Goal: Task Accomplishment & Management: Complete application form

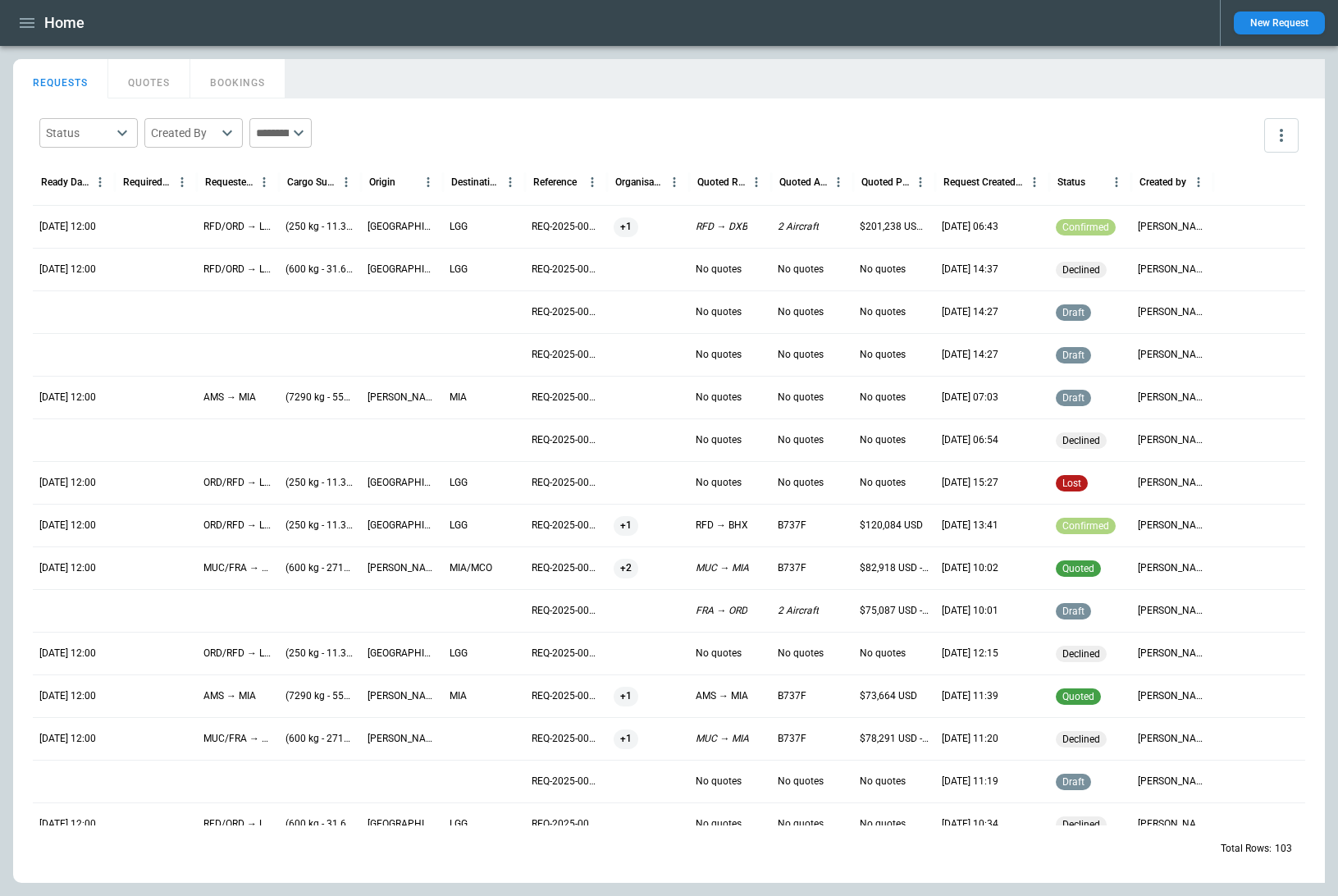
click at [509, 99] on div "Status ​ Created By ​ ​ Ready Date & Time (UTC) Required Date & Time (UTC) Requ…" at bounding box center [669, 490] width 1312 height 784
click at [151, 85] on button "QUOTES" at bounding box center [149, 79] width 82 height 40
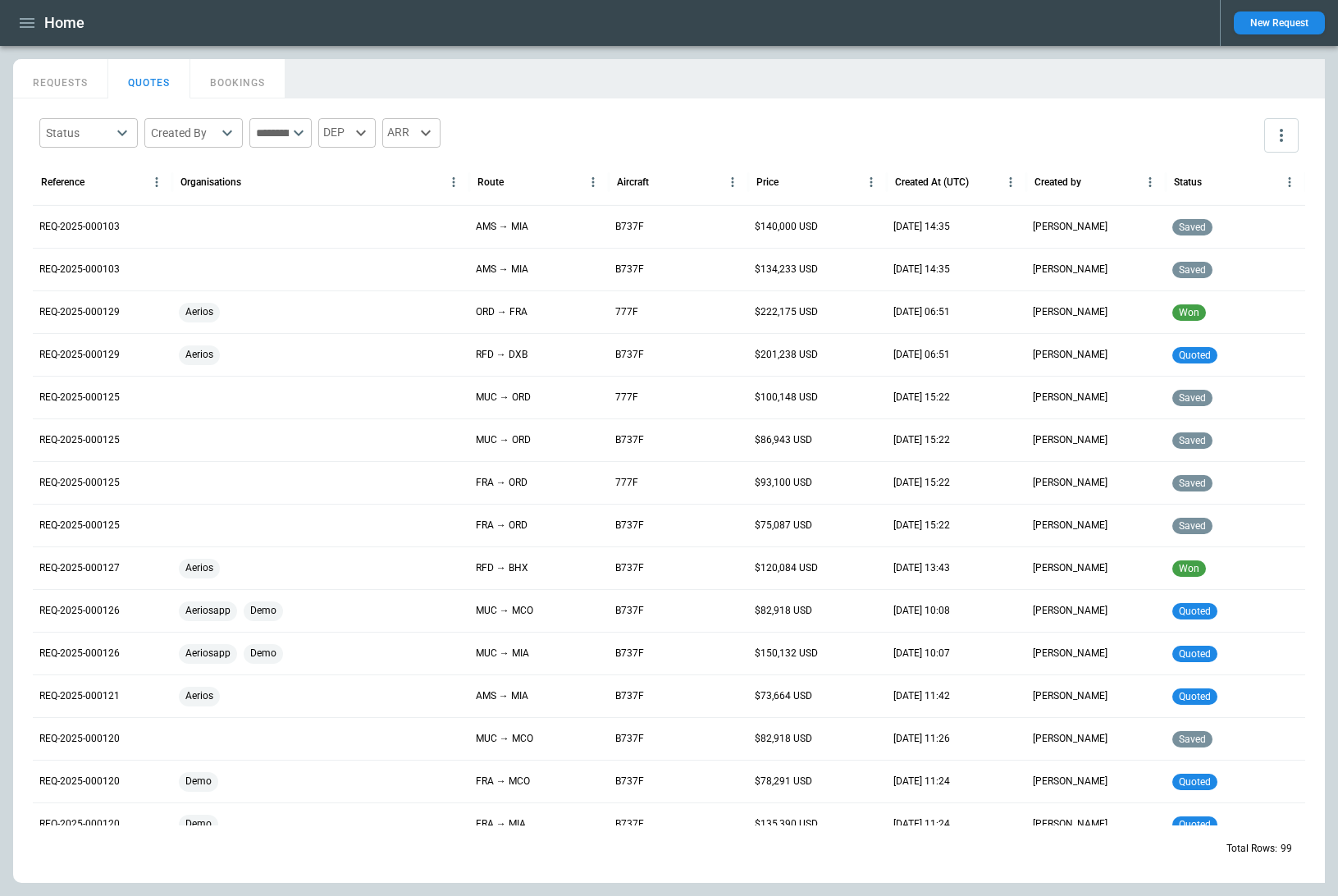
click at [44, 90] on button "REQUESTS" at bounding box center [61, 79] width 96 height 40
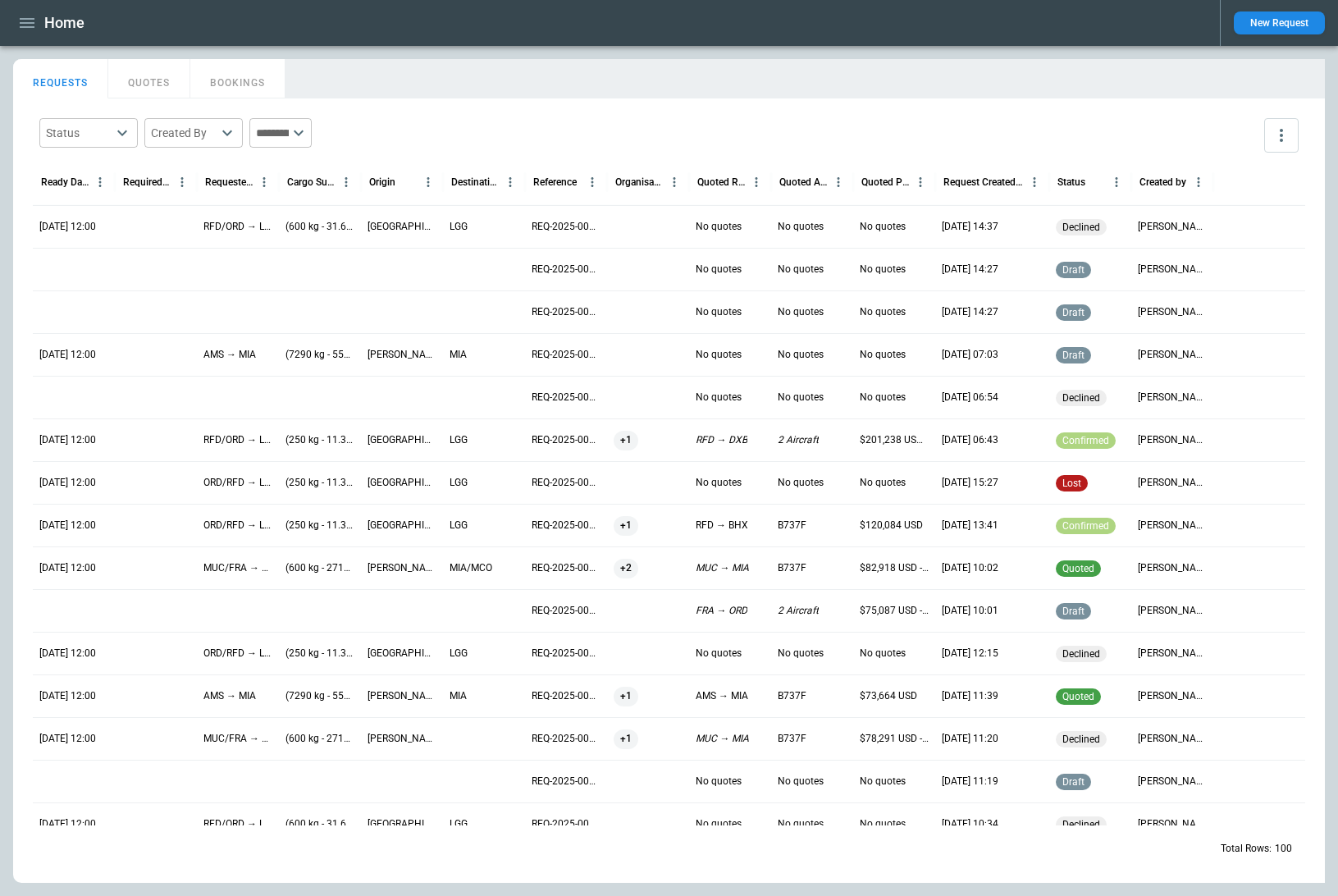
click at [183, 39] on div "Home New Request" at bounding box center [669, 23] width 1338 height 46
click at [148, 95] on button "QUOTES" at bounding box center [149, 79] width 82 height 40
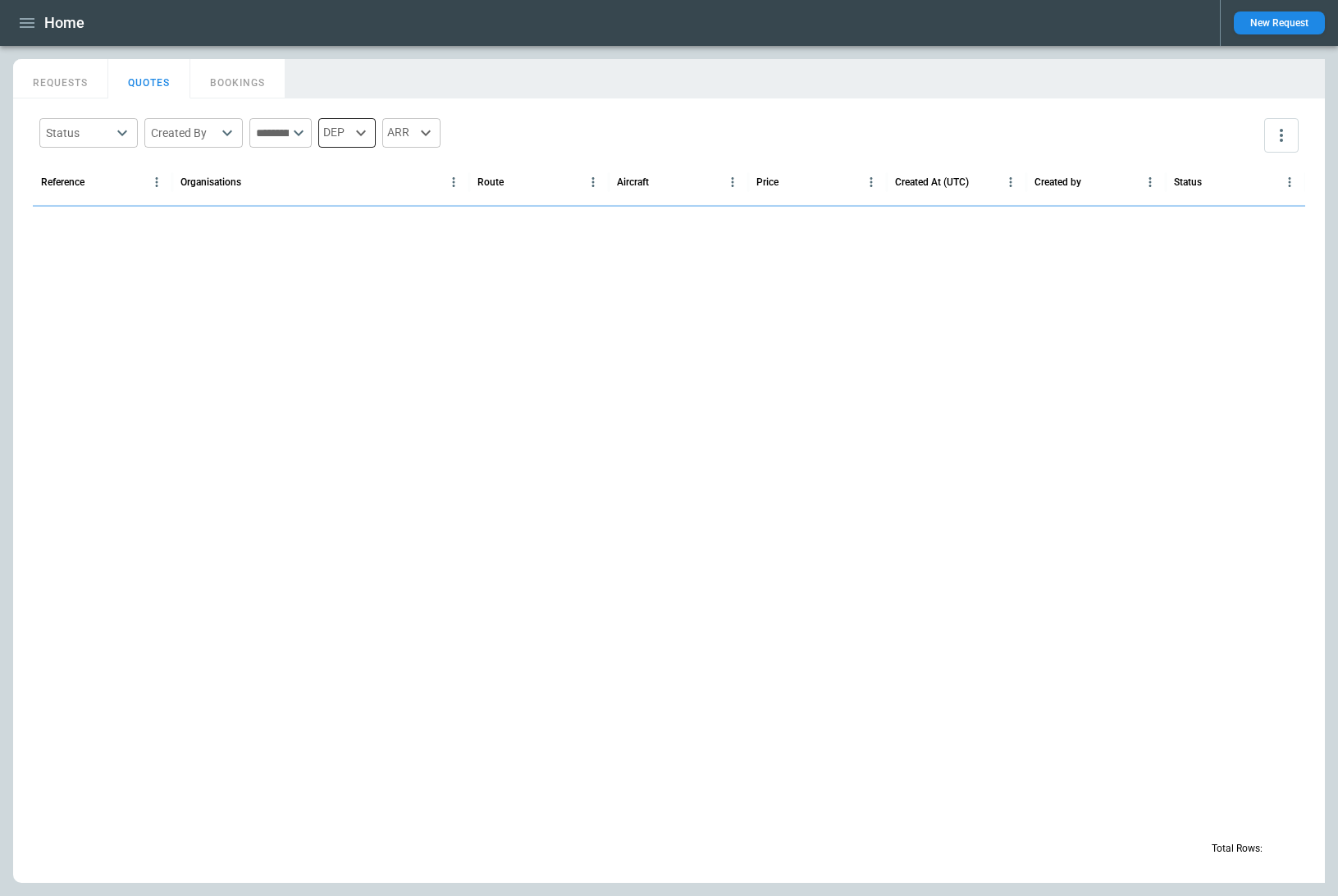
click at [371, 126] on icon at bounding box center [360, 133] width 19 height 19
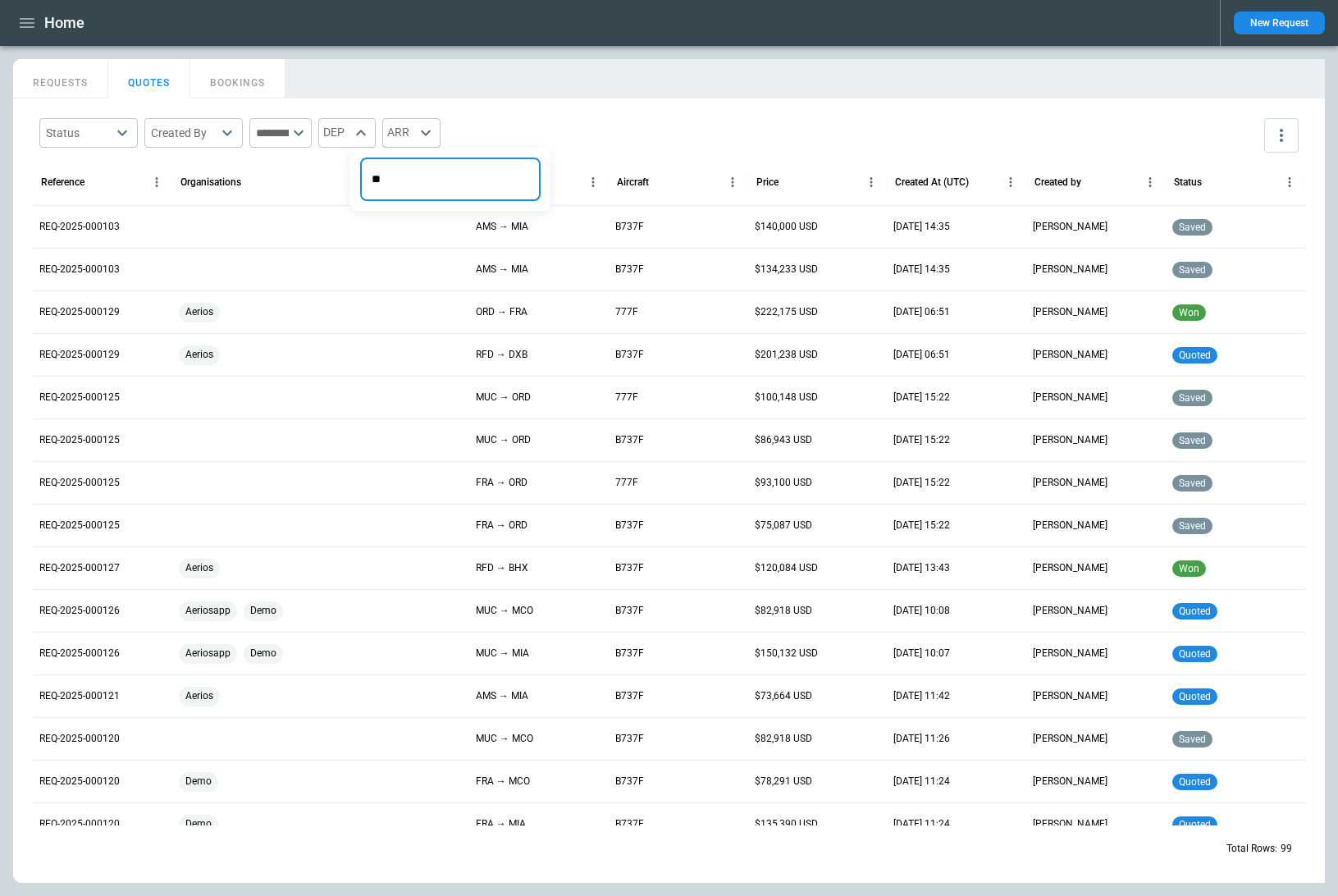
type input "*"
click at [404, 88] on div at bounding box center [669, 448] width 1338 height 896
click at [18, 22] on icon "button" at bounding box center [26, 23] width 19 height 19
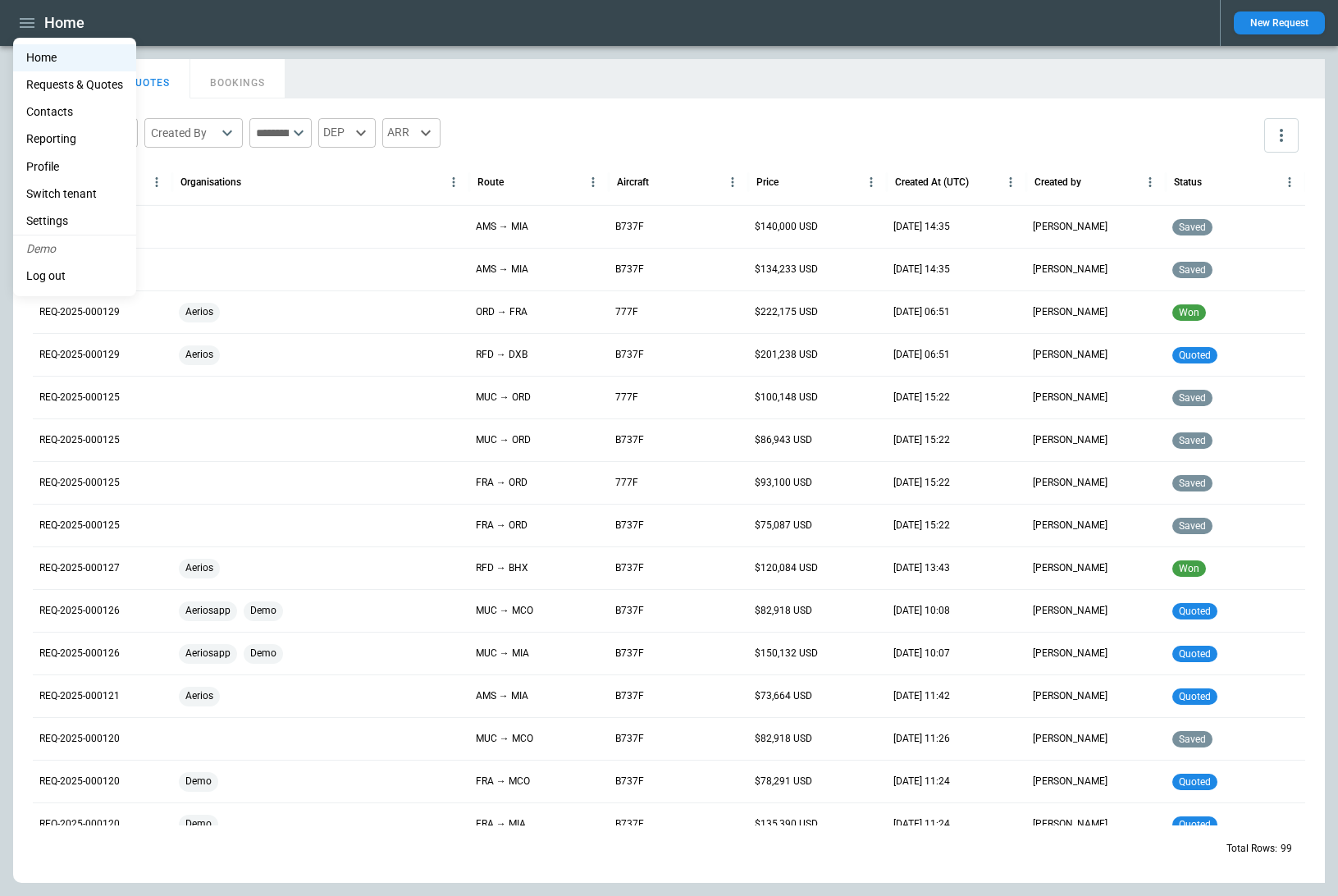
click at [467, 38] on div at bounding box center [669, 448] width 1338 height 896
click at [371, 128] on icon at bounding box center [360, 133] width 19 height 19
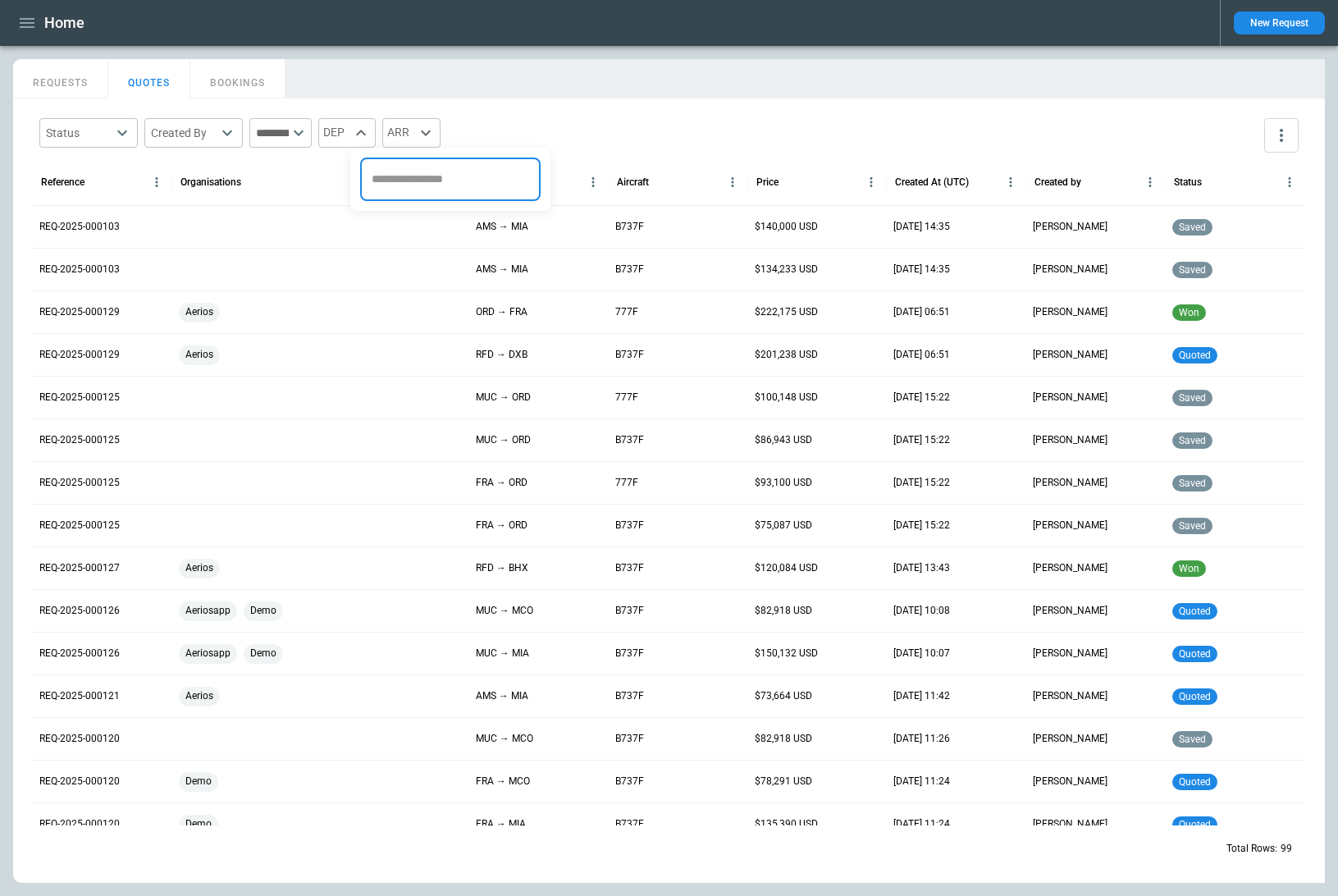
click at [43, 43] on div at bounding box center [669, 448] width 1338 height 896
click at [29, 27] on icon "button" at bounding box center [26, 23] width 14 height 10
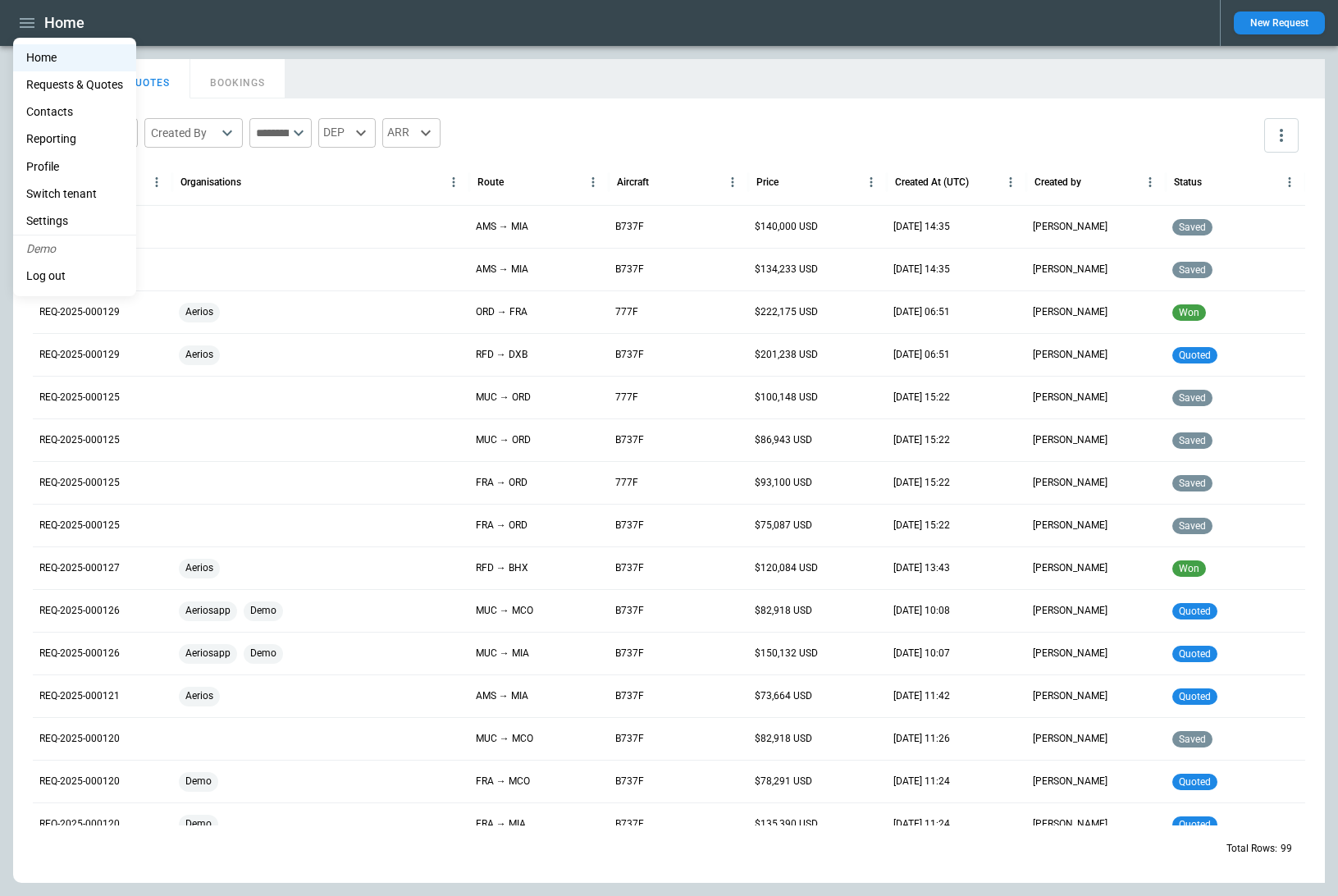
click at [88, 194] on li "Switch tenant" at bounding box center [75, 194] width 123 height 27
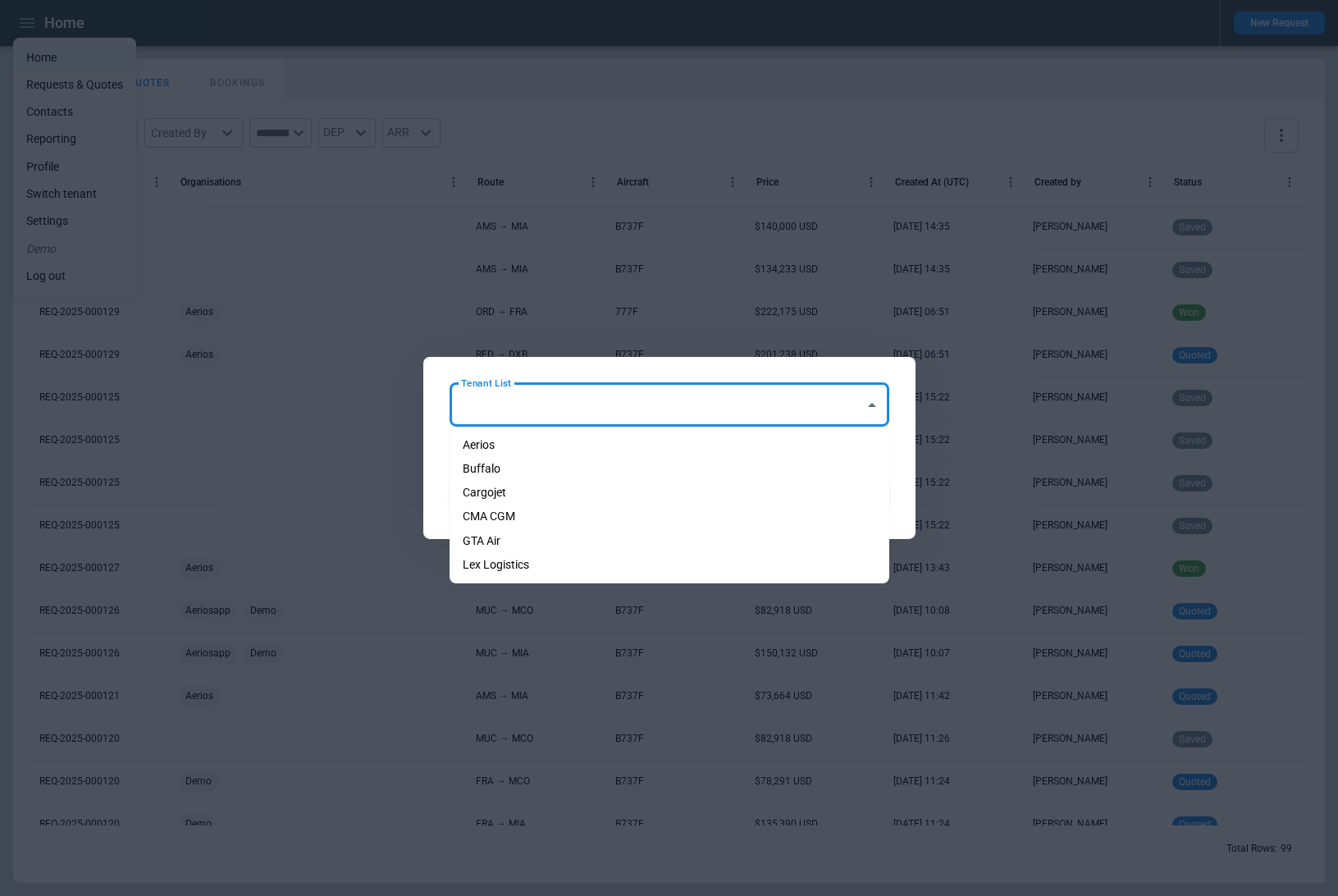
click at [728, 407] on input "Tenant List" at bounding box center [658, 405] width 401 height 29
click at [653, 499] on li "Cargojet" at bounding box center [669, 493] width 440 height 24
type input "********"
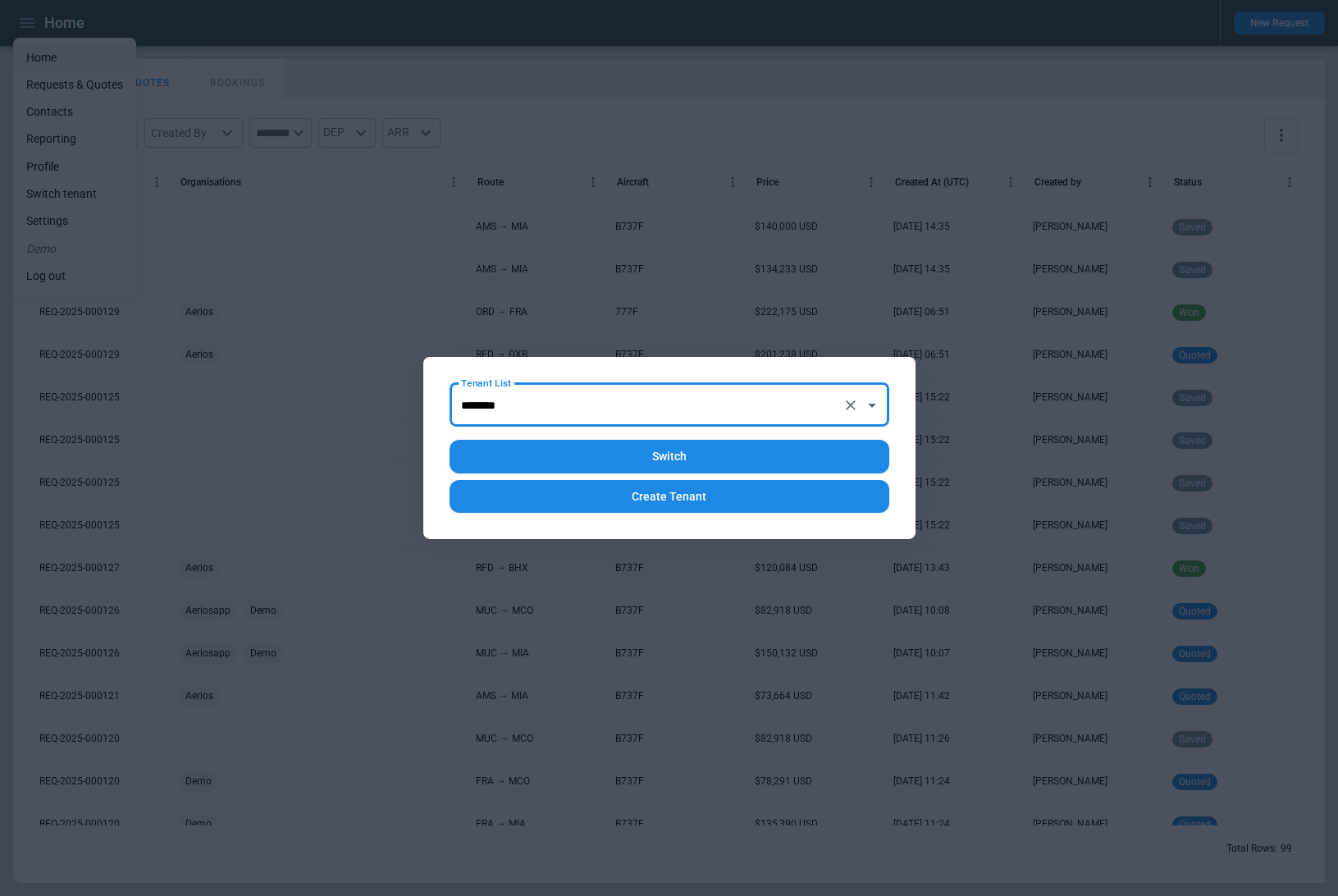
click at [679, 464] on button "Switch" at bounding box center [669, 456] width 440 height 34
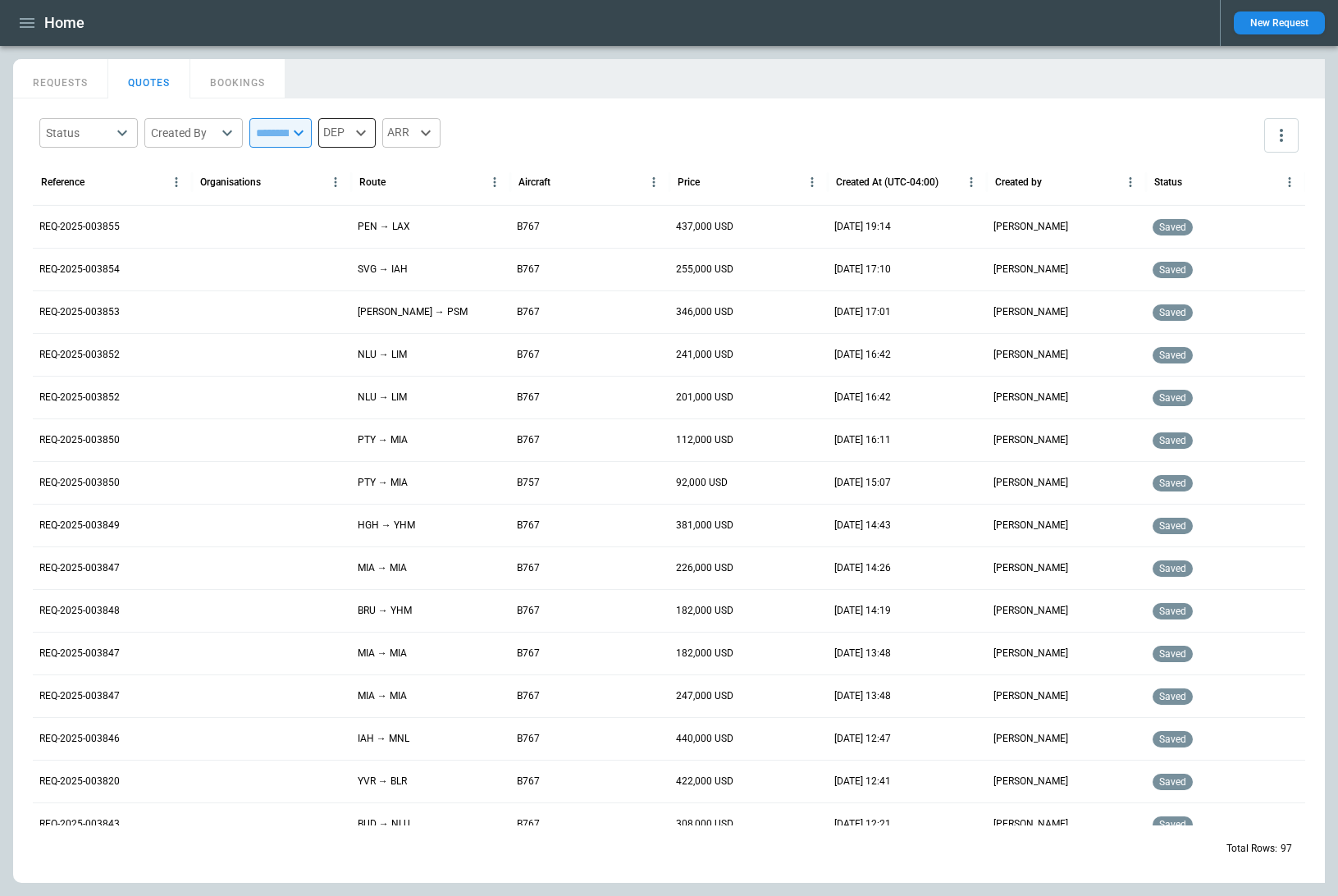
click at [375, 134] on div "DEP" at bounding box center [347, 133] width 57 height 30
type input "***"
type input "**********"
click at [896, 41] on div "Home New Request" at bounding box center [669, 23] width 1338 height 46
click at [152, 78] on button "QUOTES" at bounding box center [149, 79] width 82 height 40
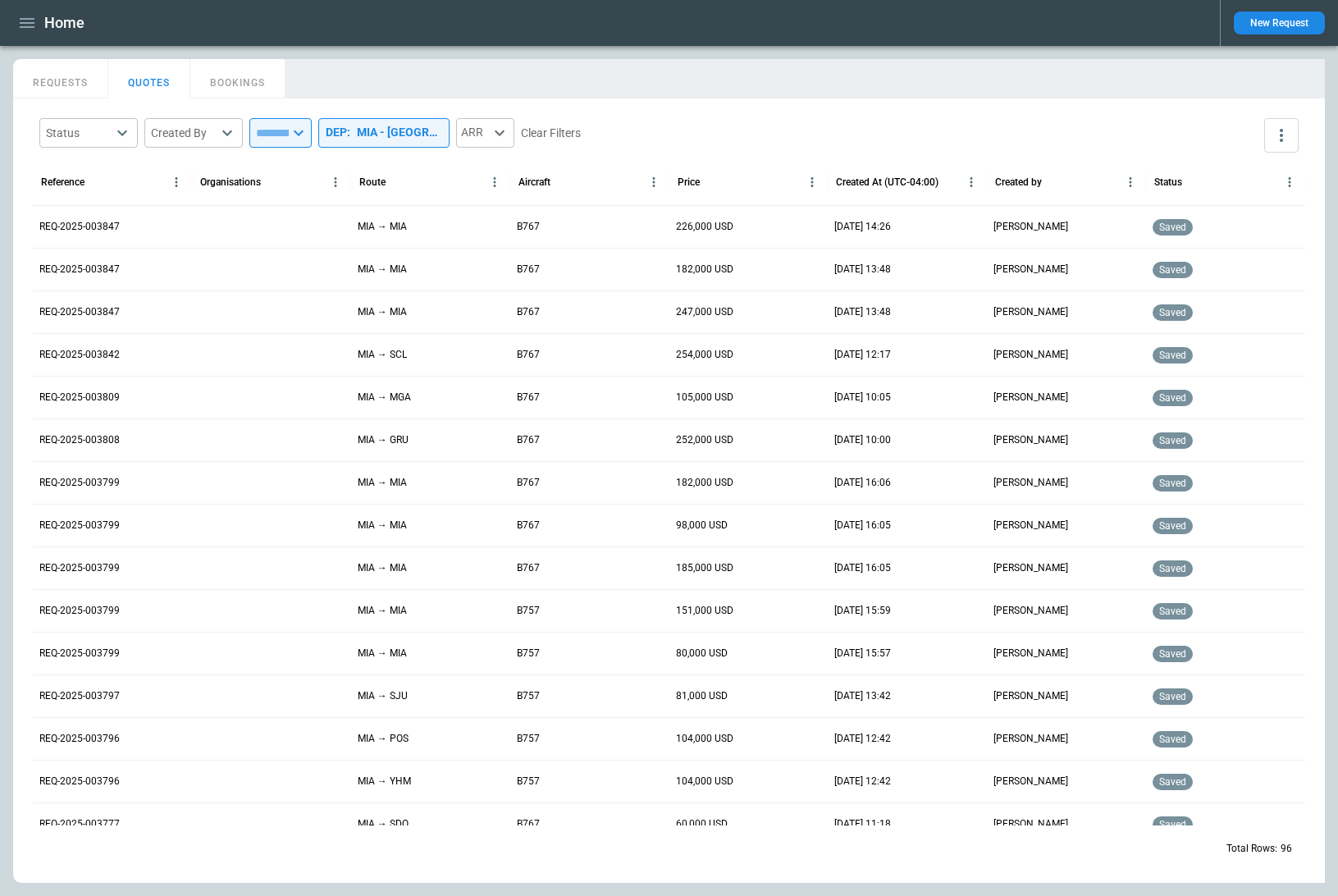
click at [147, 91] on button "QUOTES" at bounding box center [149, 79] width 82 height 40
click at [429, 132] on div "MIA - Miami International Airport" at bounding box center [399, 132] width 85 height 14
click at [522, 178] on icon "Clear" at bounding box center [522, 179] width 16 height 16
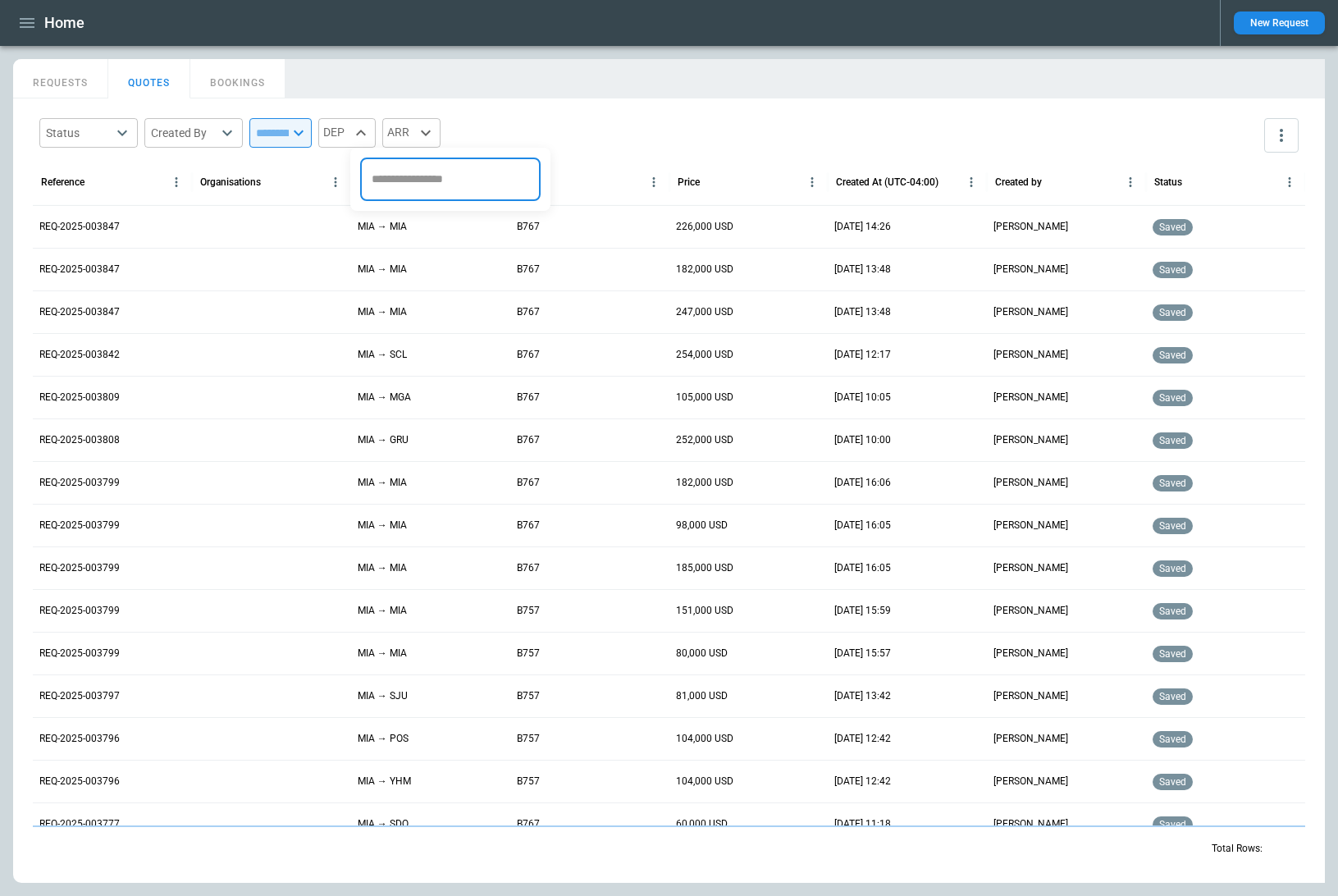
click at [370, 125] on div at bounding box center [669, 448] width 1338 height 896
click at [373, 134] on div "DEP" at bounding box center [347, 133] width 57 height 30
click at [399, 176] on input "text" at bounding box center [438, 179] width 141 height 29
type input "***"
type input "**********"
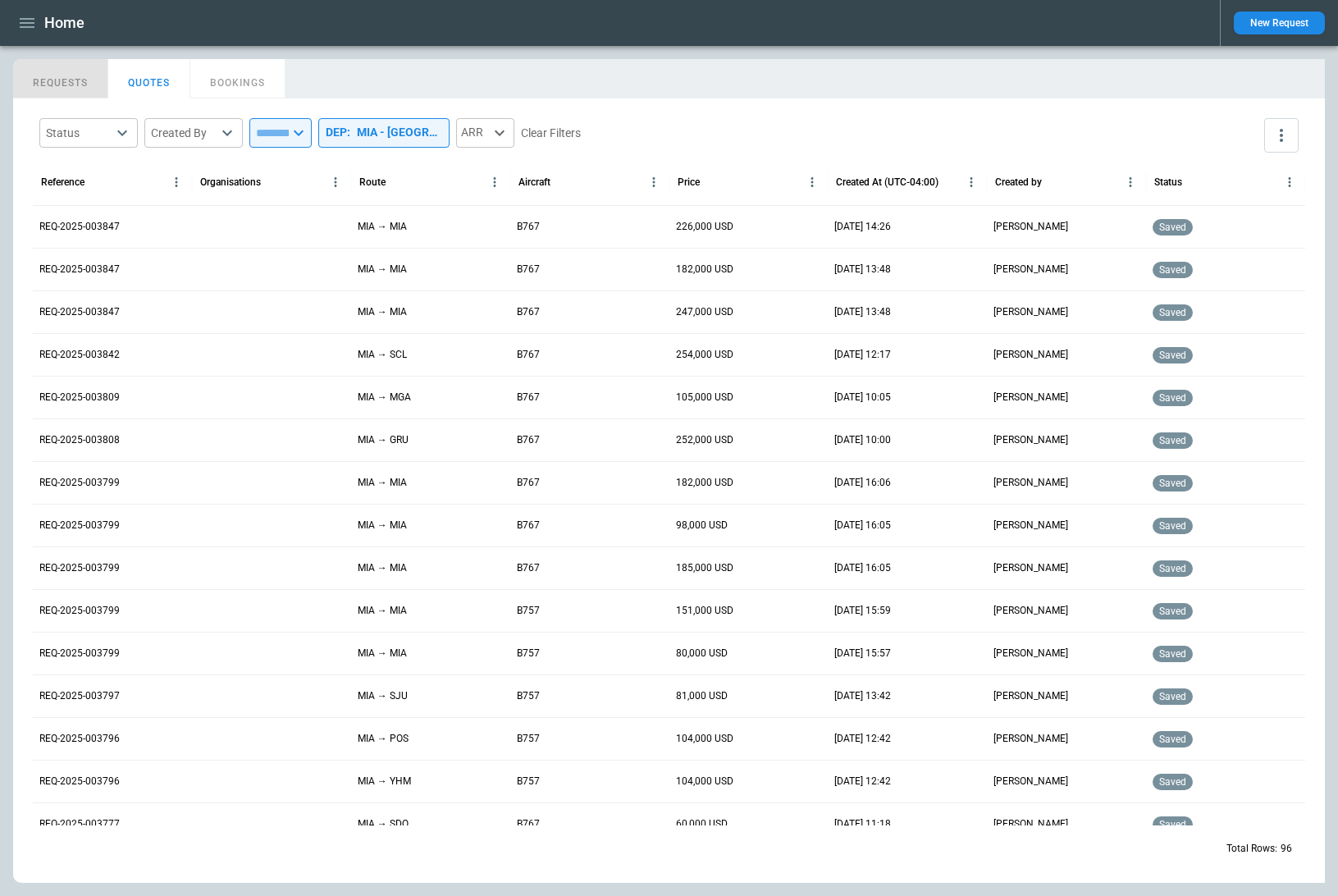
click at [87, 79] on button "REQUESTS" at bounding box center [61, 79] width 96 height 40
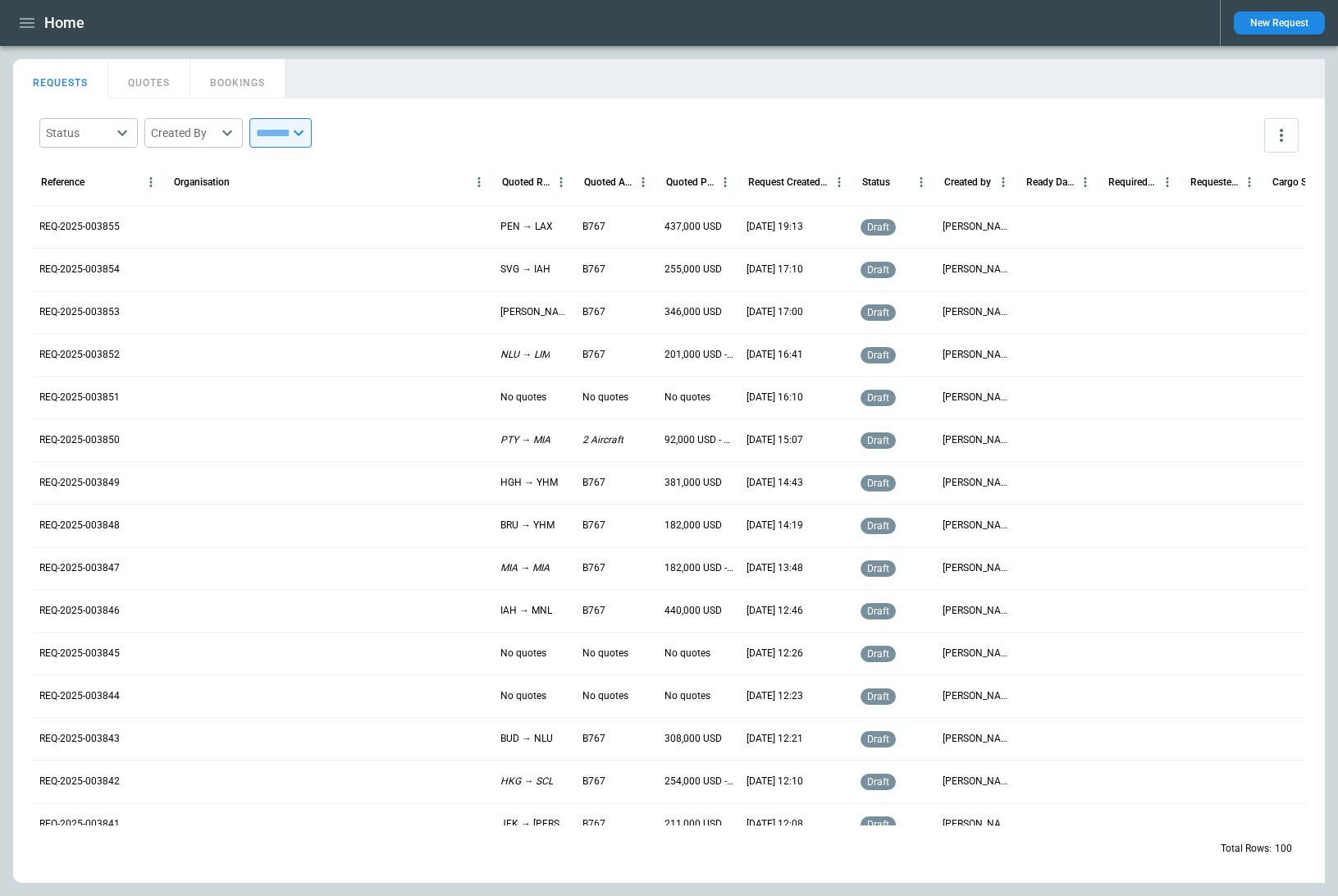
click at [151, 74] on button "QUOTES" at bounding box center [149, 79] width 82 height 40
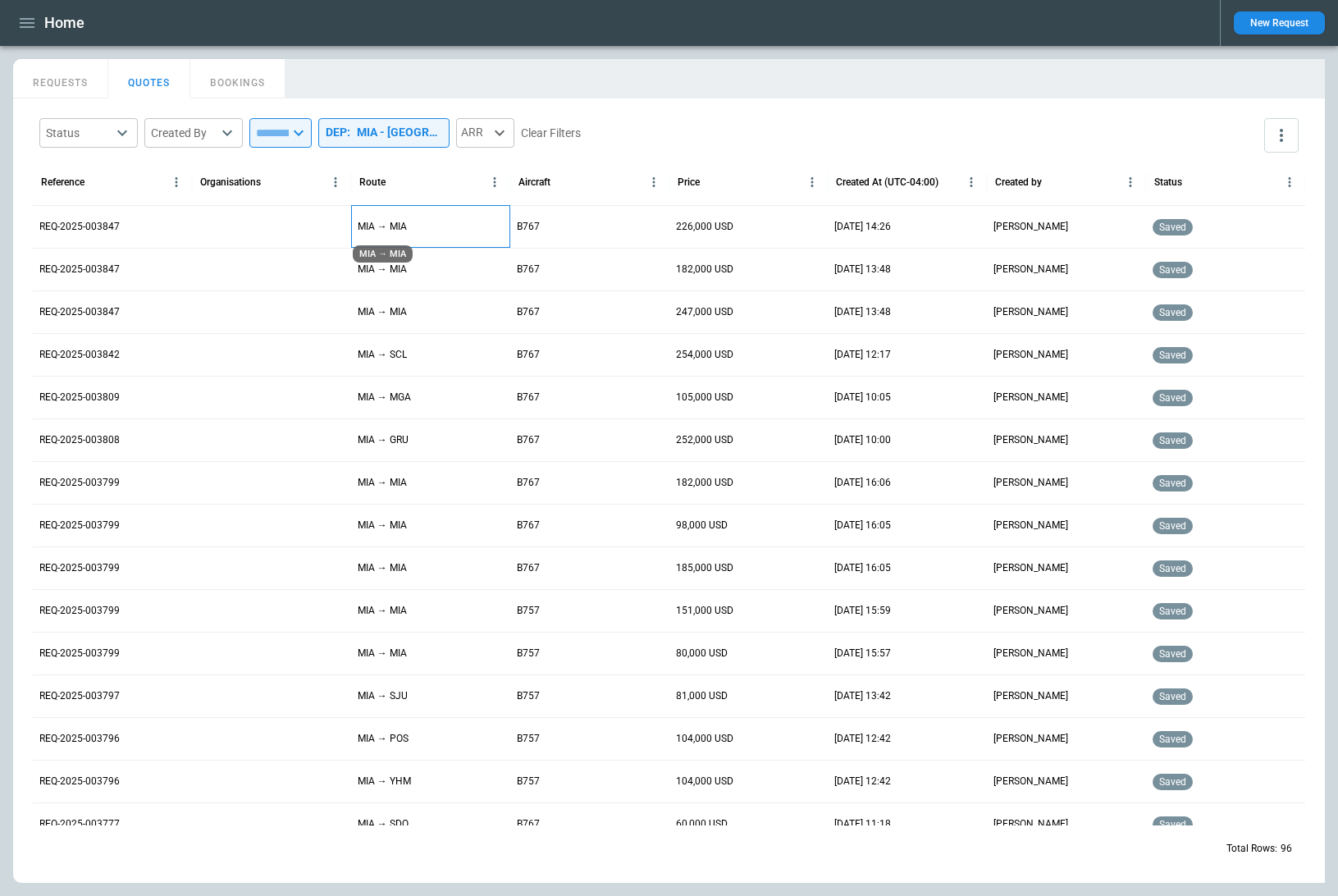
click at [379, 223] on p "MIA → MIA" at bounding box center [382, 227] width 49 height 14
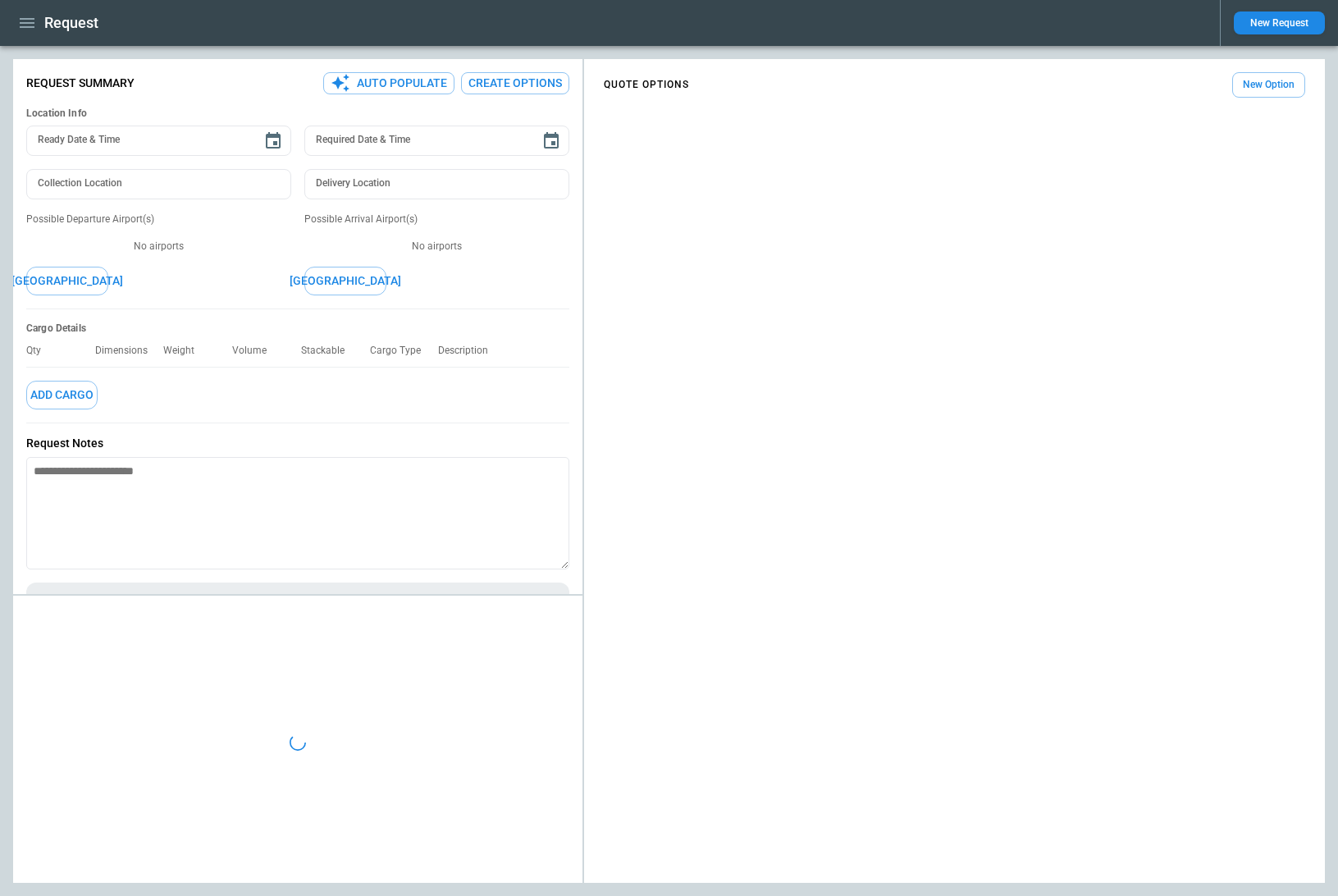
type textarea "*"
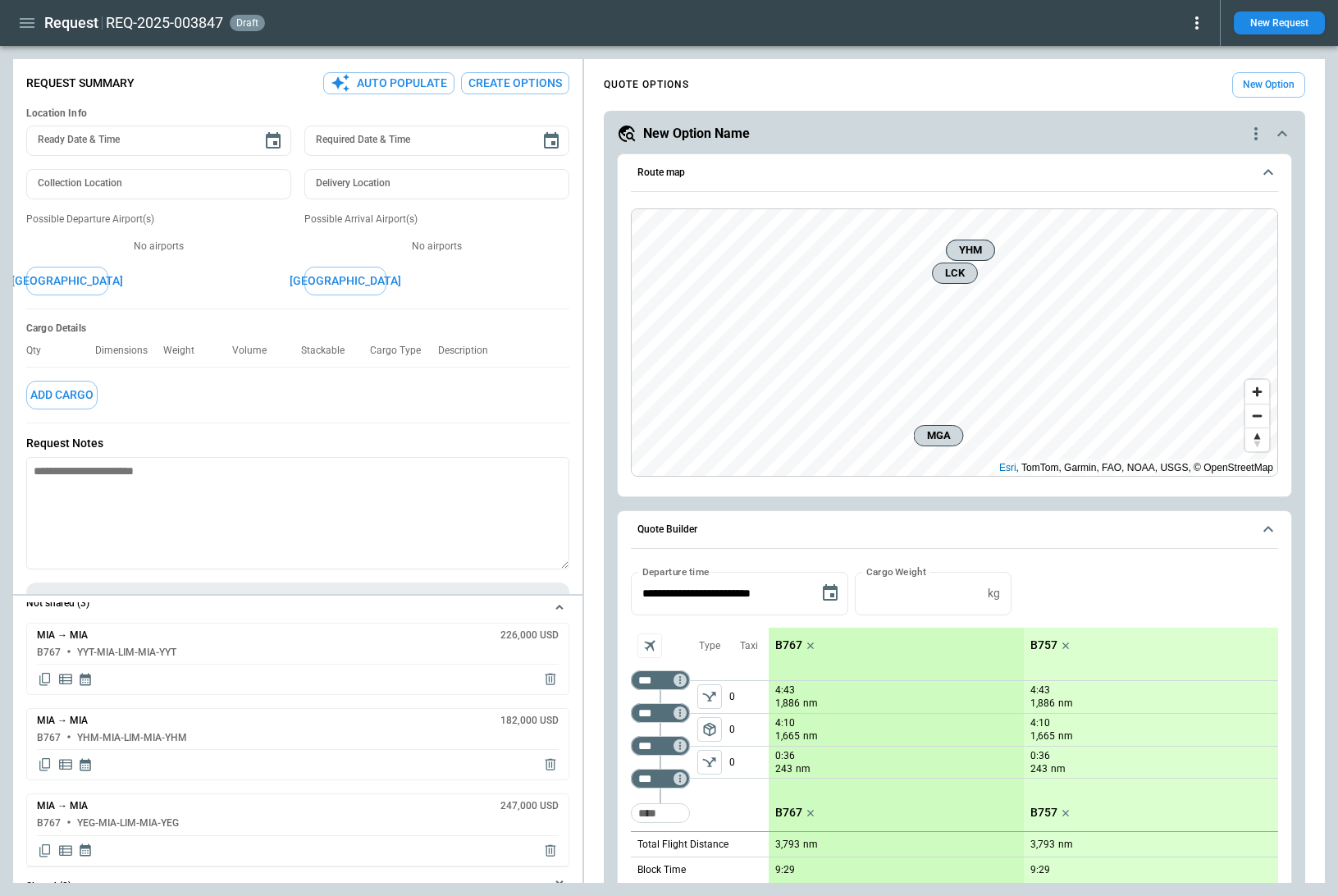
click at [21, 22] on icon "button" at bounding box center [26, 23] width 14 height 10
click at [63, 48] on li "Home" at bounding box center [75, 57] width 123 height 27
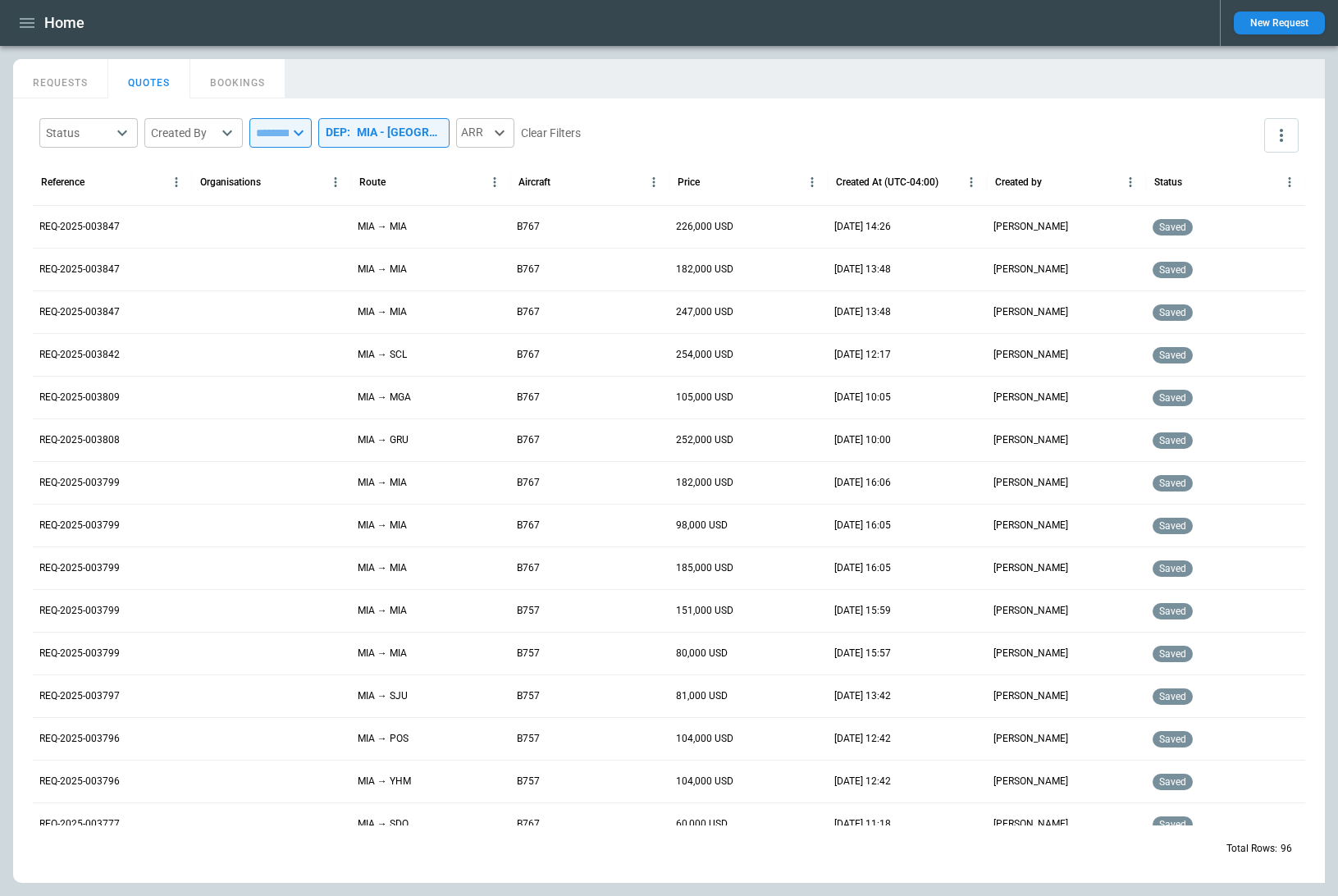
click at [578, 56] on main "FindBorderBarSize REQUESTS QUOTES BOOKINGS Status ​ Created By ​ ​ DEP : MIA - …" at bounding box center [669, 470] width 1338 height 850
click at [30, 24] on icon "button" at bounding box center [26, 23] width 19 height 19
click at [538, 33] on div at bounding box center [669, 448] width 1338 height 896
click at [27, 25] on icon "button" at bounding box center [26, 23] width 19 height 19
click at [61, 216] on li "Settings" at bounding box center [75, 221] width 123 height 27
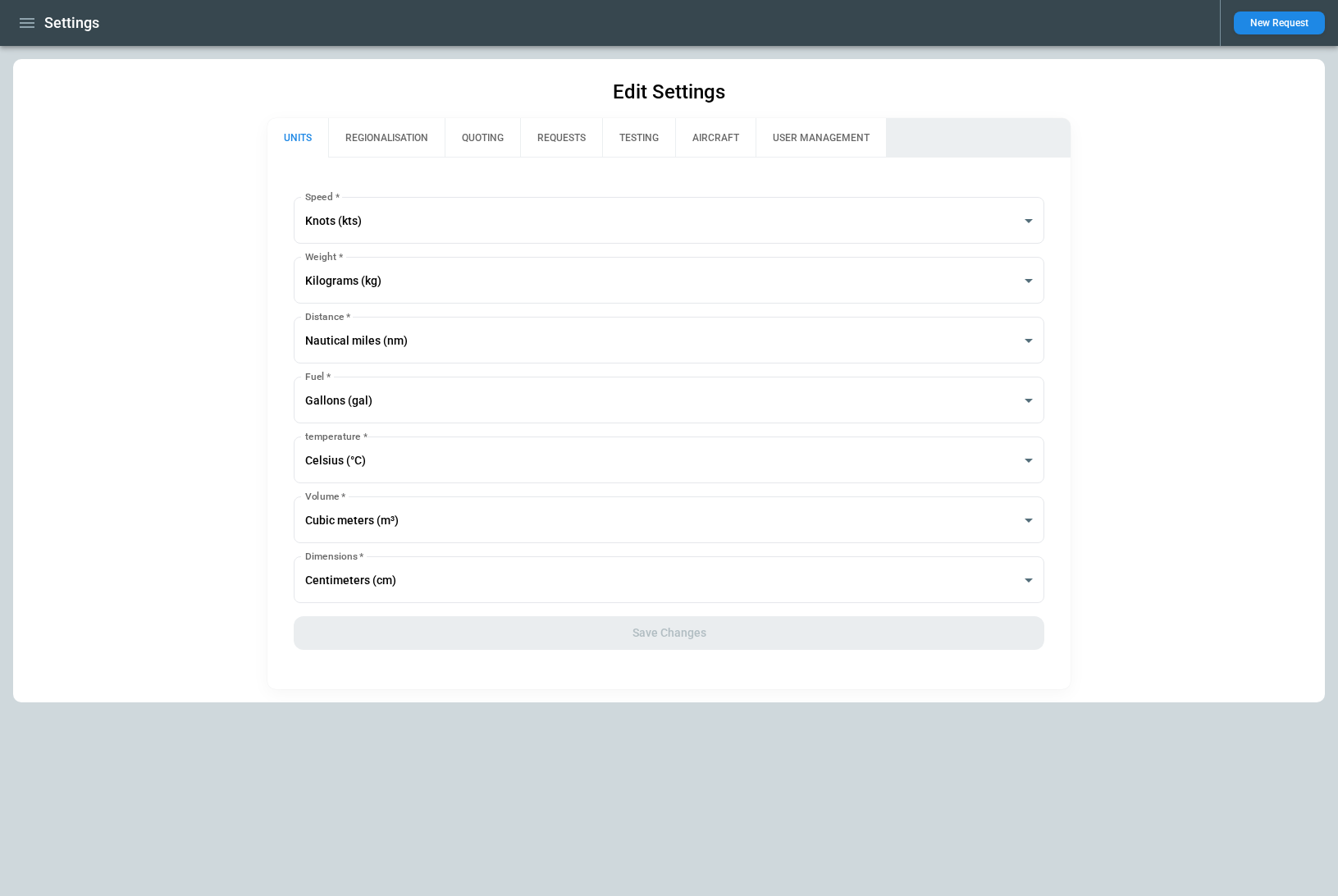
click at [542, 138] on button "REQUESTS" at bounding box center [560, 138] width 82 height 40
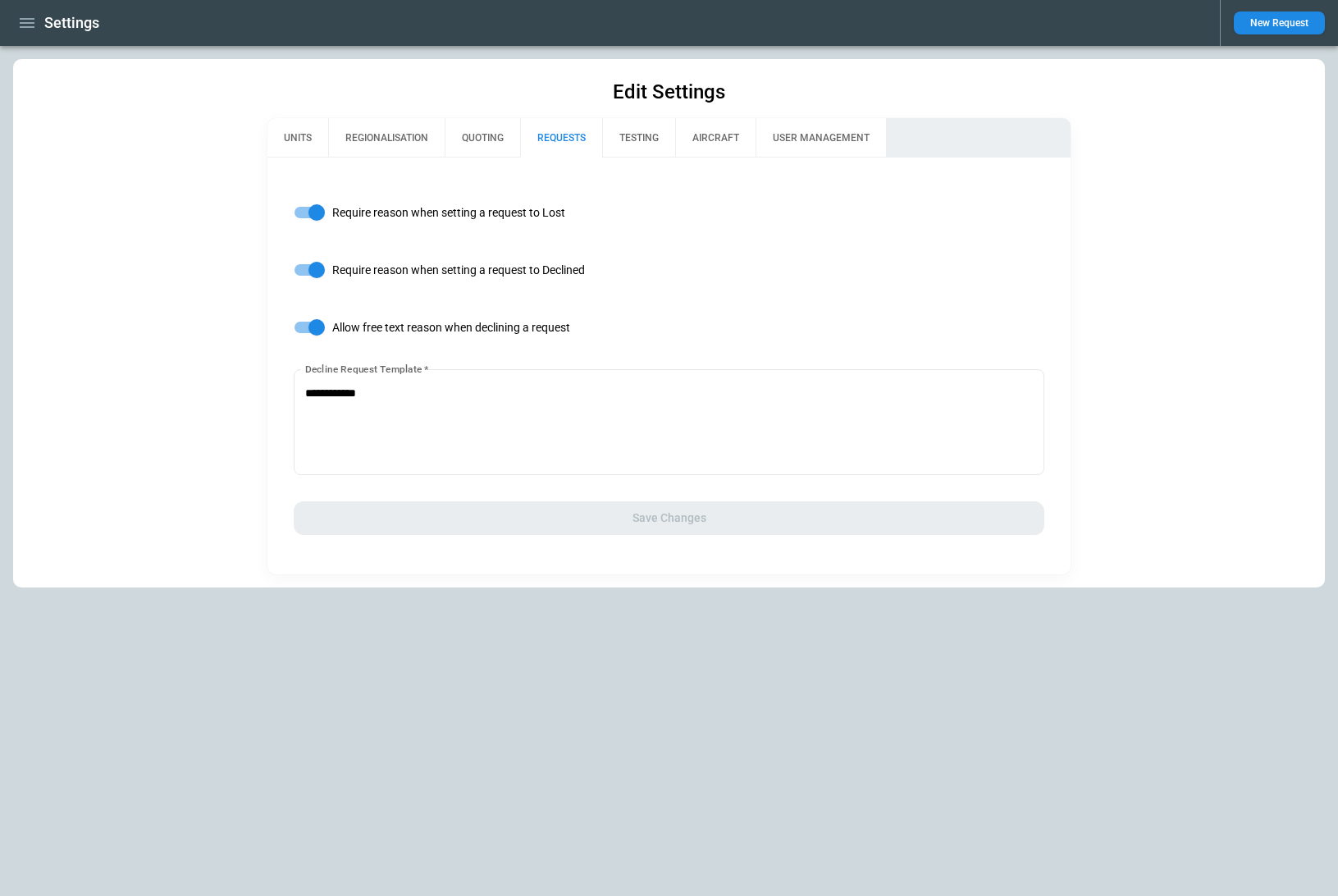
click at [485, 139] on button "QUOTING" at bounding box center [482, 138] width 75 height 40
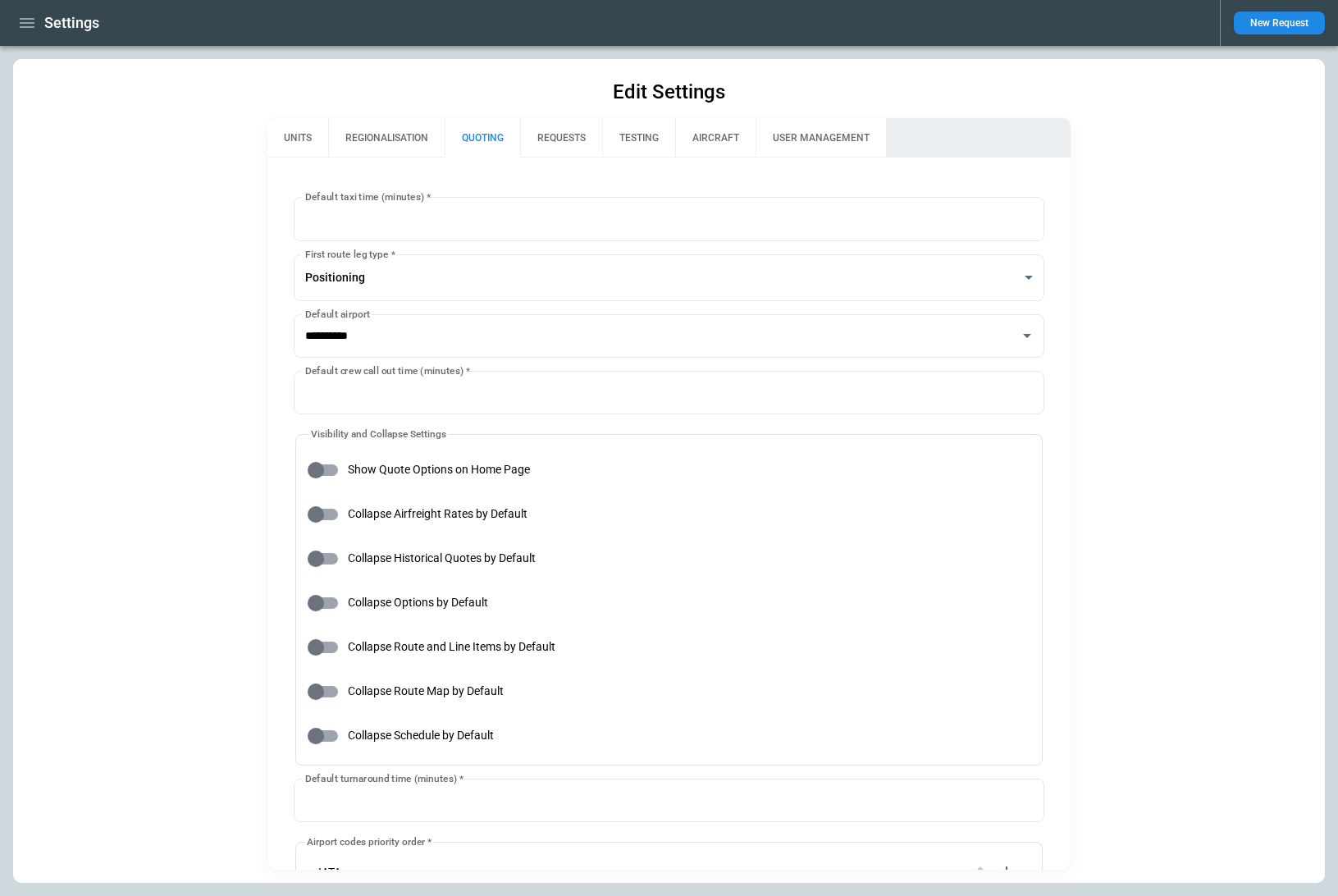
type input "**********"
click at [35, 29] on icon "button" at bounding box center [26, 23] width 19 height 19
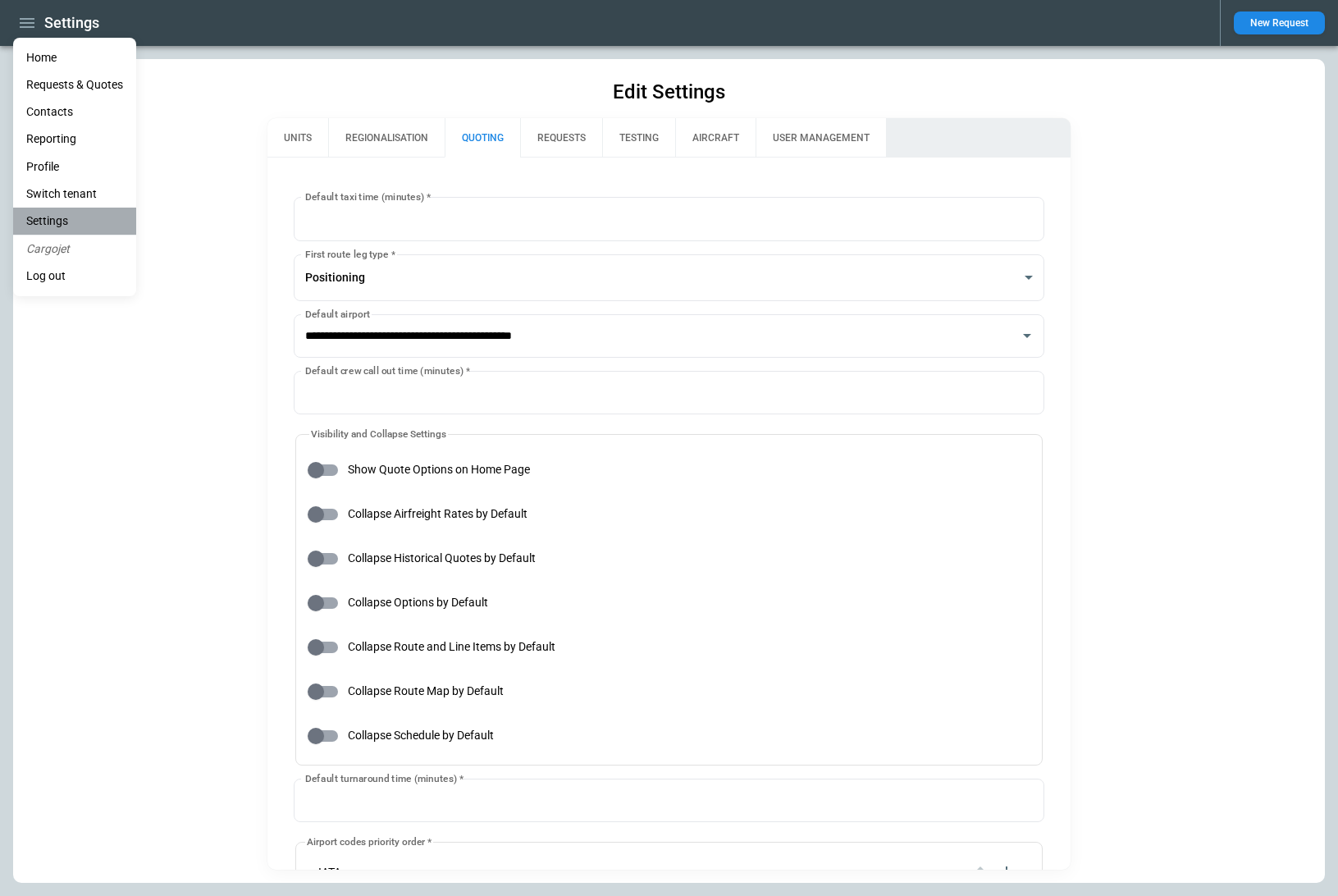
click at [75, 218] on li "Settings" at bounding box center [75, 221] width 123 height 27
click at [79, 61] on li "Home" at bounding box center [75, 57] width 123 height 27
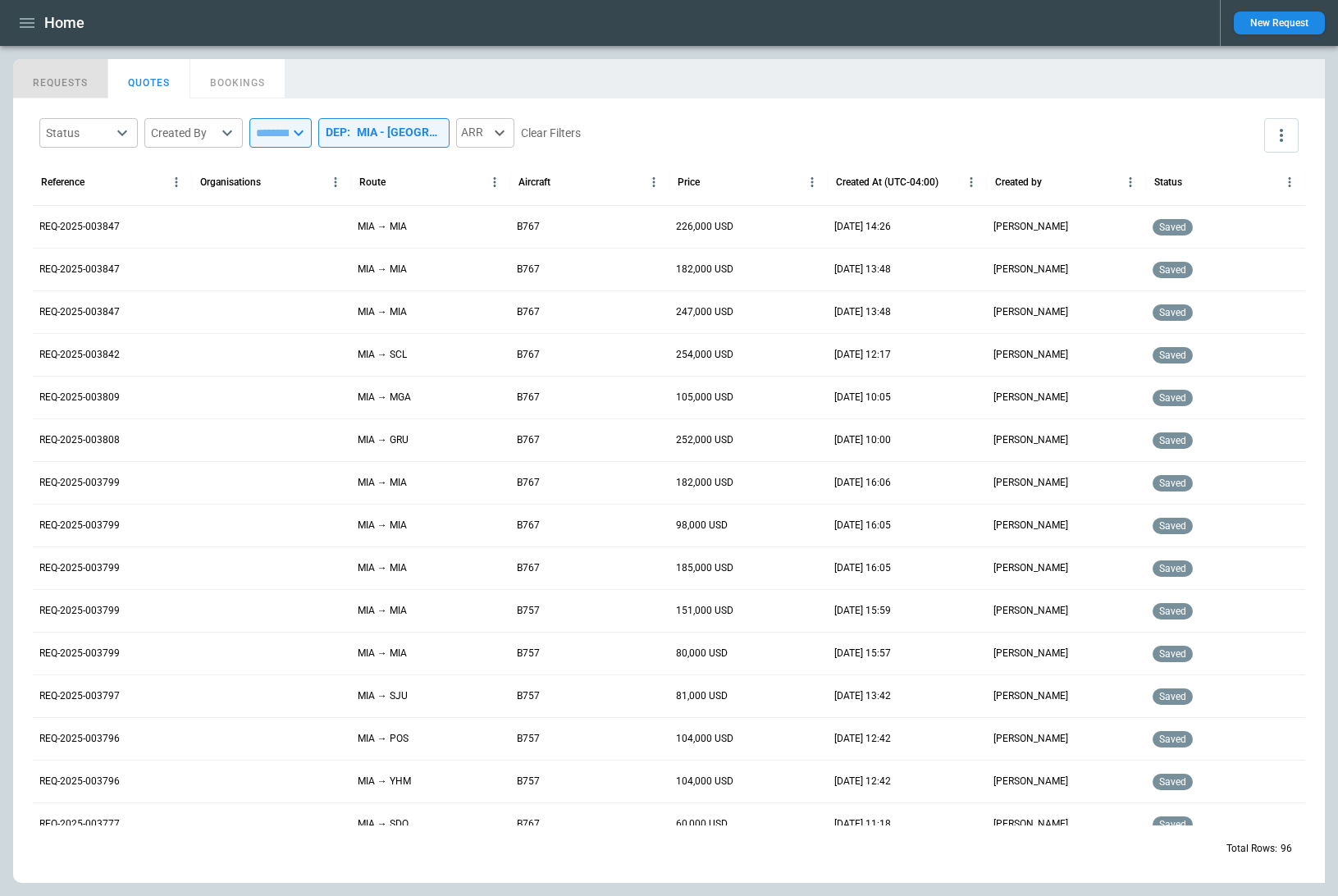
click at [46, 78] on button "REQUESTS" at bounding box center [61, 79] width 96 height 40
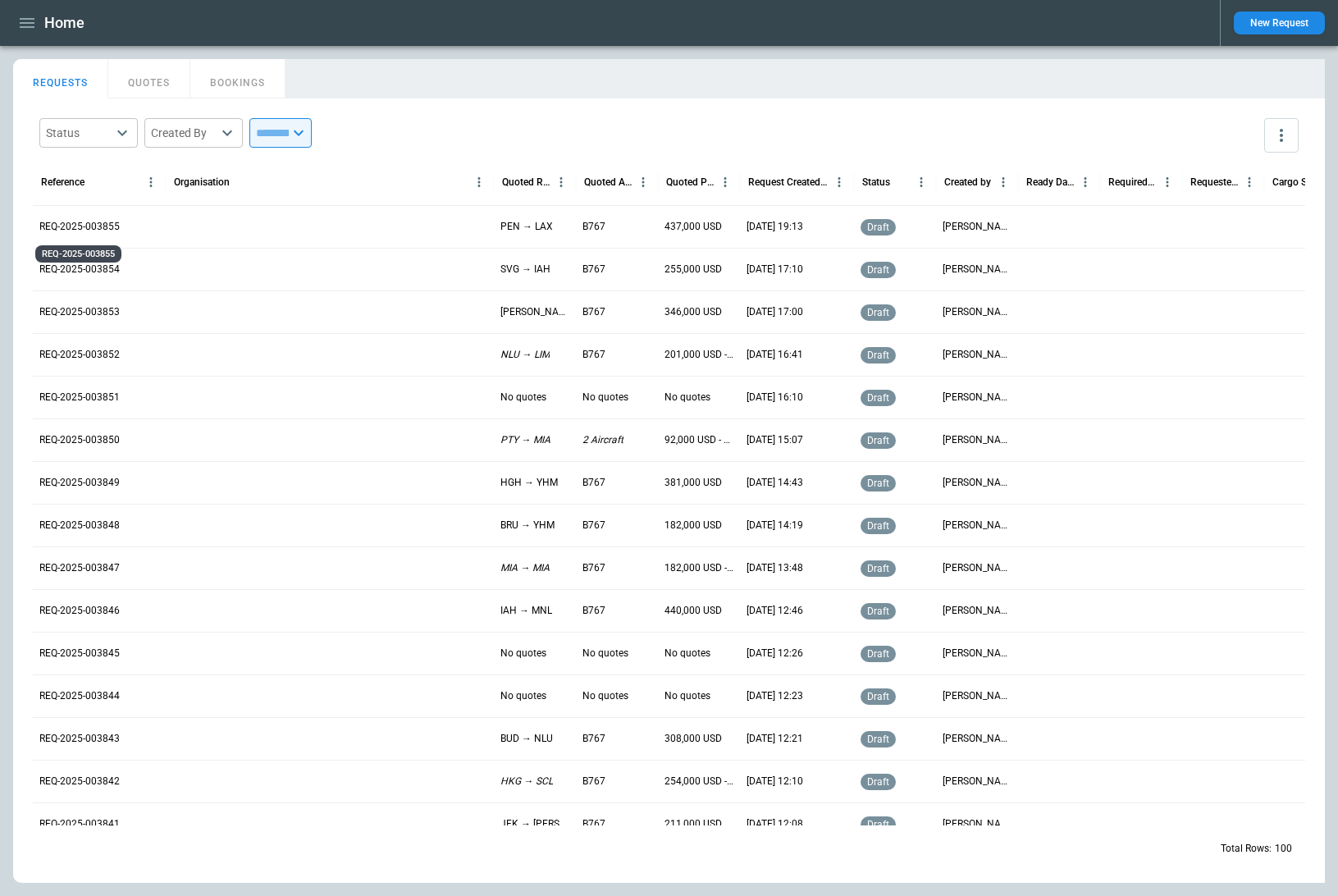
click at [81, 220] on p "REQ-2025-003855" at bounding box center [79, 227] width 80 height 14
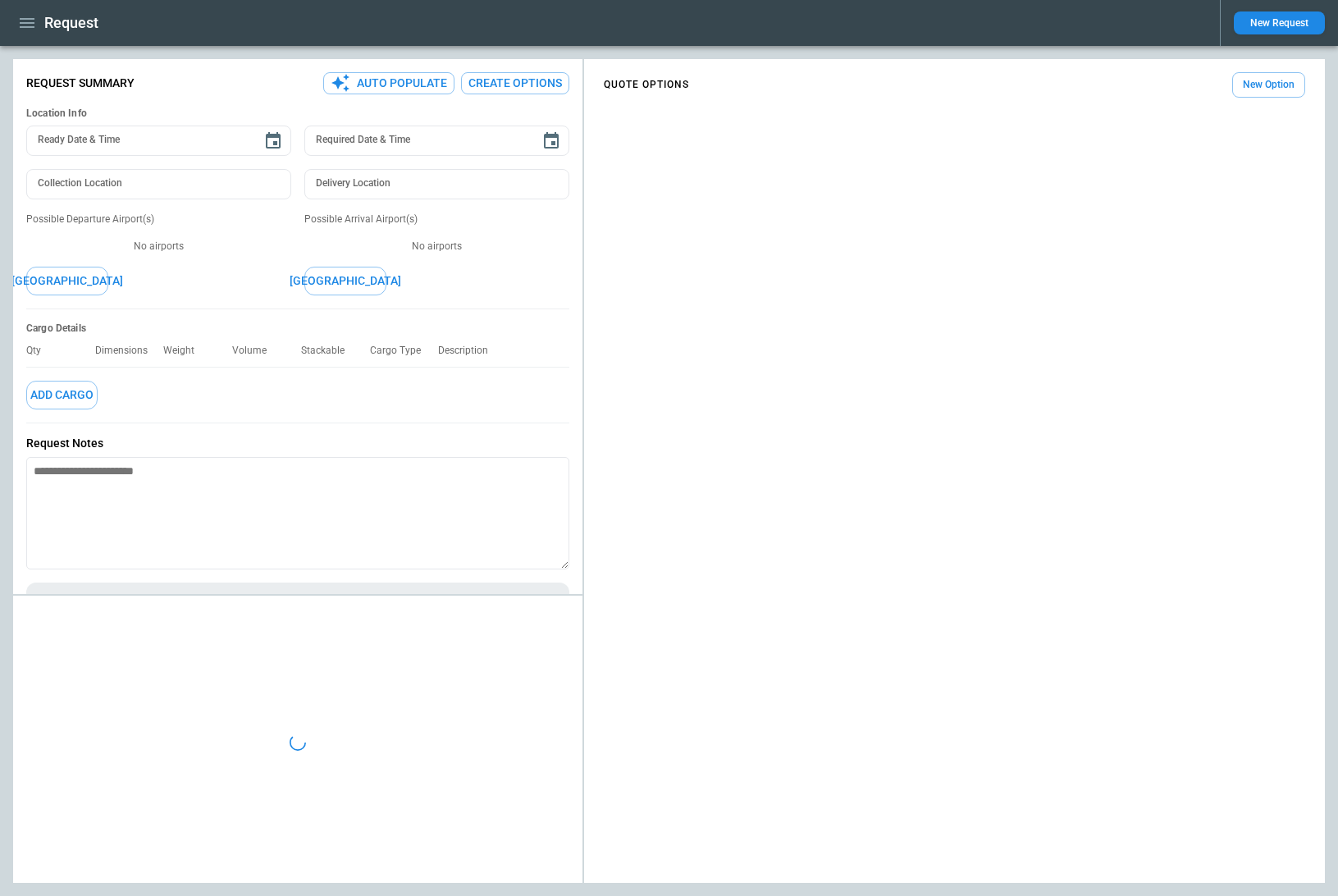
type textarea "*"
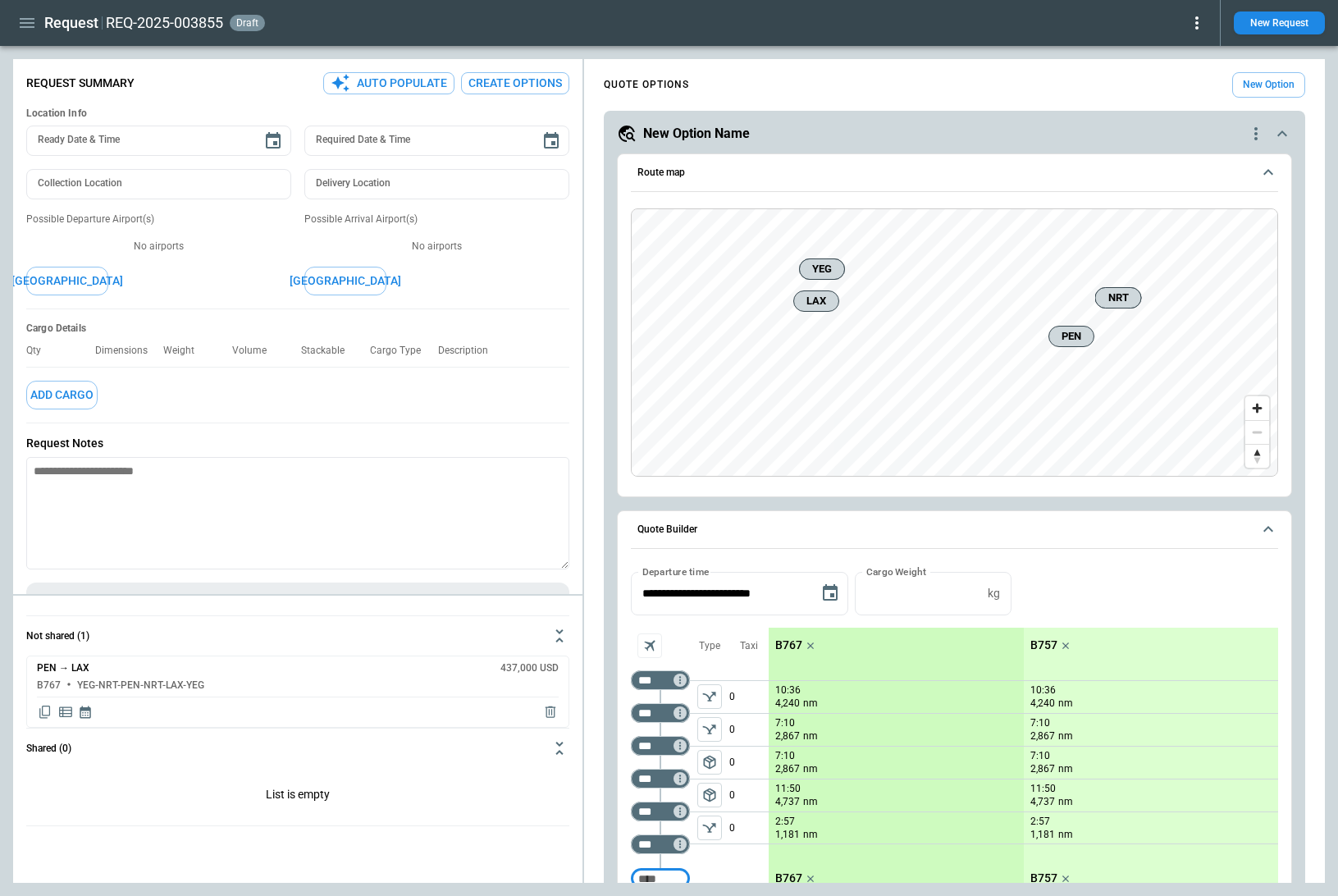
click at [1193, 21] on icon at bounding box center [1196, 23] width 19 height 19
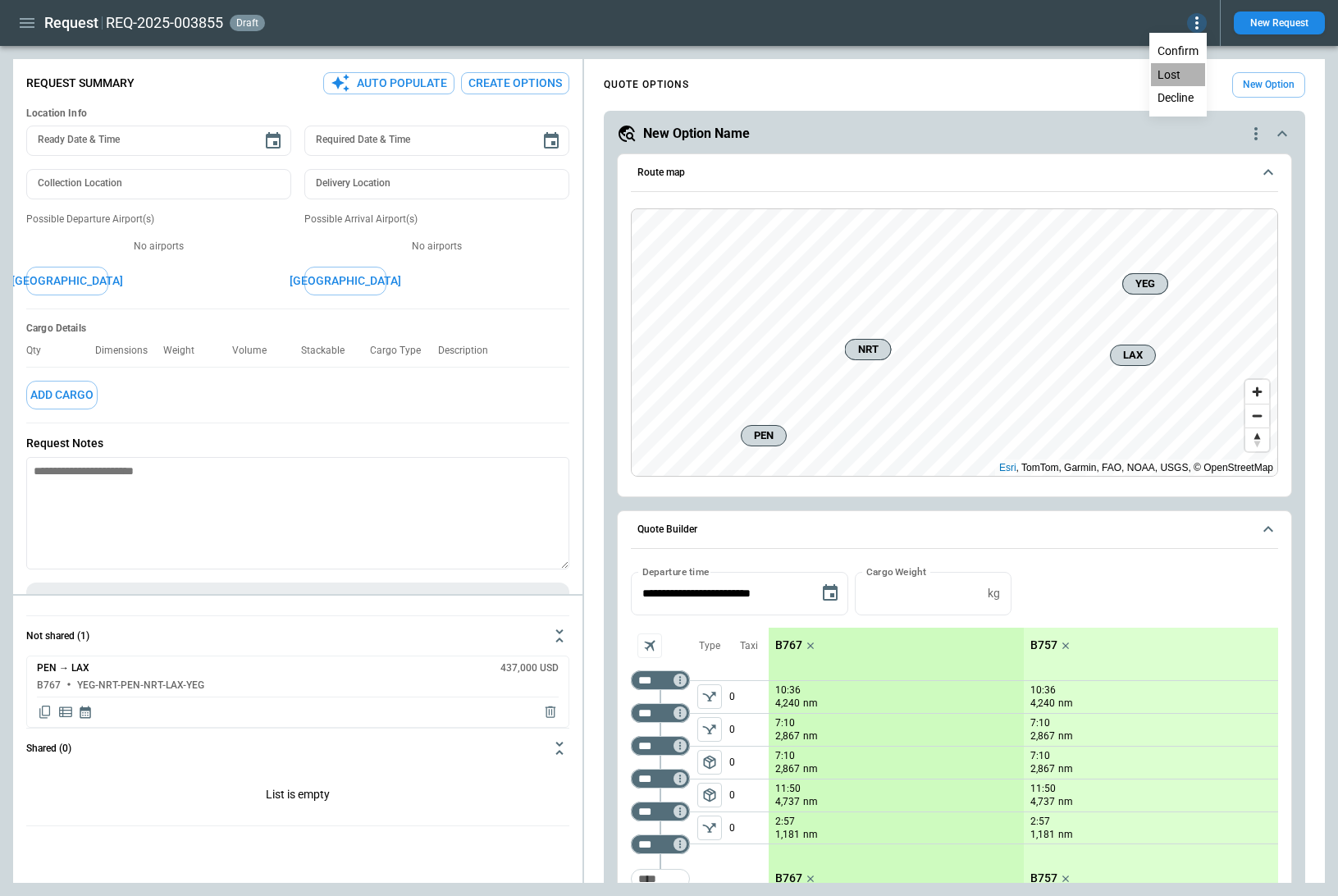
click at [1182, 77] on button "Lost" at bounding box center [1177, 75] width 54 height 24
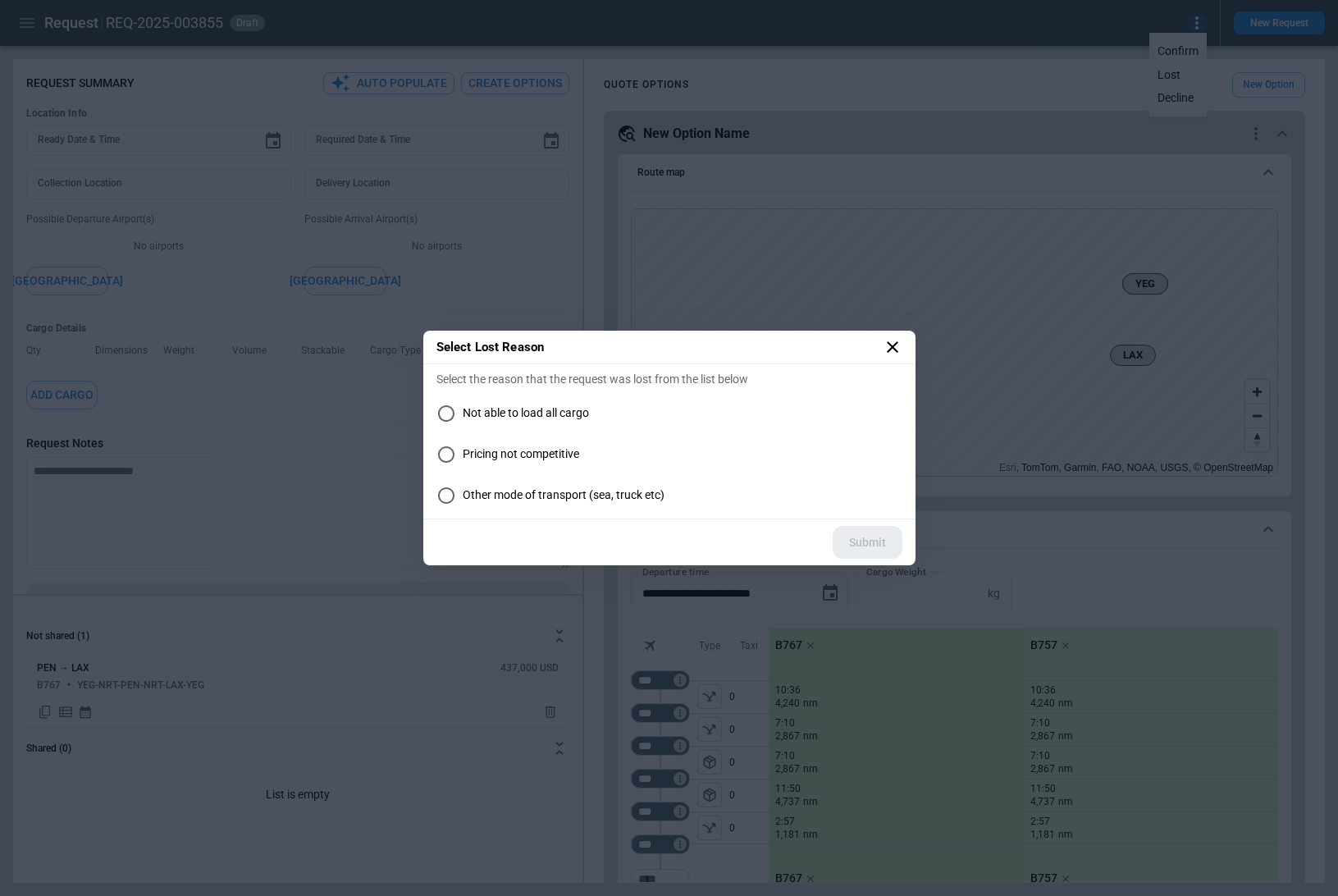
click at [893, 347] on icon at bounding box center [892, 347] width 19 height 19
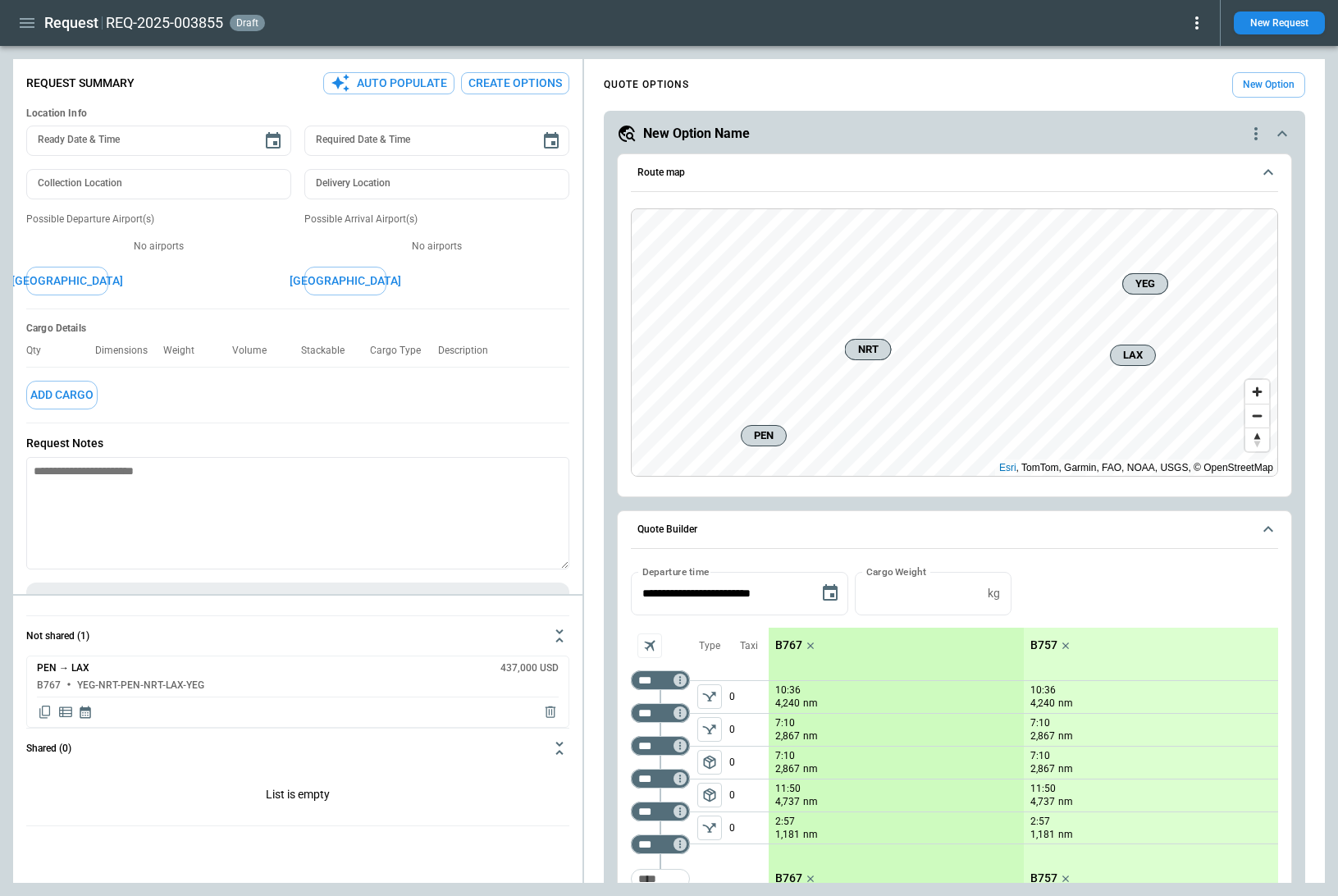
click at [1205, 28] on icon at bounding box center [1196, 23] width 19 height 19
click at [1185, 102] on button "Decline" at bounding box center [1177, 98] width 54 height 24
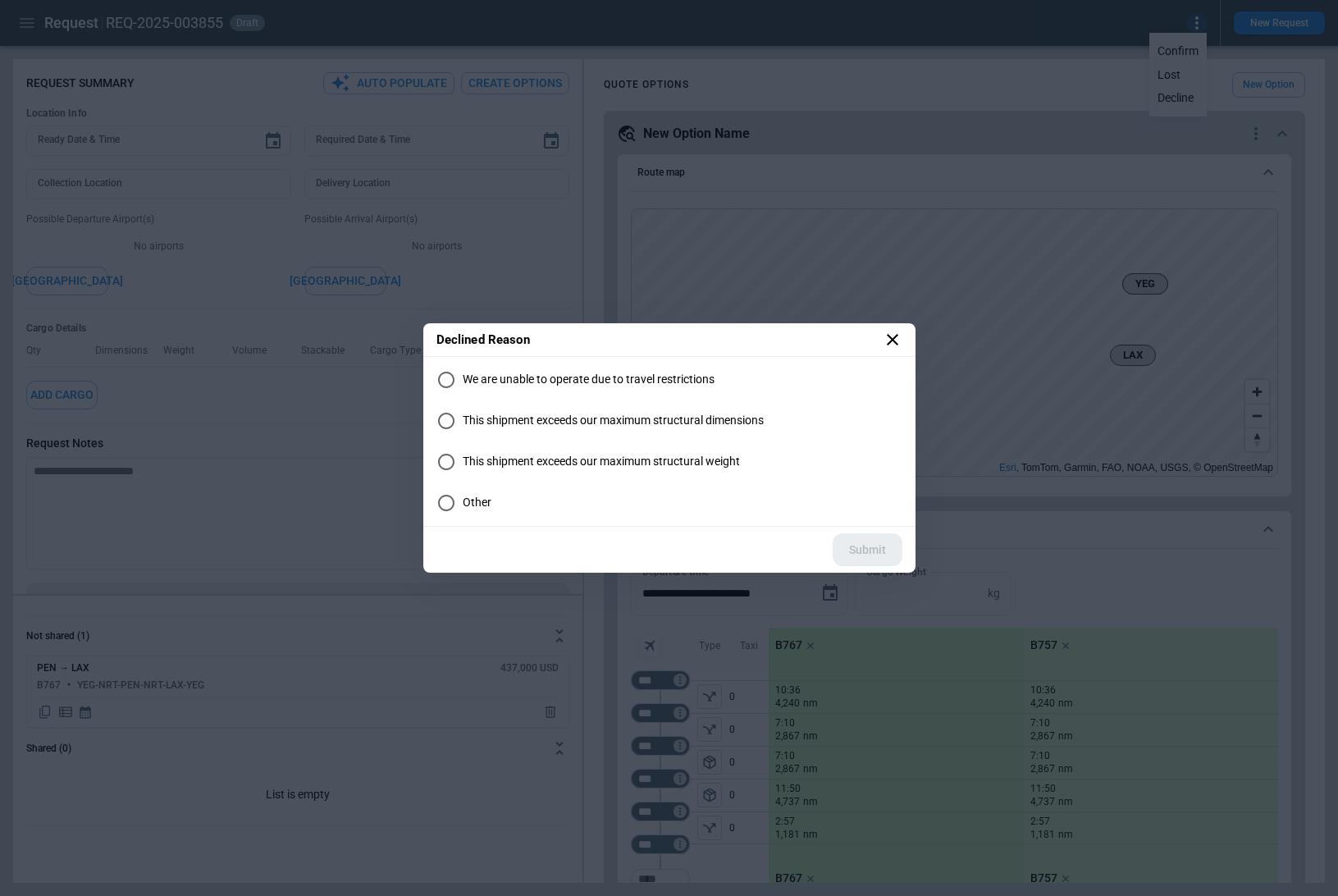
click at [467, 500] on span "Other" at bounding box center [477, 502] width 29 height 14
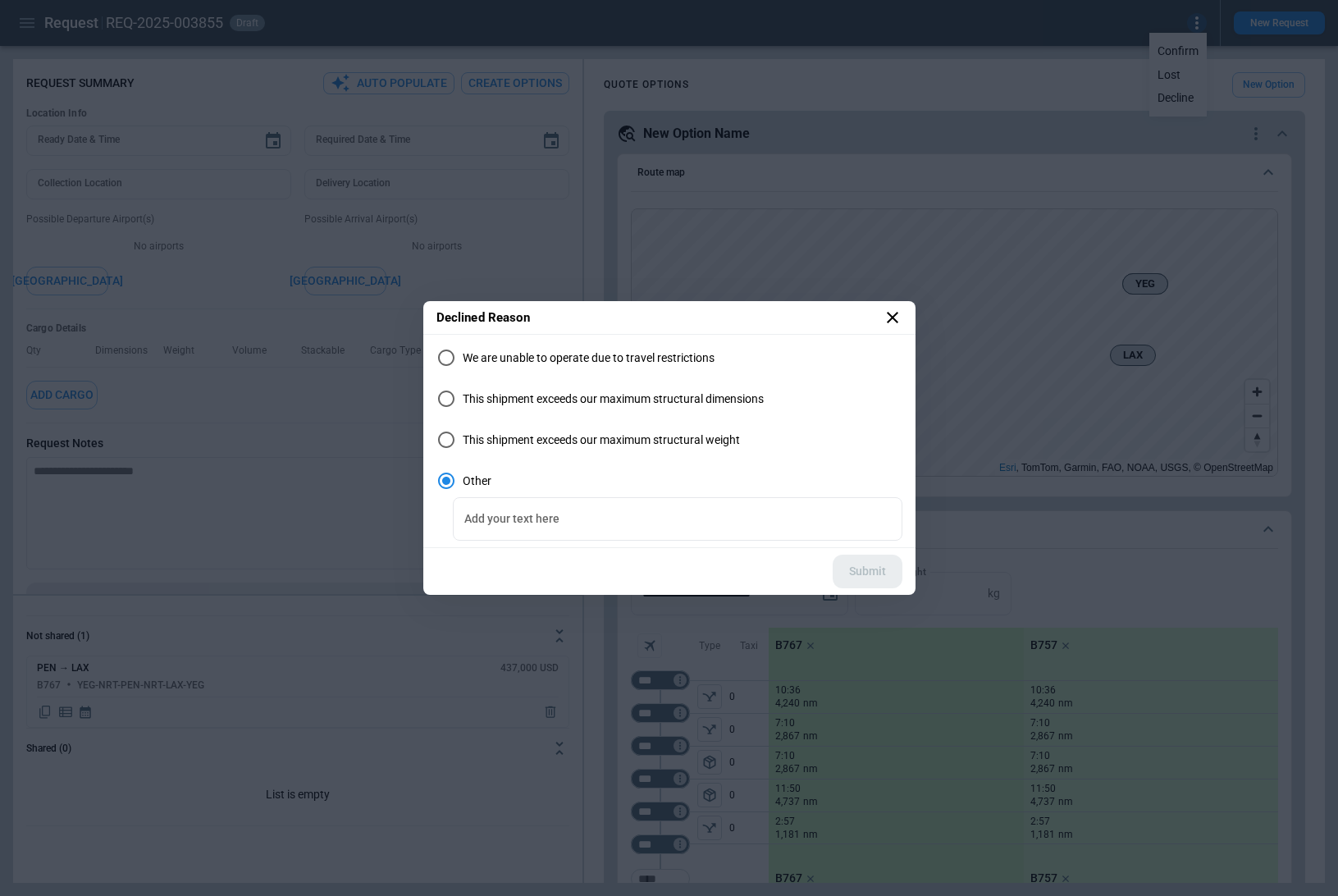
click at [493, 444] on span "This shipment exceeds our maximum structural weight" at bounding box center [601, 440] width 277 height 14
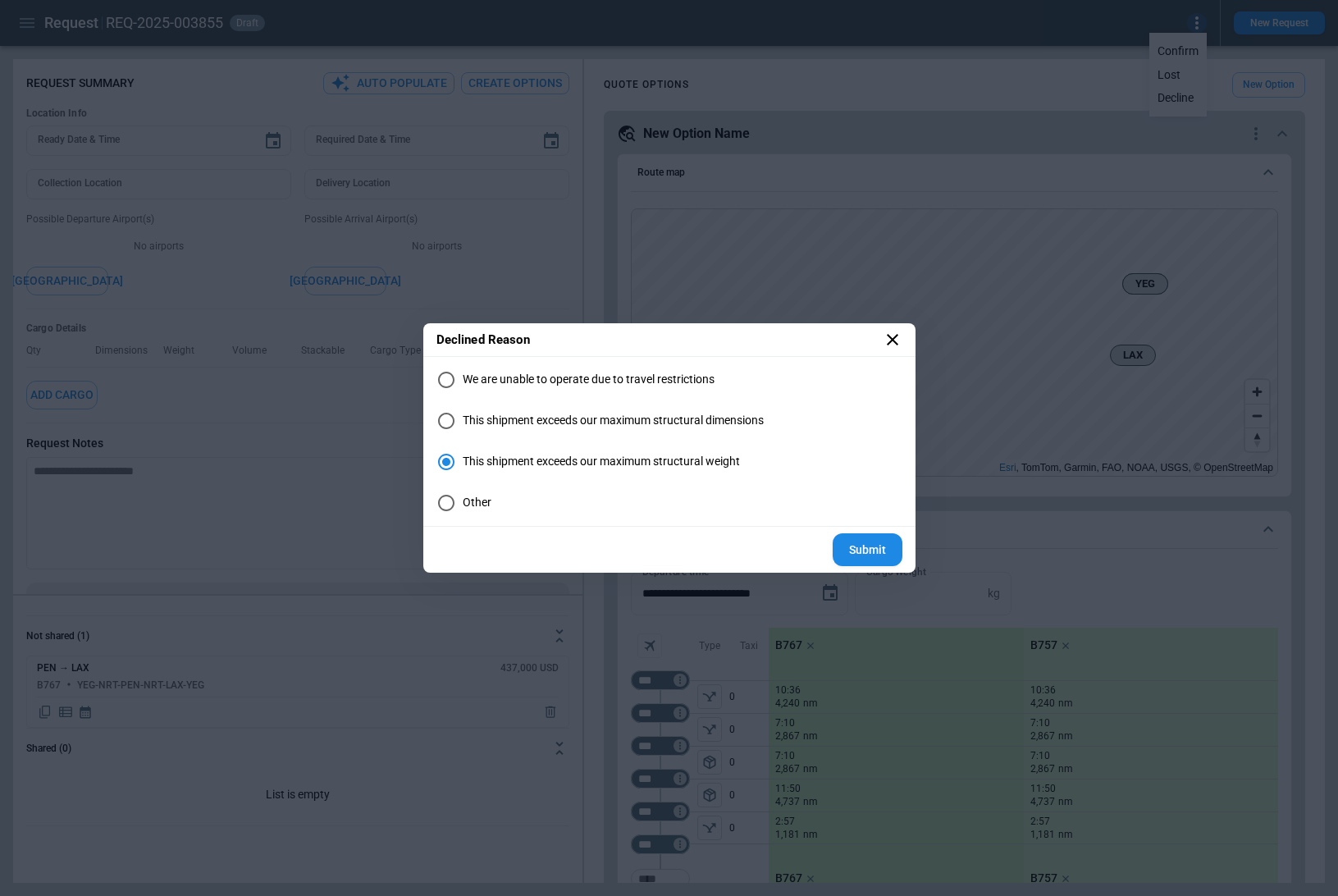
click at [504, 415] on span "This shipment exceeds our maximum structural dimensions" at bounding box center [613, 420] width 301 height 14
click at [896, 338] on icon at bounding box center [892, 339] width 19 height 19
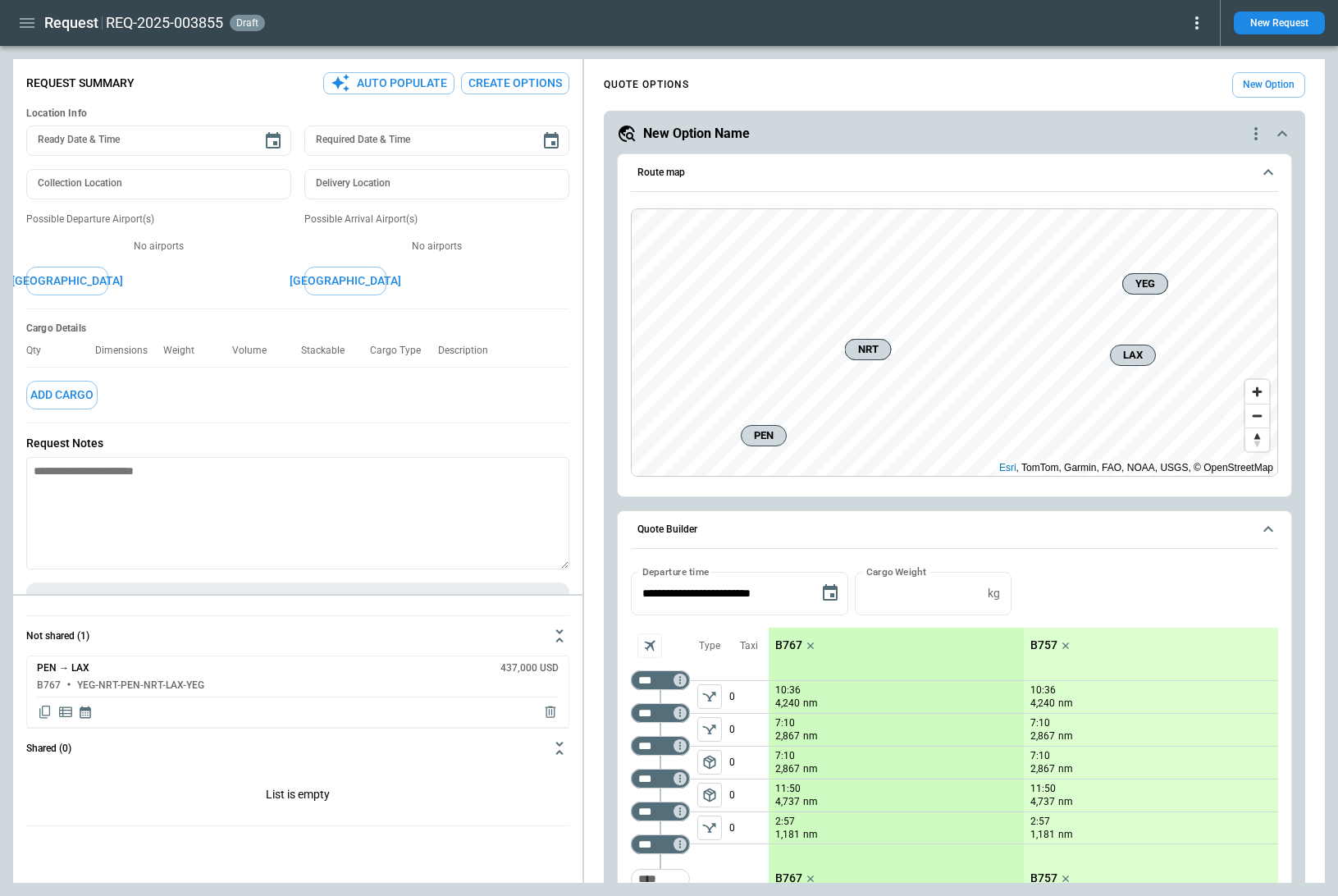
click at [1192, 30] on icon at bounding box center [1196, 23] width 19 height 19
click at [1179, 85] on button "Lost" at bounding box center [1177, 75] width 54 height 24
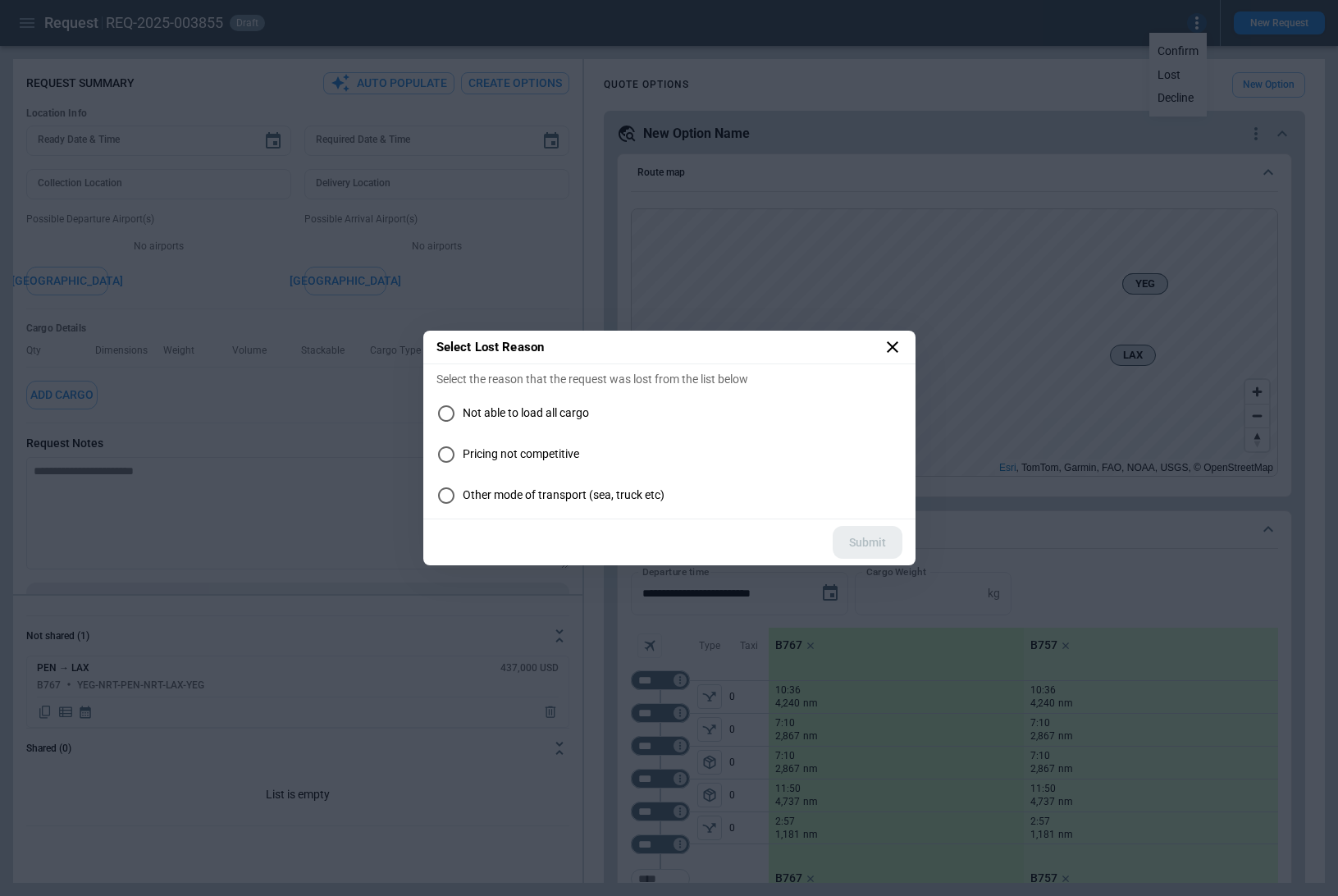
click at [527, 490] on span "Other mode of transport (sea, truck etc)" at bounding box center [563, 494] width 202 height 14
click at [893, 347] on icon at bounding box center [893, 347] width 12 height 12
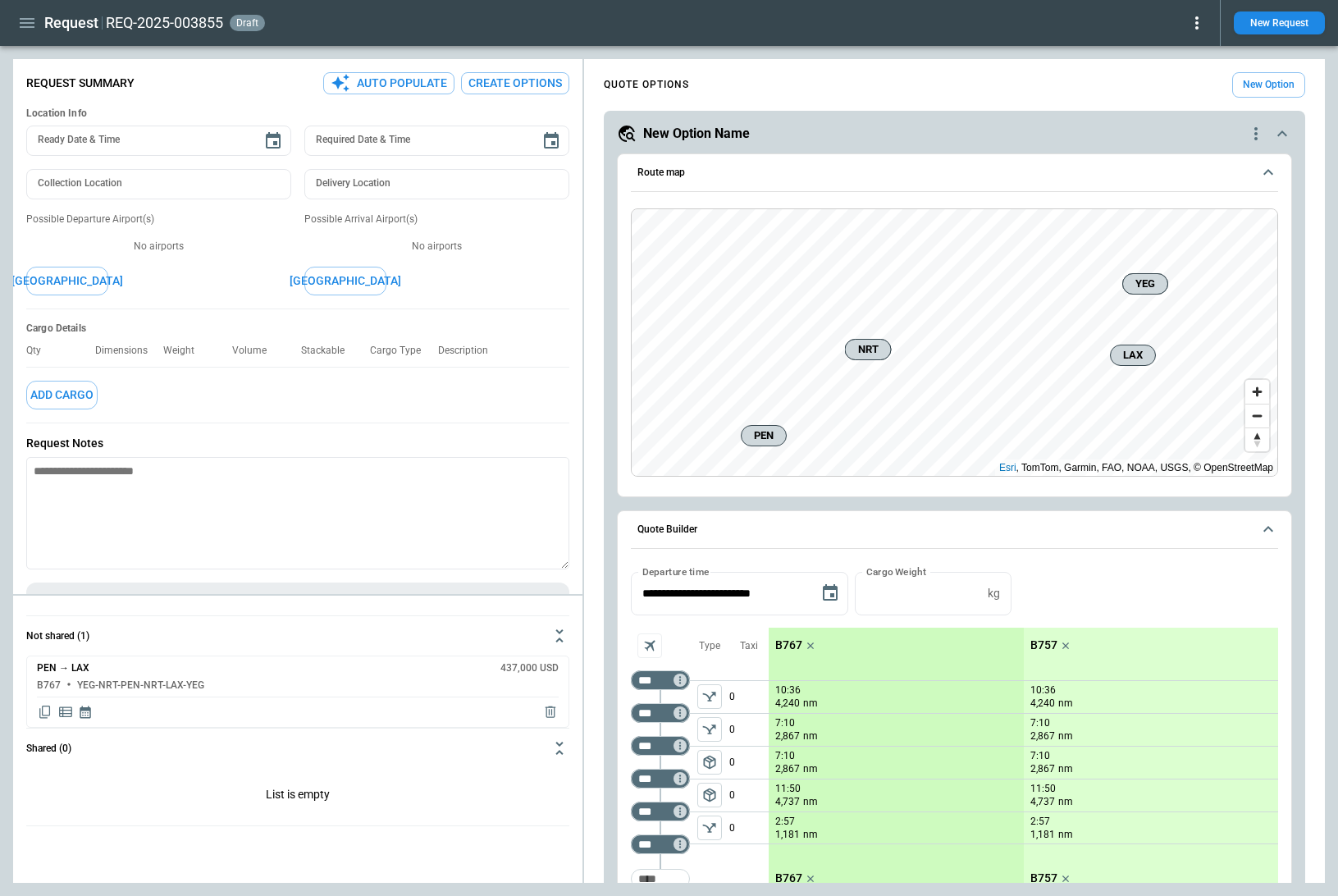
click at [25, 20] on icon "button" at bounding box center [26, 23] width 19 height 19
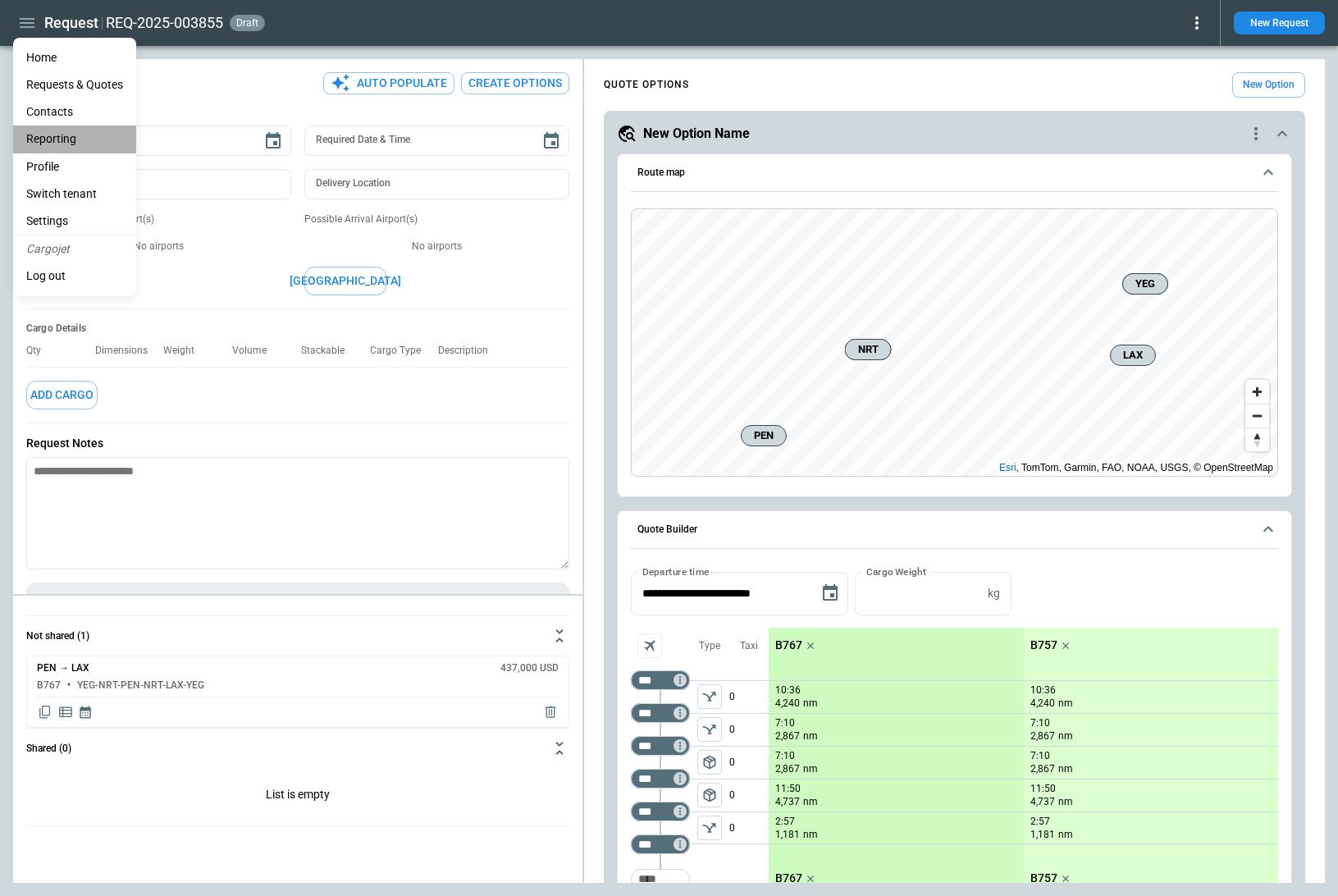
click at [63, 135] on li "Reporting" at bounding box center [75, 139] width 123 height 27
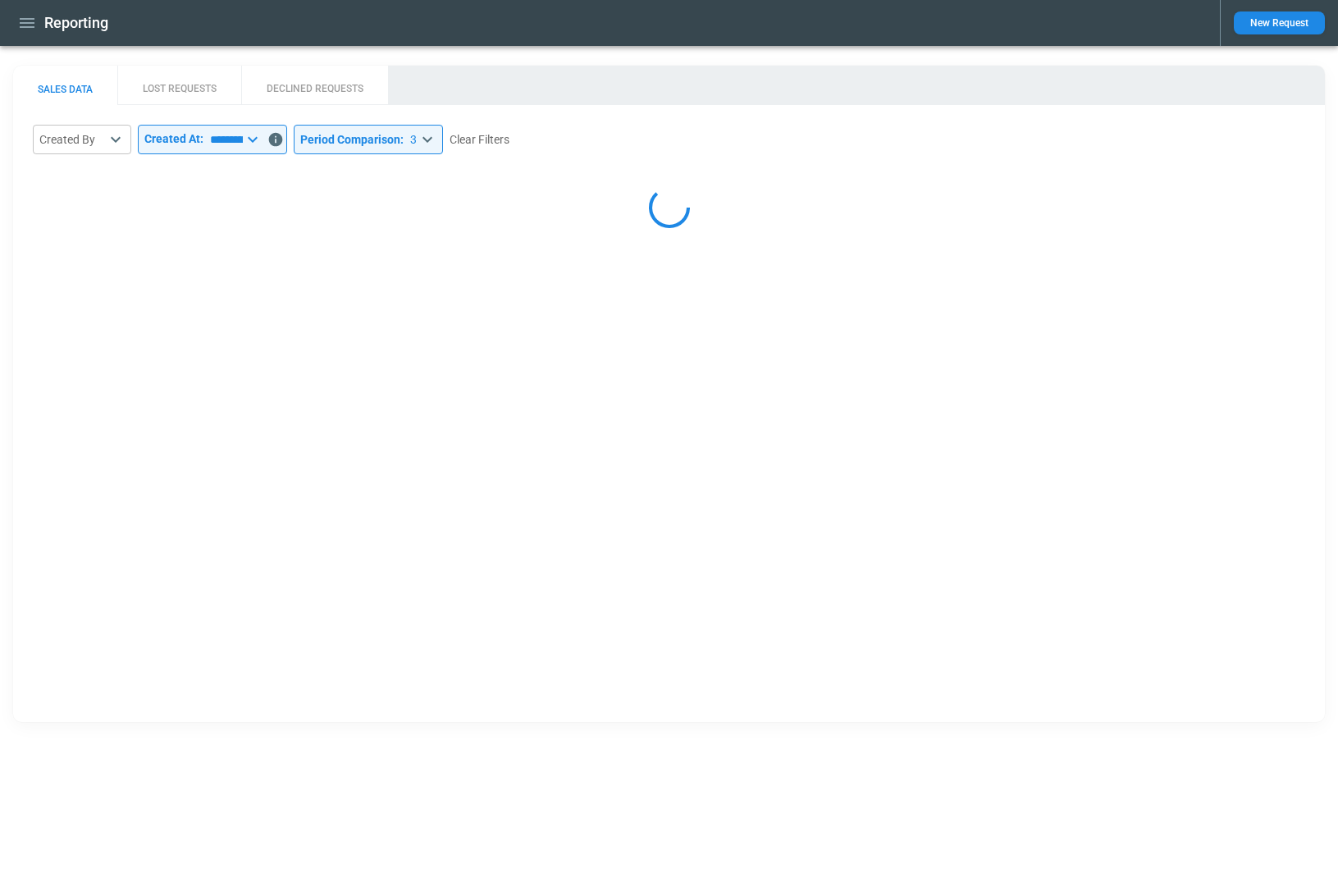
select select "*****"
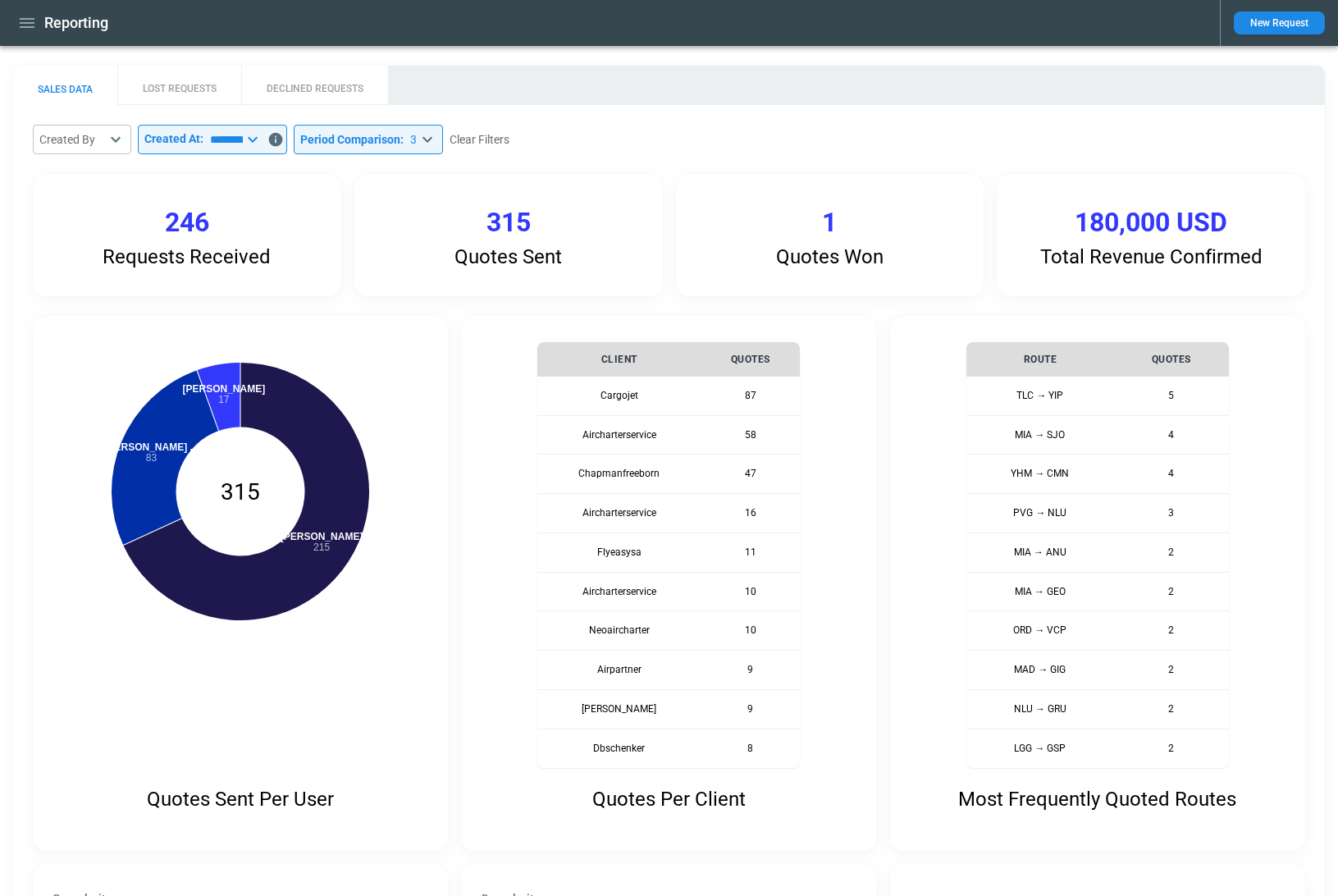
click at [190, 87] on button "LOST REQUESTS" at bounding box center [179, 85] width 124 height 40
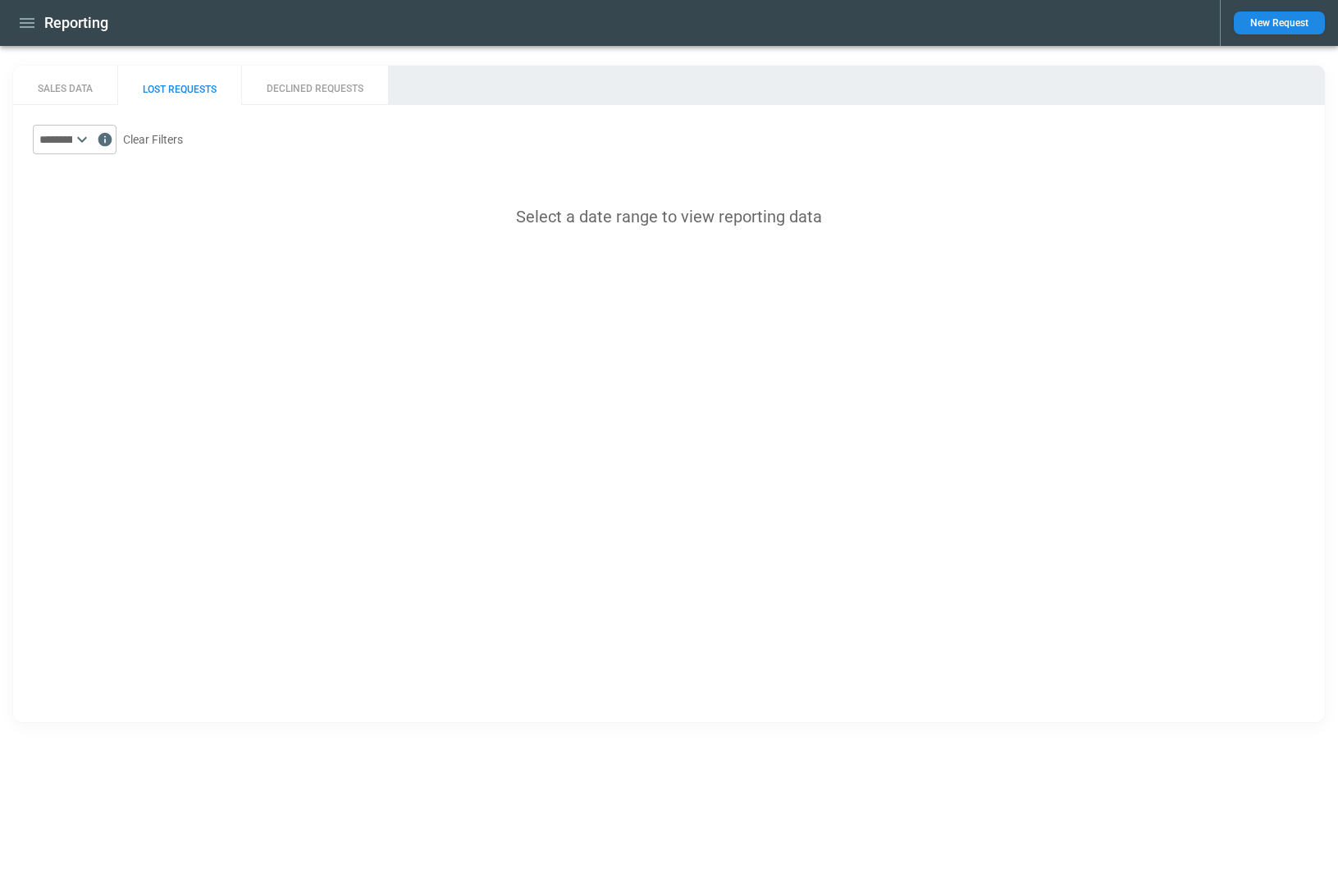
click at [92, 134] on icon at bounding box center [81, 139] width 19 height 19
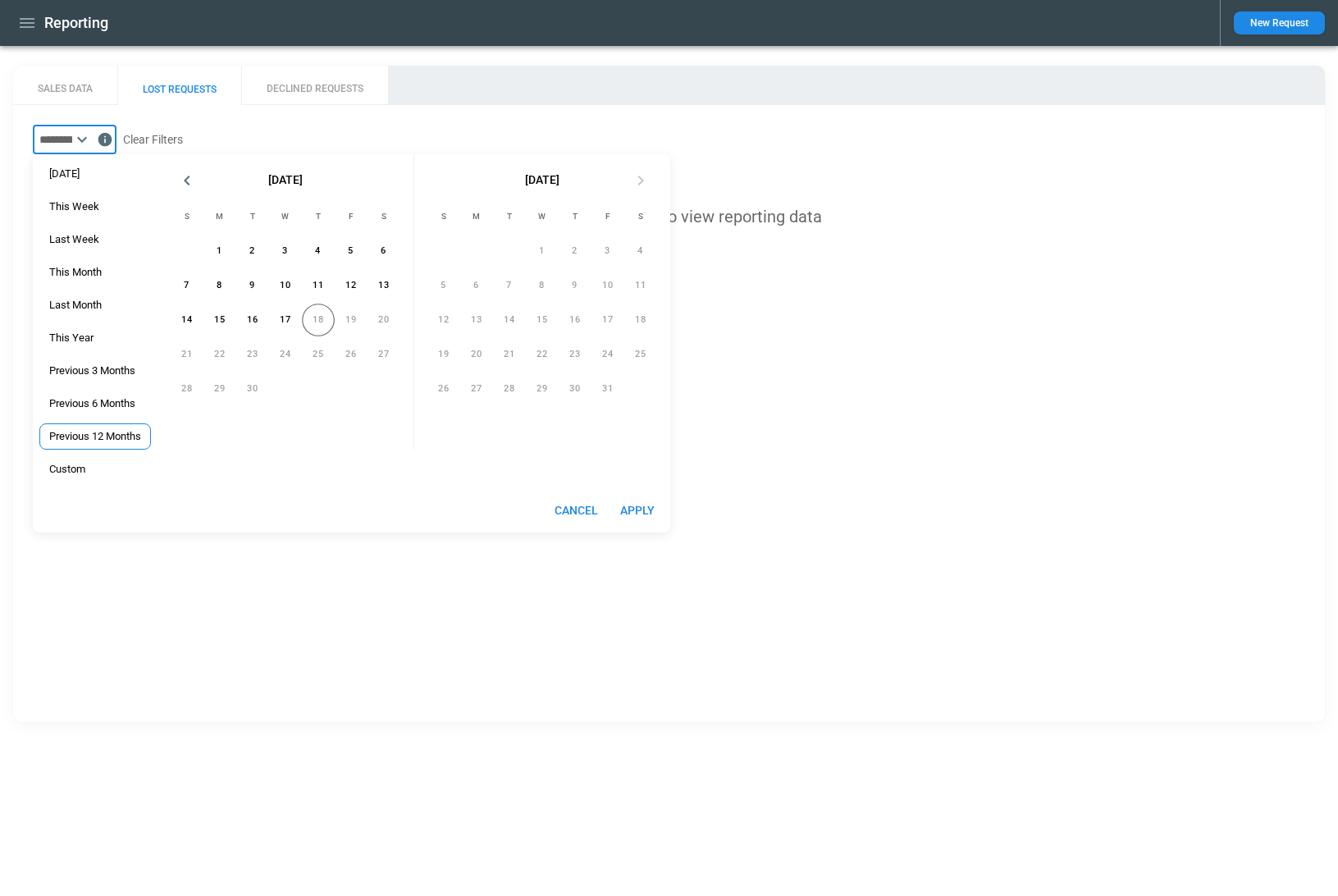
click at [118, 423] on div "Previous 12 Months" at bounding box center [96, 436] width 112 height 26
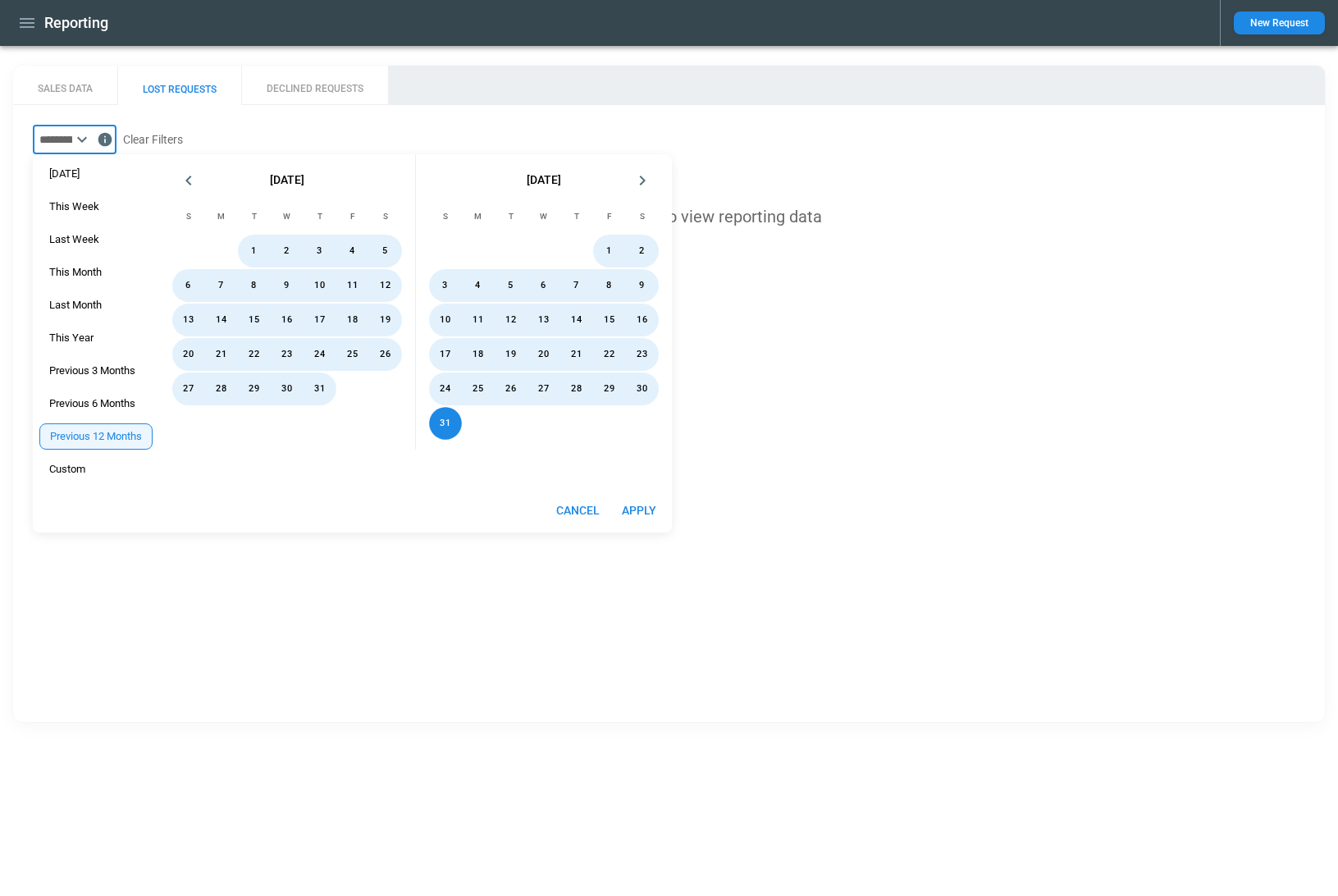
click at [648, 513] on button "Apply" at bounding box center [639, 511] width 52 height 30
type input "**********"
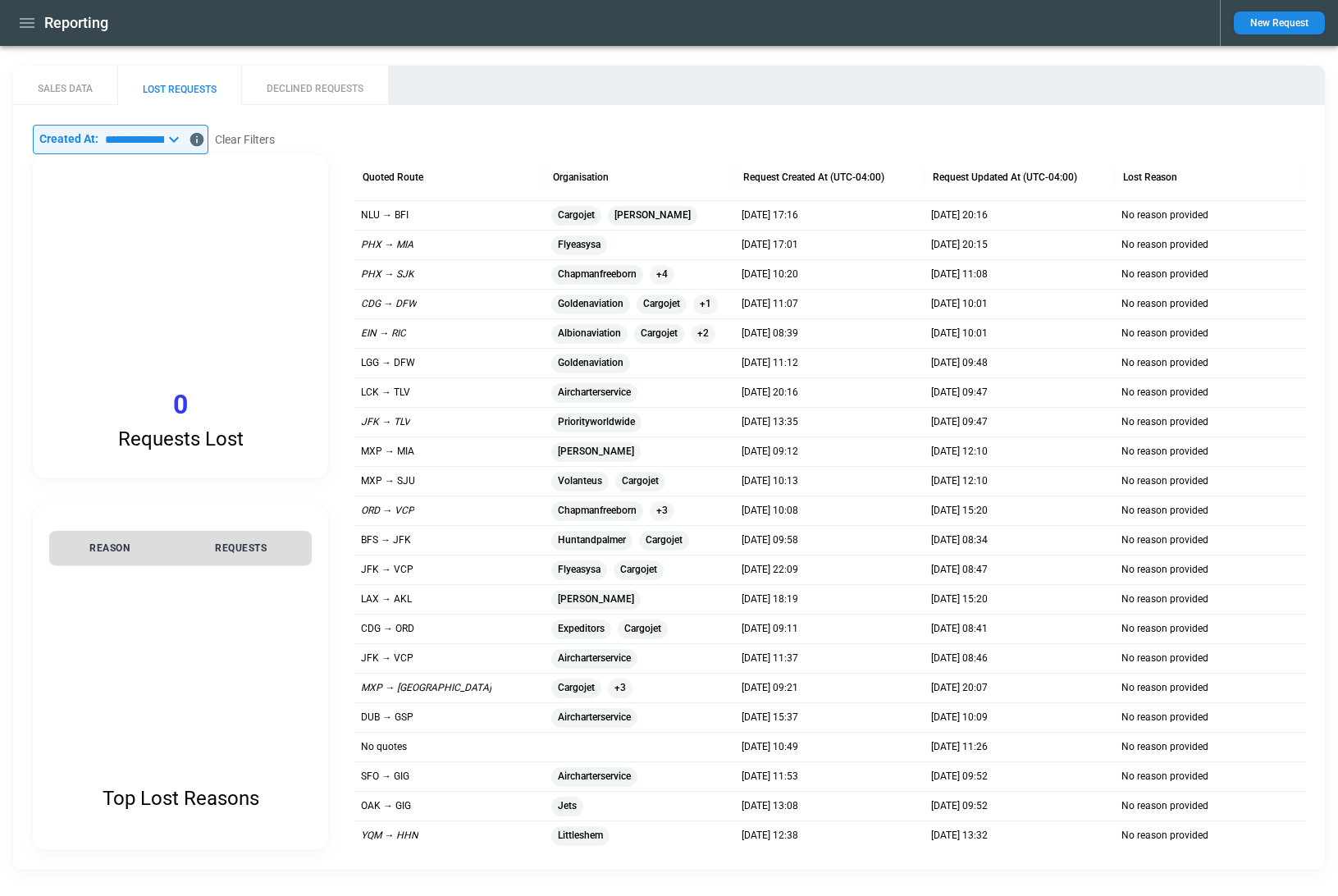
click at [296, 86] on button "DECLINED REQUESTS" at bounding box center [314, 85] width 147 height 40
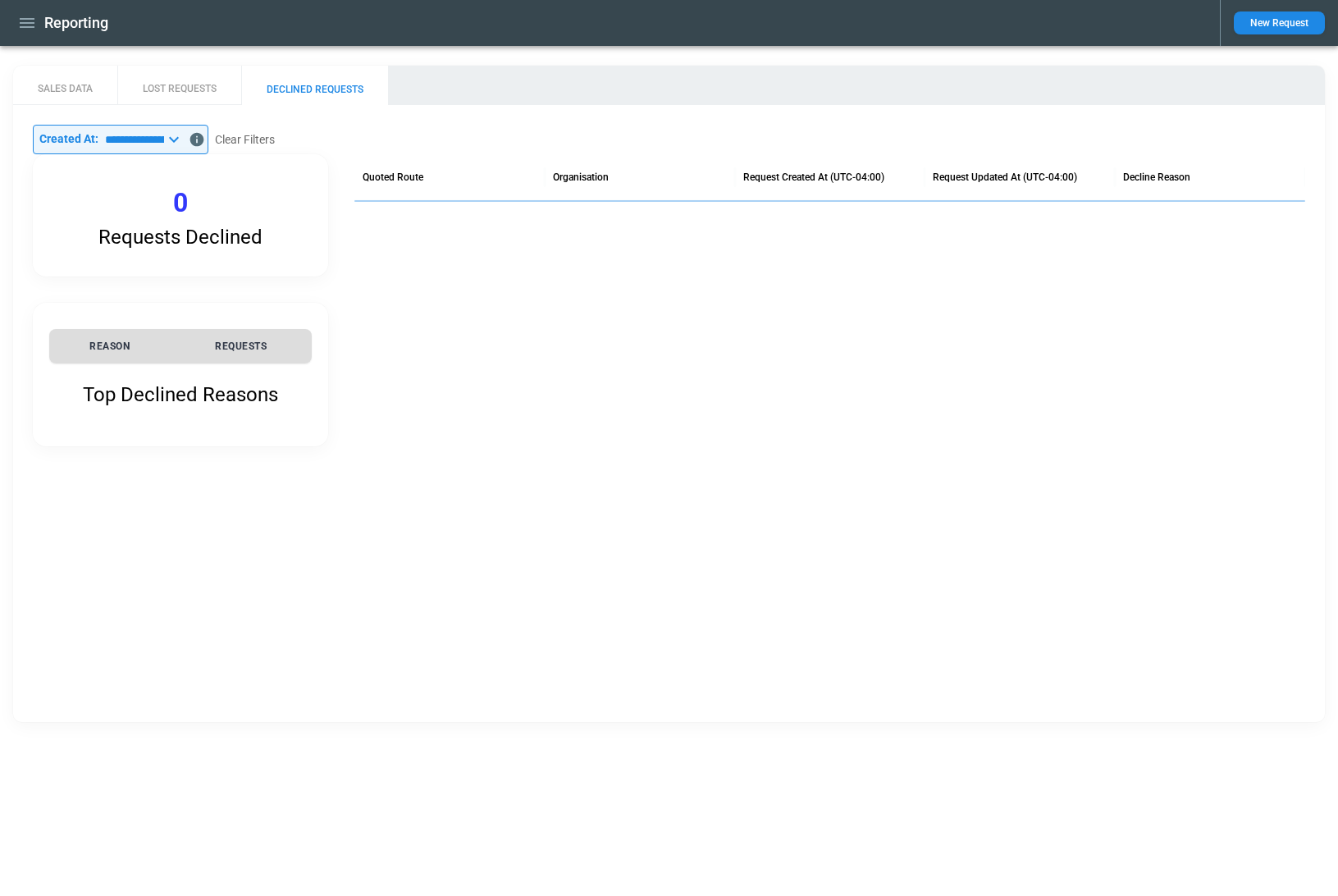
click at [179, 87] on button "LOST REQUESTS" at bounding box center [179, 85] width 124 height 40
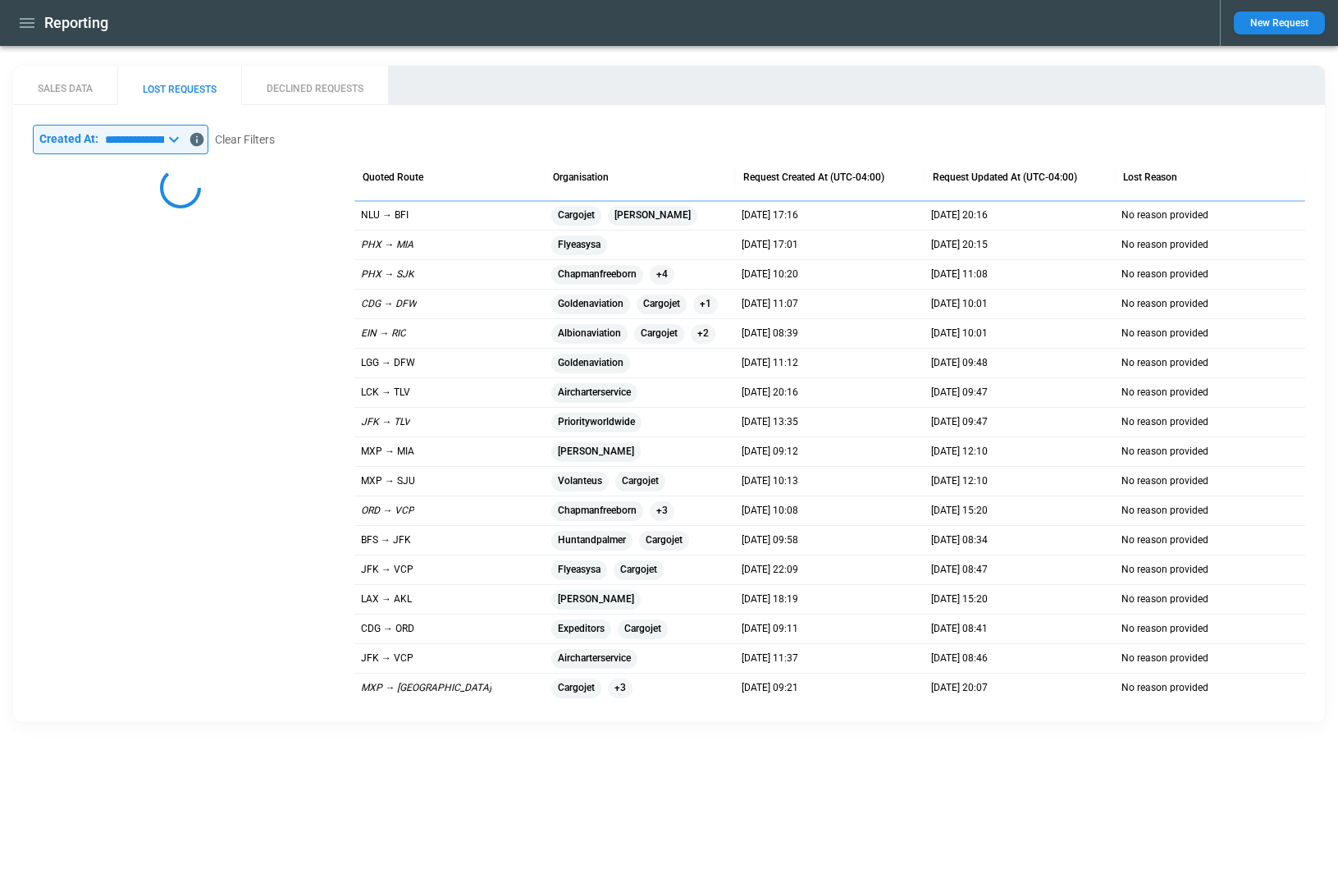
click at [80, 92] on button "SALES DATA" at bounding box center [65, 85] width 104 height 40
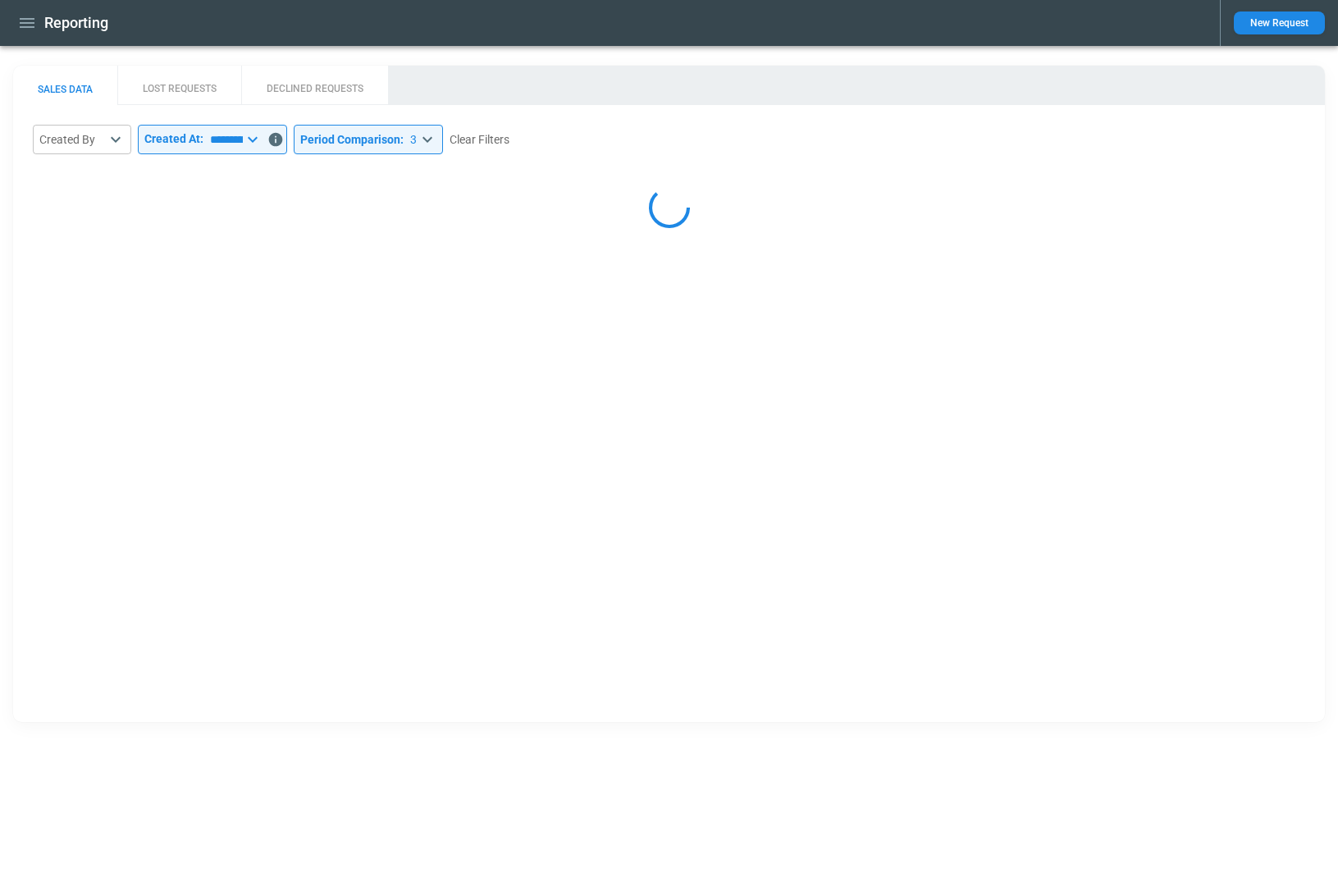
click at [26, 28] on icon "button" at bounding box center [26, 23] width 19 height 19
click at [50, 55] on li "Home" at bounding box center [75, 57] width 123 height 27
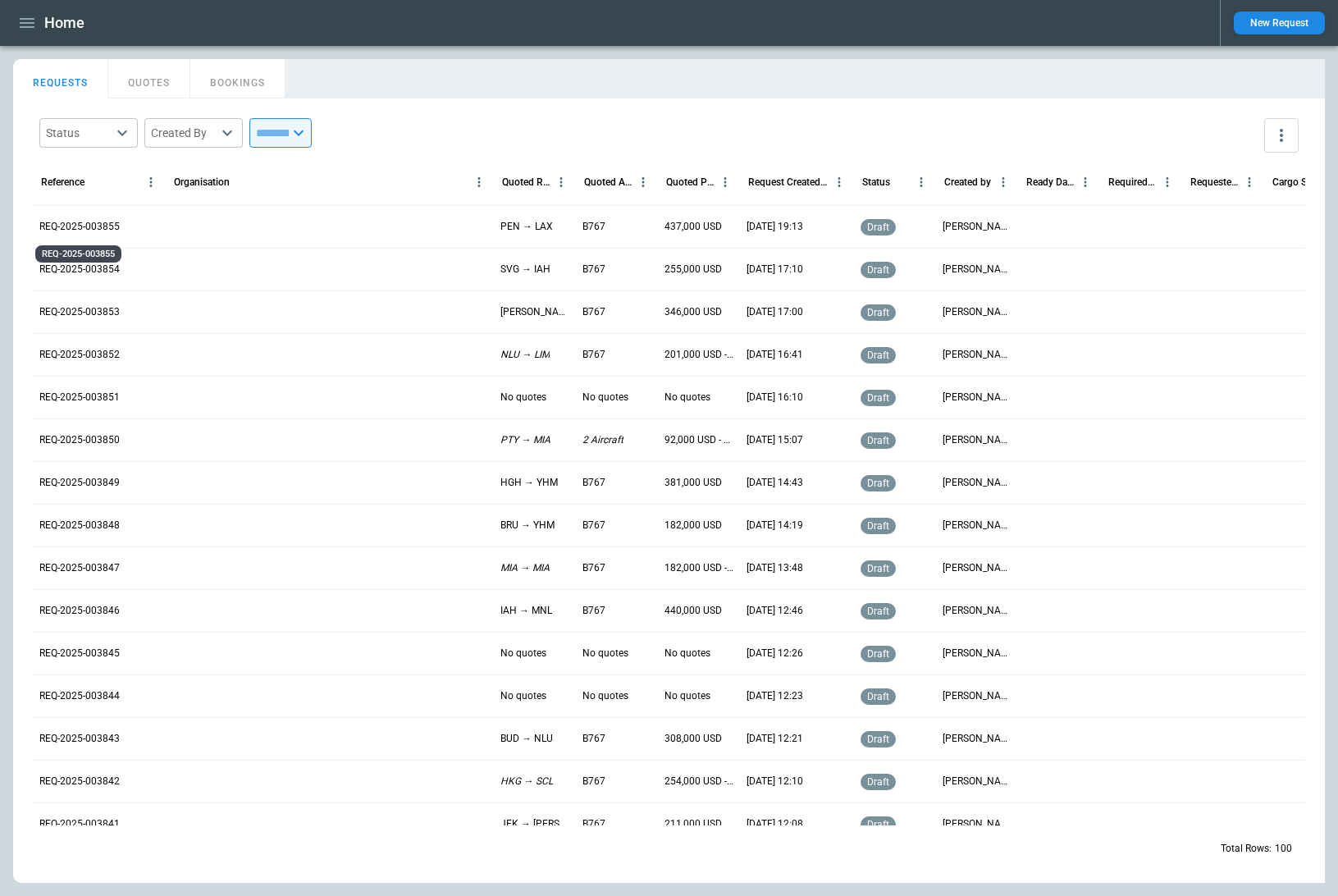
click at [61, 228] on p "REQ-2025-003855" at bounding box center [79, 227] width 80 height 14
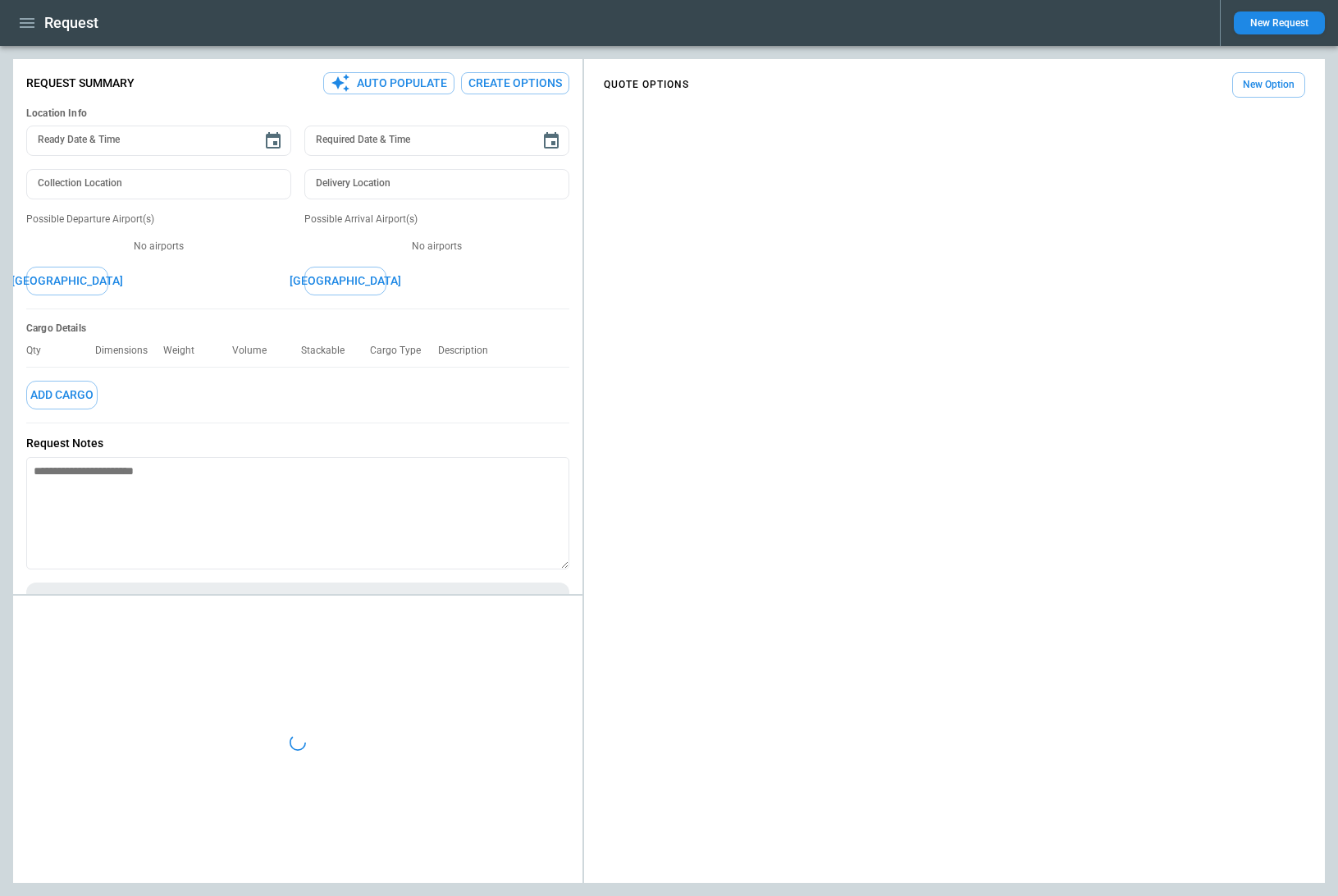
type textarea "*"
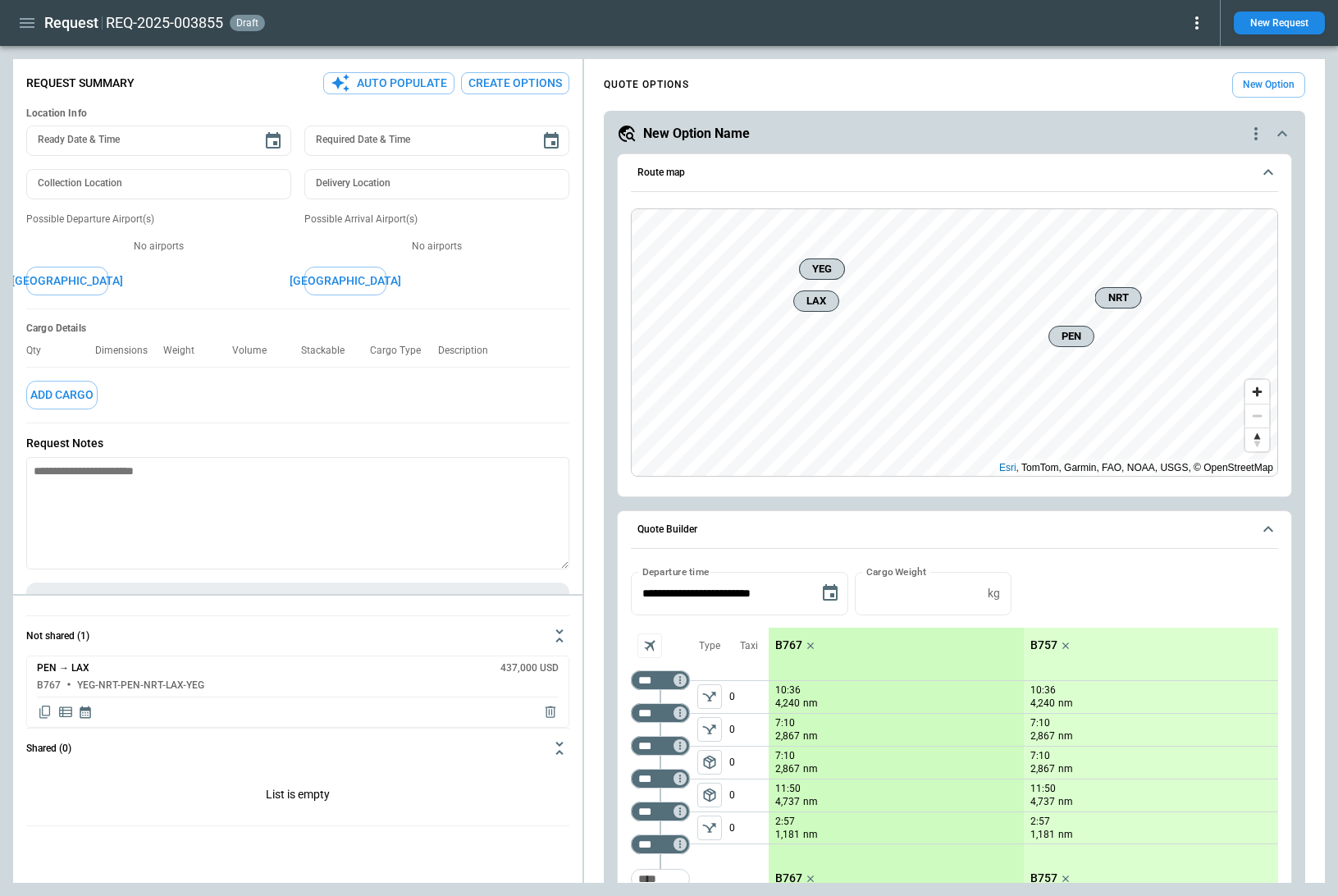
click at [1193, 29] on icon at bounding box center [1196, 23] width 19 height 19
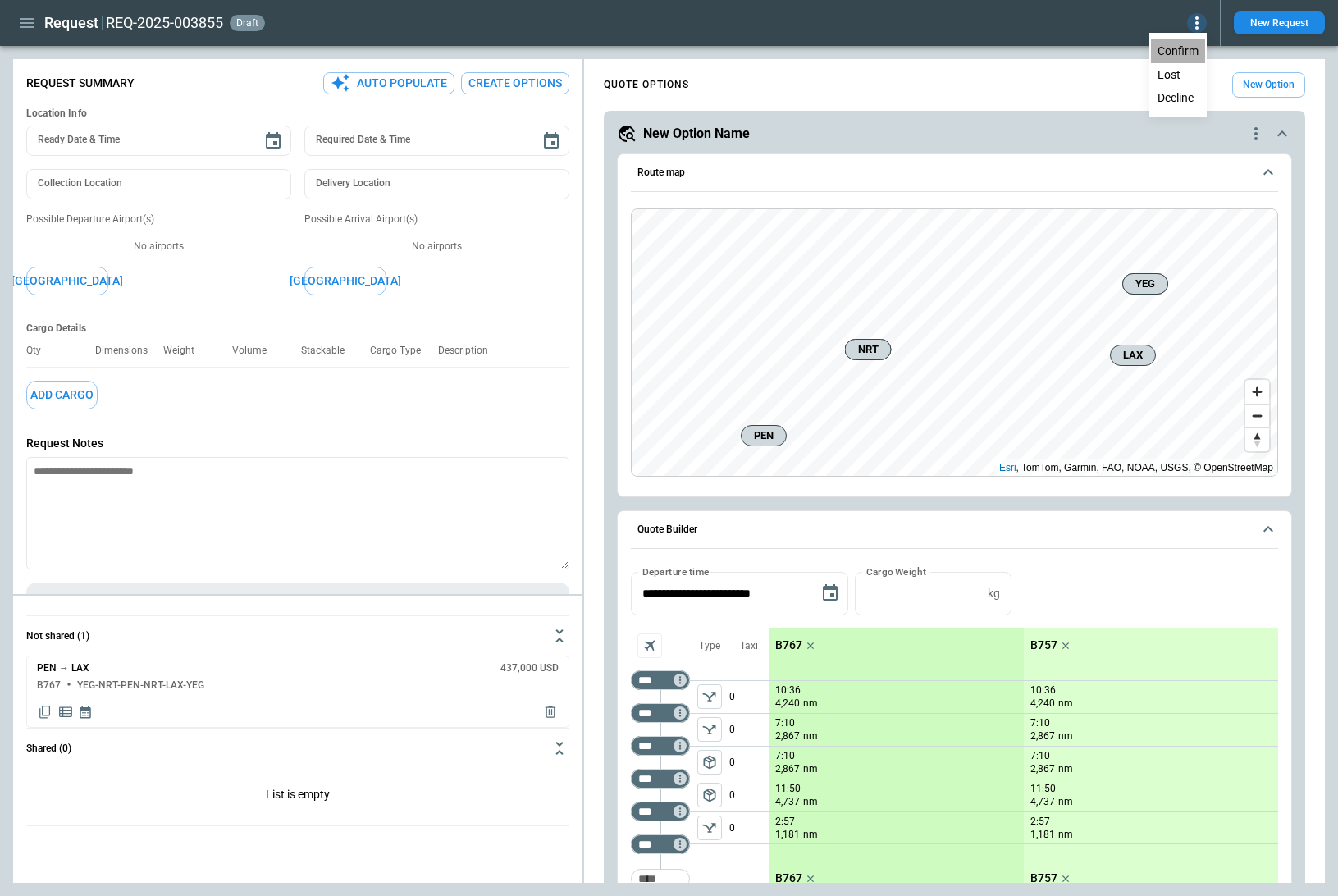
click at [1179, 52] on button "Confirm" at bounding box center [1177, 52] width 54 height 24
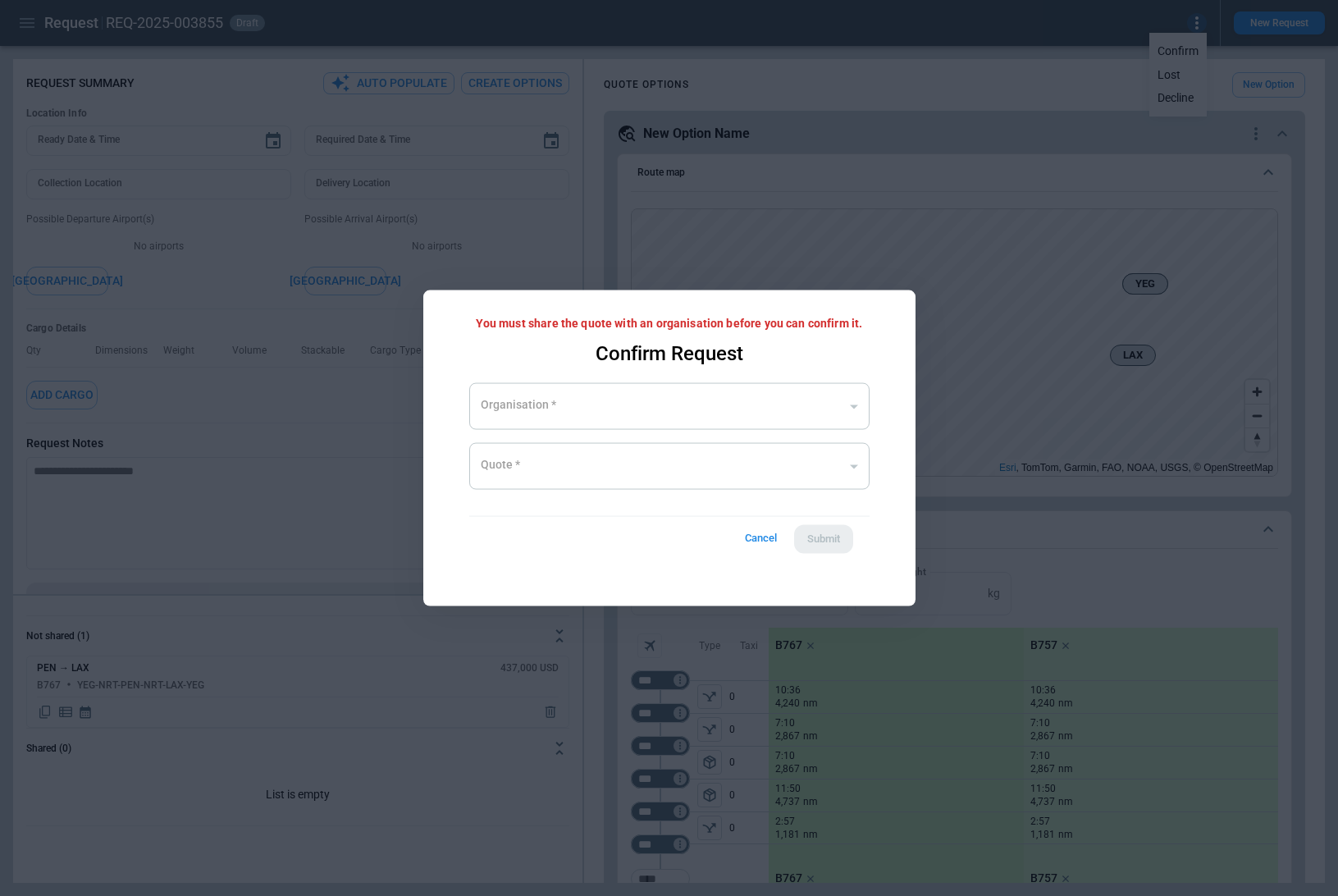
click at [517, 227] on div at bounding box center [669, 448] width 1338 height 896
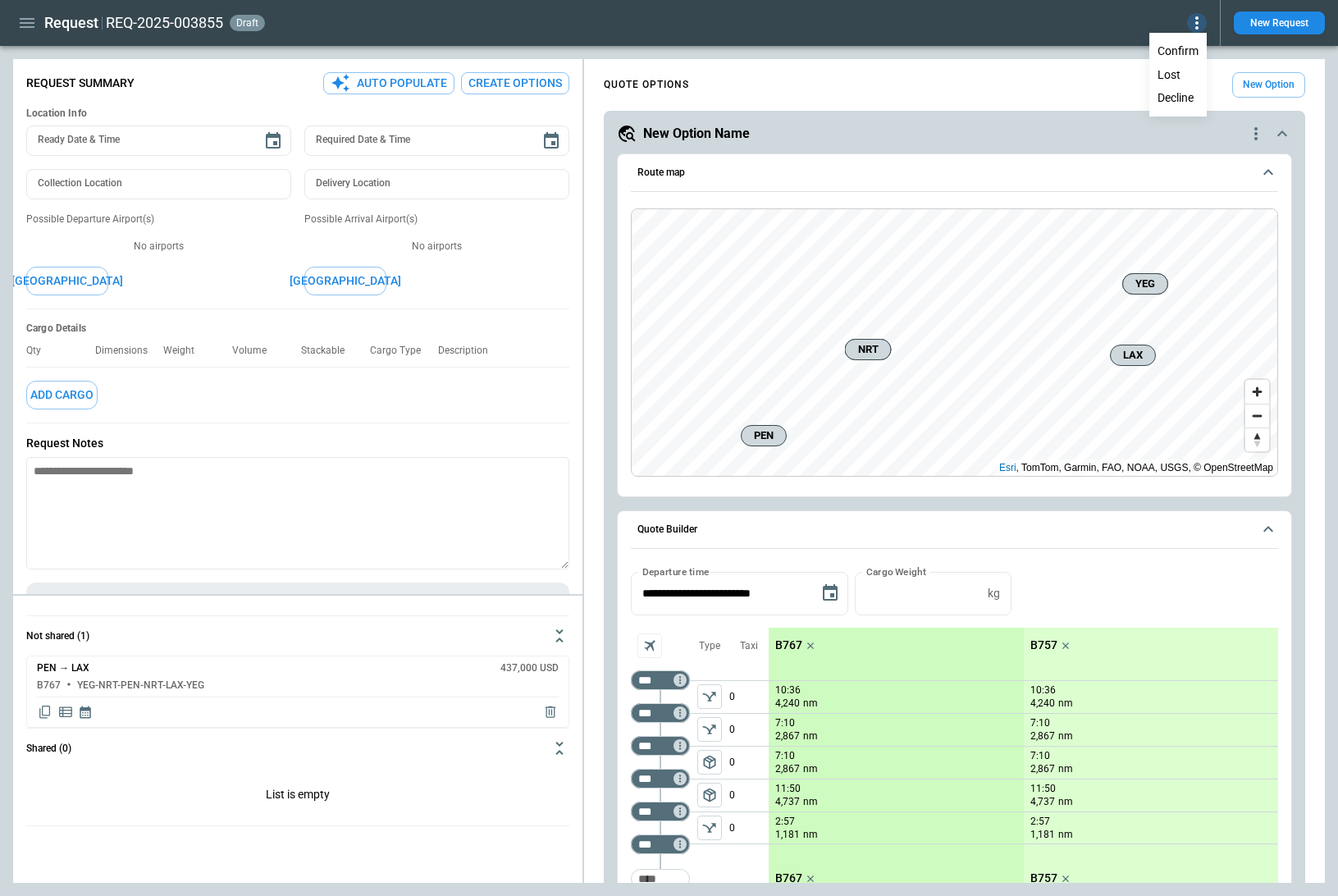
click at [25, 23] on div at bounding box center [669, 448] width 1338 height 896
click at [25, 23] on icon "button" at bounding box center [26, 23] width 14 height 10
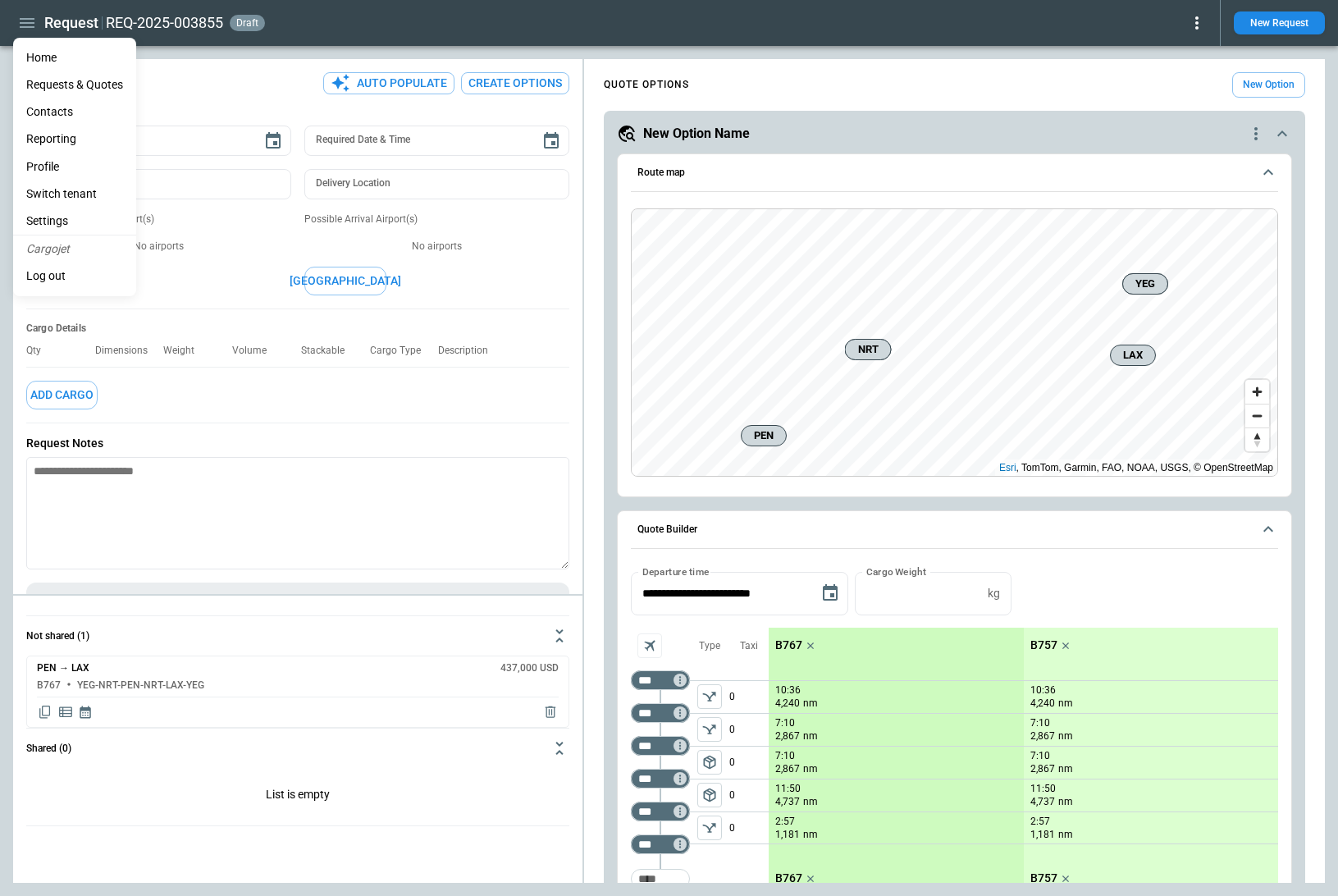
click at [62, 50] on li "Home" at bounding box center [75, 57] width 123 height 27
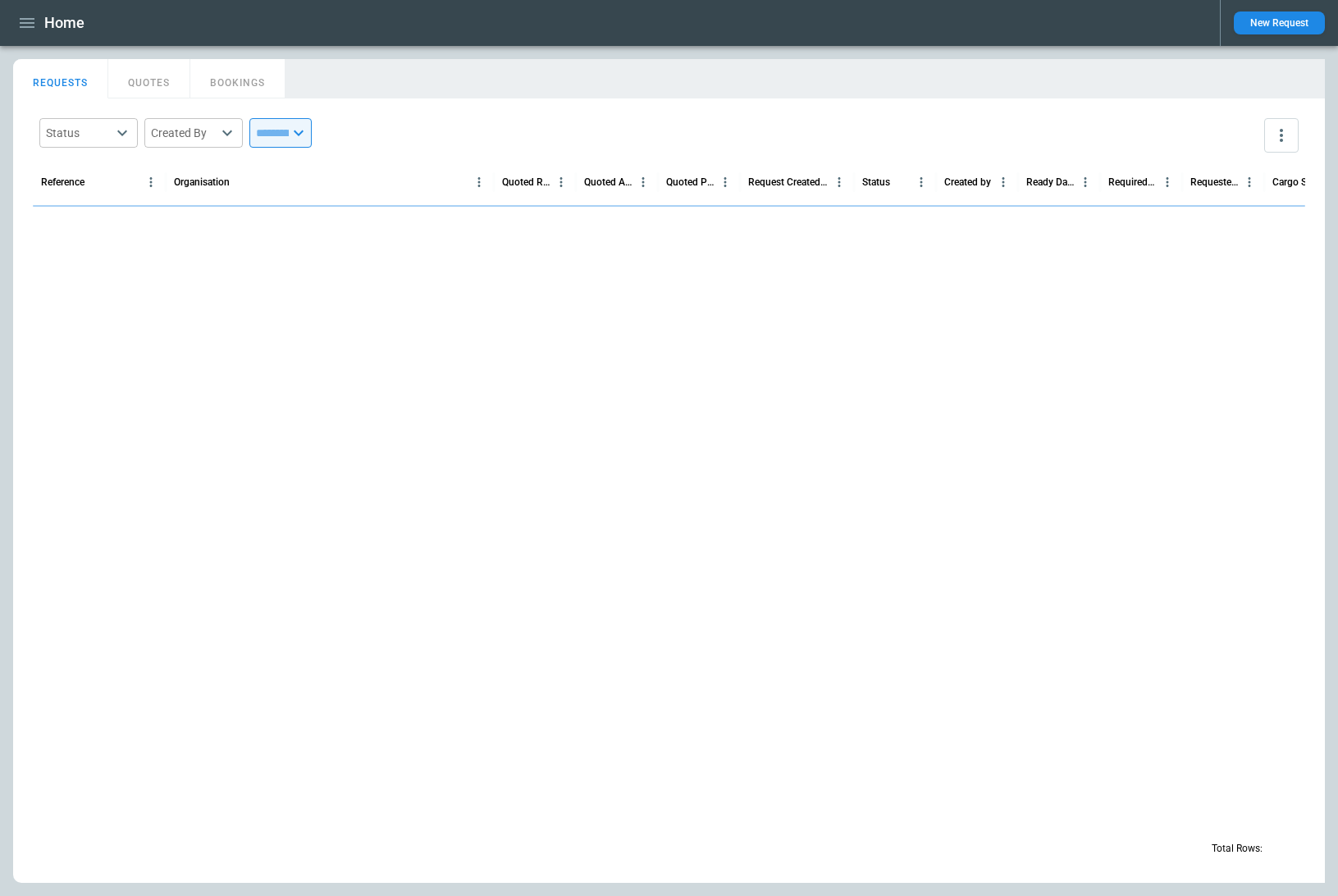
click at [354, 54] on main "FindBorderBarSize REQUESTS QUOTES BOOKINGS Status ​ Created By ​ ​ Reference Or…" at bounding box center [669, 470] width 1338 height 850
click at [235, 90] on button "BOOKINGS" at bounding box center [238, 79] width 96 height 40
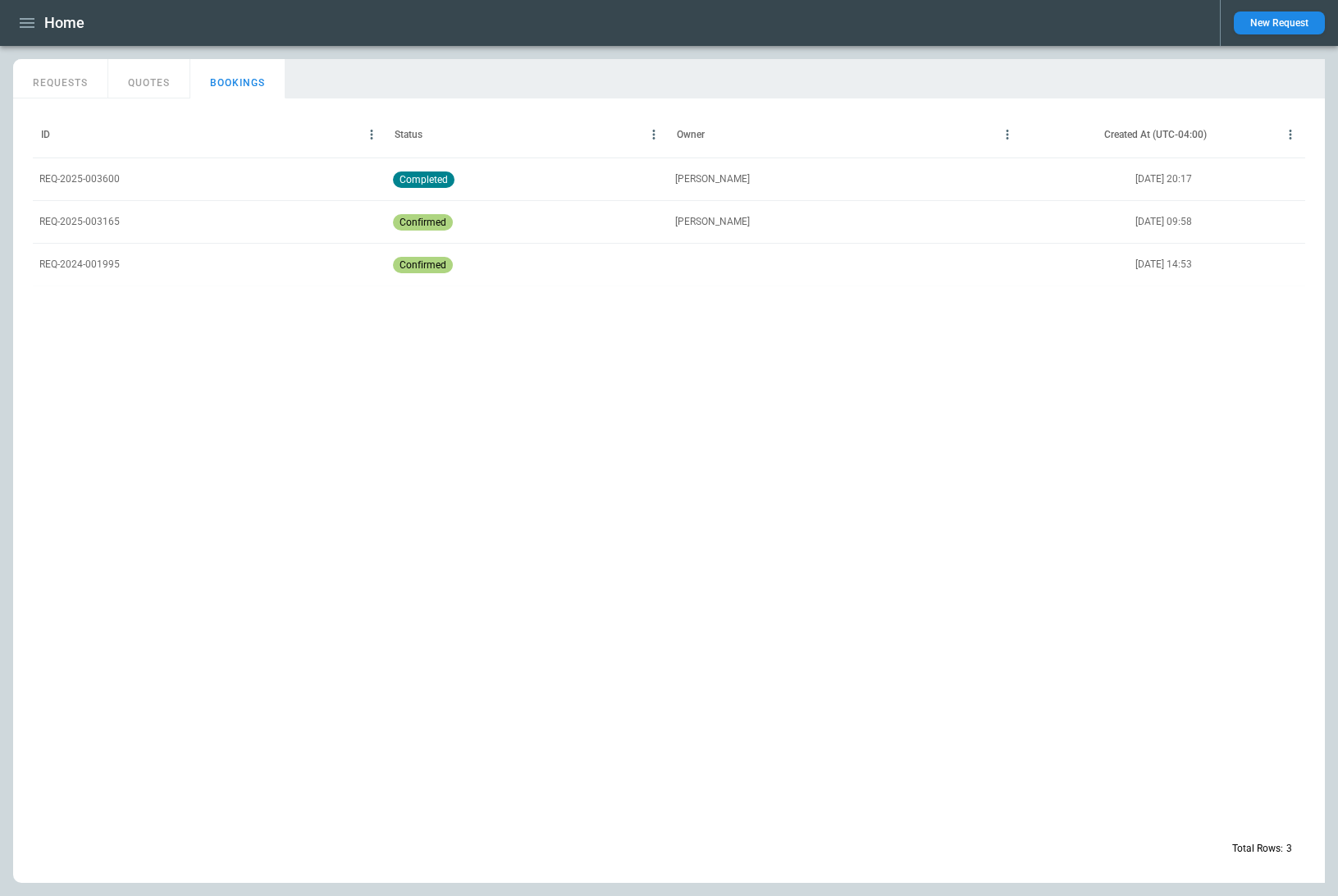
click at [78, 79] on button "REQUESTS" at bounding box center [61, 79] width 96 height 40
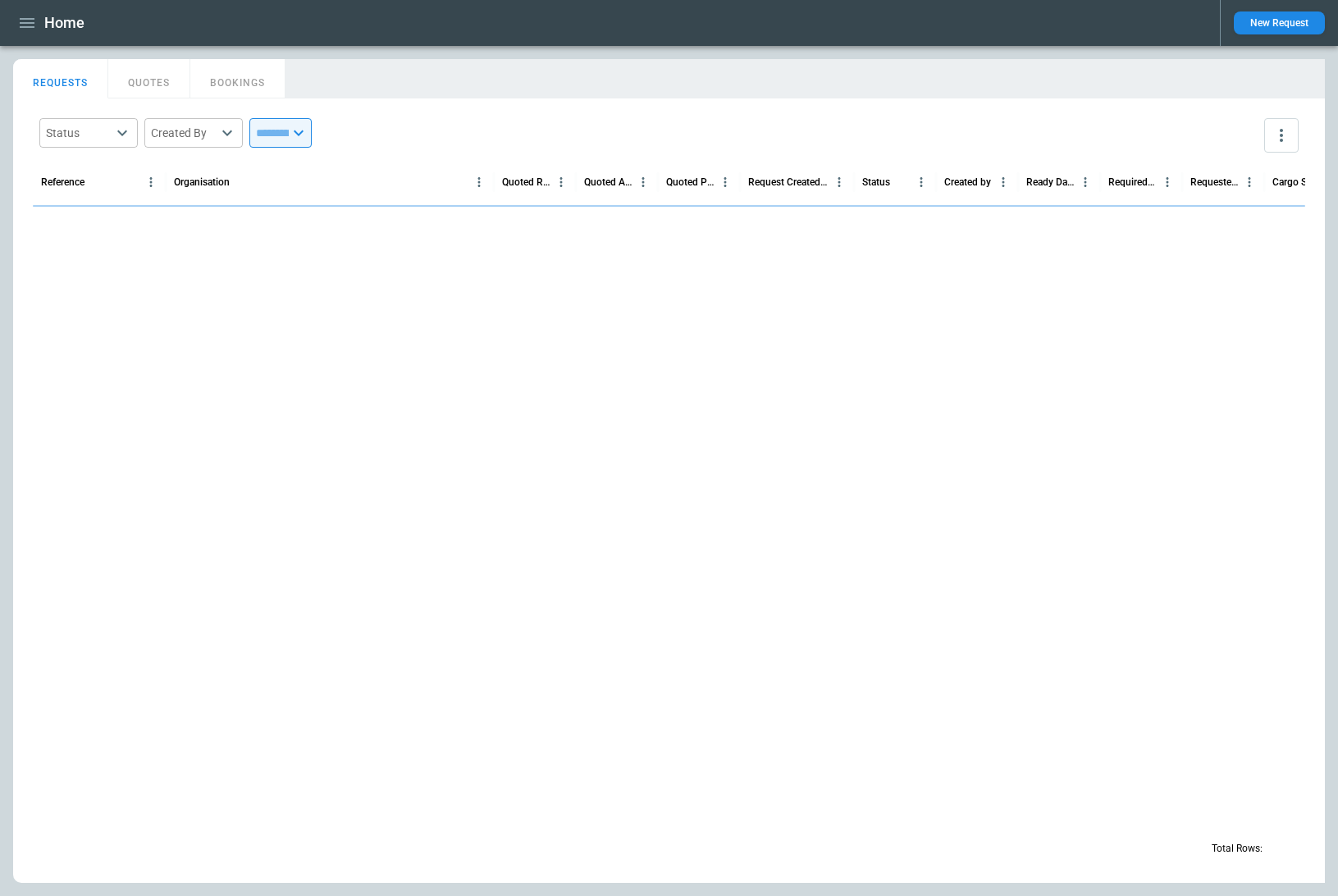
click at [159, 49] on main "FindBorderBarSize REQUESTS QUOTES BOOKINGS Status ​ Created By ​ ​ Reference Or…" at bounding box center [669, 470] width 1338 height 850
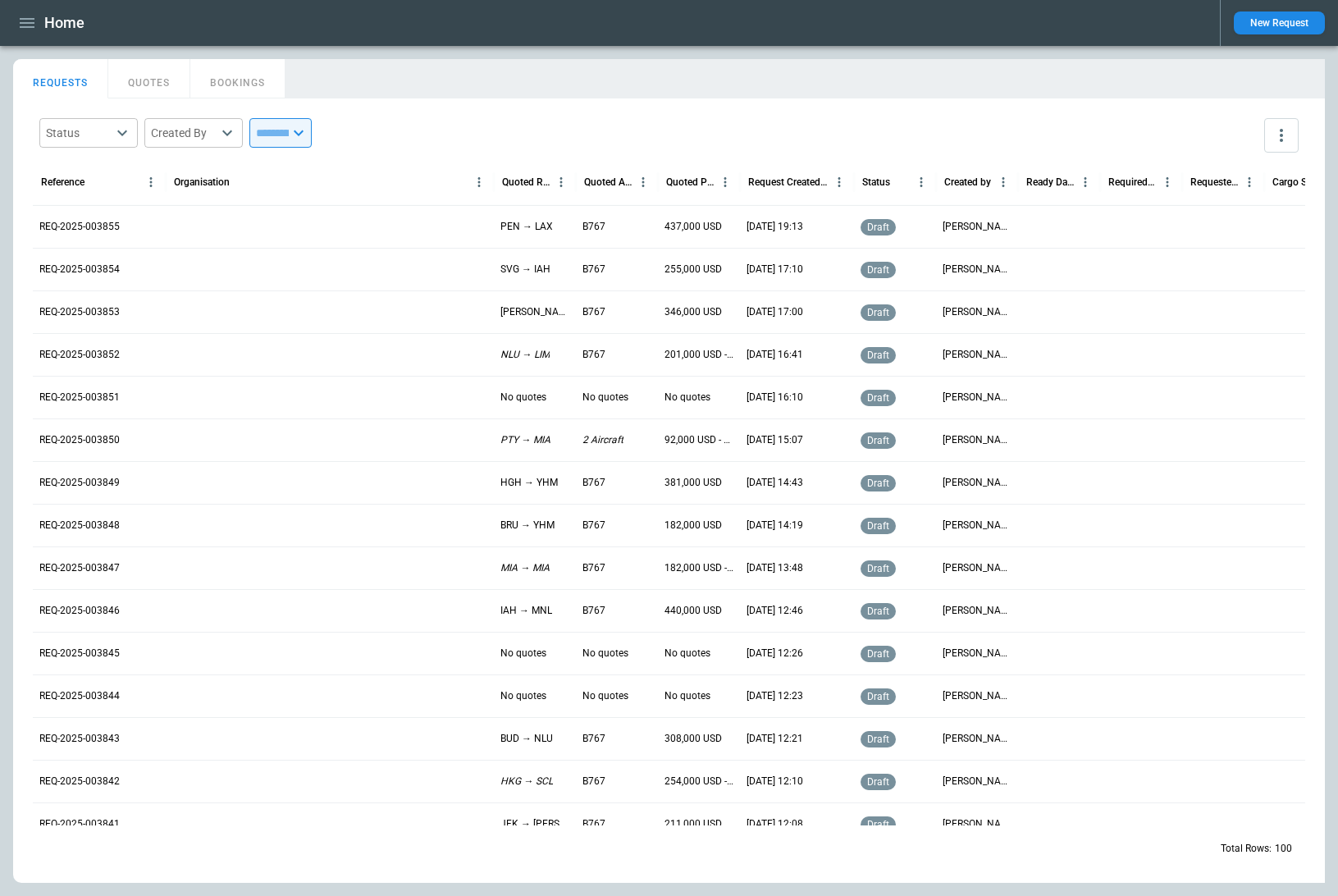
click at [162, 49] on main "FindBorderBarSize REQUESTS QUOTES BOOKINGS Status ​ Created By ​ ​ Reference Or…" at bounding box center [669, 470] width 1338 height 850
click at [480, 42] on div "Home New Request" at bounding box center [669, 23] width 1338 height 46
click at [32, 25] on icon "button" at bounding box center [26, 23] width 19 height 19
click at [76, 198] on li "Switch tenant" at bounding box center [75, 194] width 123 height 27
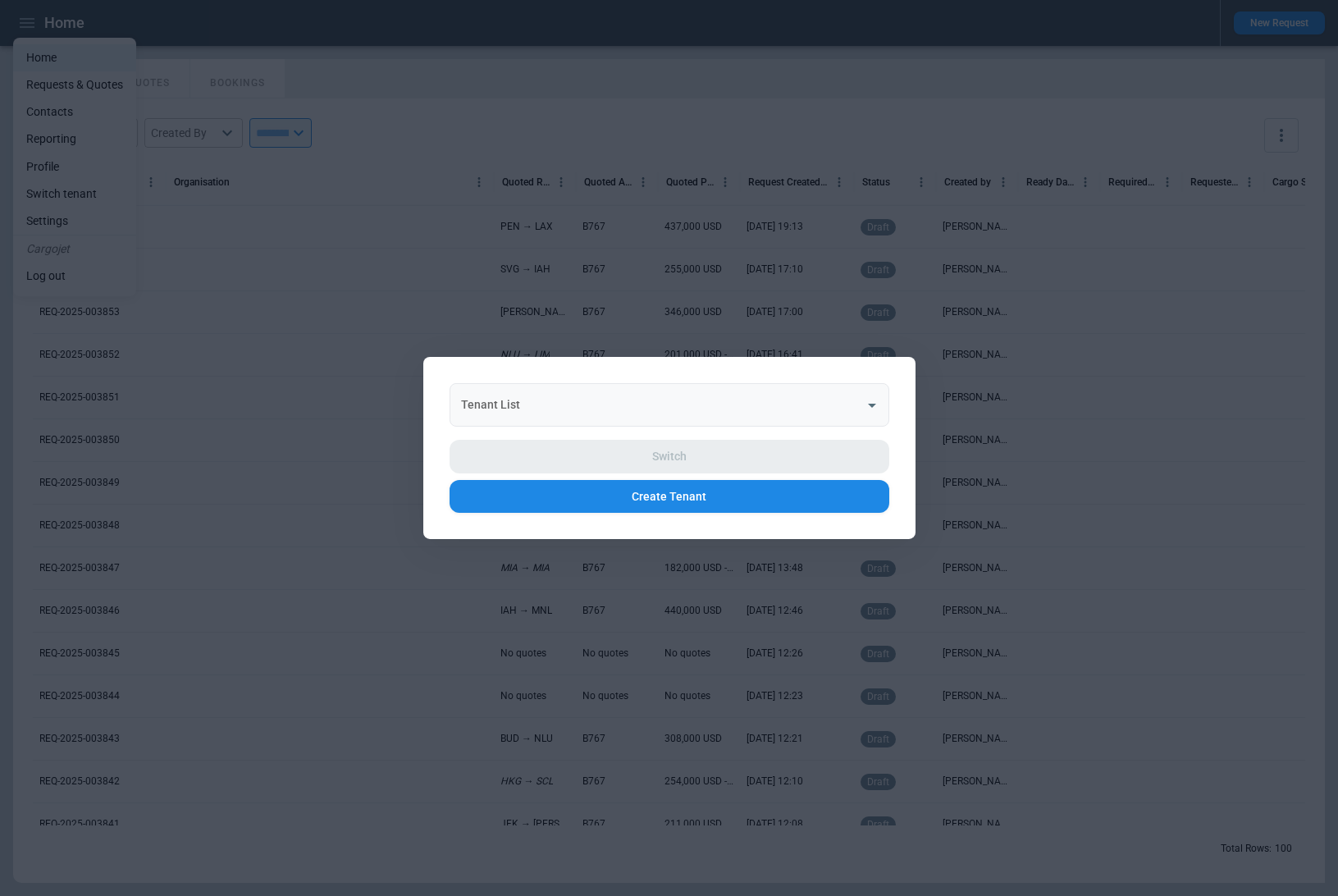
click at [652, 415] on input "Tenant List" at bounding box center [658, 405] width 401 height 29
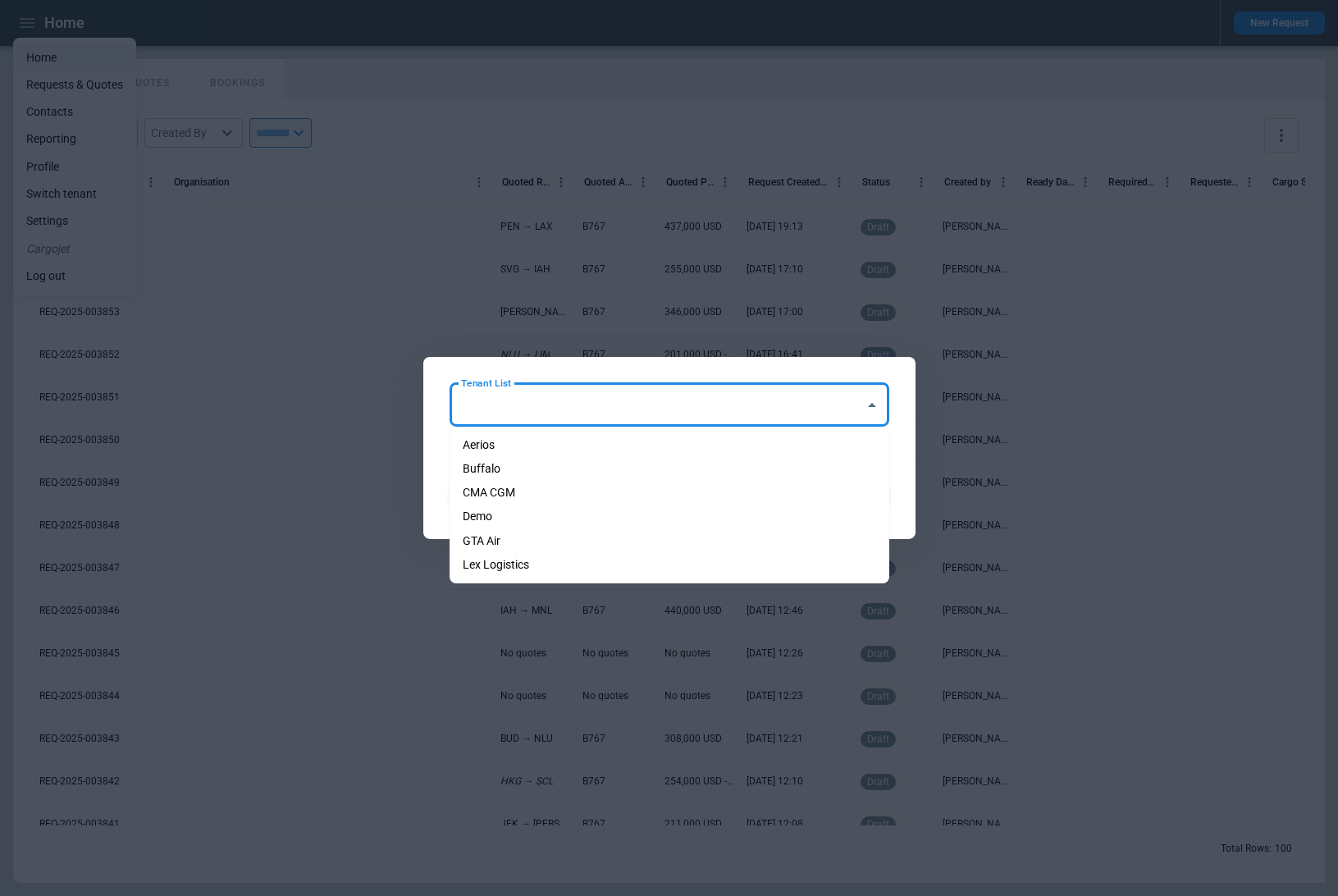
click at [642, 521] on li "Demo" at bounding box center [669, 516] width 440 height 24
type input "****"
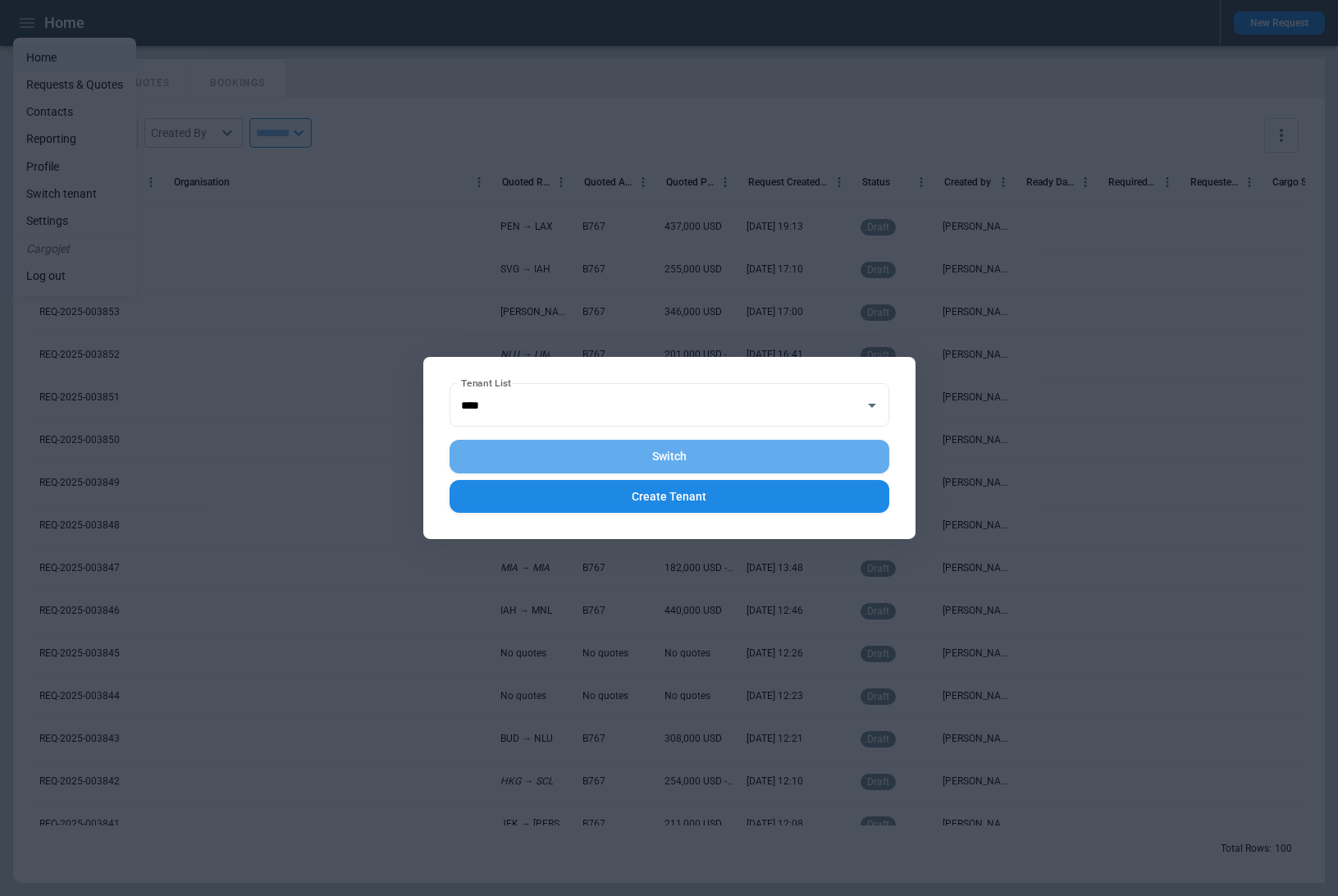
click at [716, 457] on button "Switch" at bounding box center [669, 456] width 440 height 34
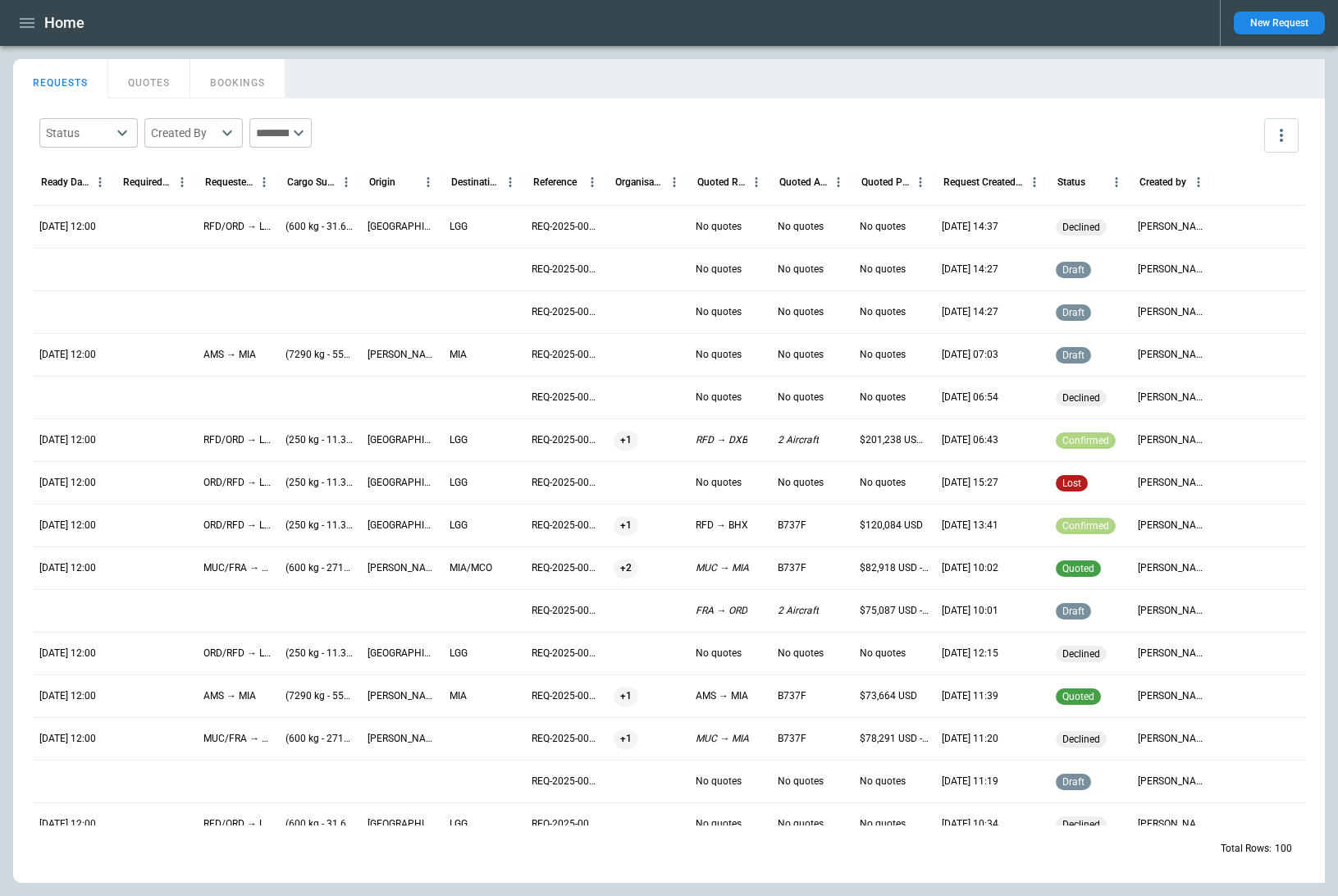
click at [1047, 69] on div "REQUESTS QUOTES BOOKINGS" at bounding box center [669, 77] width 1312 height 36
click at [1262, 24] on button "New Request" at bounding box center [1279, 23] width 91 height 23
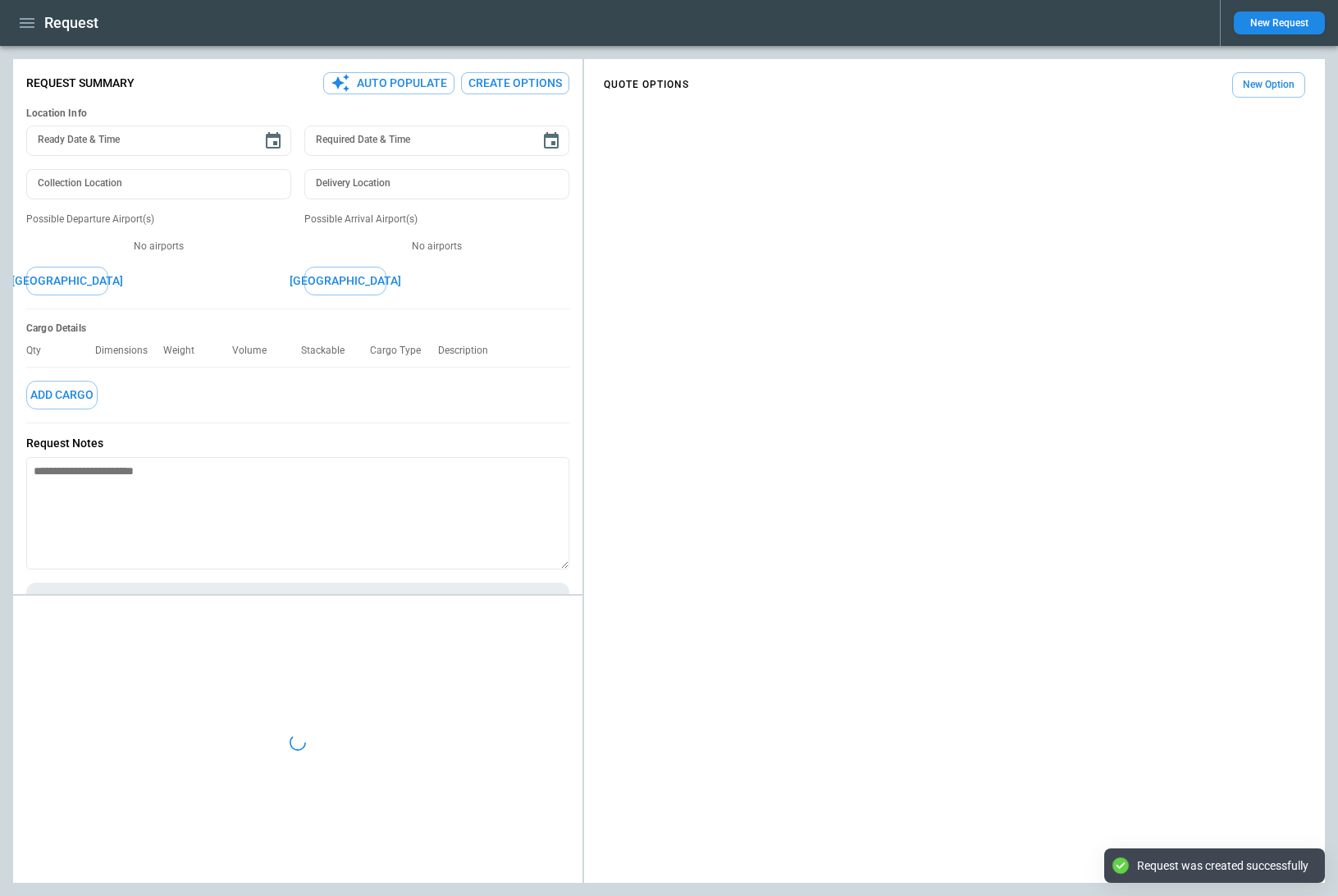
type textarea "*"
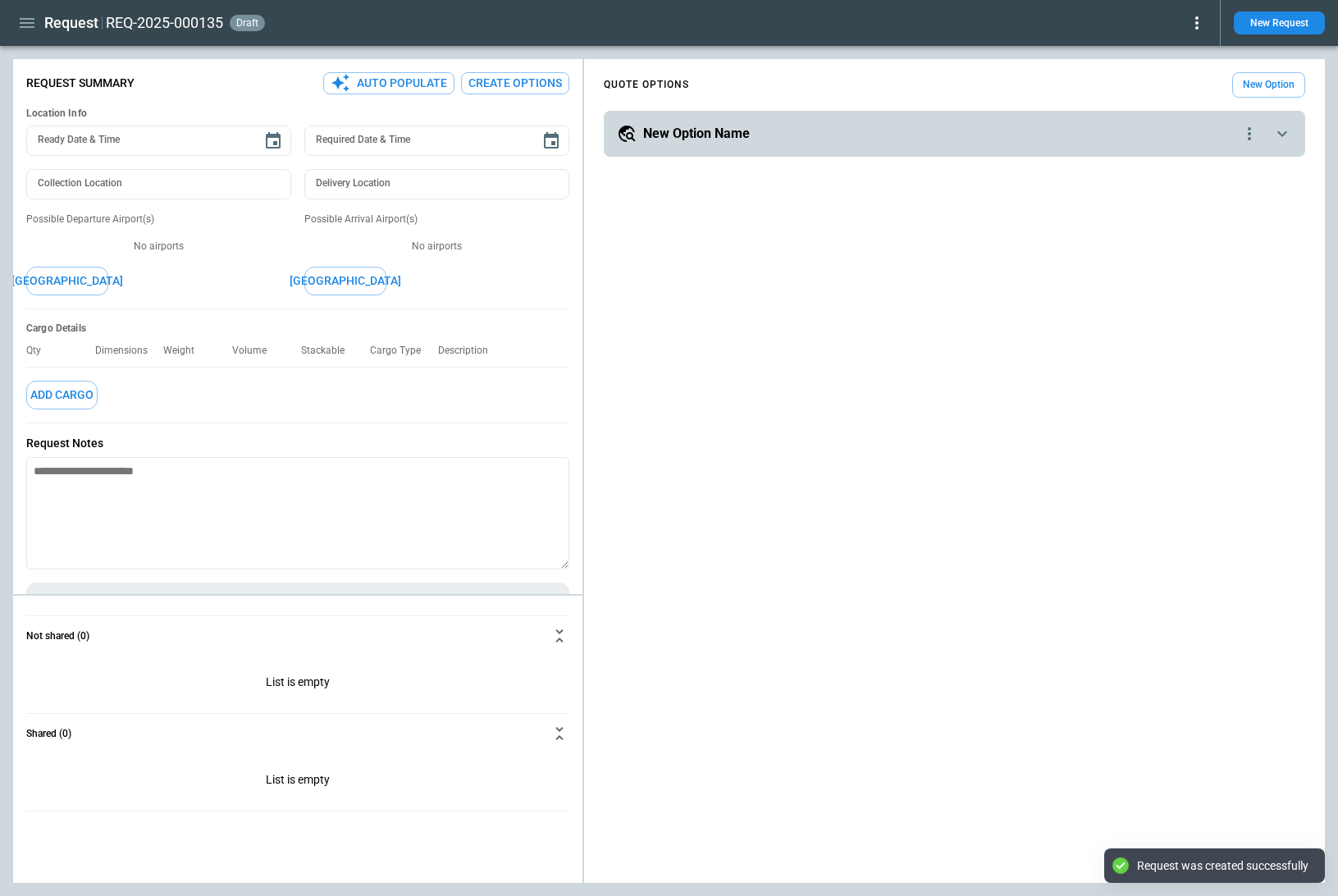
click at [829, 134] on div "New Option Name" at bounding box center [928, 134] width 623 height 19
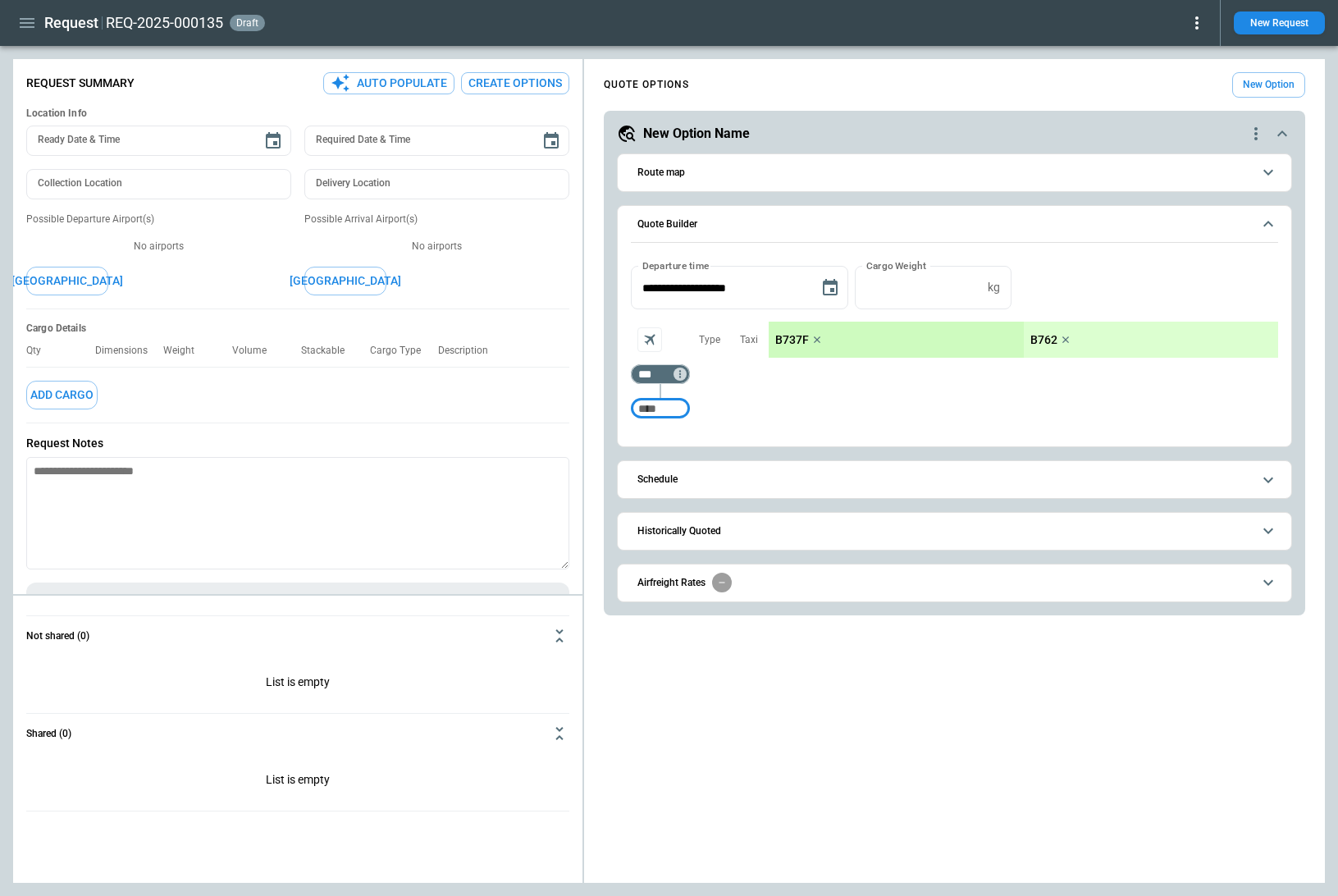
click at [659, 411] on input "Too short" at bounding box center [660, 408] width 52 height 30
type input "***"
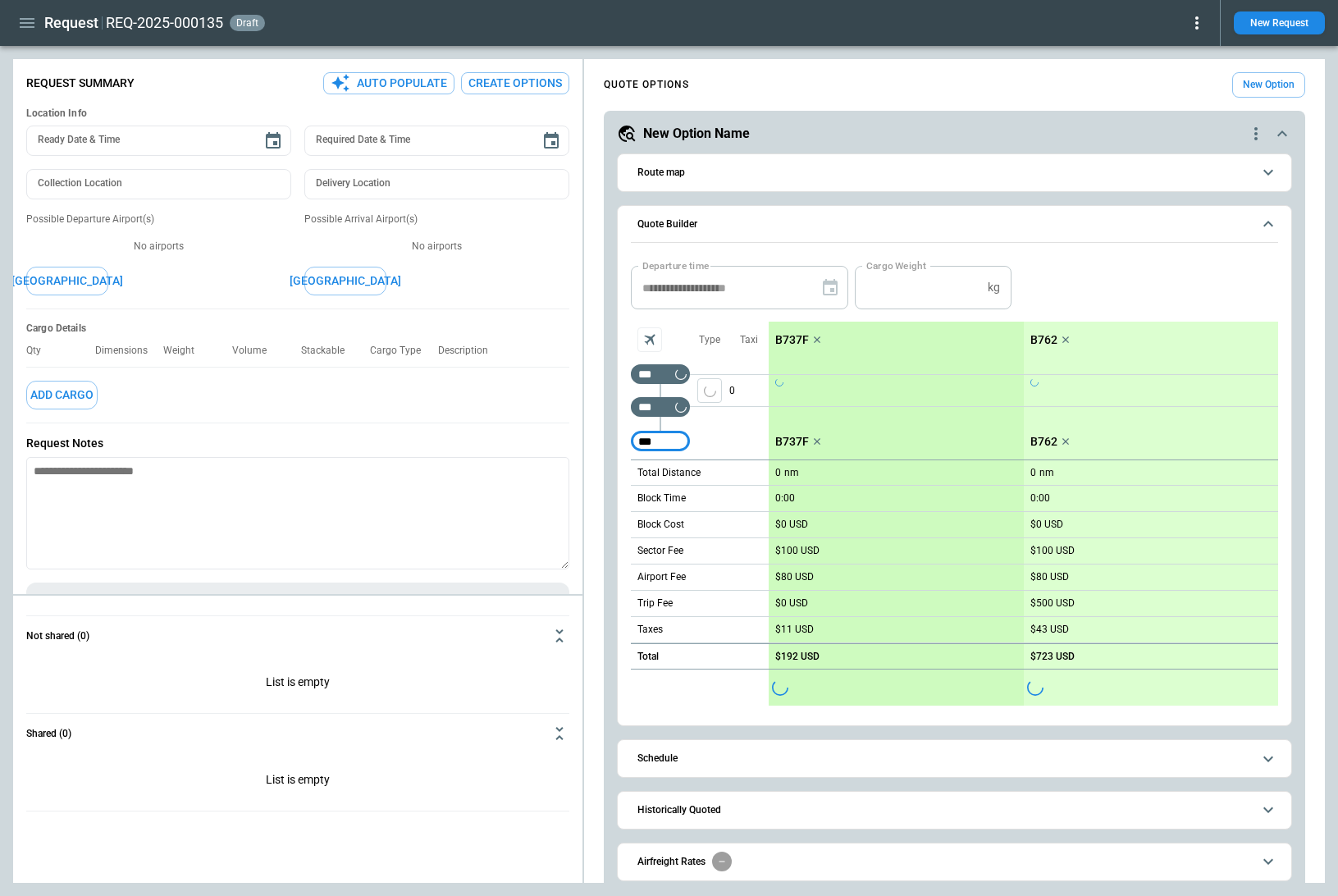
type input "***"
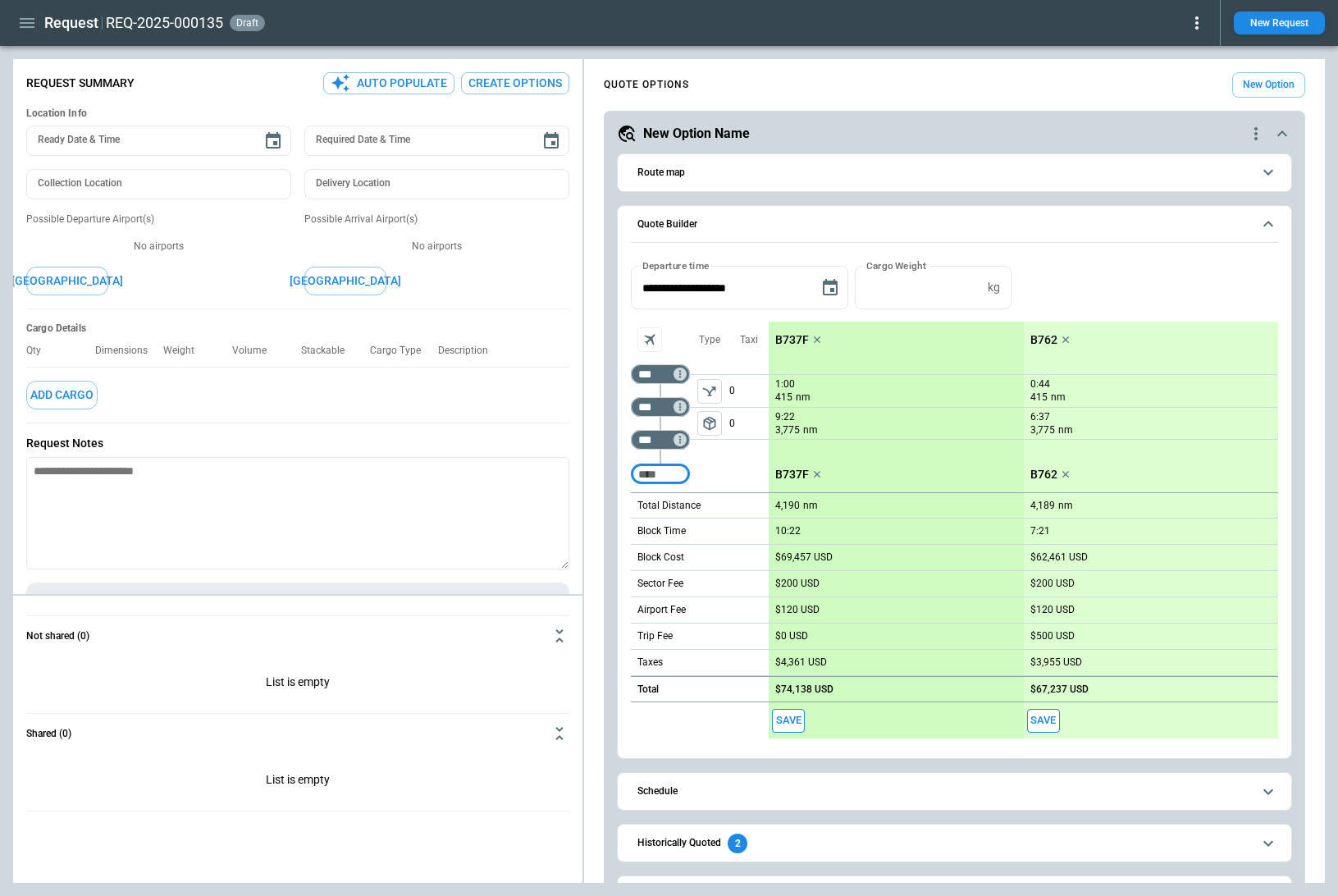
scroll to position [51, 0]
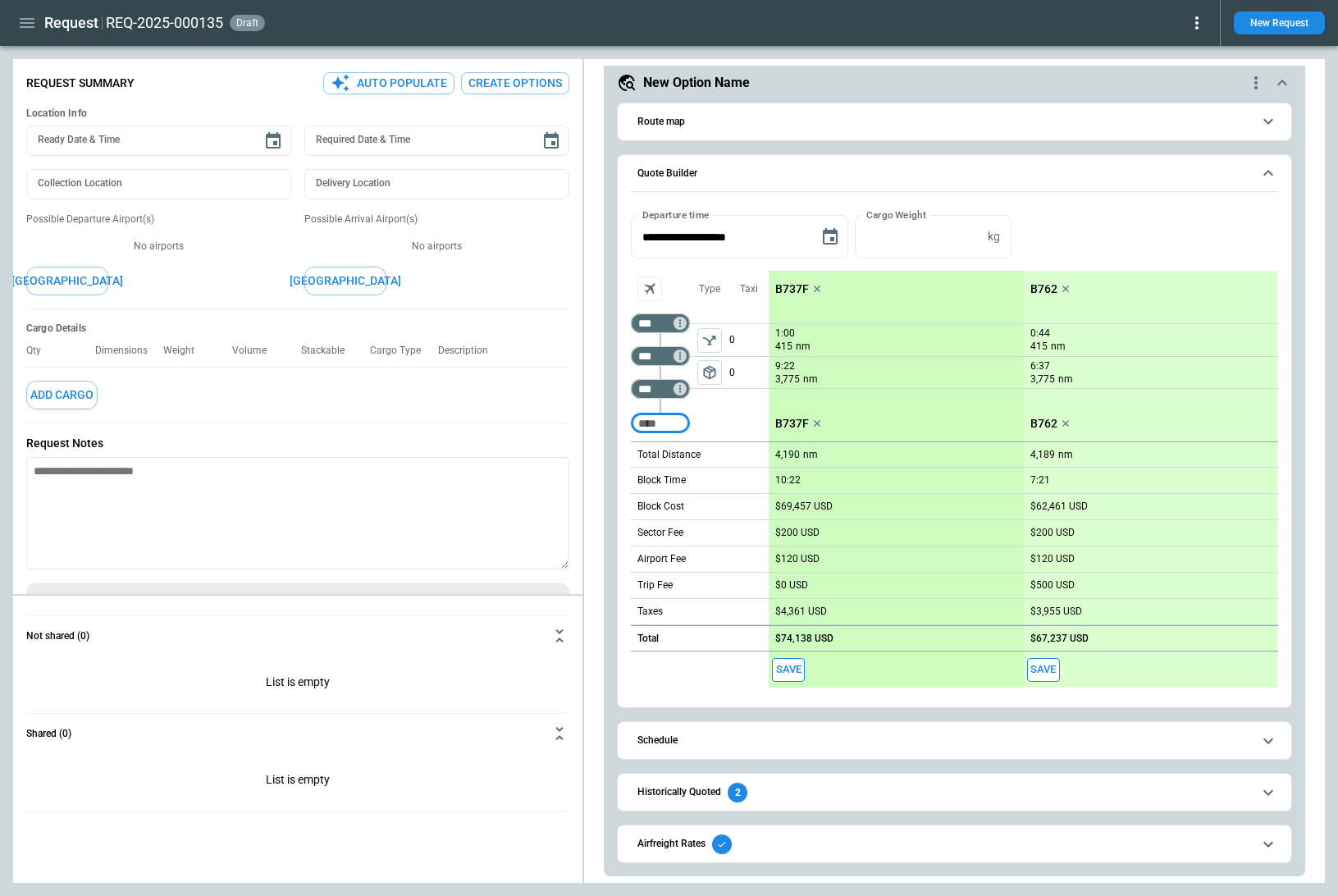
click at [688, 759] on h6 "Historically Quoted" at bounding box center [679, 792] width 84 height 11
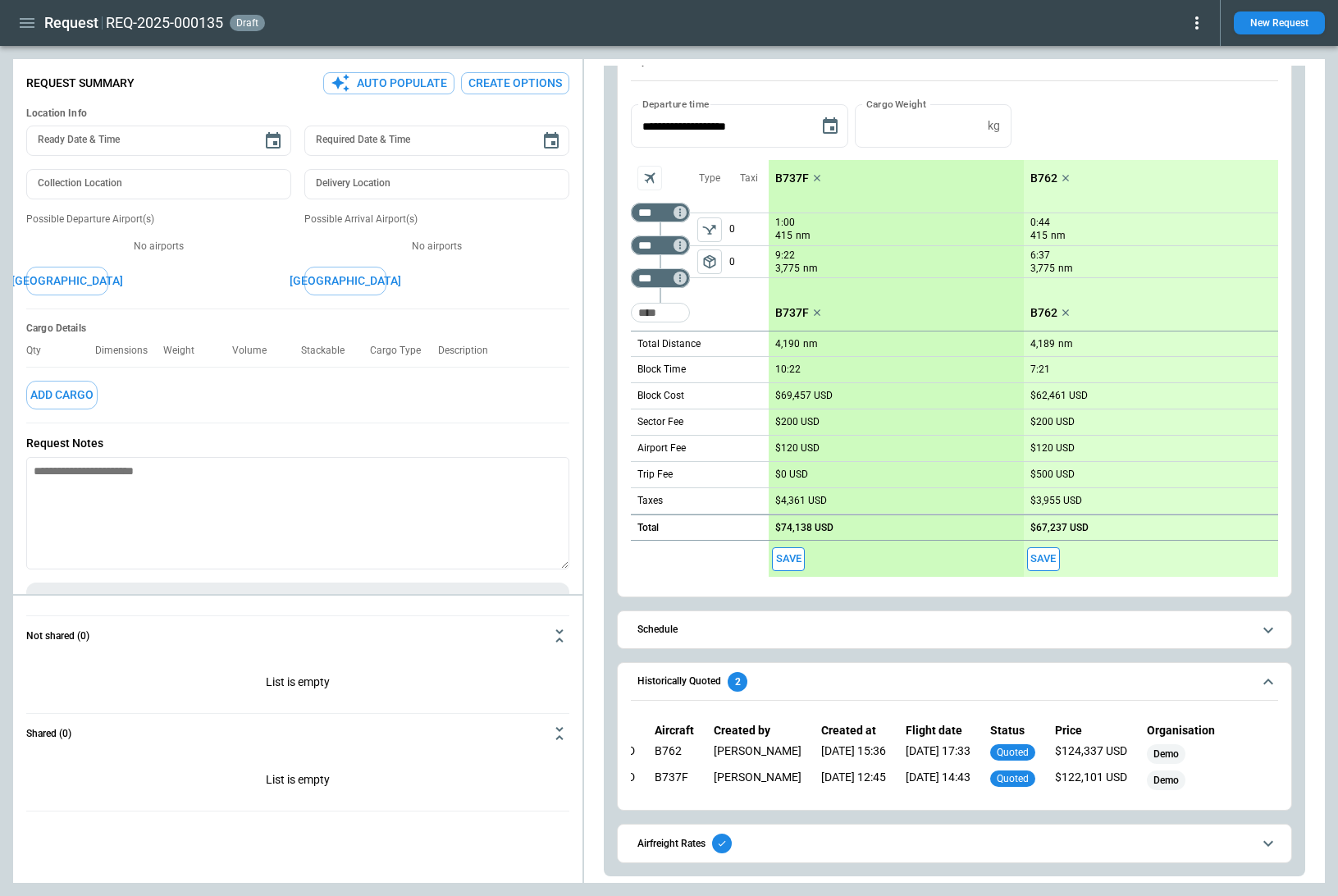
scroll to position [0, 0]
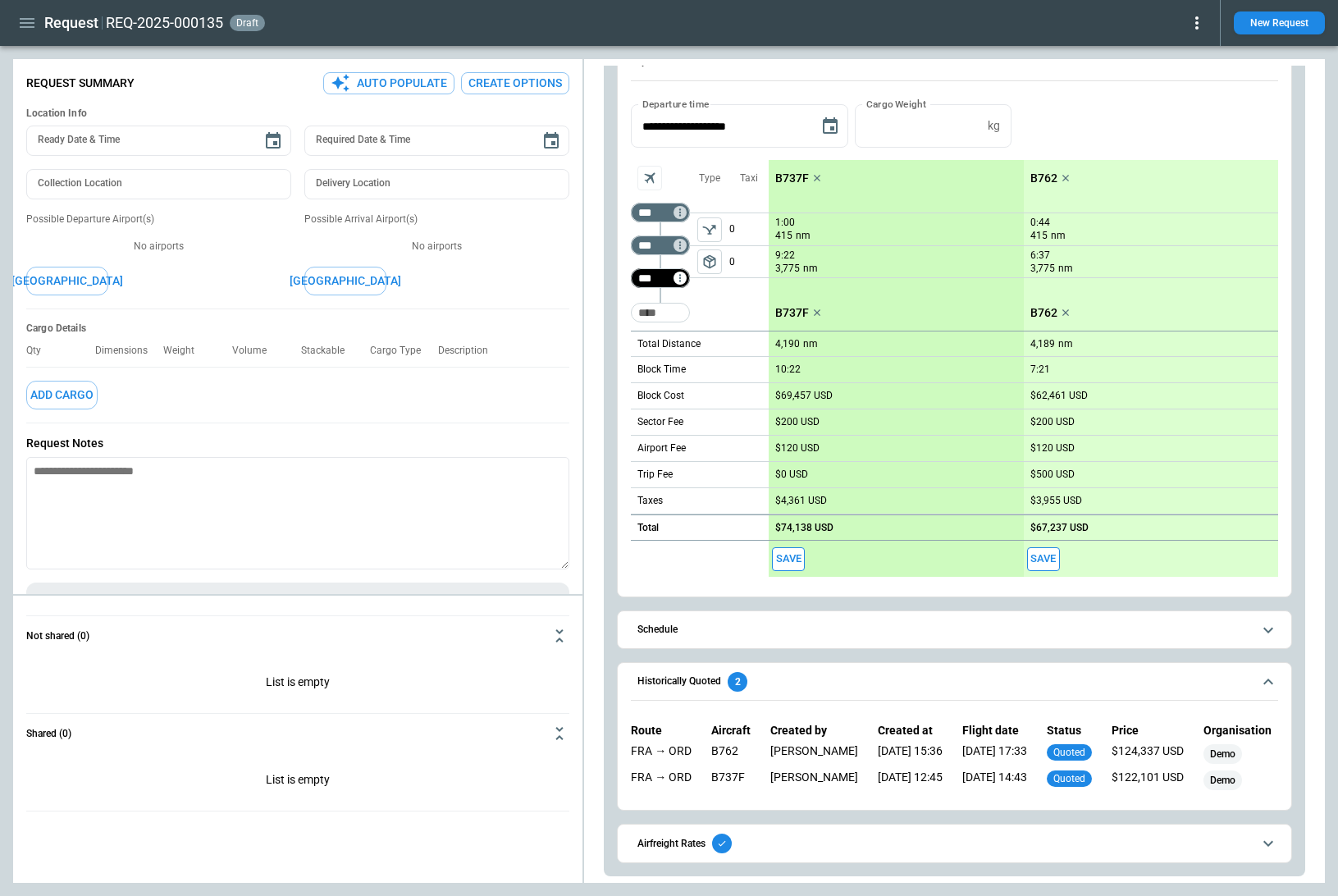
click at [662, 262] on div "*** ​" at bounding box center [660, 278] width 59 height 33
click at [660, 262] on div "scrollable content" at bounding box center [660, 262] width 59 height 0
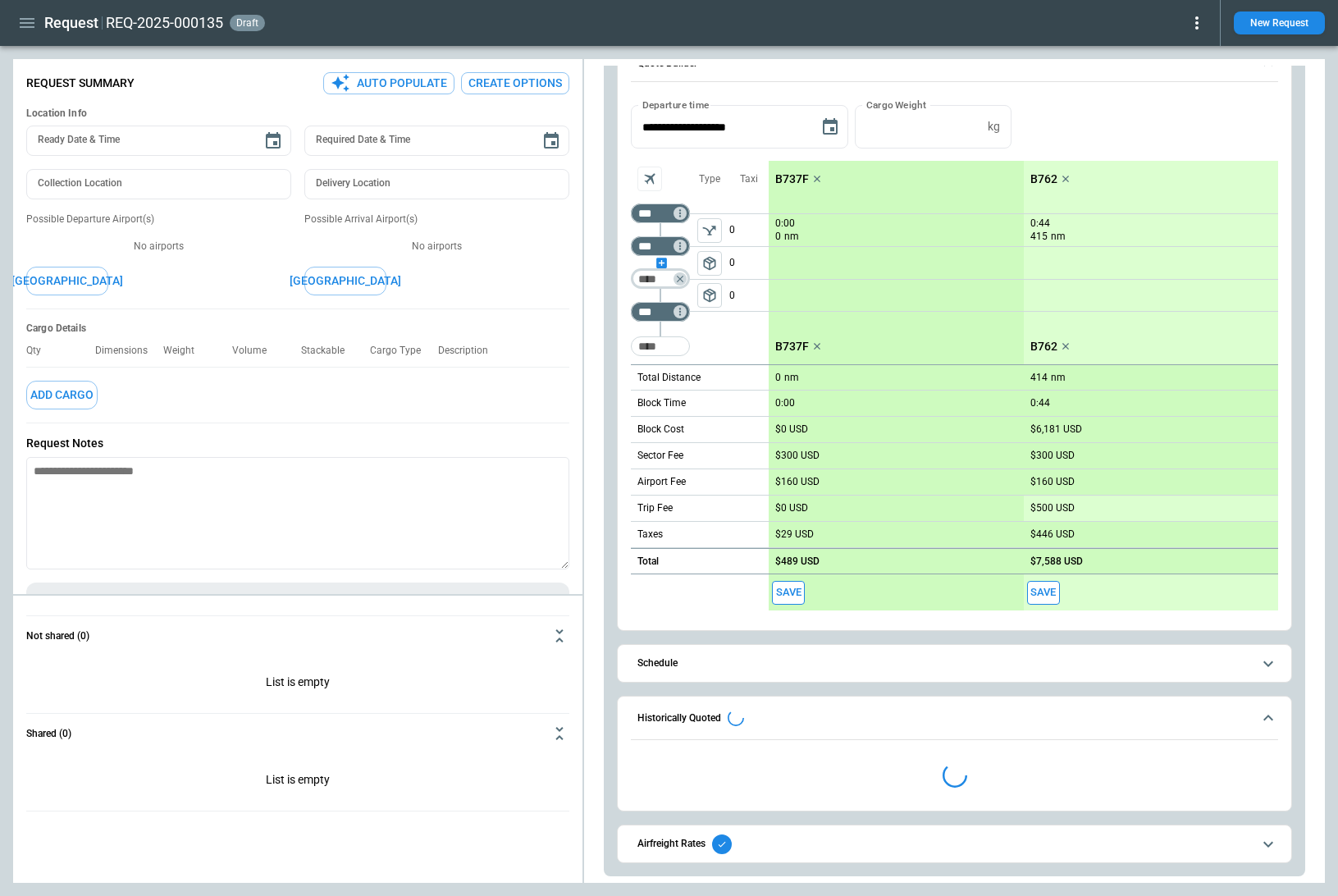
scroll to position [152, 0]
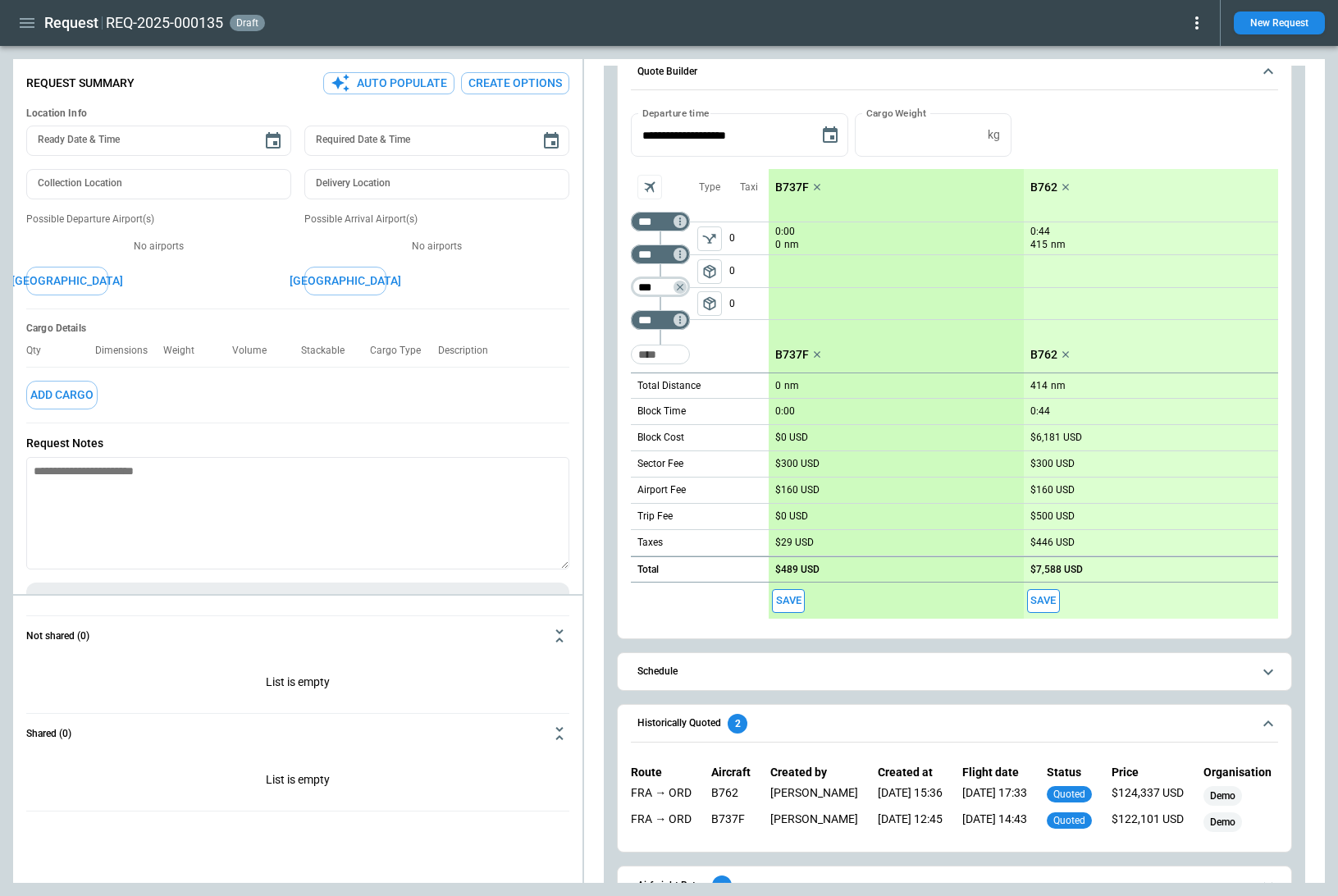
type input "***"
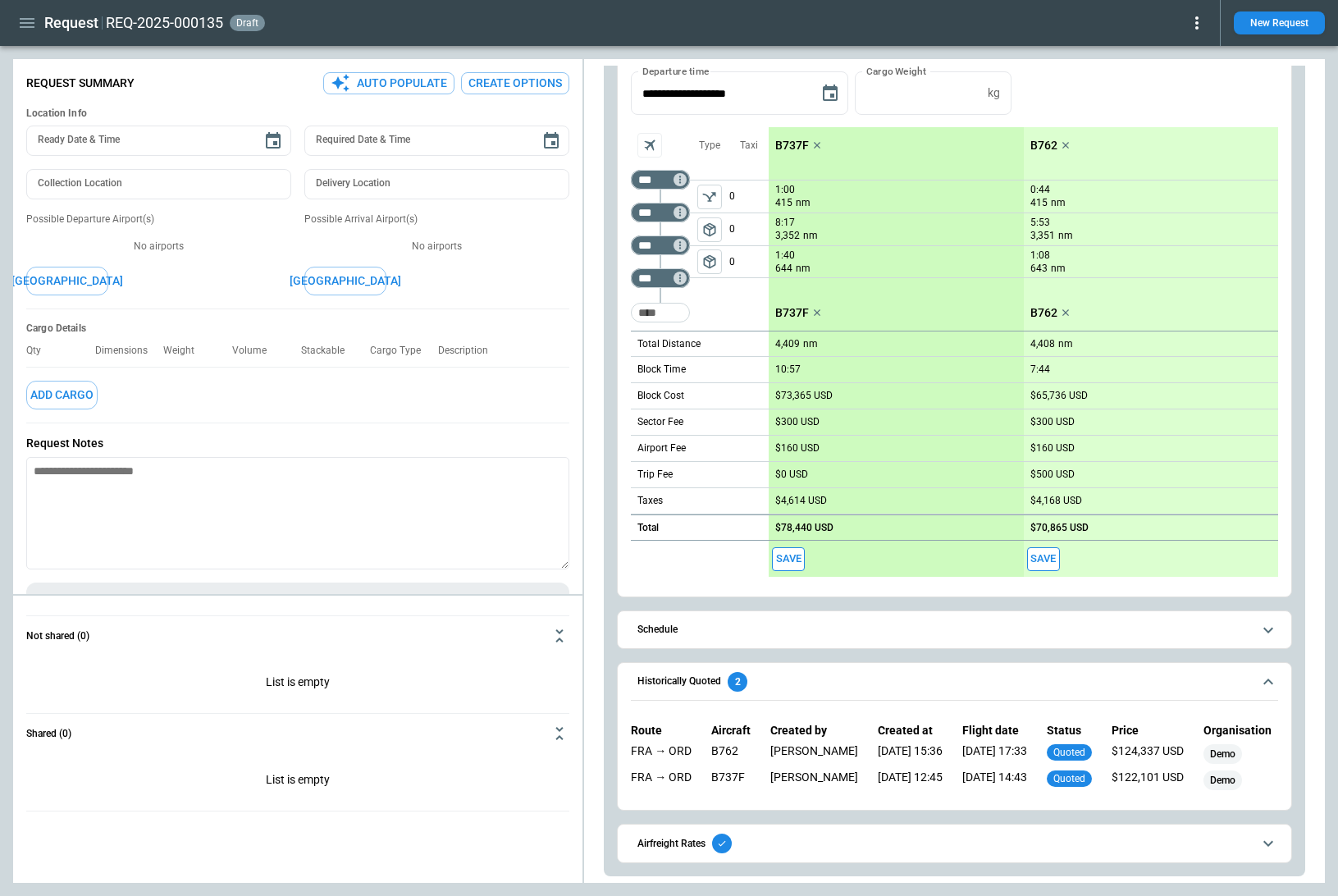
click at [736, 305] on div "Taxi 0 0 0" at bounding box center [749, 228] width 40 height 204
click at [833, 672] on span "Historically Quoted 2" at bounding box center [944, 681] width 614 height 19
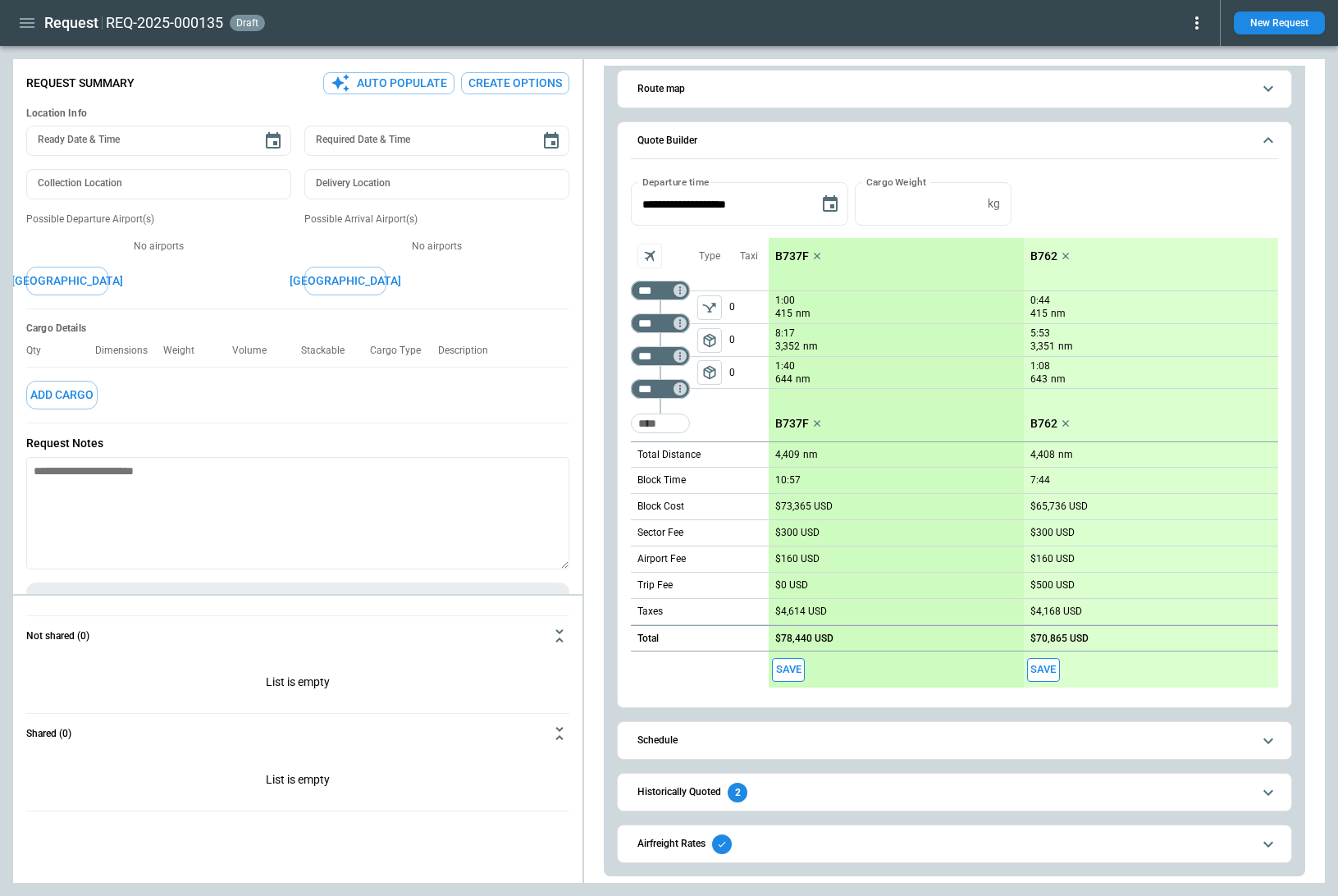
scroll to position [84, 0]
click at [878, 212] on input "*" at bounding box center [917, 203] width 126 height 43
type input "*****"
click at [1044, 193] on button "Apply" at bounding box center [1044, 203] width 52 height 43
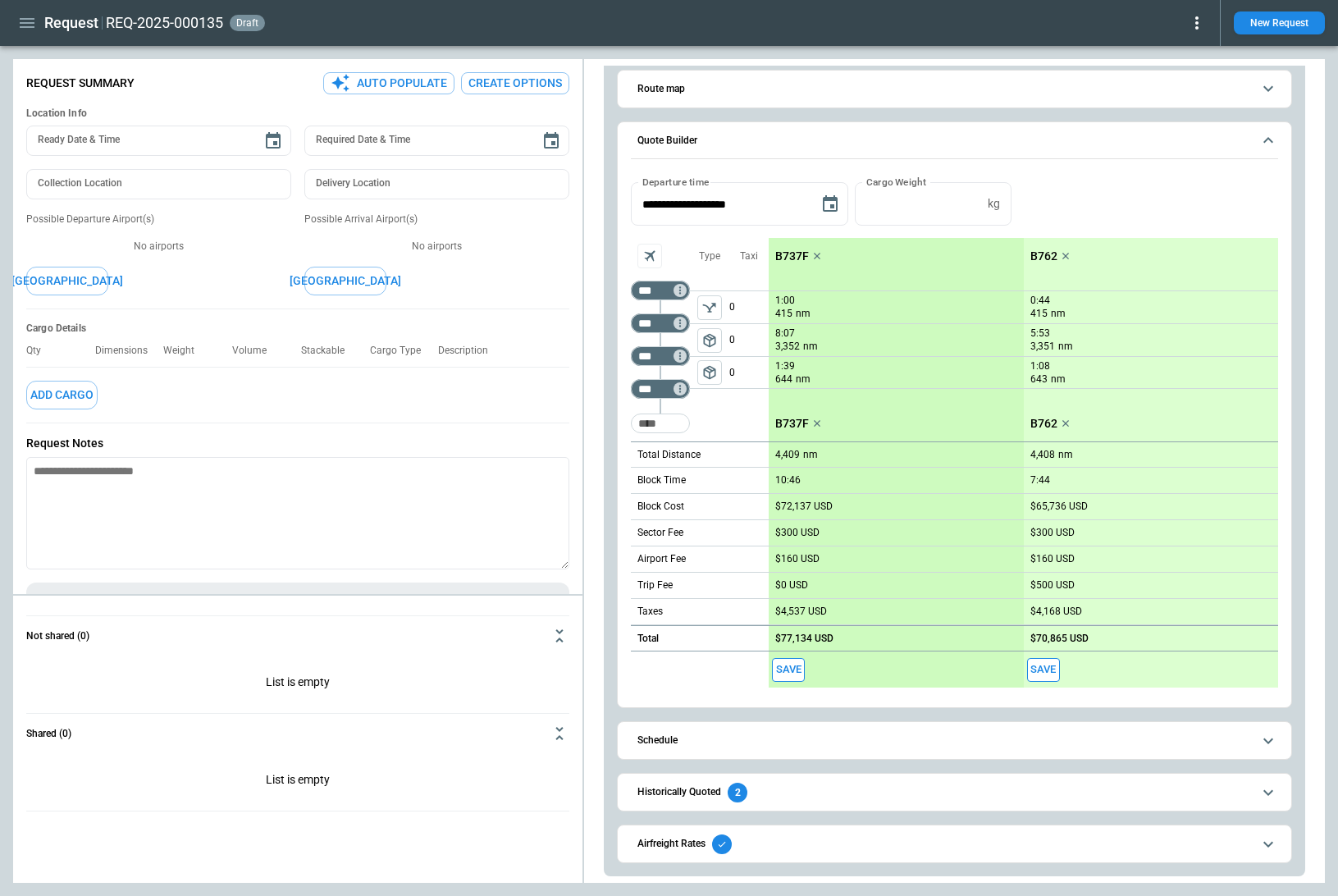
click at [669, 759] on h6 "Airfreight Rates" at bounding box center [671, 844] width 68 height 11
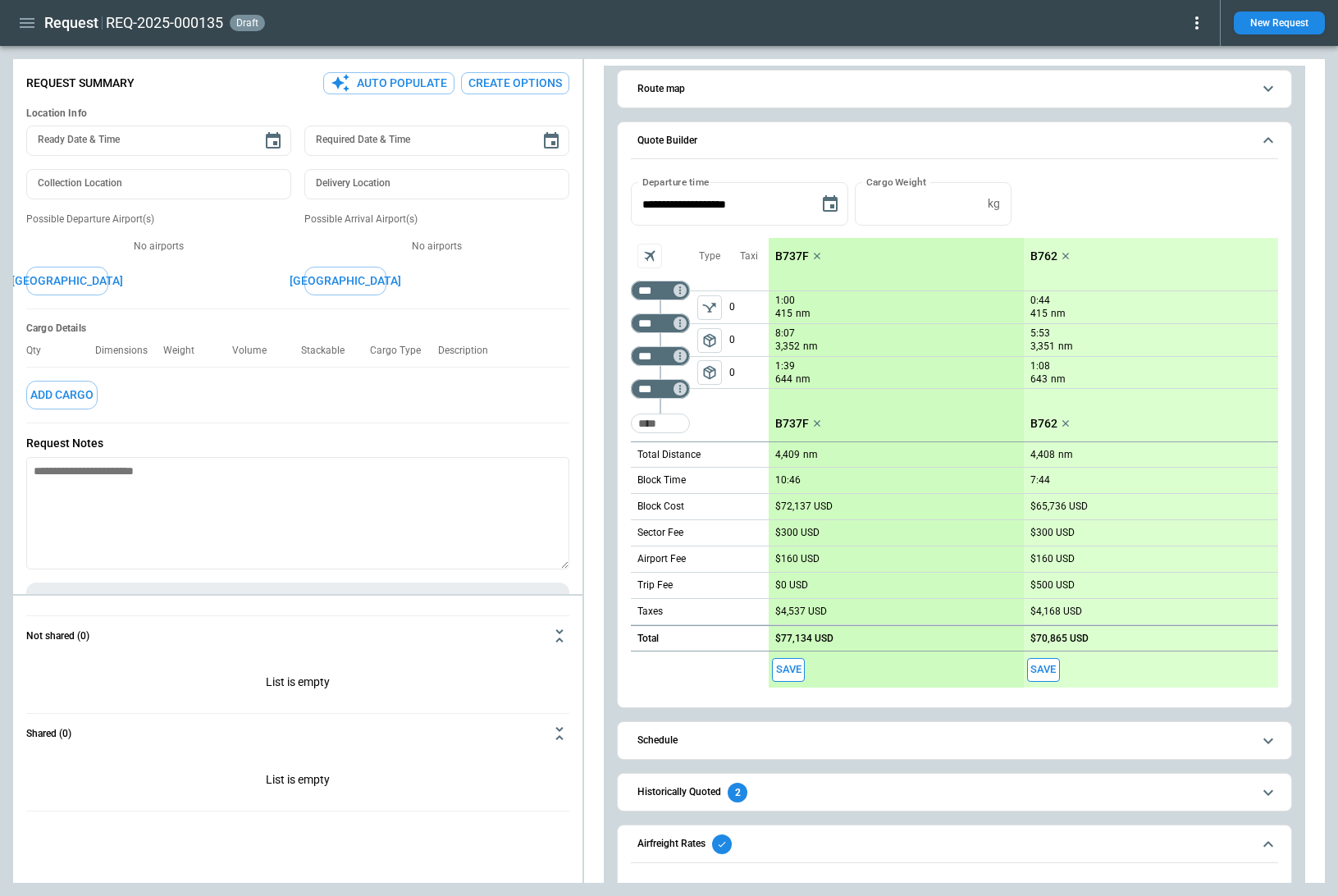
scroll to position [162, 0]
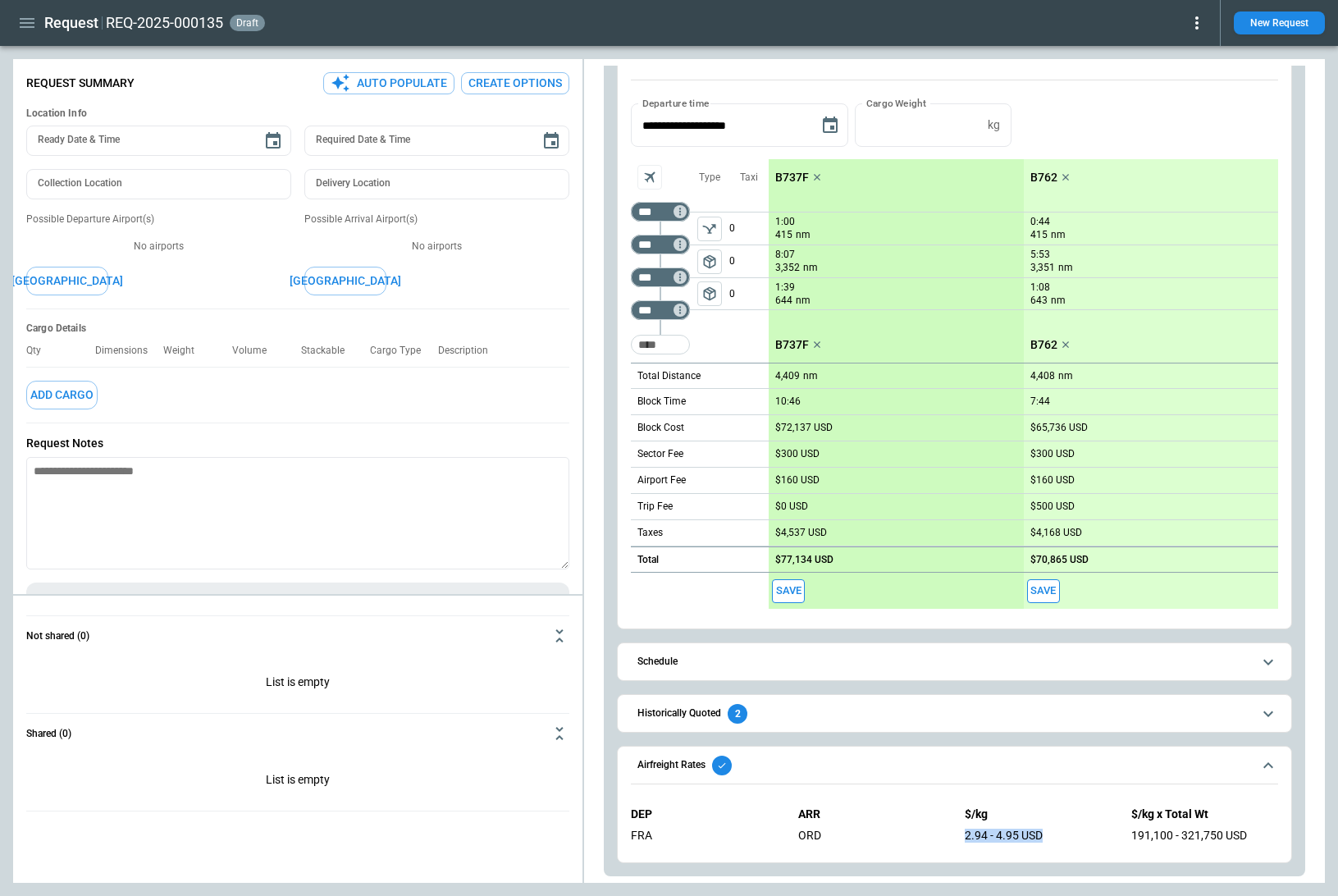
drag, startPoint x: 1056, startPoint y: 837, endPoint x: 936, endPoint y: 838, distance: 120.0
click at [935, 759] on div "DEP ARR $/kg $/kg x Total Wt FRA ORD 2.94 - 4.95 USD 191,100 - 321,750 USD" at bounding box center [954, 824] width 647 height 61
click at [1214, 759] on div "191,100 - 321,750 USD" at bounding box center [1204, 835] width 147 height 14
drag, startPoint x: 1254, startPoint y: 839, endPoint x: 1132, endPoint y: 839, distance: 122.0
click at [1132, 759] on div "191,100 - 321,750 USD" at bounding box center [1204, 835] width 147 height 14
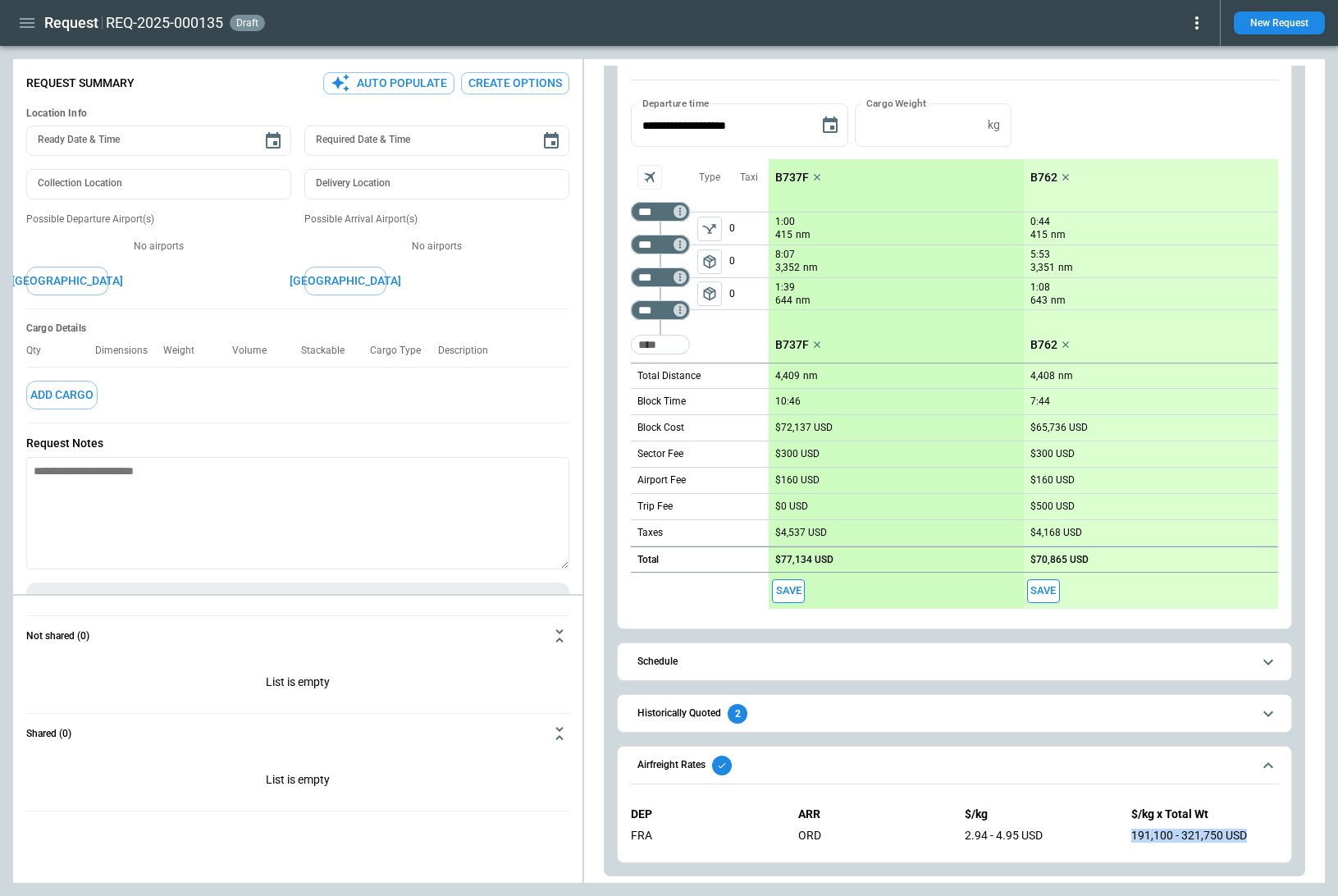
click at [1234, 759] on div "191,100 - 321,750 USD" at bounding box center [1204, 835] width 147 height 14
click at [991, 754] on button "Airfreight Rates" at bounding box center [954, 765] width 647 height 38
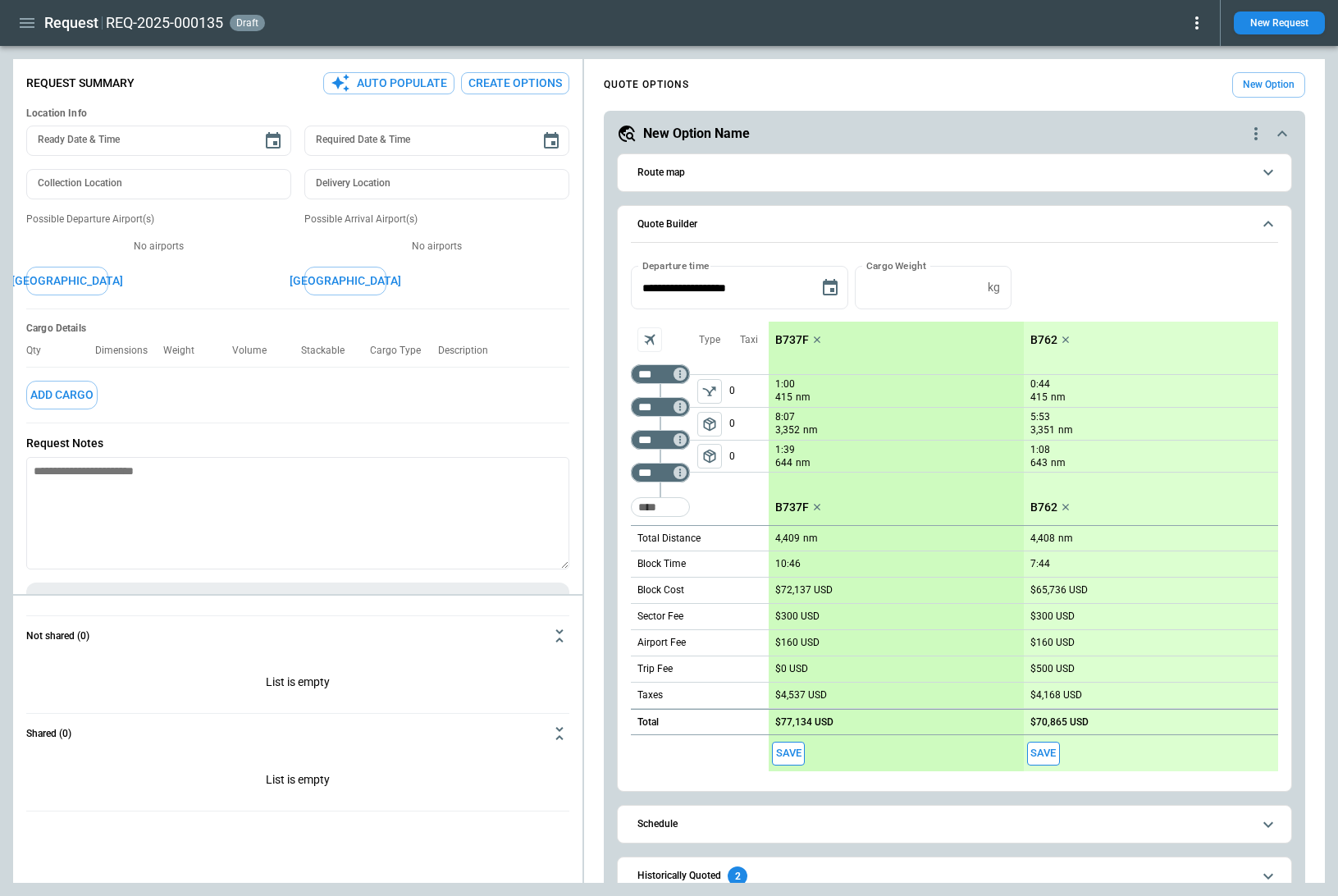
scroll to position [84, 0]
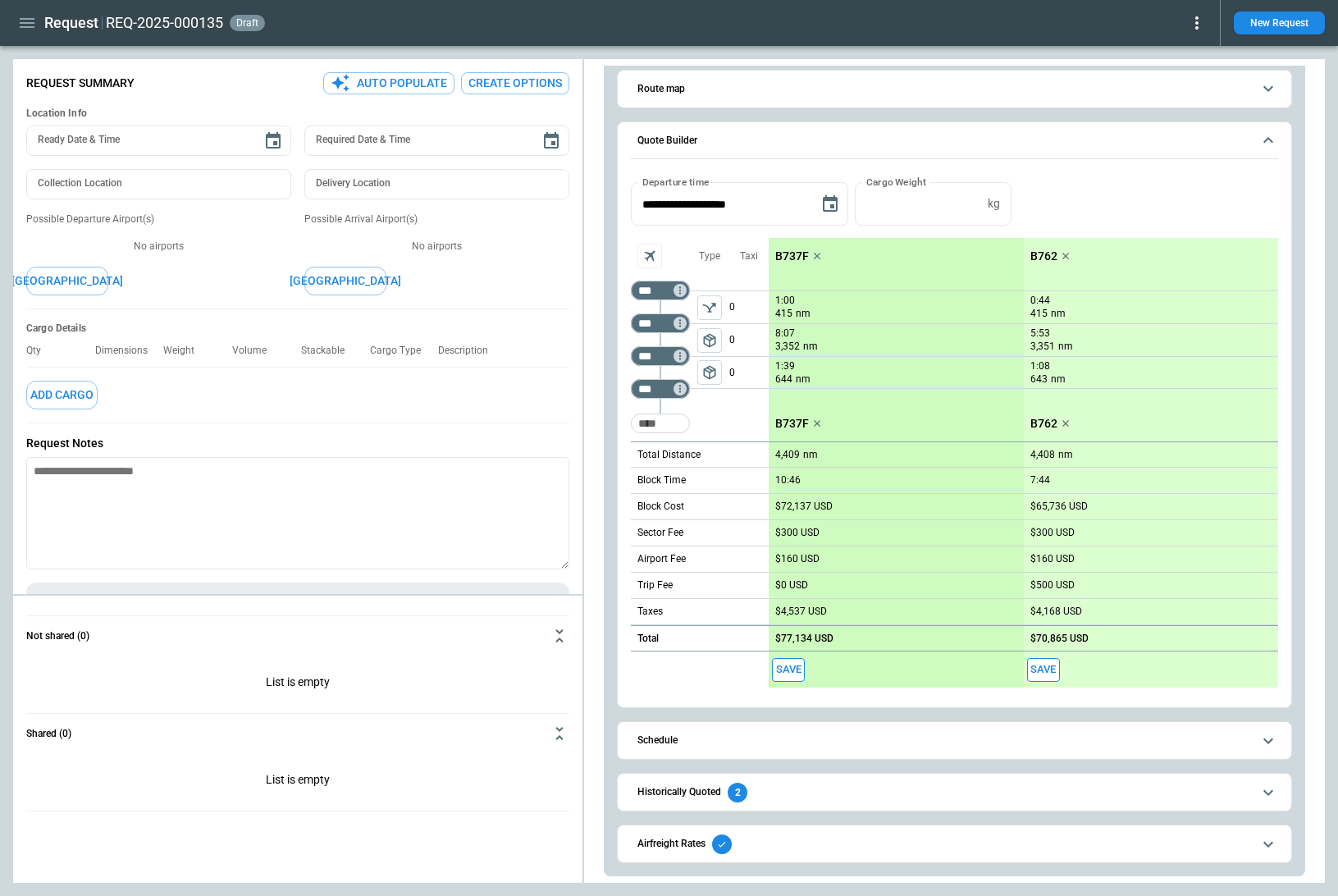
click at [836, 759] on button "Historically Quoted 2" at bounding box center [954, 792] width 647 height 37
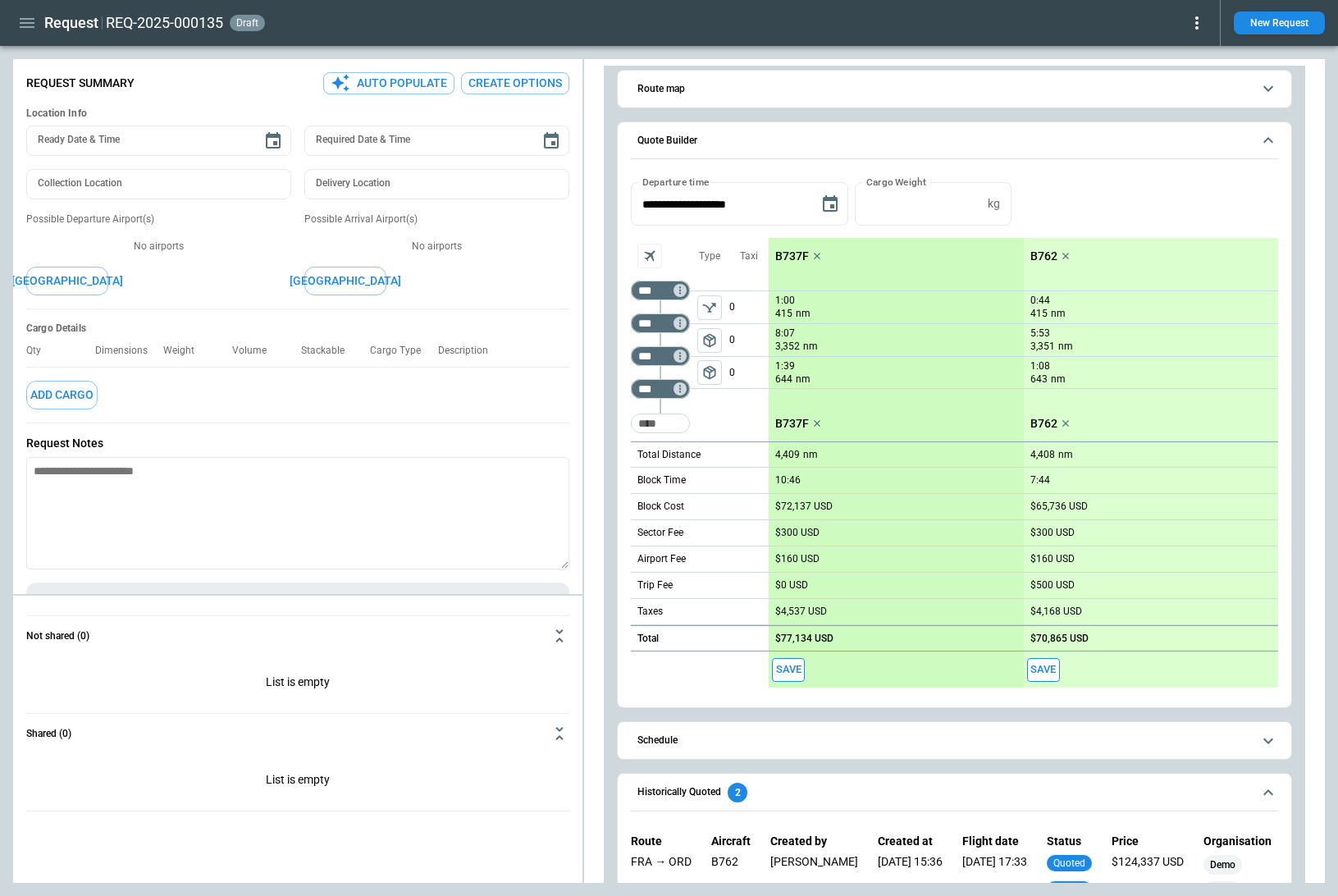
click at [849, 759] on span "Historically Quoted 2" at bounding box center [944, 792] width 614 height 19
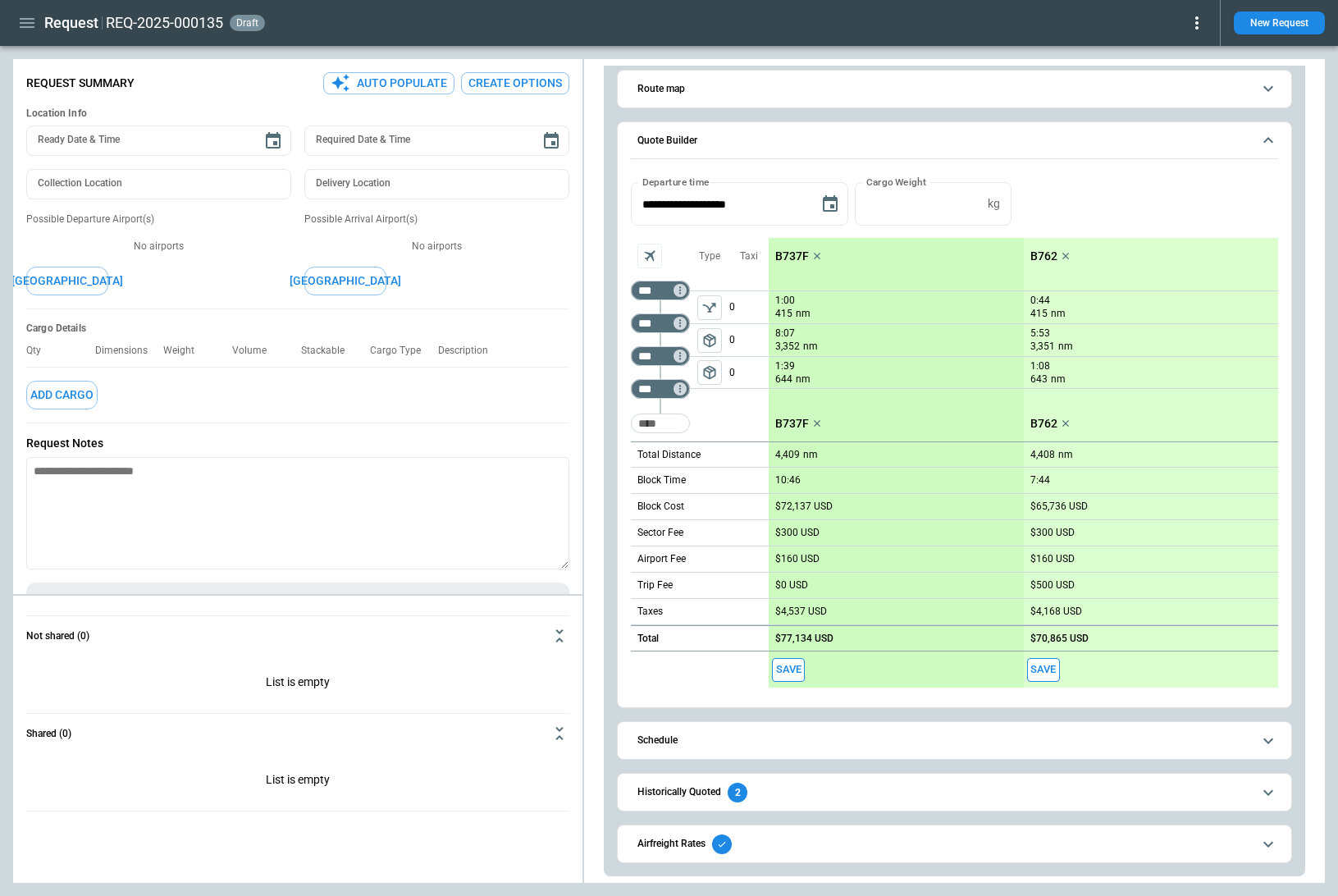
scroll to position [0, 0]
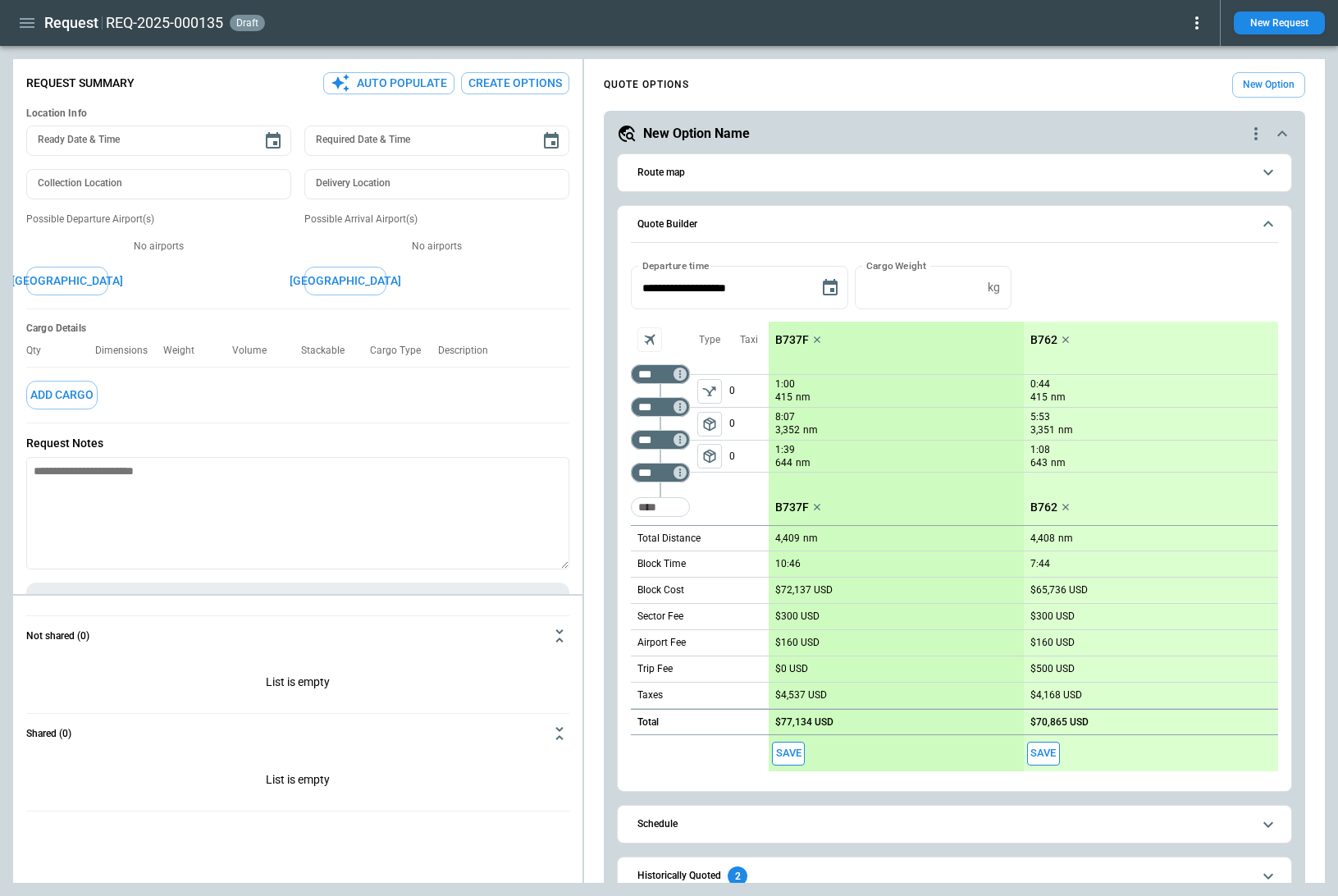
click at [412, 77] on button "Auto Populate" at bounding box center [388, 83] width 131 height 22
type textarea "*"
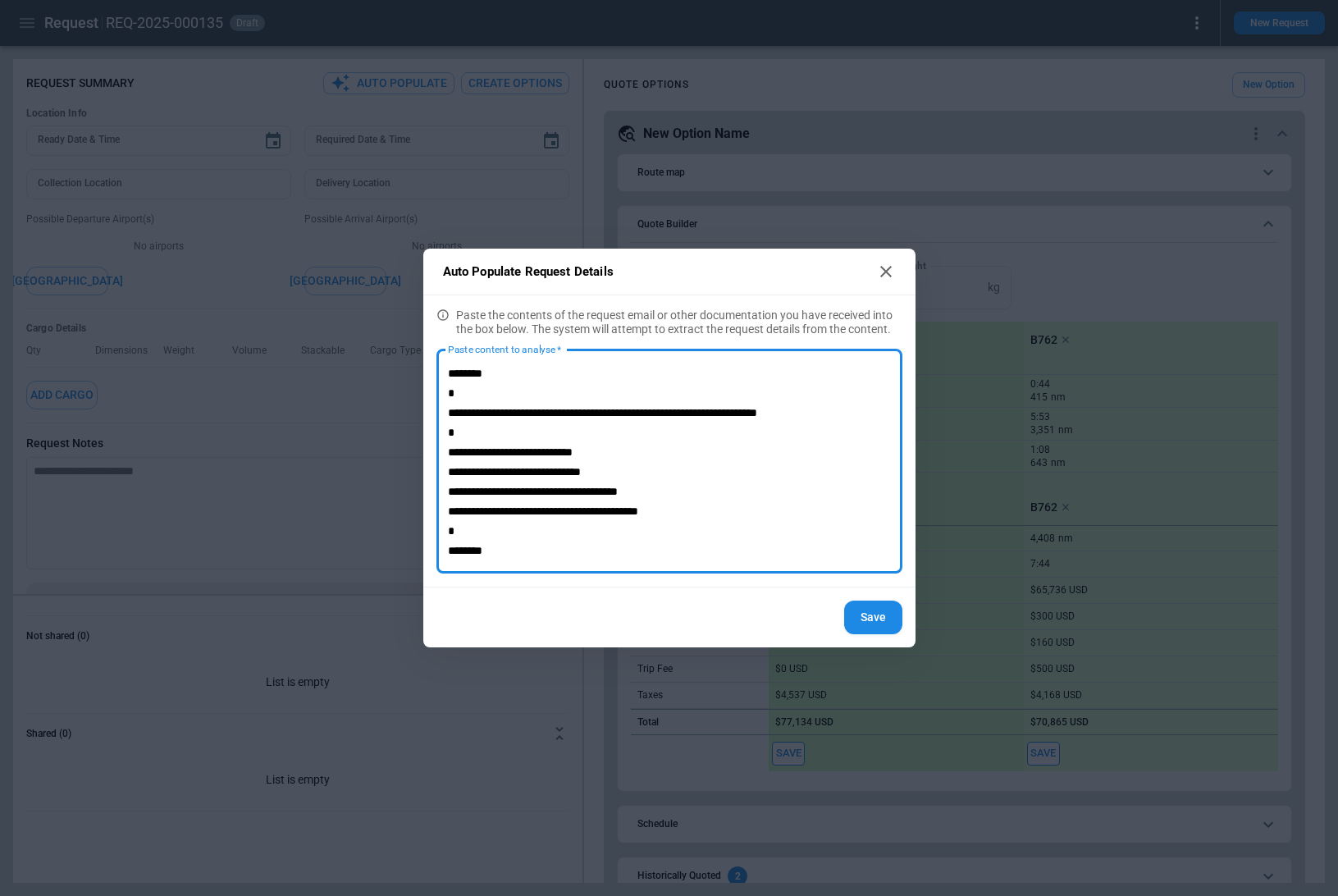
click at [540, 453] on textarea "**********" at bounding box center [669, 462] width 443 height 197
drag, startPoint x: 673, startPoint y: 449, endPoint x: 541, endPoint y: 449, distance: 132.0
click at [541, 449] on textarea "**********" at bounding box center [669, 462] width 443 height 197
click at [682, 448] on textarea "**********" at bounding box center [669, 462] width 443 height 197
click at [522, 492] on textarea "**********" at bounding box center [669, 462] width 443 height 197
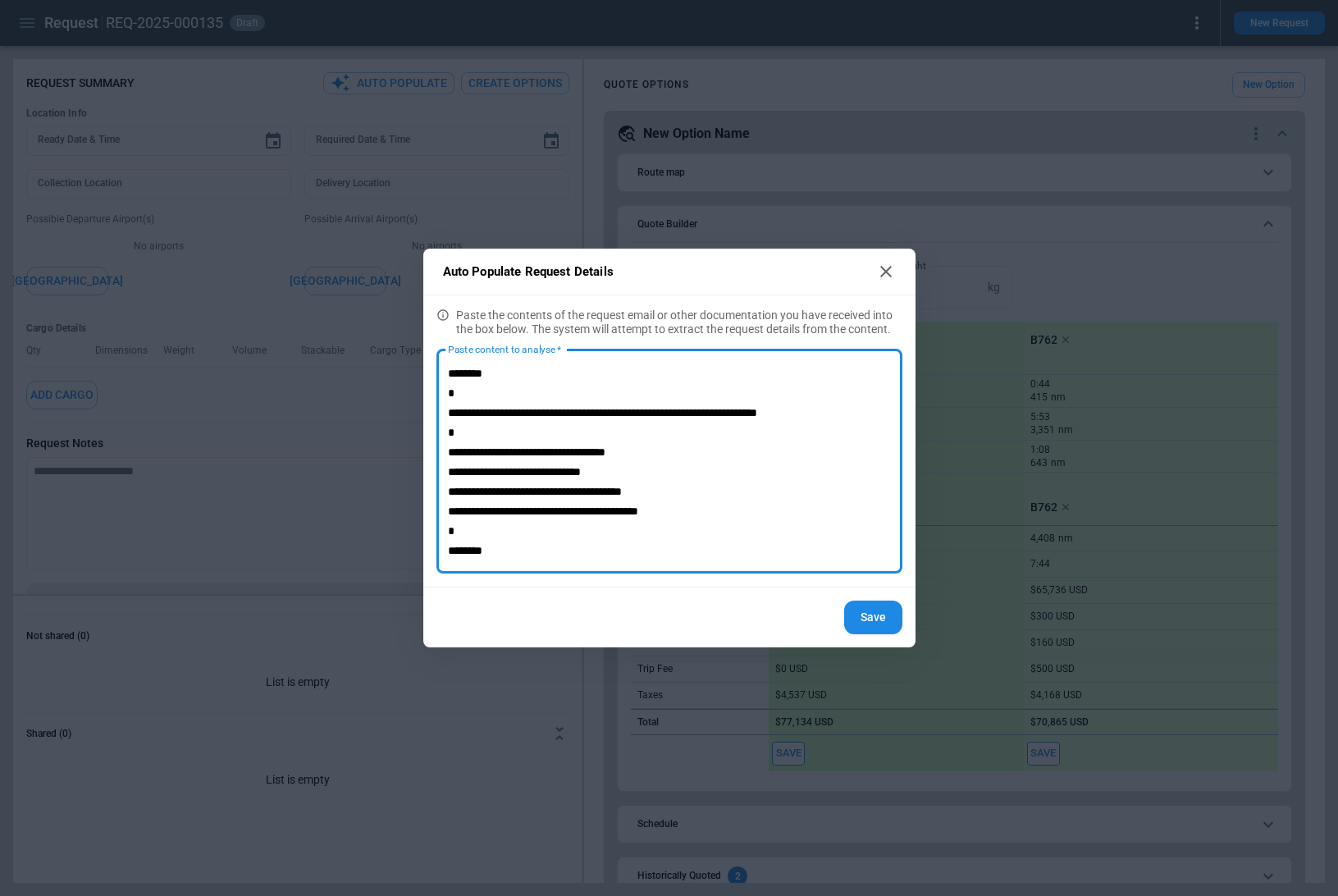
type textarea "**********"
click at [890, 615] on button "Save" at bounding box center [873, 617] width 58 height 34
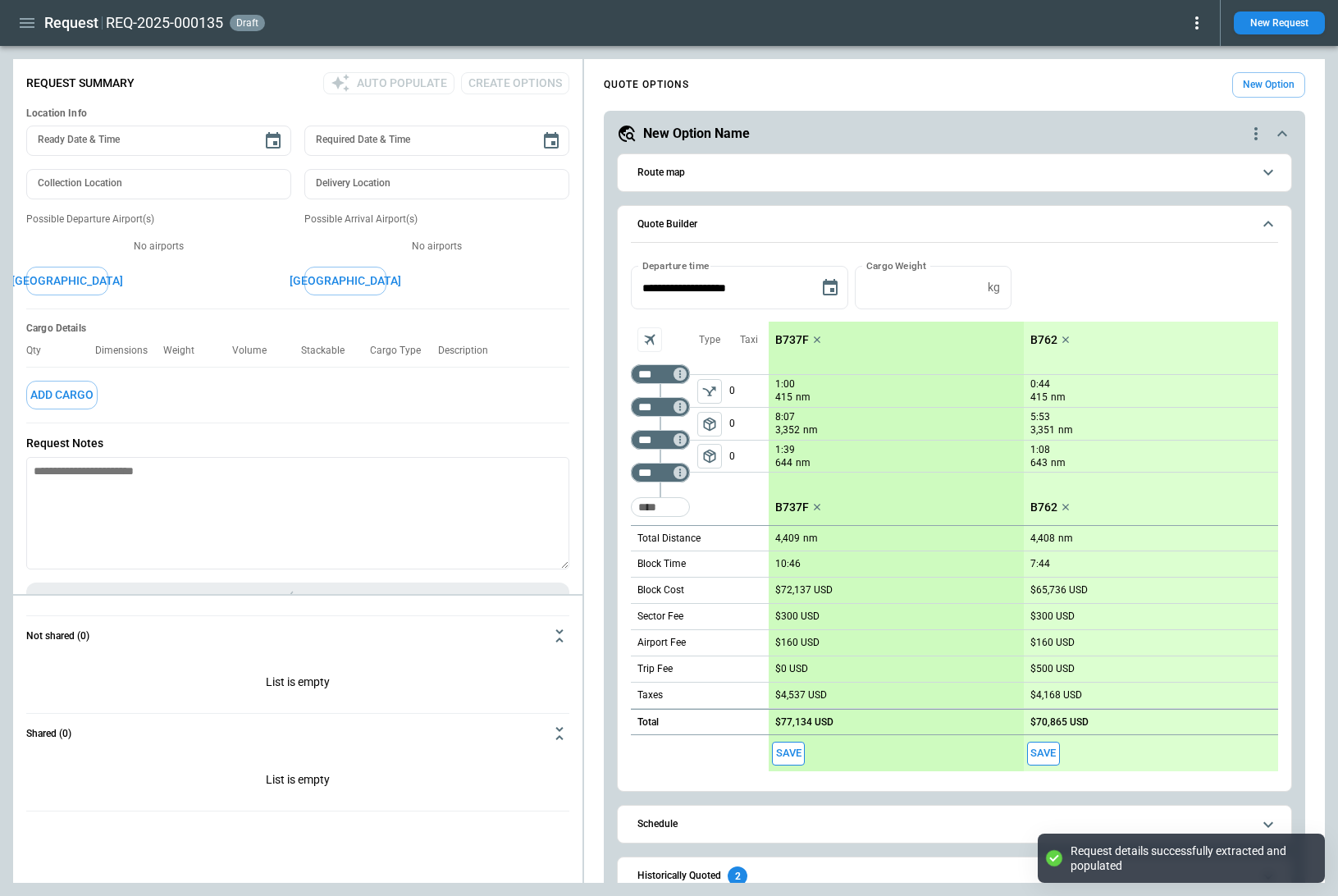
type textarea "*"
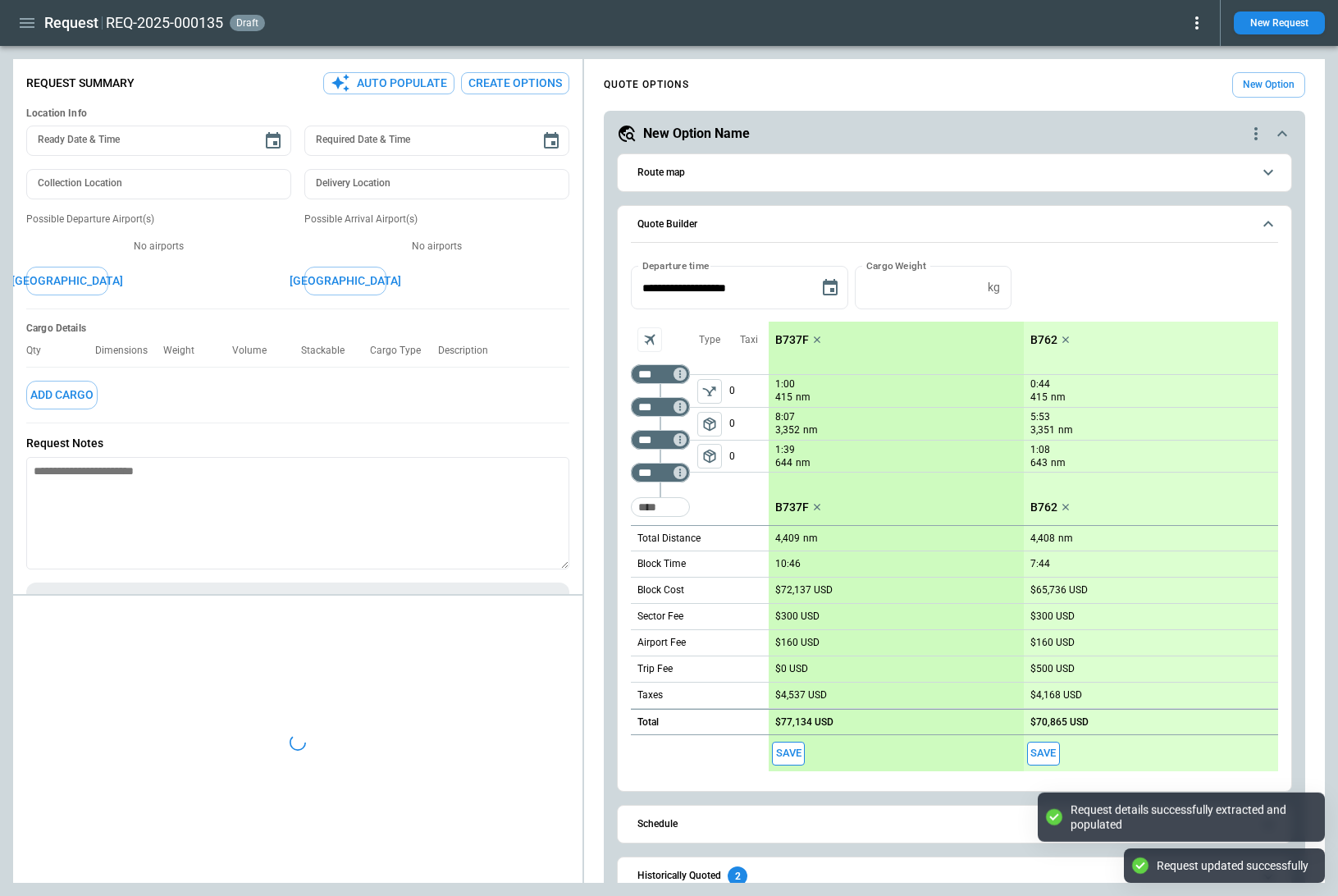
type textarea "*"
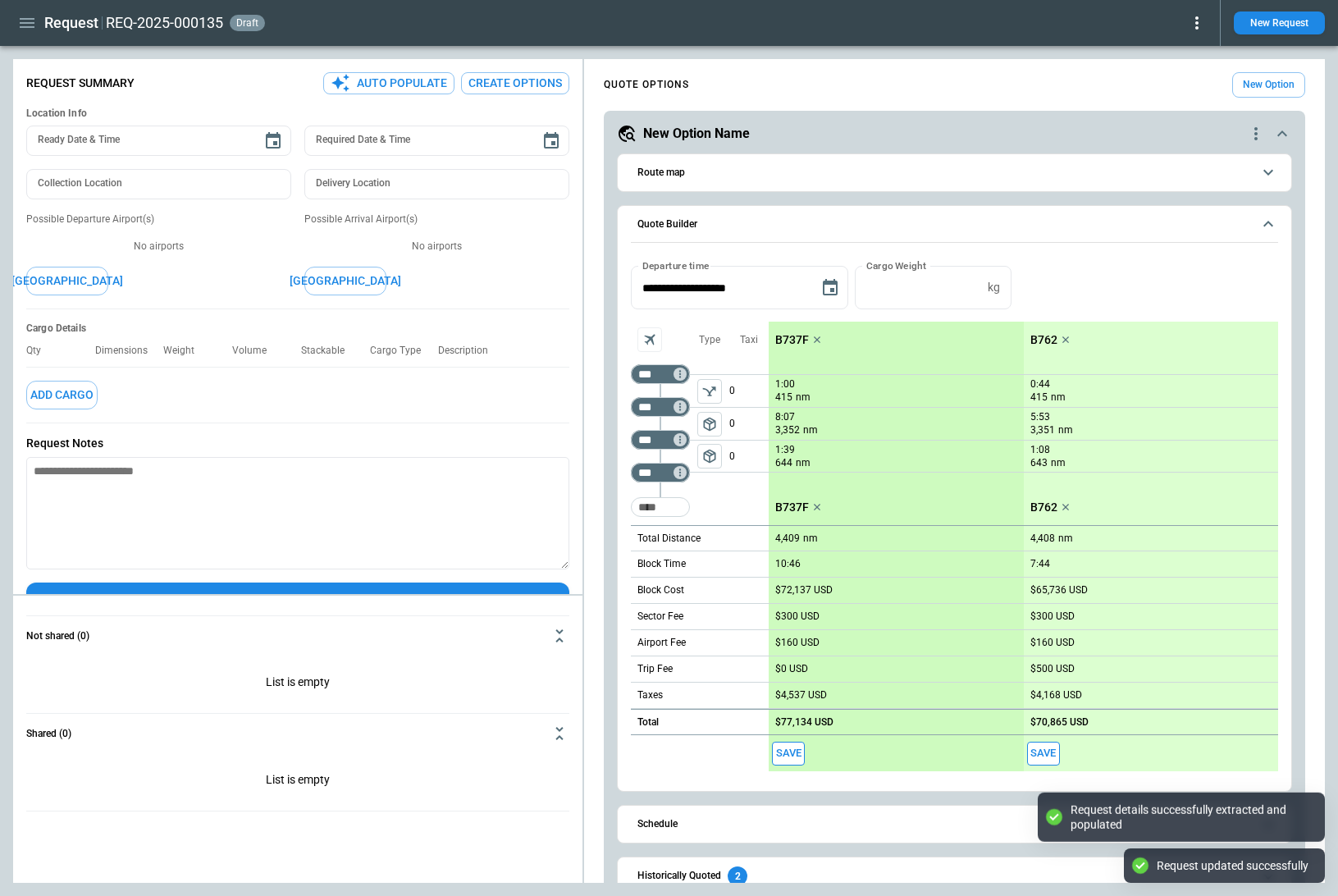
type input "**********"
type input "***"
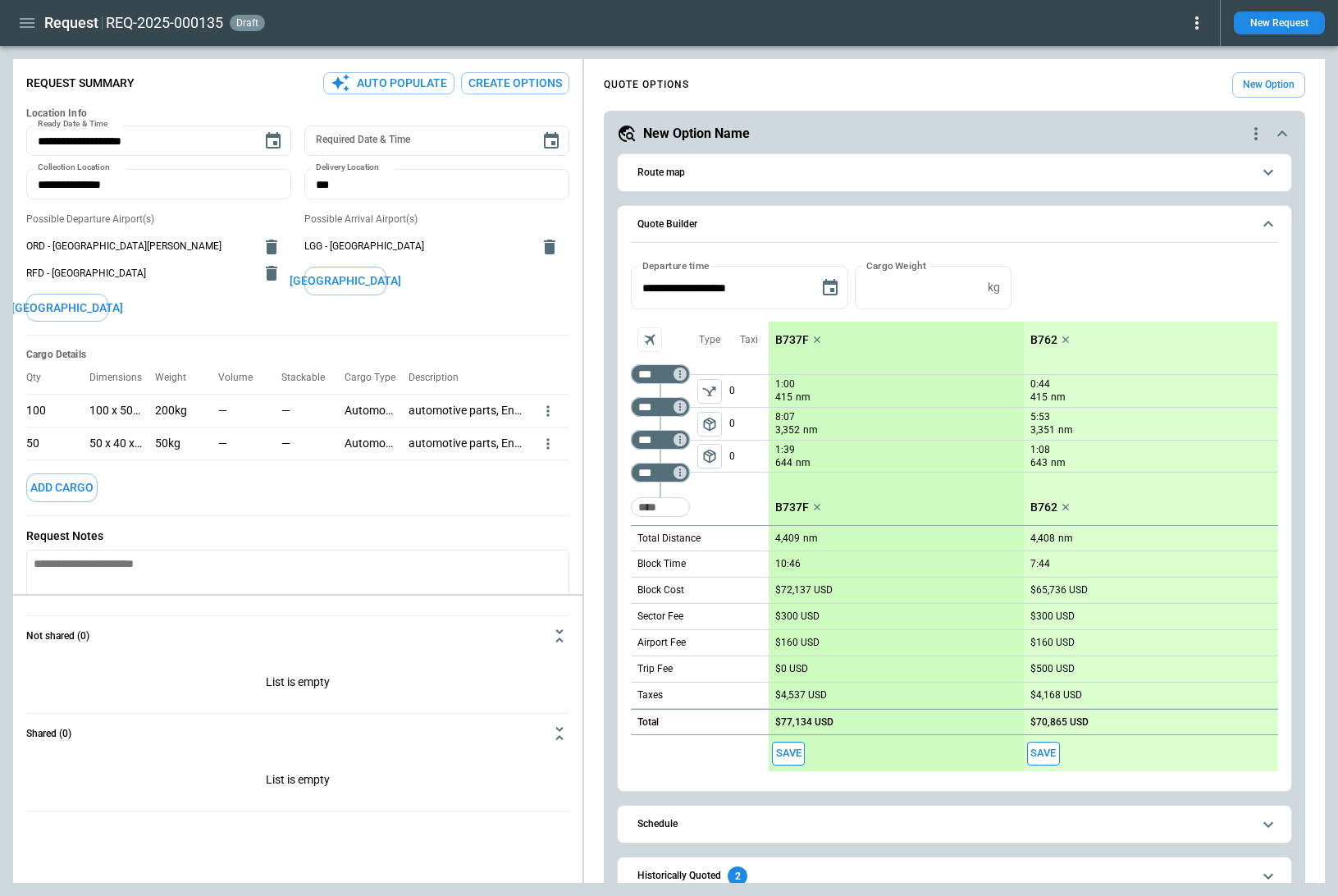
click at [512, 80] on button "Create Options" at bounding box center [515, 83] width 108 height 22
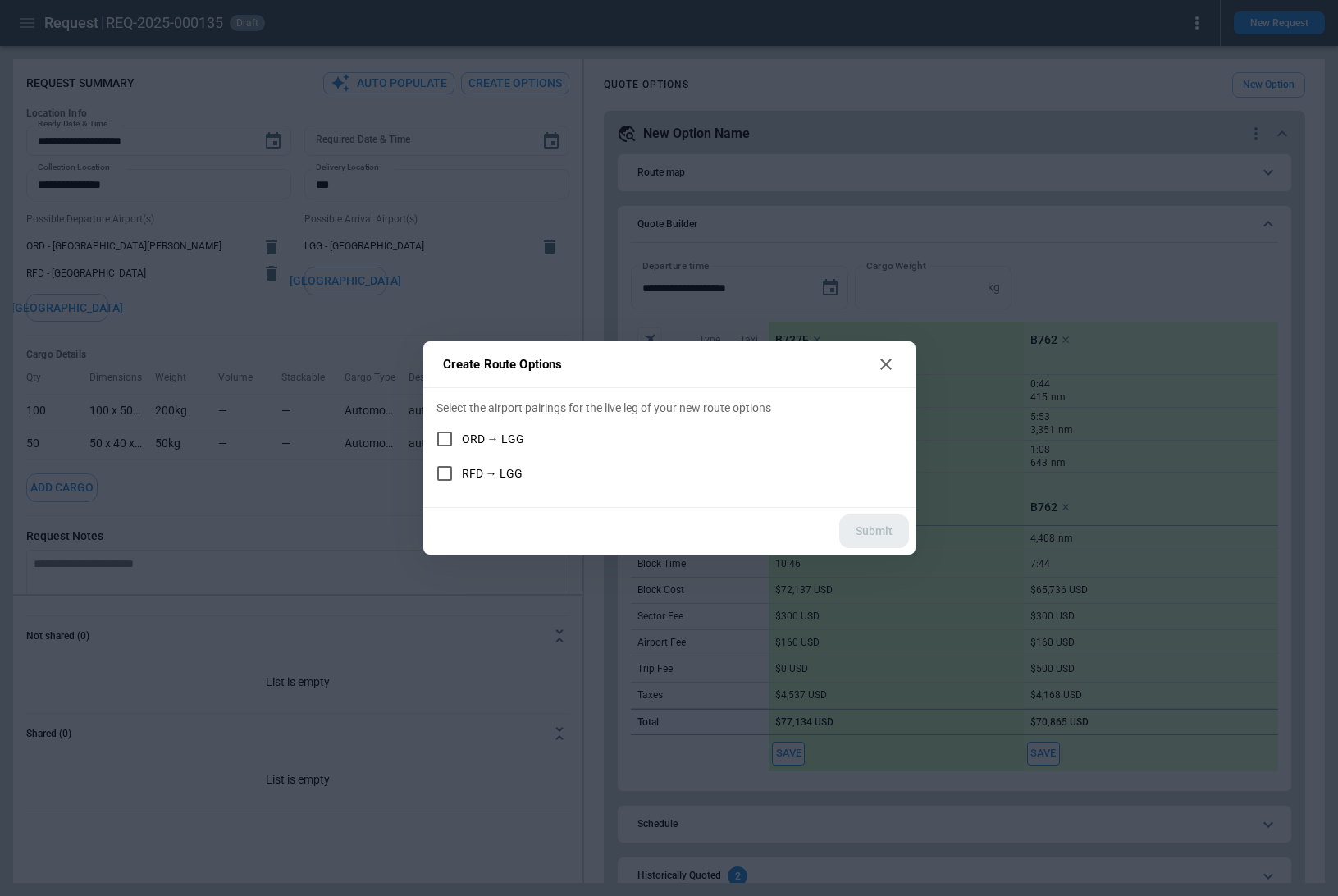
click at [512, 80] on div "Create Route Options Select the airport pairings for the live leg of your new r…" at bounding box center [669, 448] width 1338 height 896
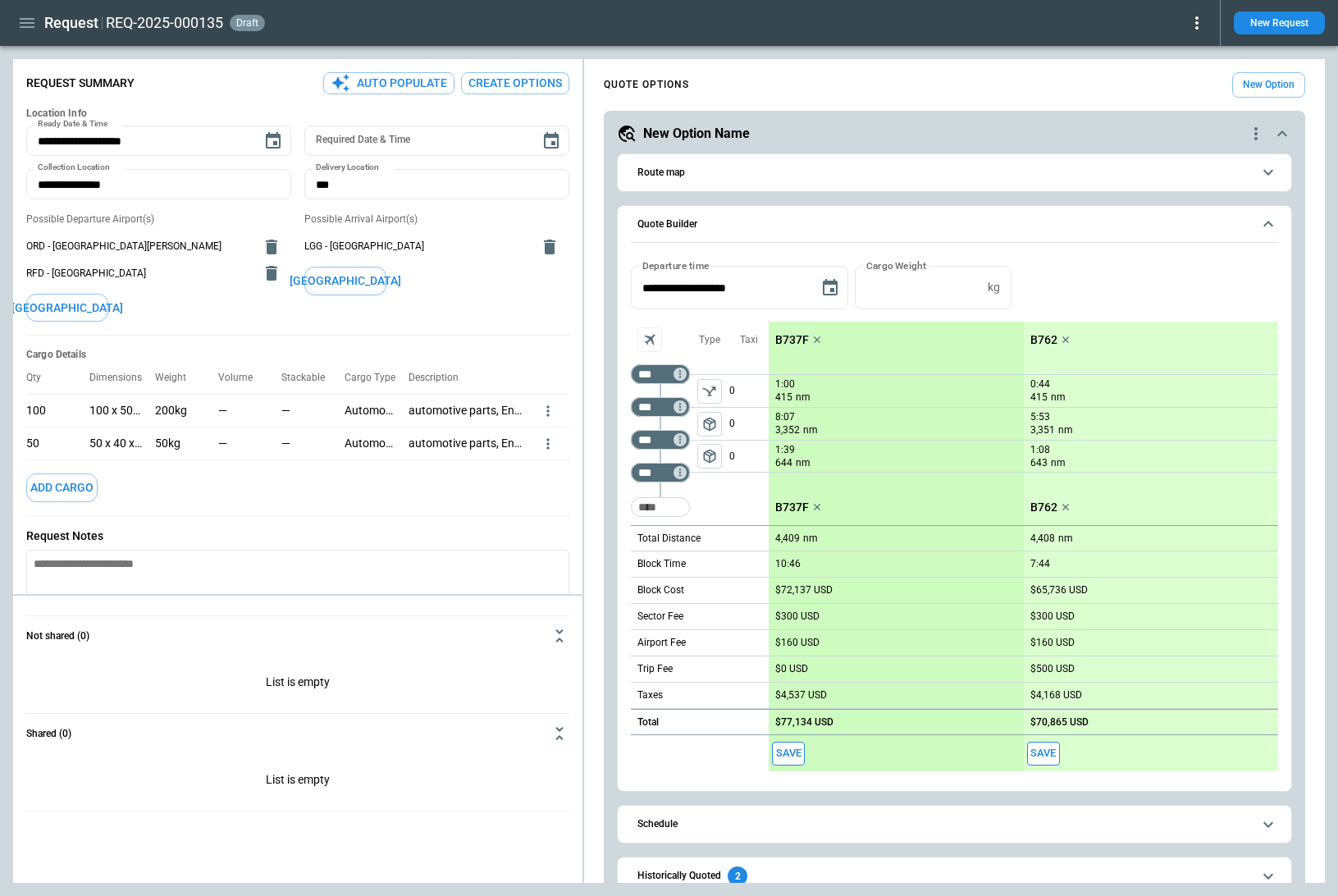
click at [383, 80] on button "Auto Populate" at bounding box center [388, 83] width 131 height 22
type textarea "*"
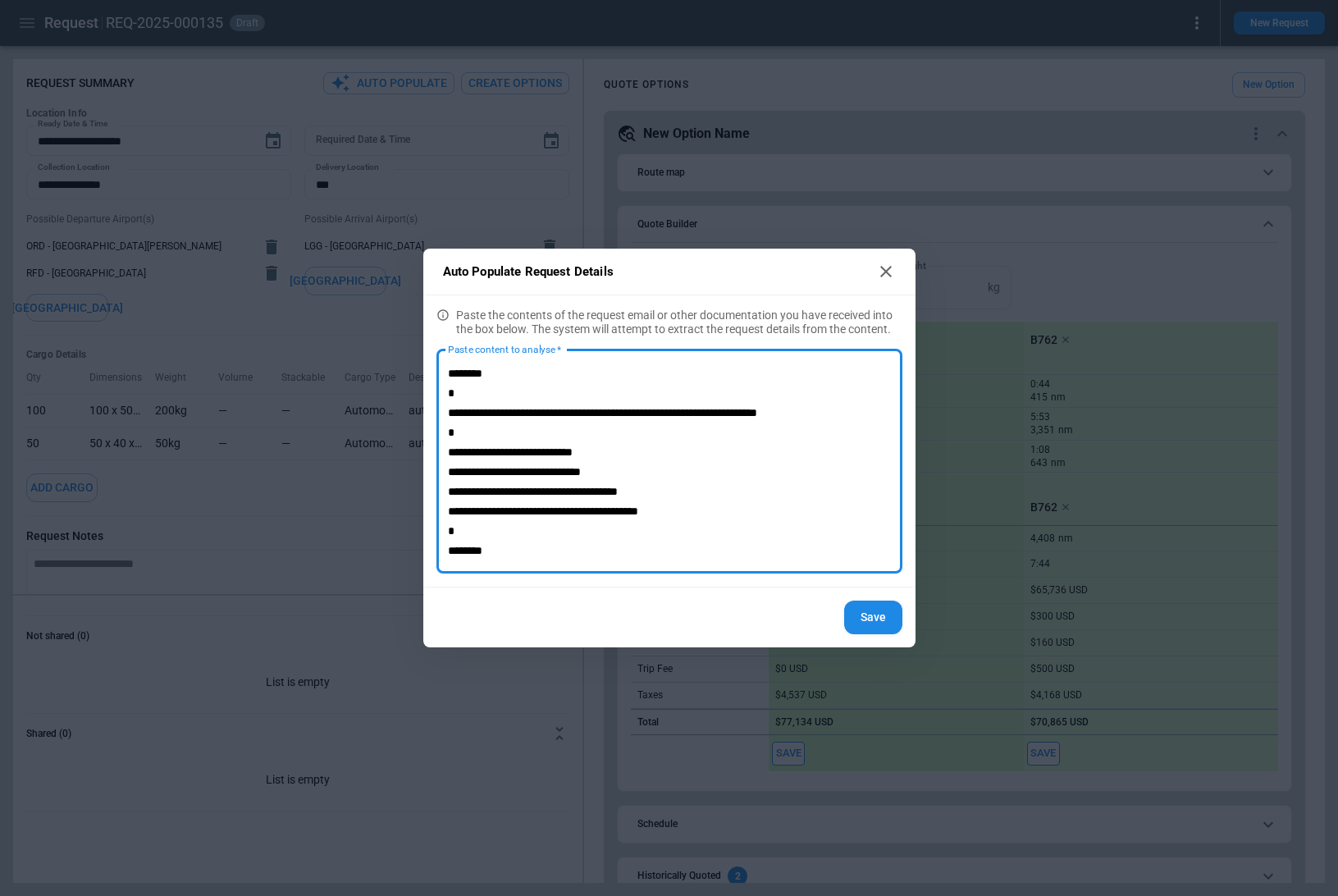
click at [536, 451] on textarea "**********" at bounding box center [669, 462] width 443 height 197
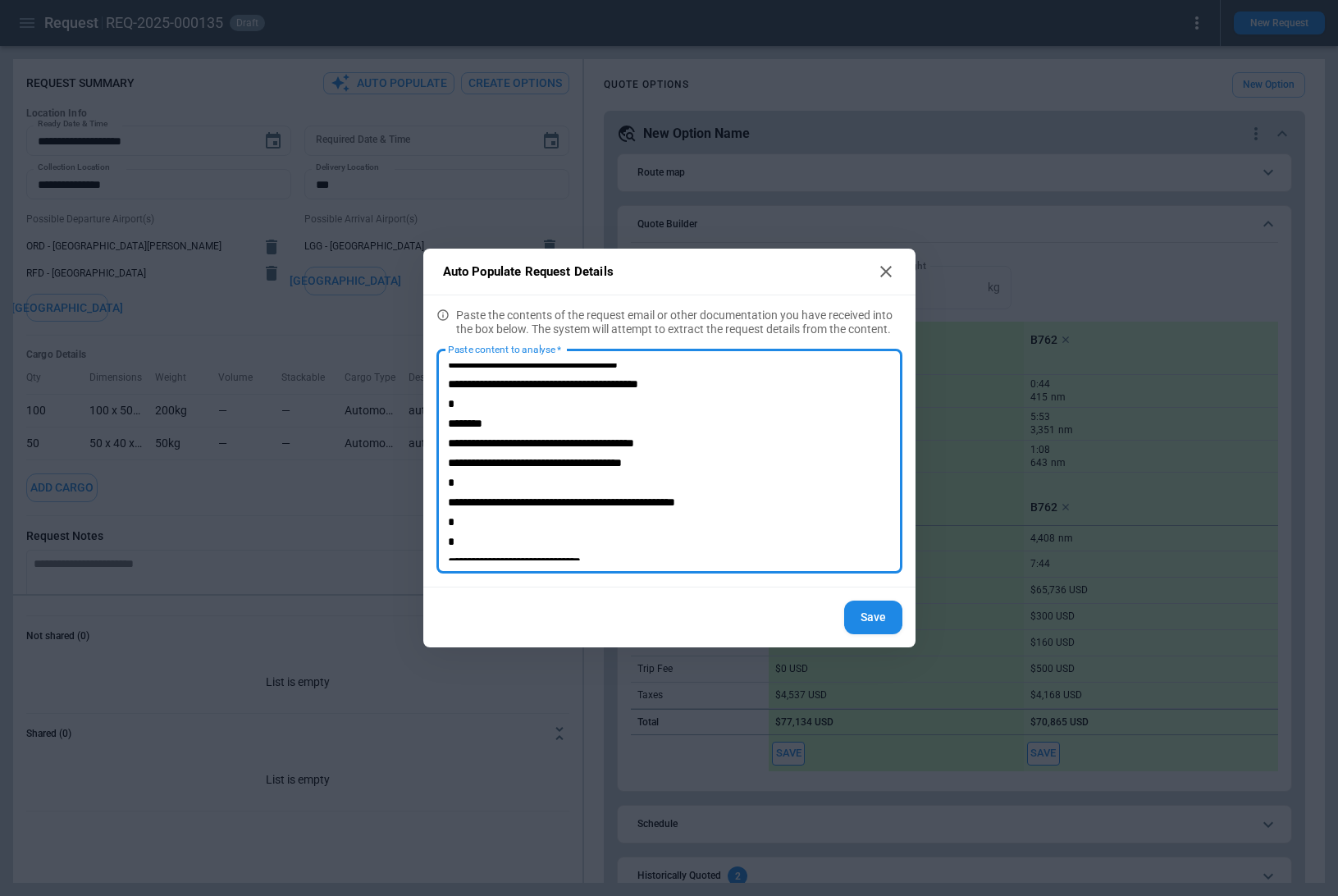
scroll to position [129, 0]
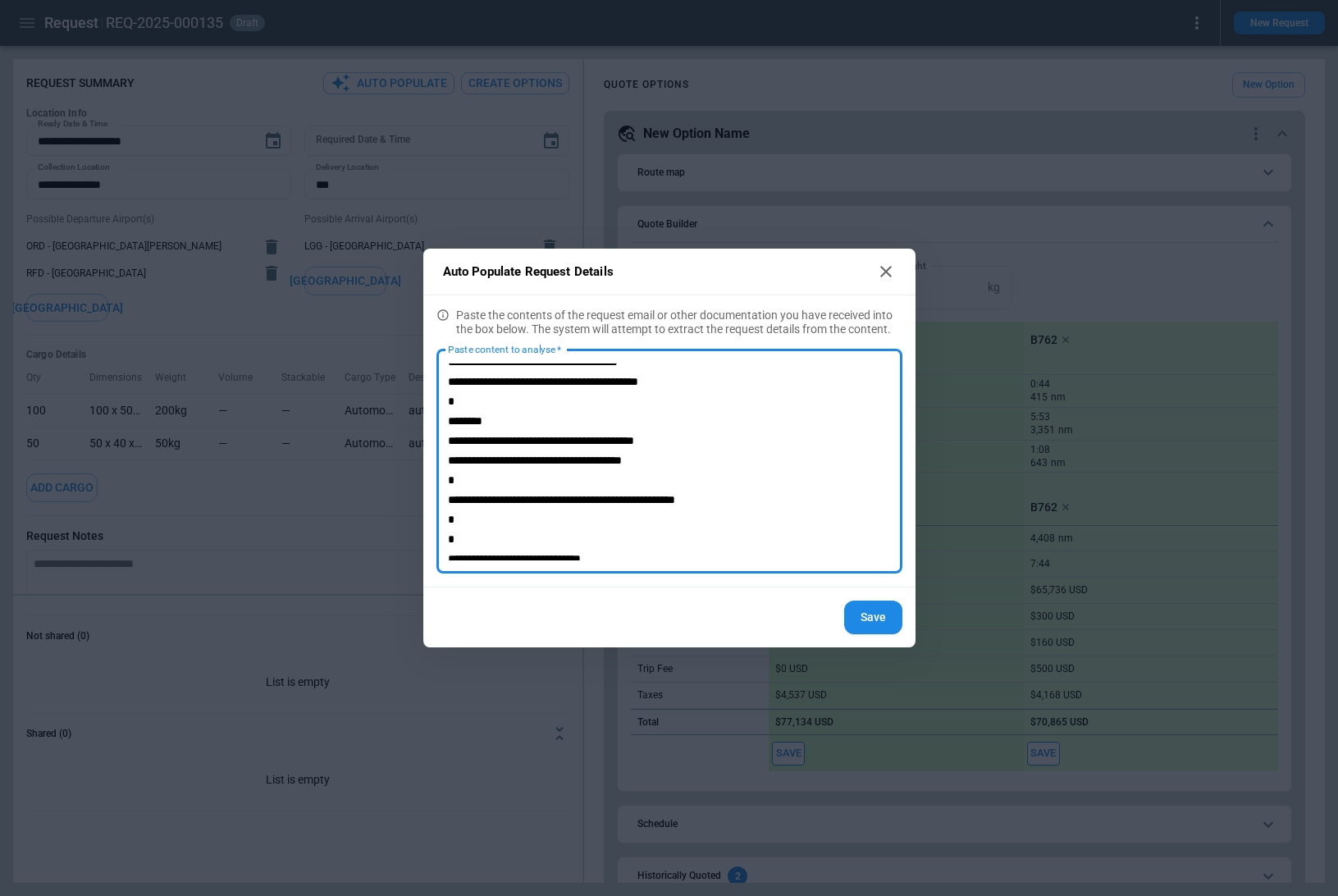
click at [568, 499] on textarea "**********" at bounding box center [669, 462] width 443 height 197
type textarea "**********"
click at [879, 624] on button "Save" at bounding box center [873, 617] width 58 height 34
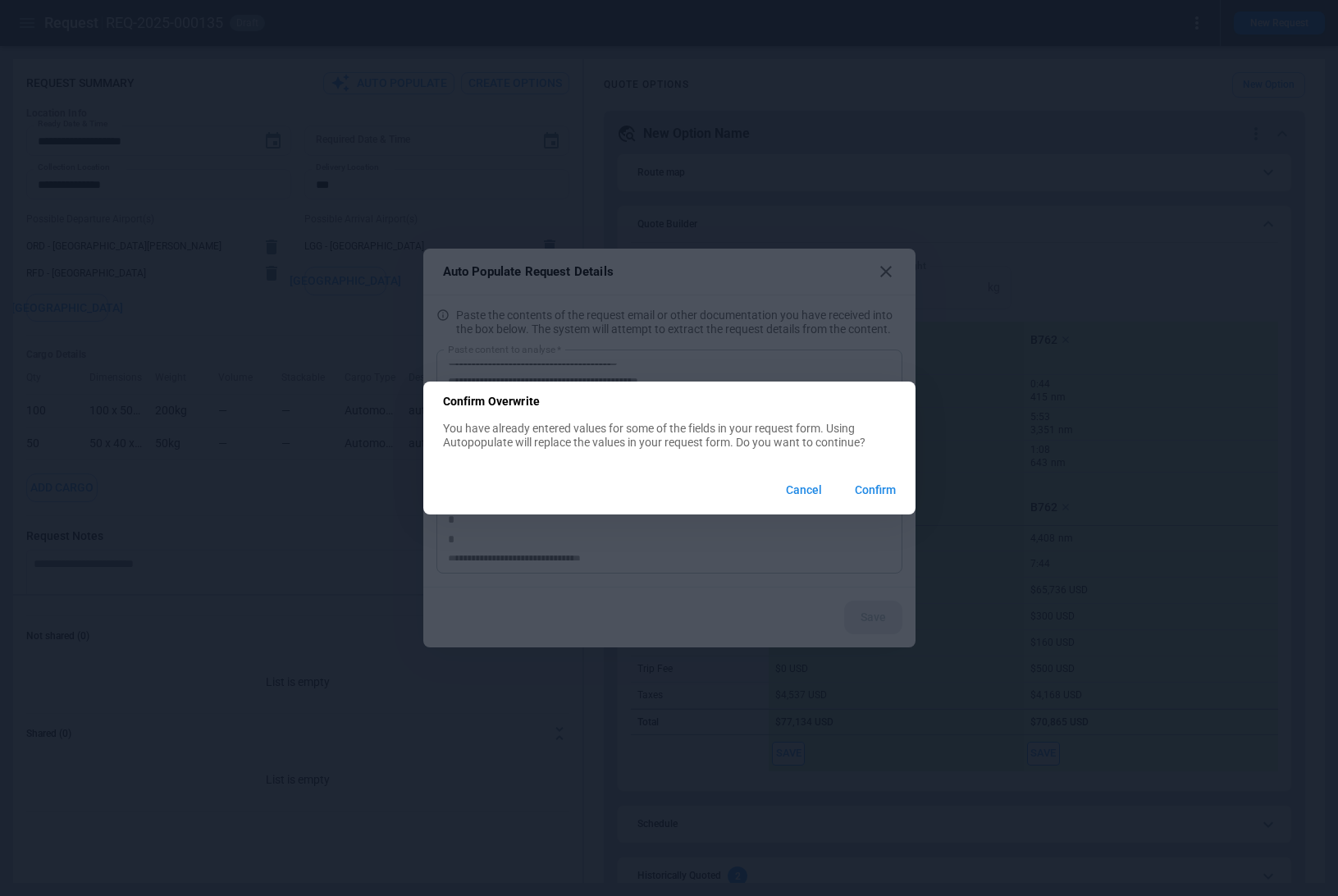
click at [868, 498] on button "Confirm" at bounding box center [876, 490] width 68 height 36
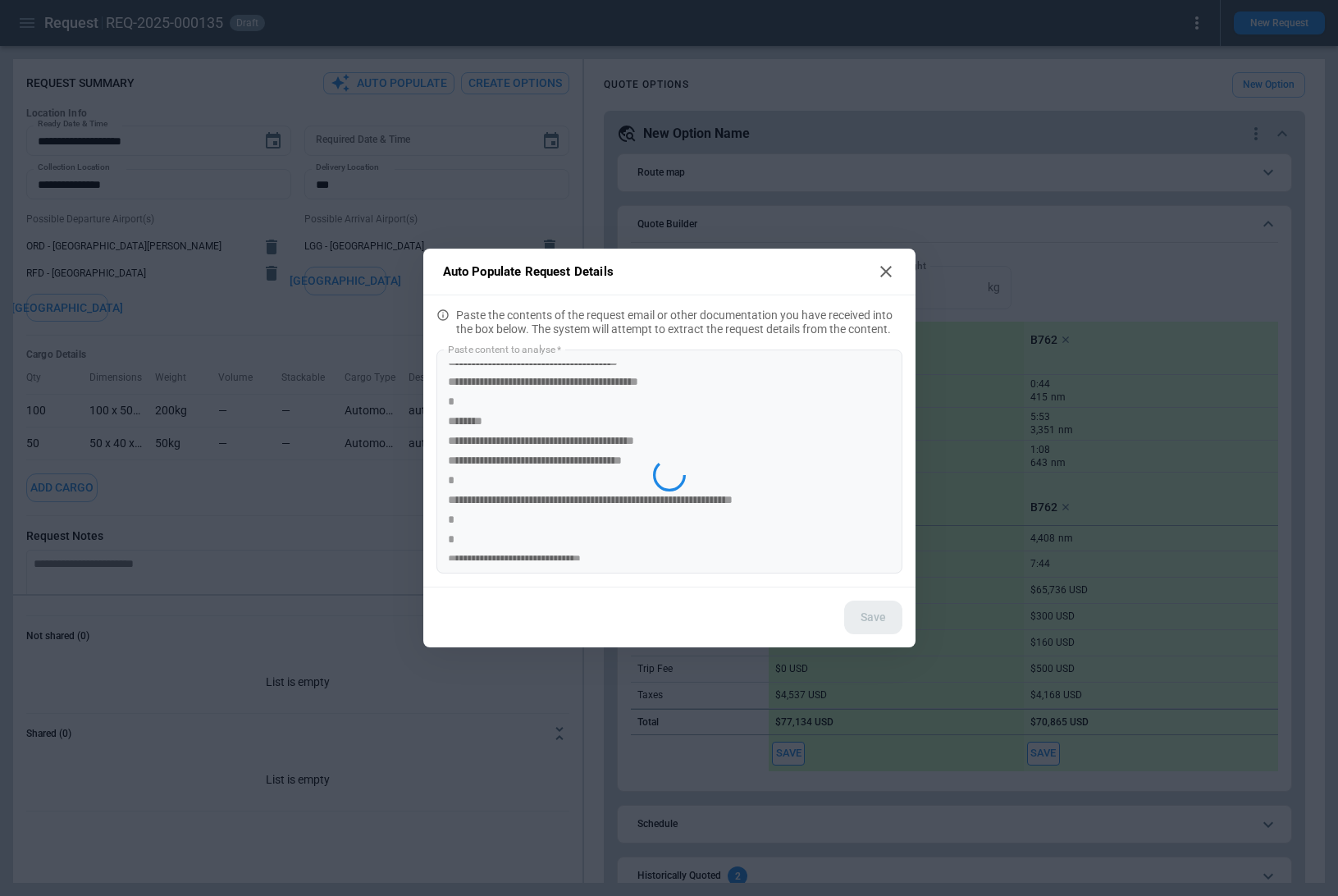
type textarea "*"
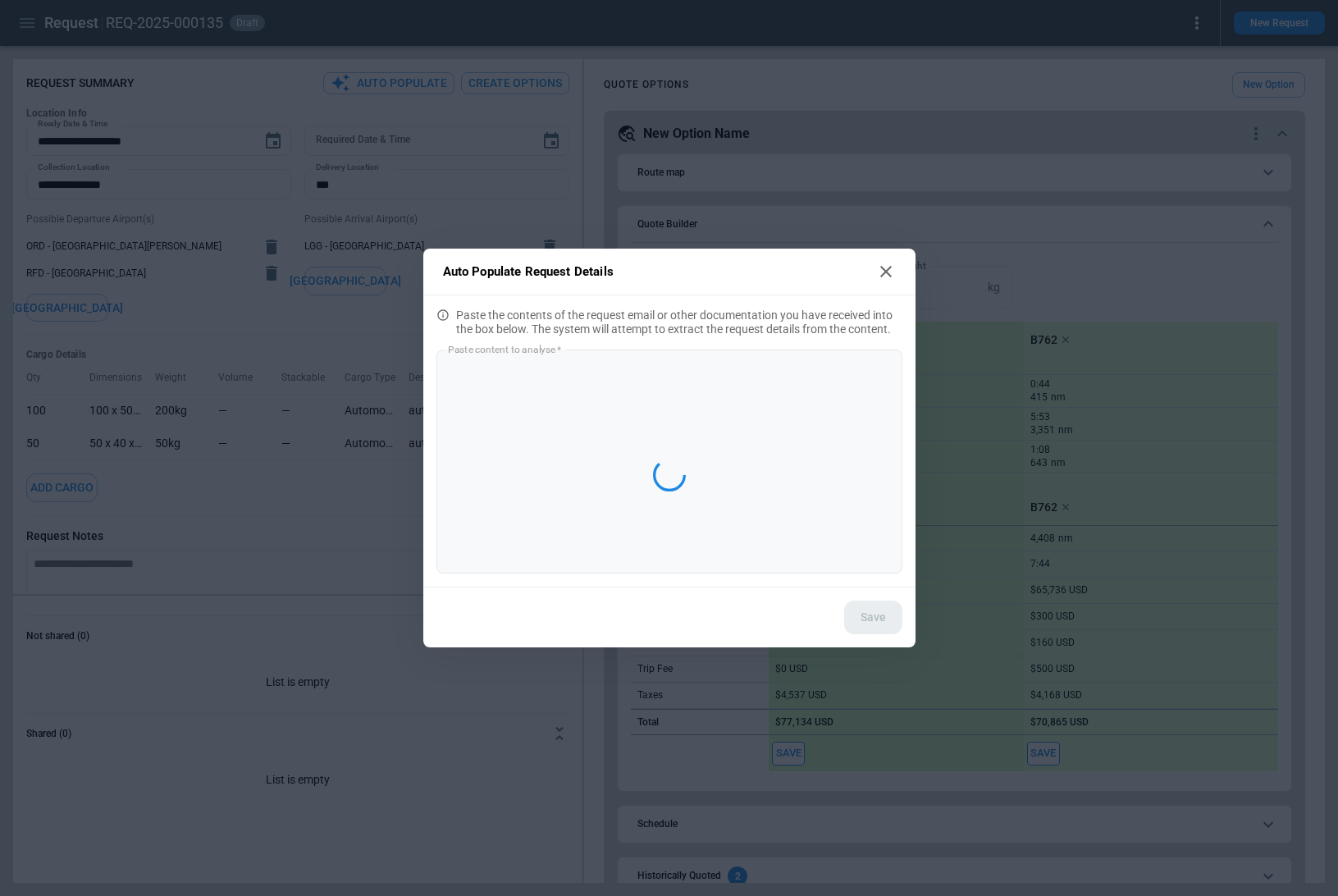
scroll to position [0, 0]
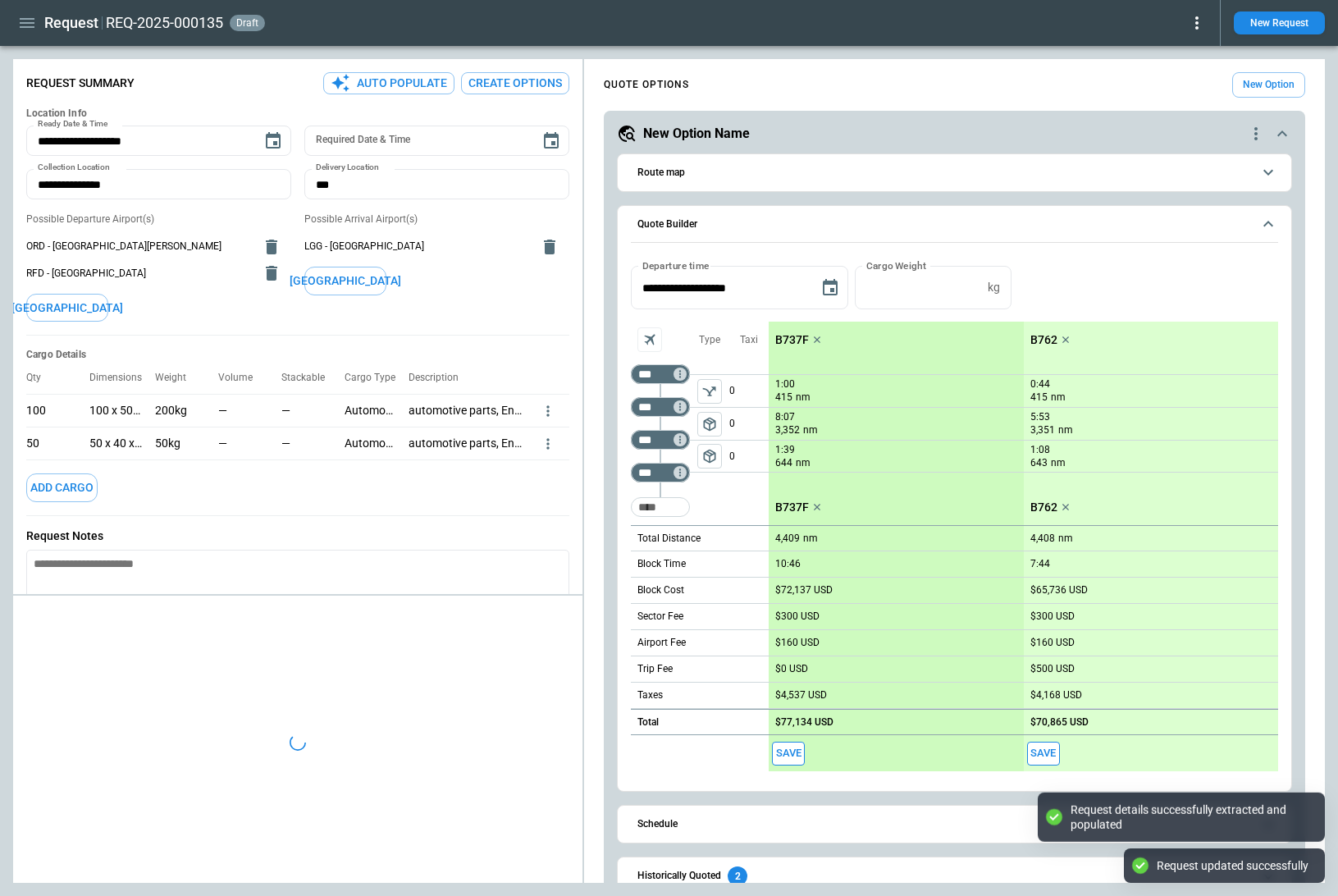
type textarea "*"
type input "**********"
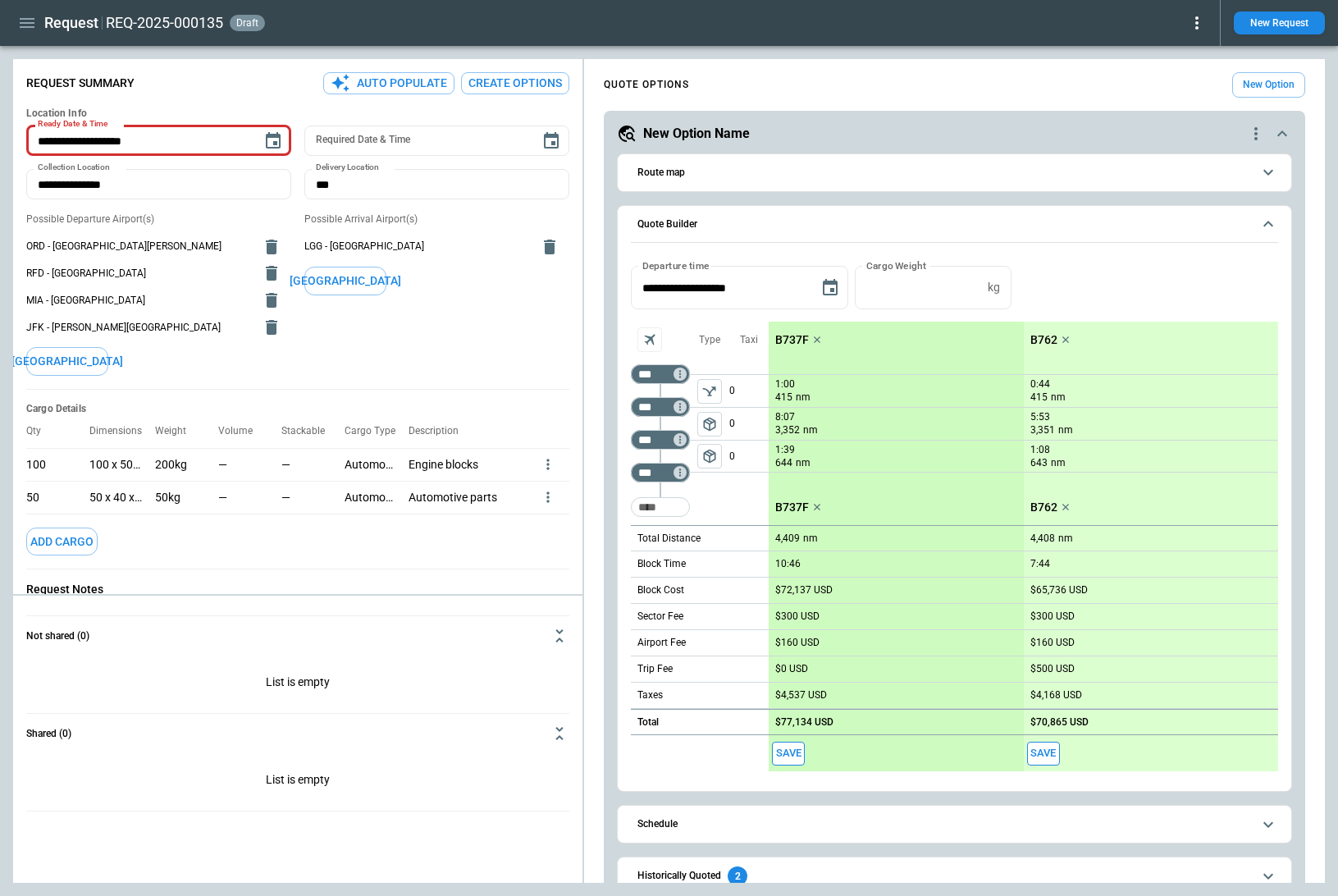
drag, startPoint x: 28, startPoint y: 245, endPoint x: 206, endPoint y: 341, distance: 202.2
click at [206, 341] on ul "ORD - Chicago O'Hare International Airport RFD - Chicago Rockford International…" at bounding box center [158, 287] width 265 height 121
drag, startPoint x: 301, startPoint y: 245, endPoint x: 380, endPoint y: 245, distance: 79.0
click at [377, 245] on div "**********" at bounding box center [298, 254] width 543 height 270
click at [664, 132] on h5 "New Option Name" at bounding box center [696, 134] width 106 height 18
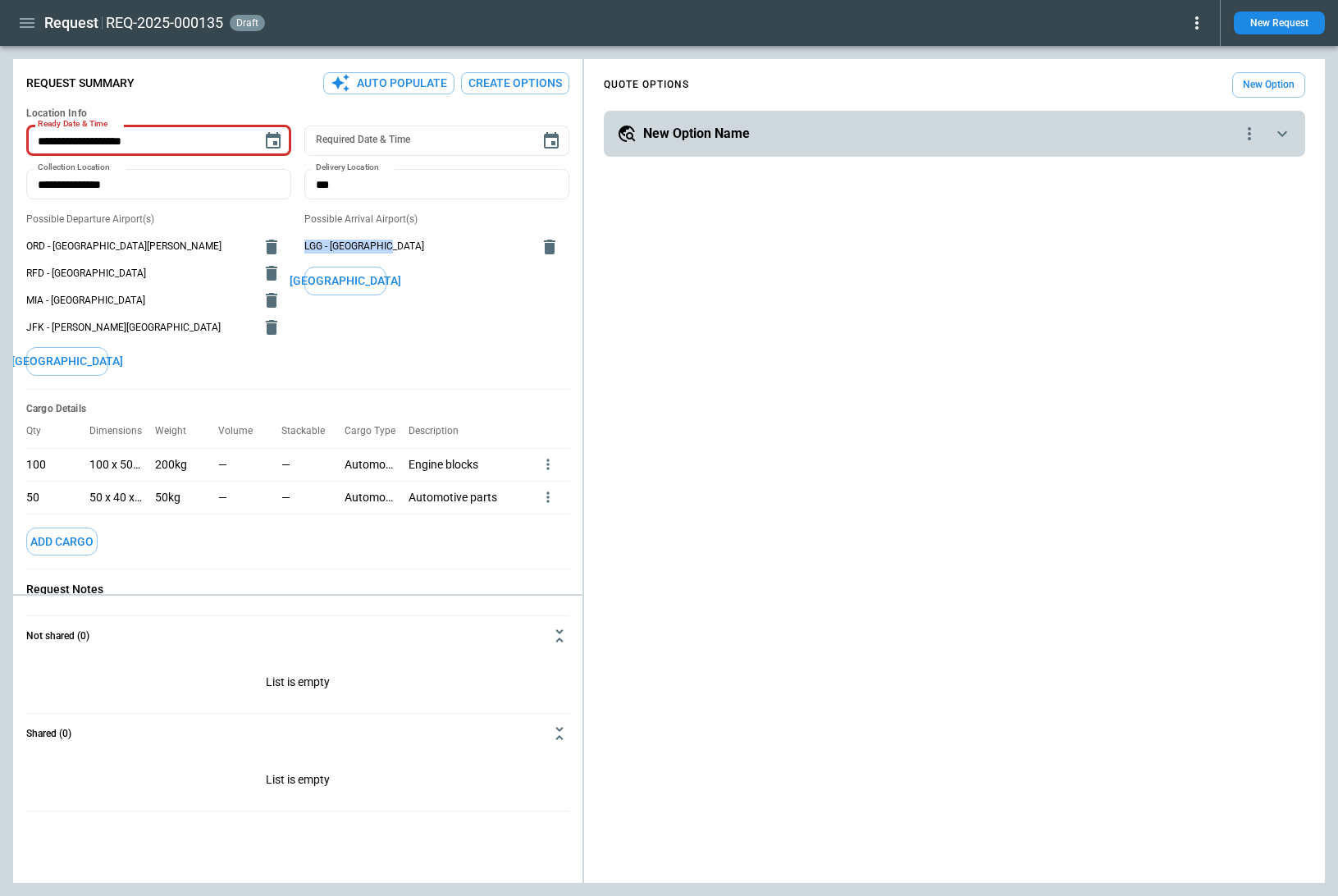
click at [504, 89] on button "Create Options" at bounding box center [515, 83] width 108 height 22
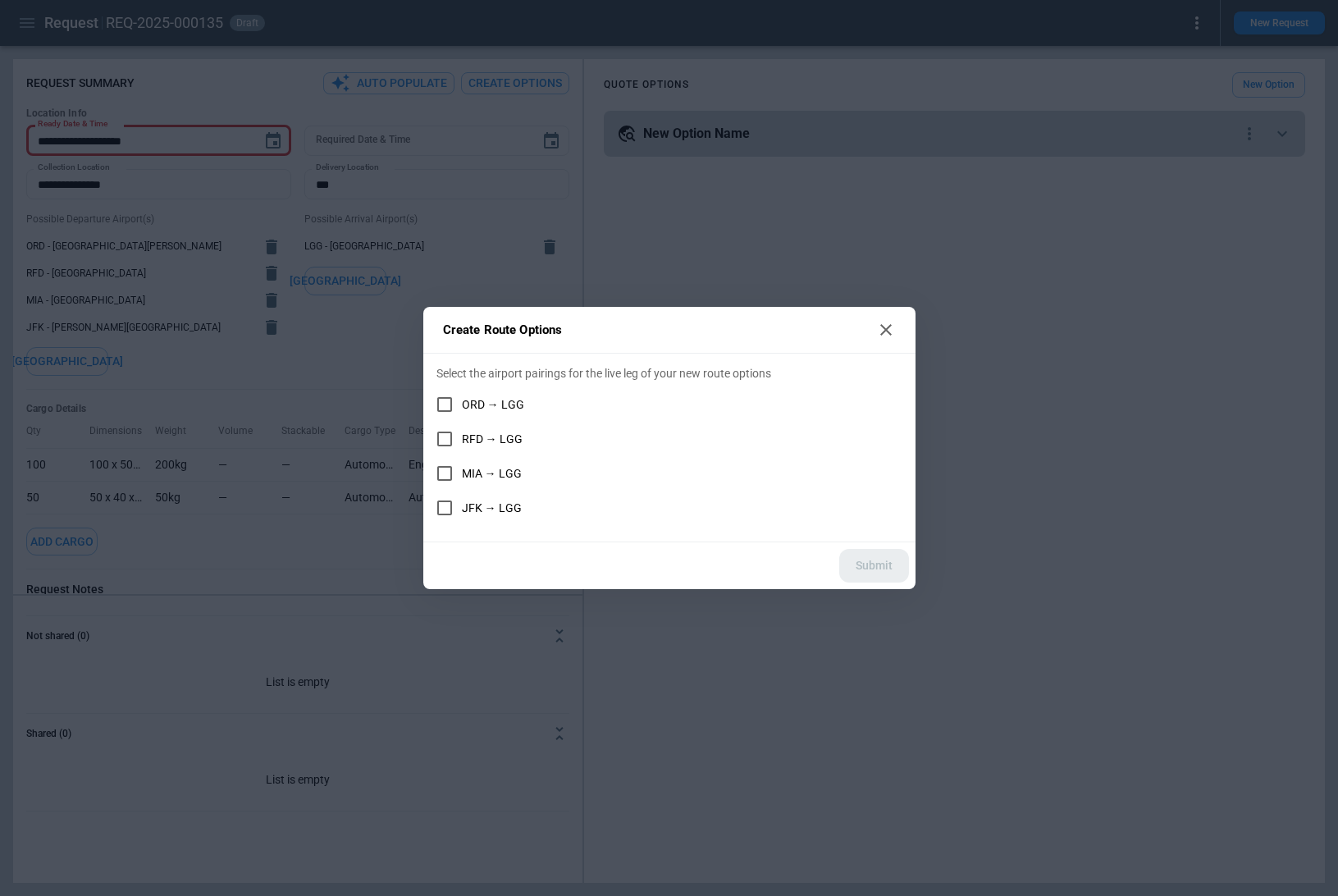
click at [476, 394] on label "ORD → LGG" at bounding box center [658, 404] width 461 height 35
click at [478, 435] on span "RFD → LGG" at bounding box center [492, 439] width 61 height 14
click at [478, 471] on span "MIA → LGG" at bounding box center [491, 473] width 60 height 14
click at [478, 513] on span "JFK → LGG" at bounding box center [491, 508] width 60 height 14
click at [863, 563] on button "Submit" at bounding box center [874, 565] width 69 height 34
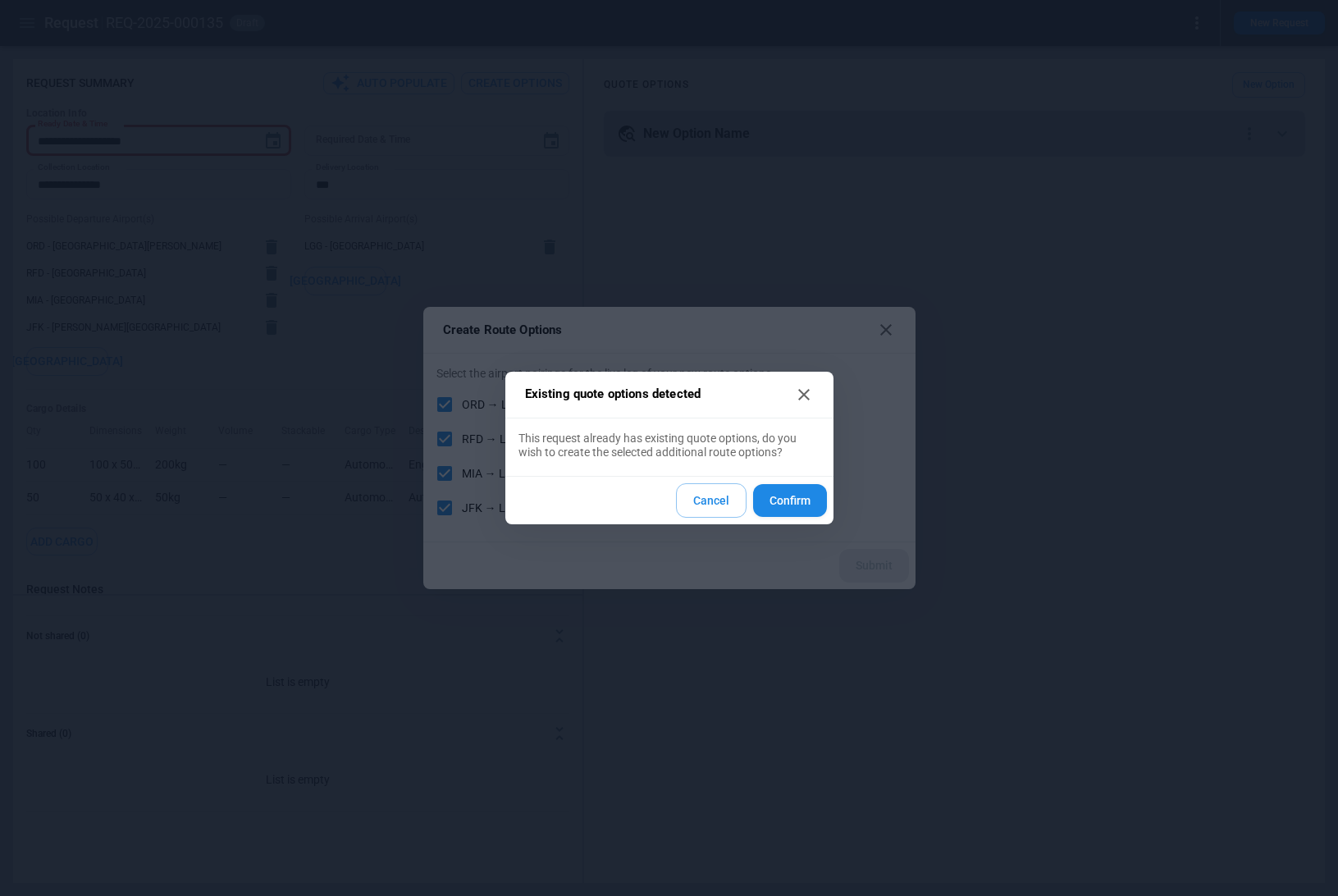
click at [800, 501] on button "Confirm" at bounding box center [789, 501] width 74 height 34
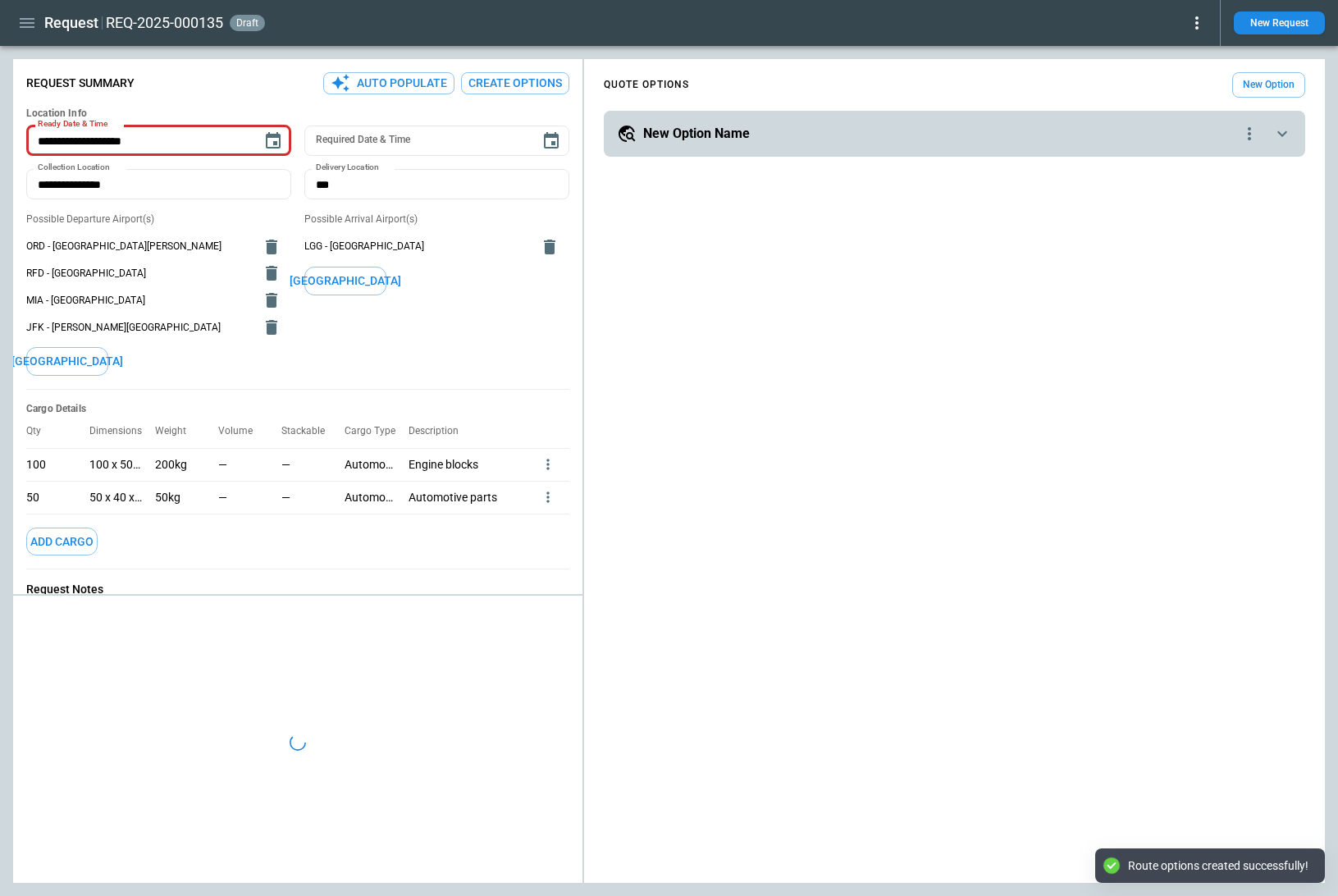
click at [800, 501] on div "**********" at bounding box center [954, 474] width 740 height 817
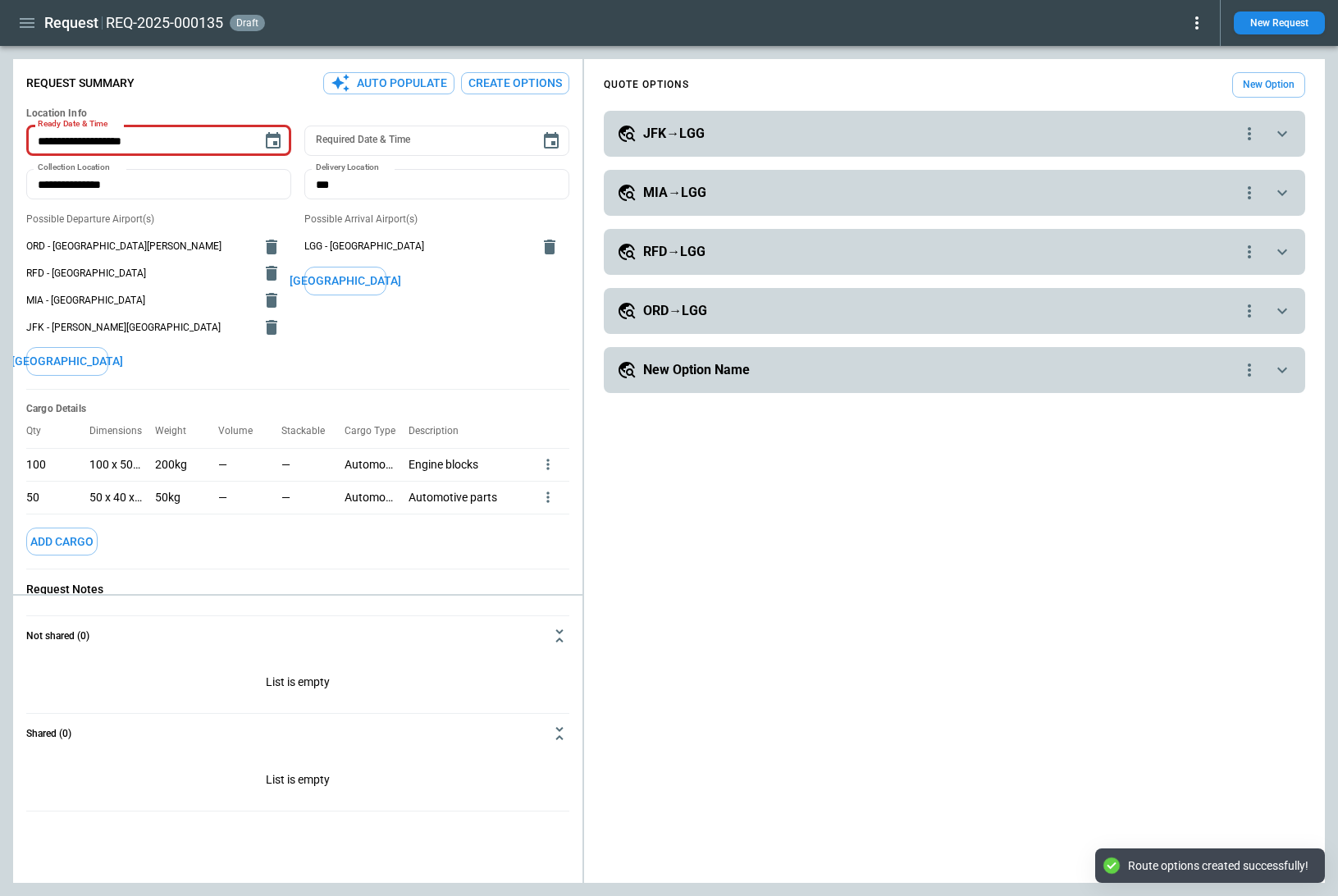
type textarea "*"
click at [691, 132] on h5 "JFK→LGG" at bounding box center [674, 134] width 62 height 18
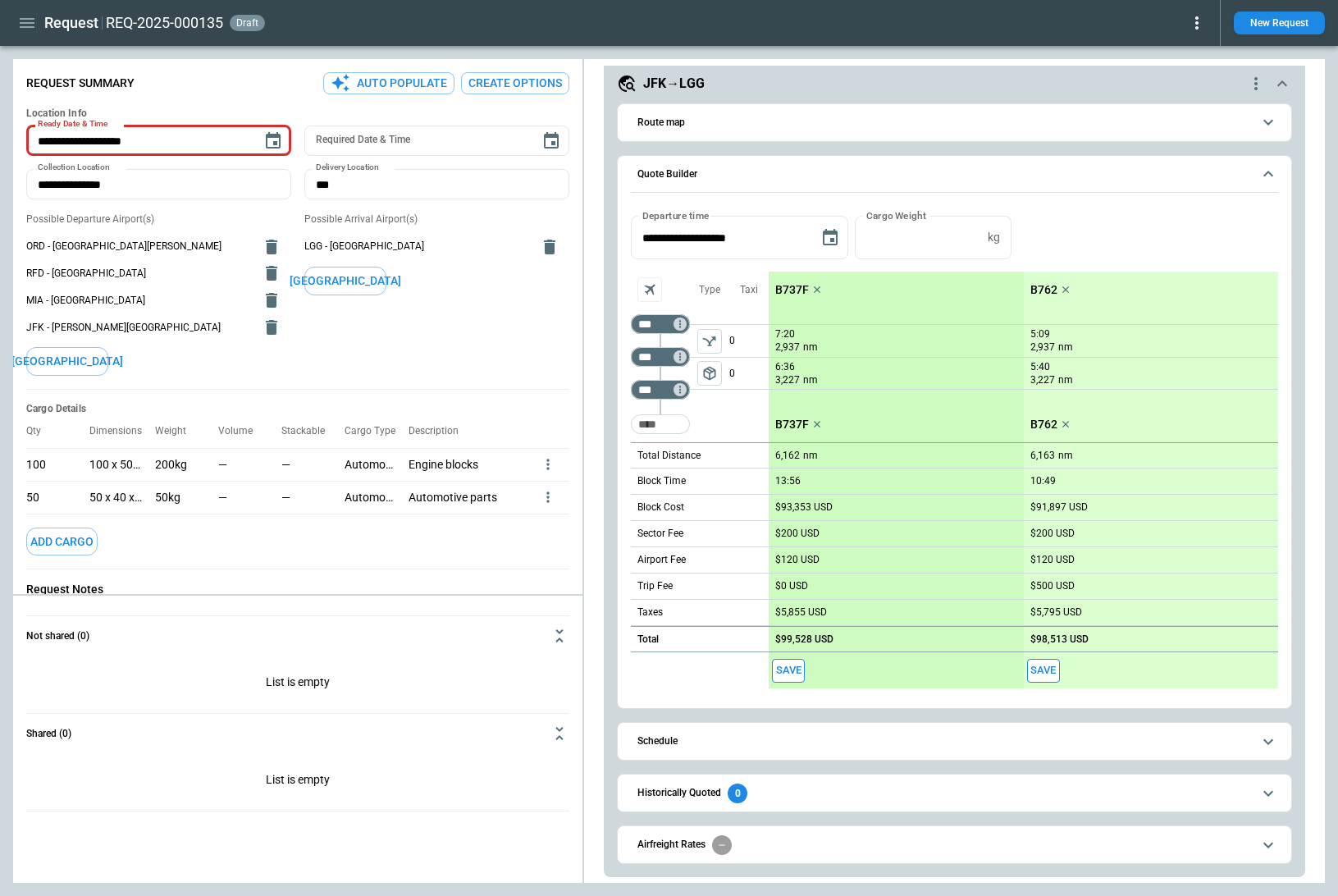
scroll to position [57, 0]
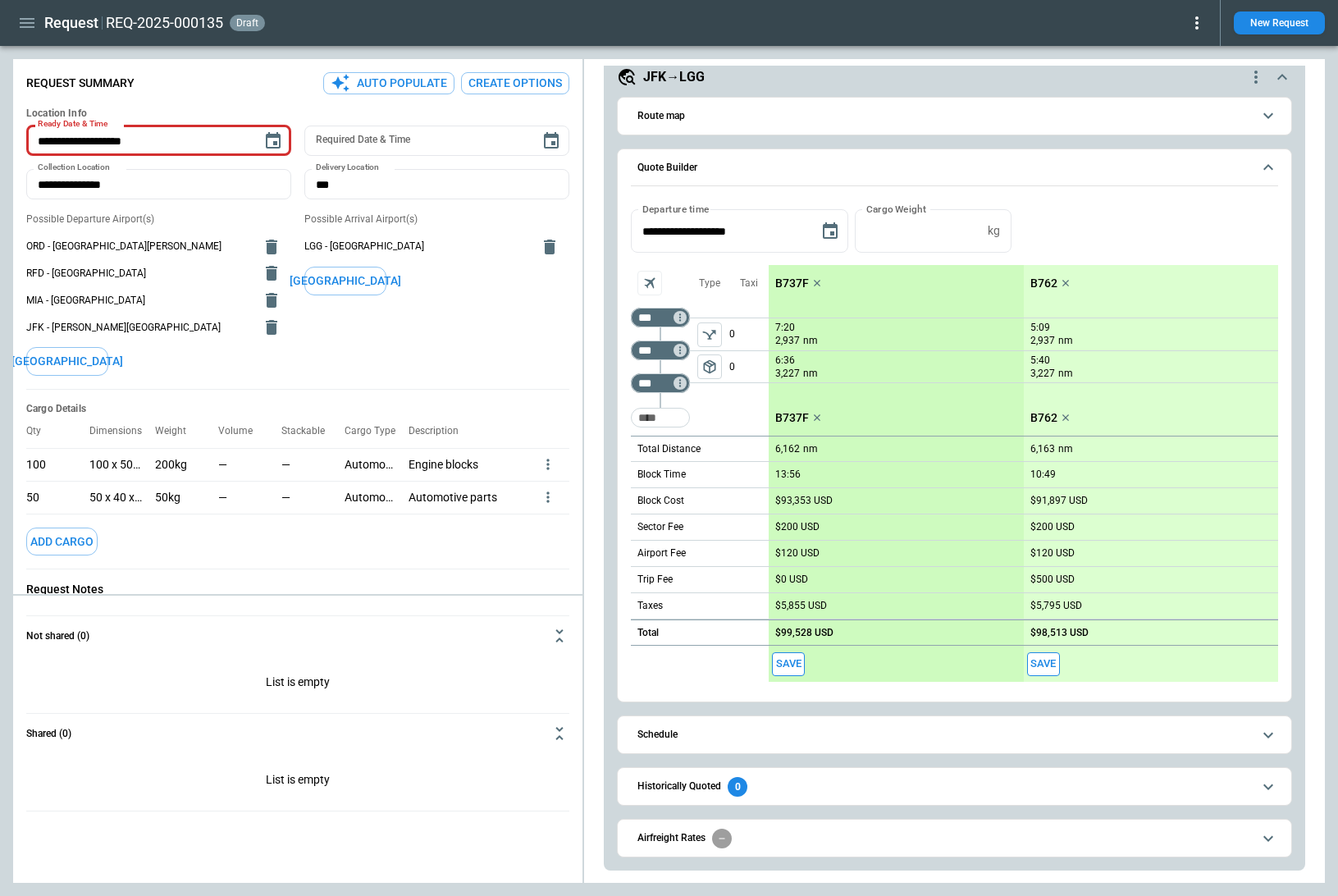
click at [764, 78] on div "JFK→LGG" at bounding box center [931, 77] width 629 height 19
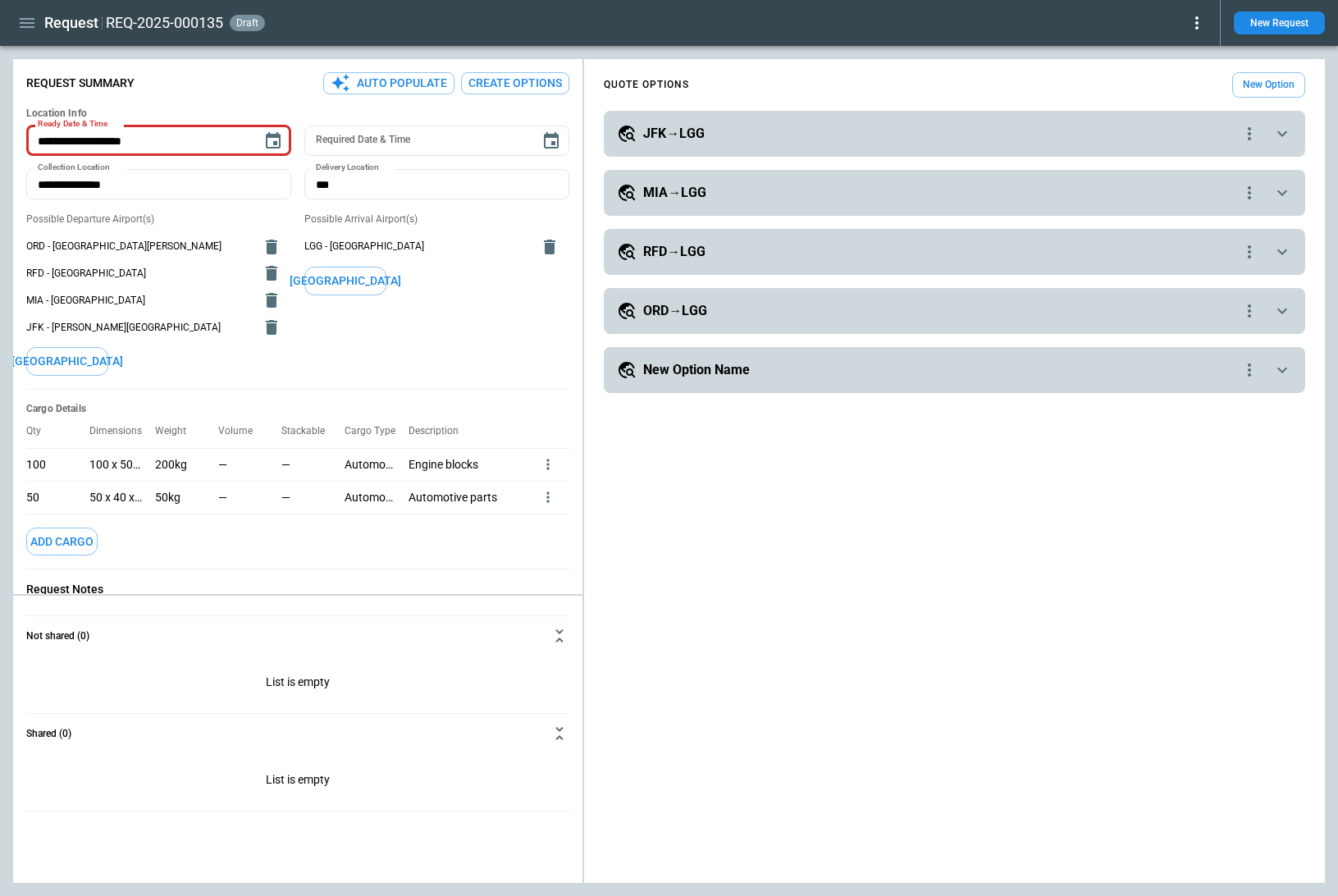
scroll to position [0, 0]
click at [662, 196] on h5 "MIA→LGG" at bounding box center [674, 192] width 63 height 18
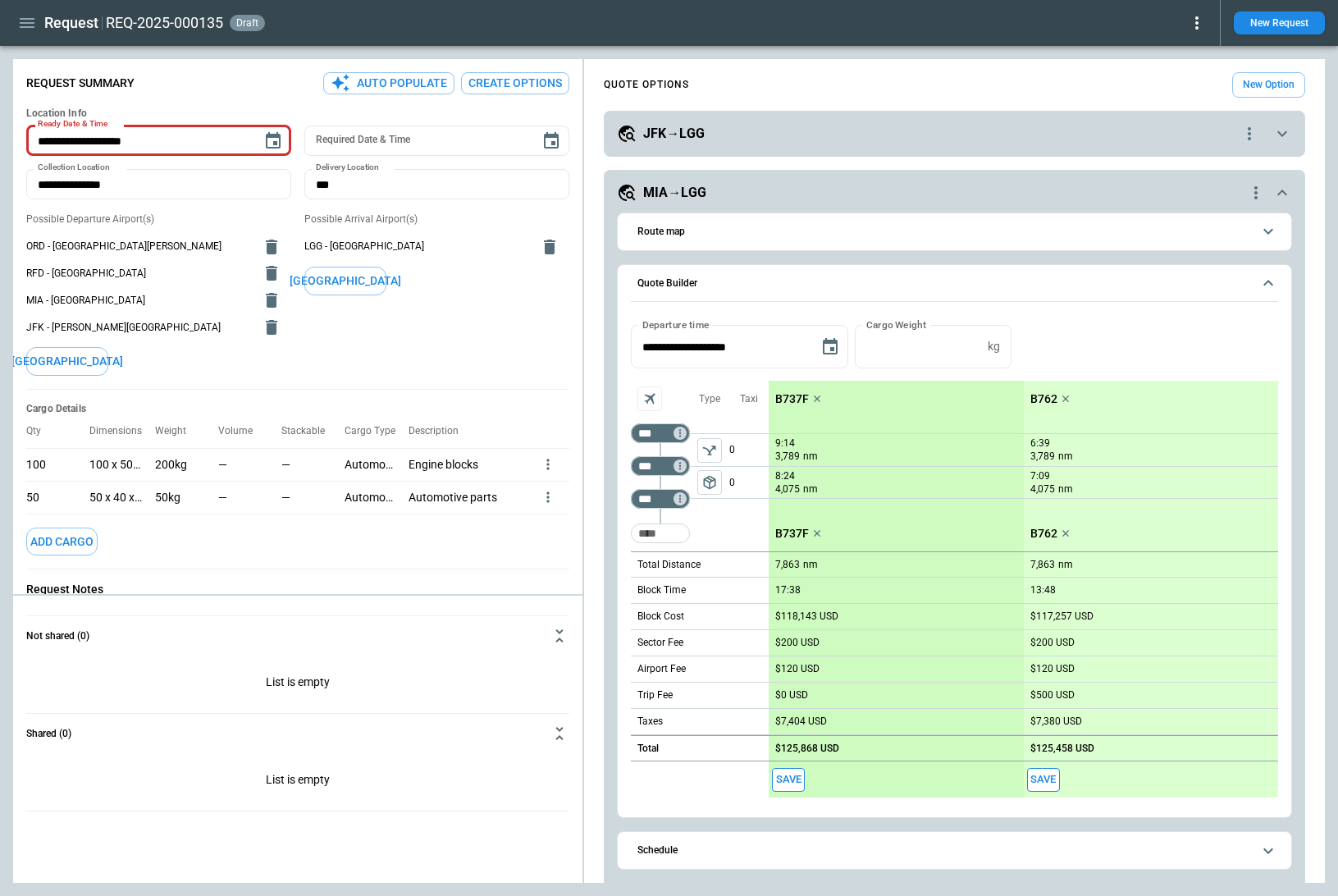
click at [766, 225] on button "Route map" at bounding box center [954, 232] width 647 height 37
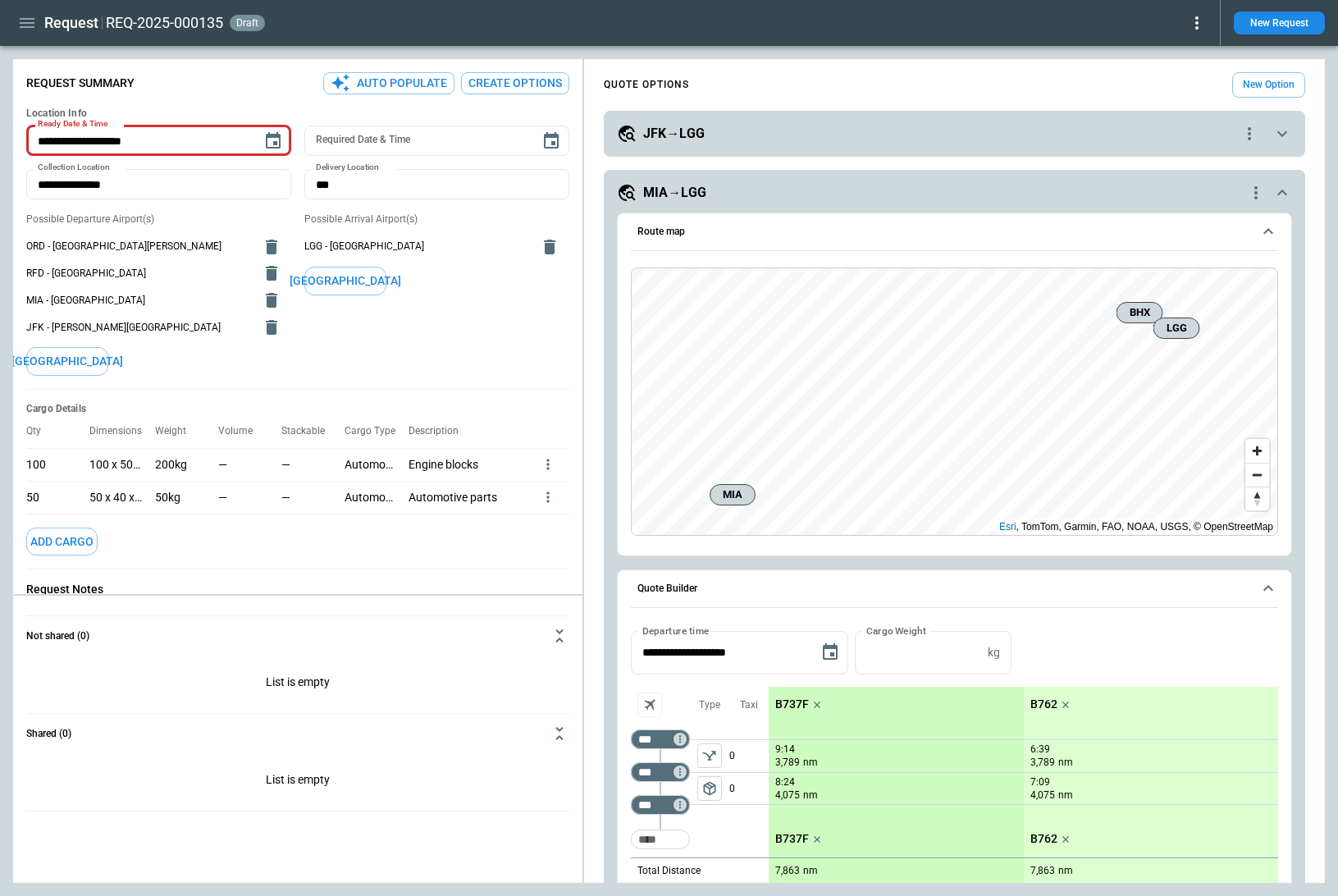
click at [766, 225] on button "Route map" at bounding box center [954, 232] width 647 height 38
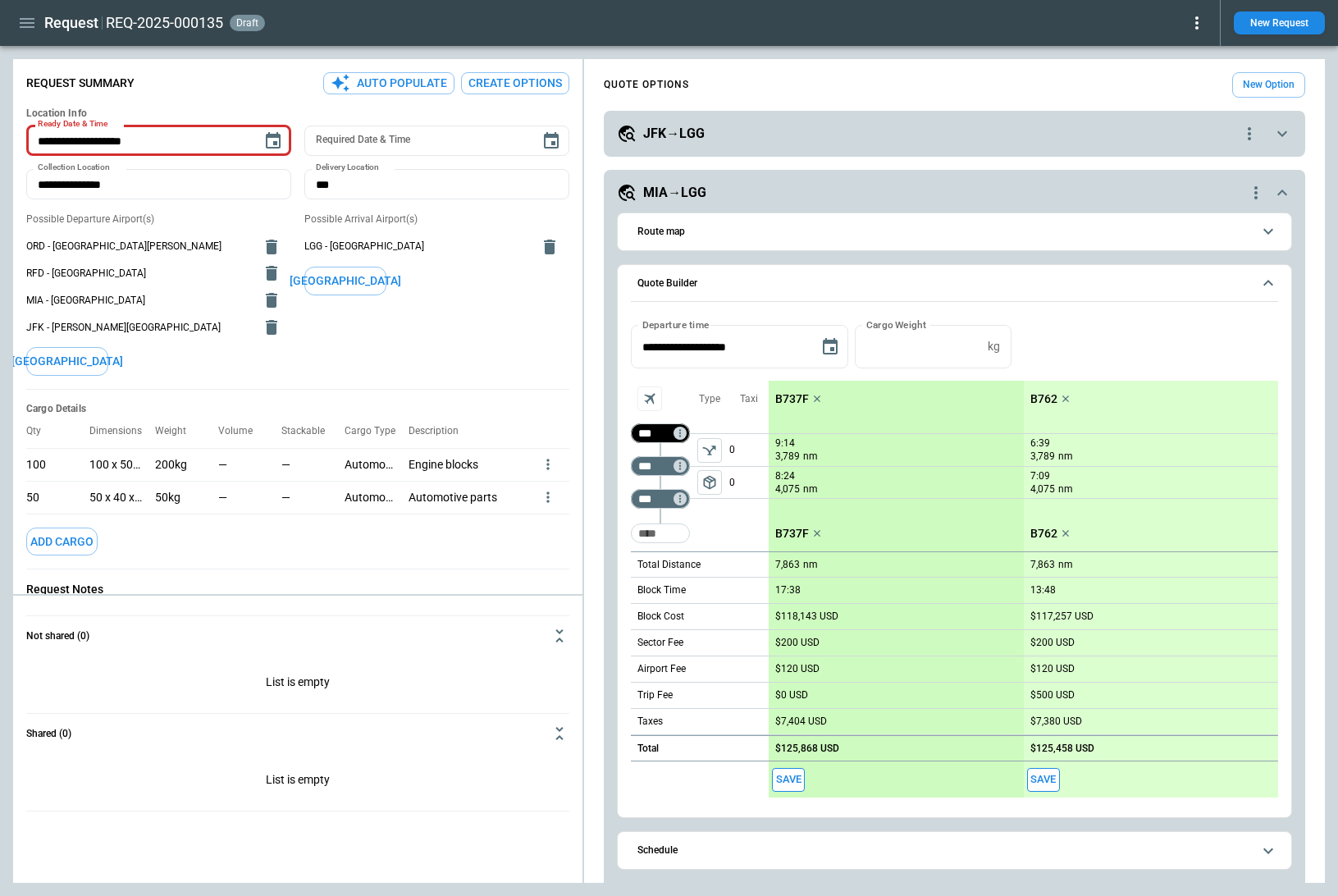
click at [655, 430] on input "***" at bounding box center [657, 433] width 46 height 16
click at [719, 516] on div "Type package_2" at bounding box center [709, 466] width 40 height 171
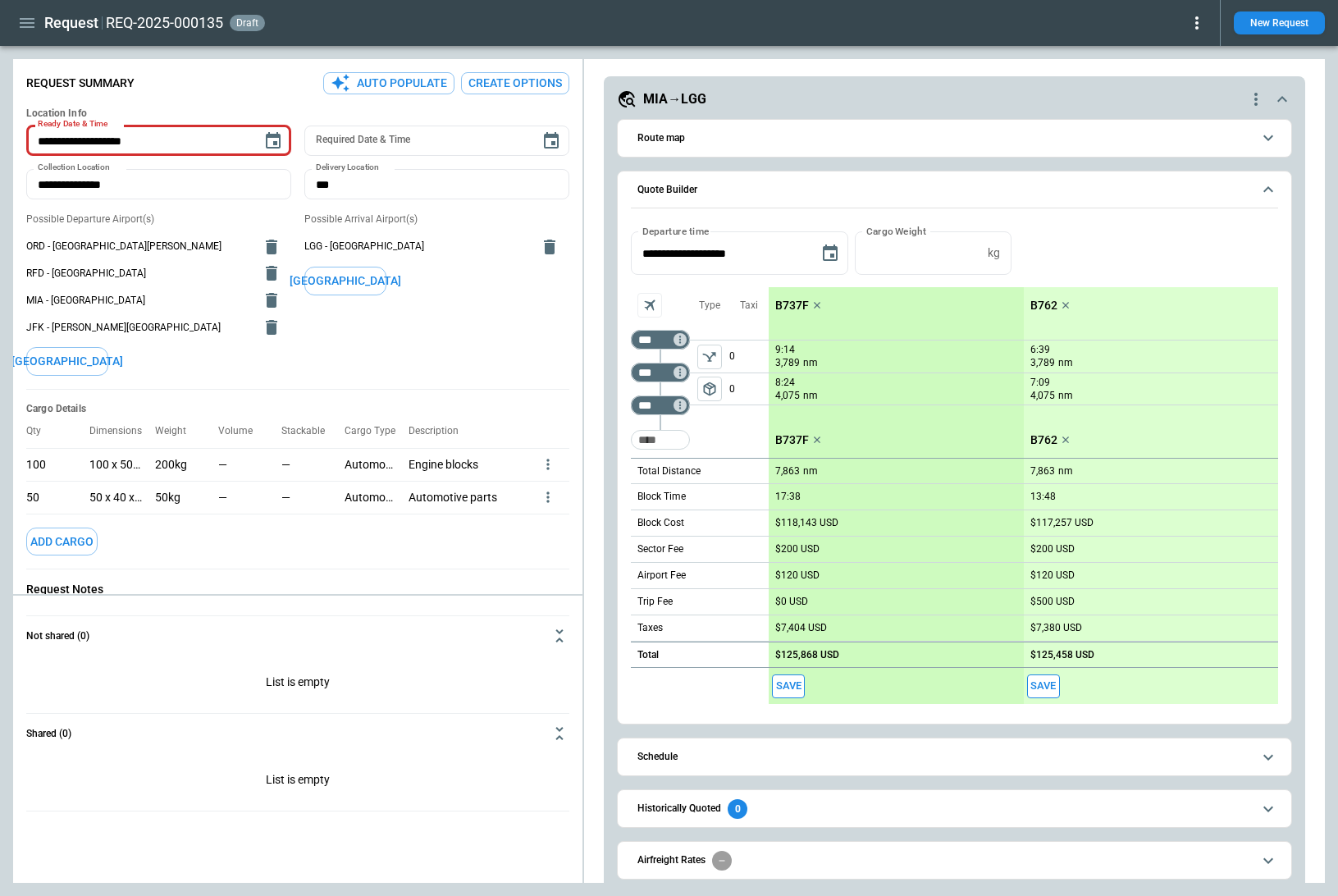
drag, startPoint x: 26, startPoint y: 243, endPoint x: 201, endPoint y: 246, distance: 175.0
click at [201, 246] on span "ORD - Chicago O'Hare International Airport" at bounding box center [139, 246] width 226 height 14
click at [409, 373] on div "Possible Arrival Airport(s) LGG - Liège Airport Add Airport" at bounding box center [436, 293] width 265 height 162
click at [500, 81] on button "Create Options" at bounding box center [515, 83] width 108 height 22
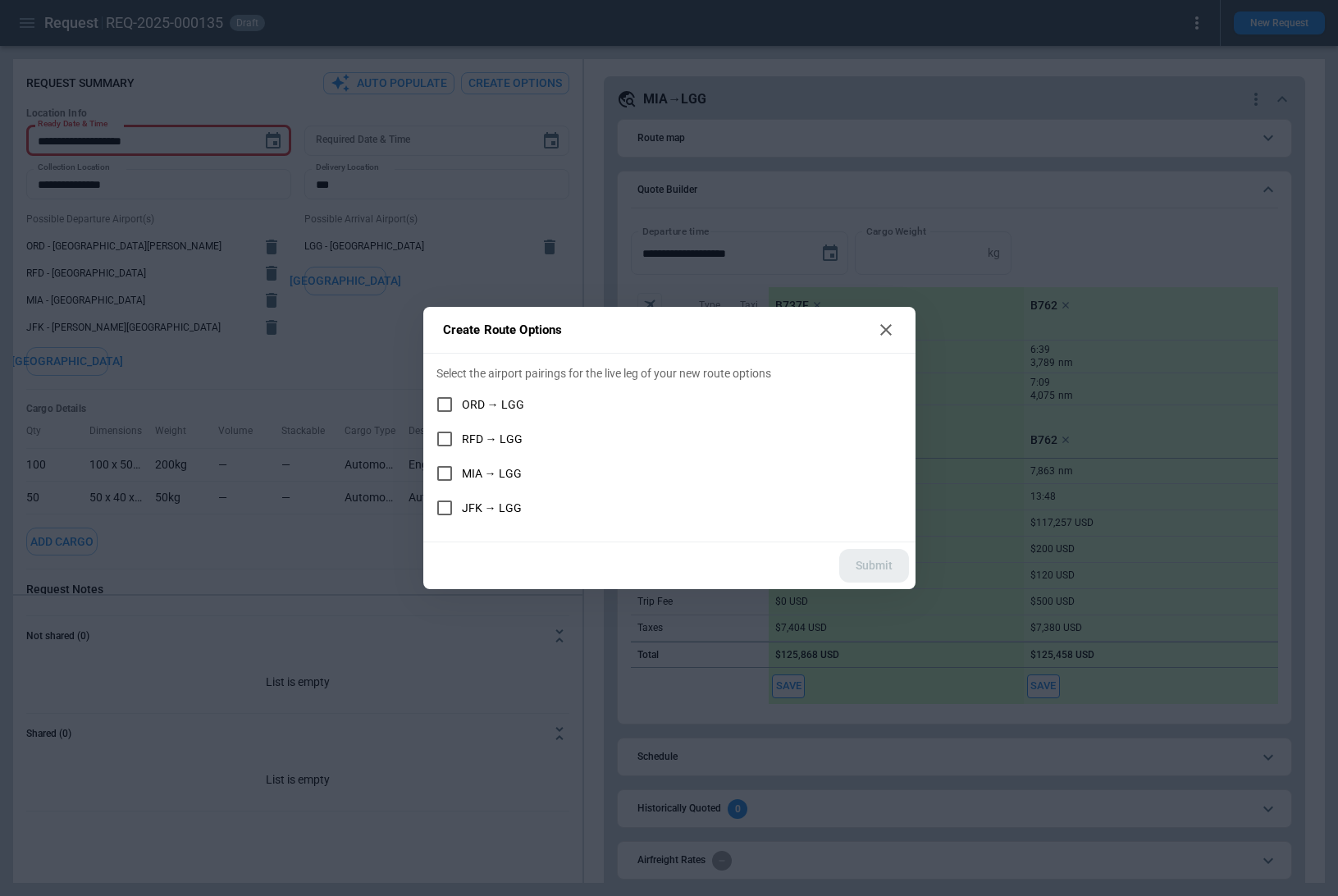
click at [885, 321] on icon at bounding box center [885, 329] width 19 height 19
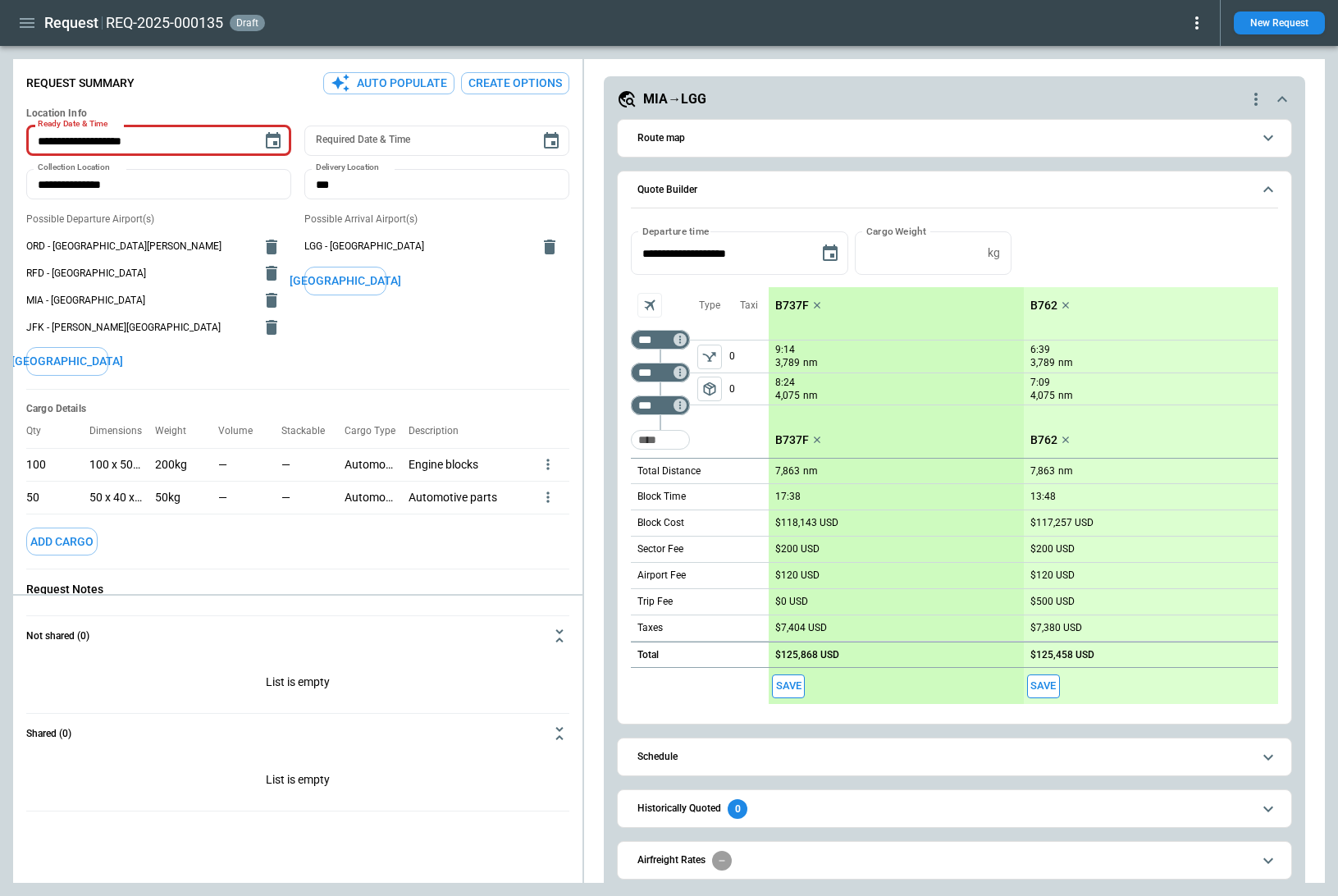
click at [720, 420] on div "package_2" at bounding box center [709, 372] width 40 height 98
click at [700, 97] on h5 "MIA→LGG" at bounding box center [674, 99] width 63 height 18
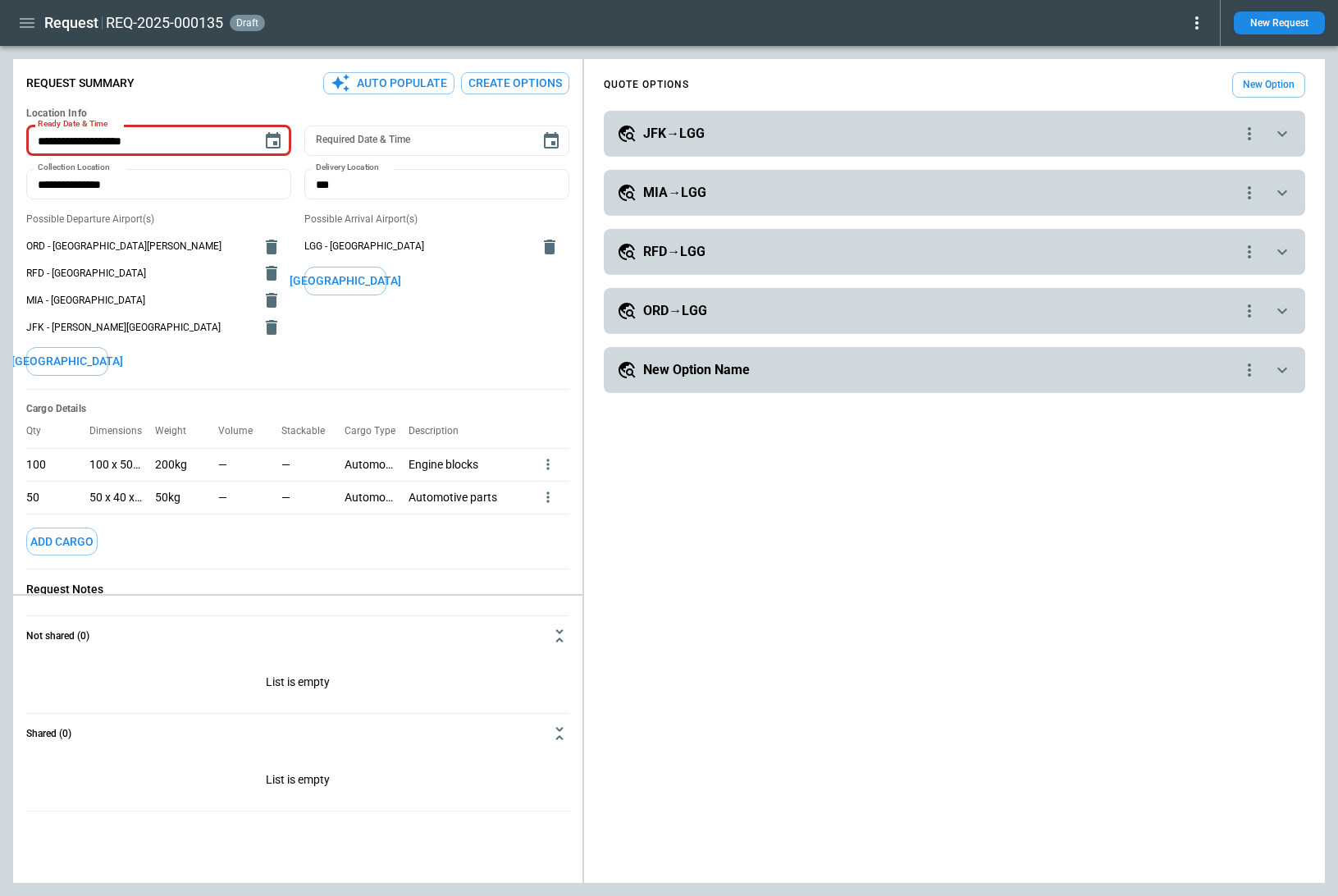
scroll to position [0, 0]
click at [29, 14] on icon "button" at bounding box center [26, 23] width 19 height 19
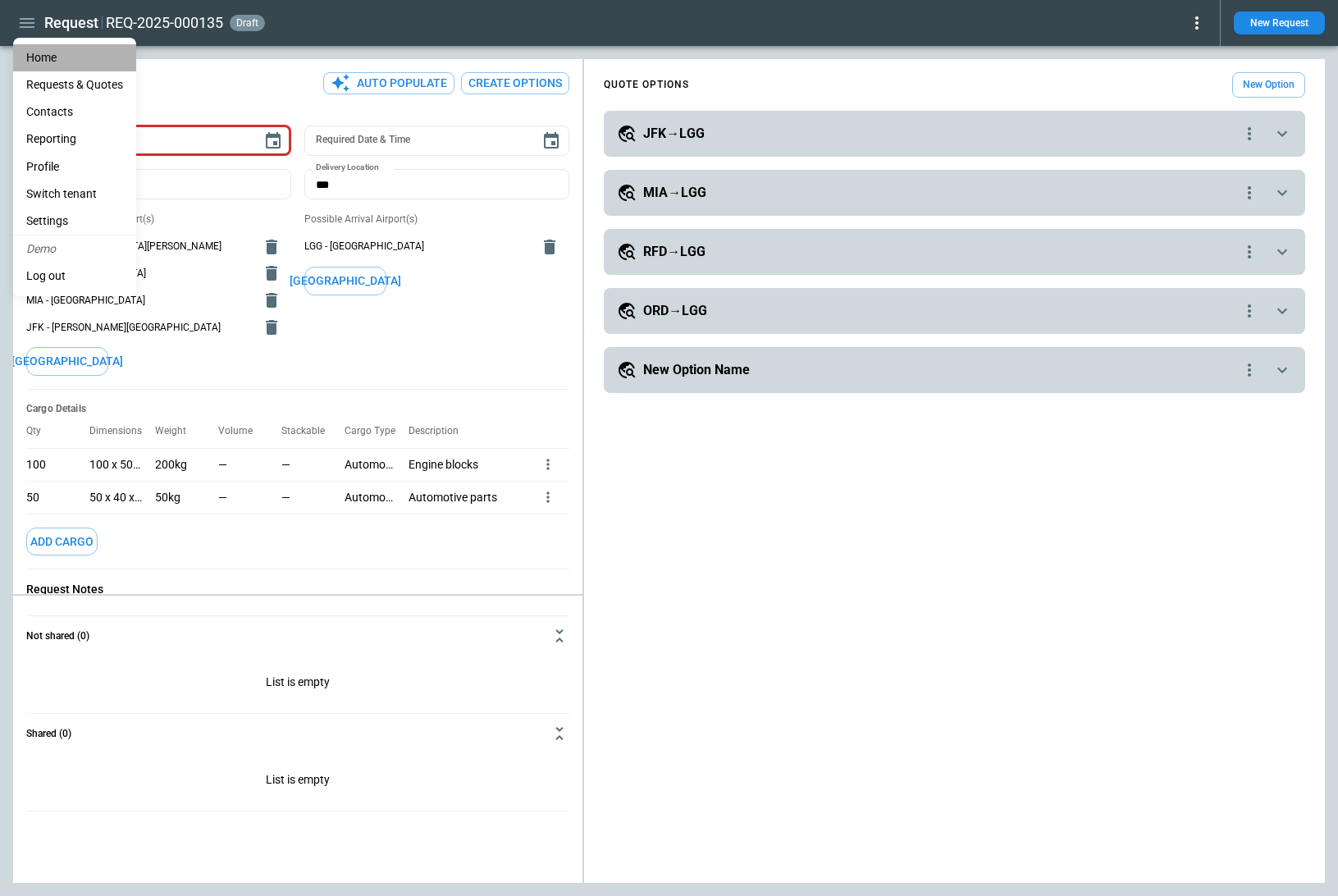
click at [46, 57] on li "Home" at bounding box center [75, 57] width 123 height 27
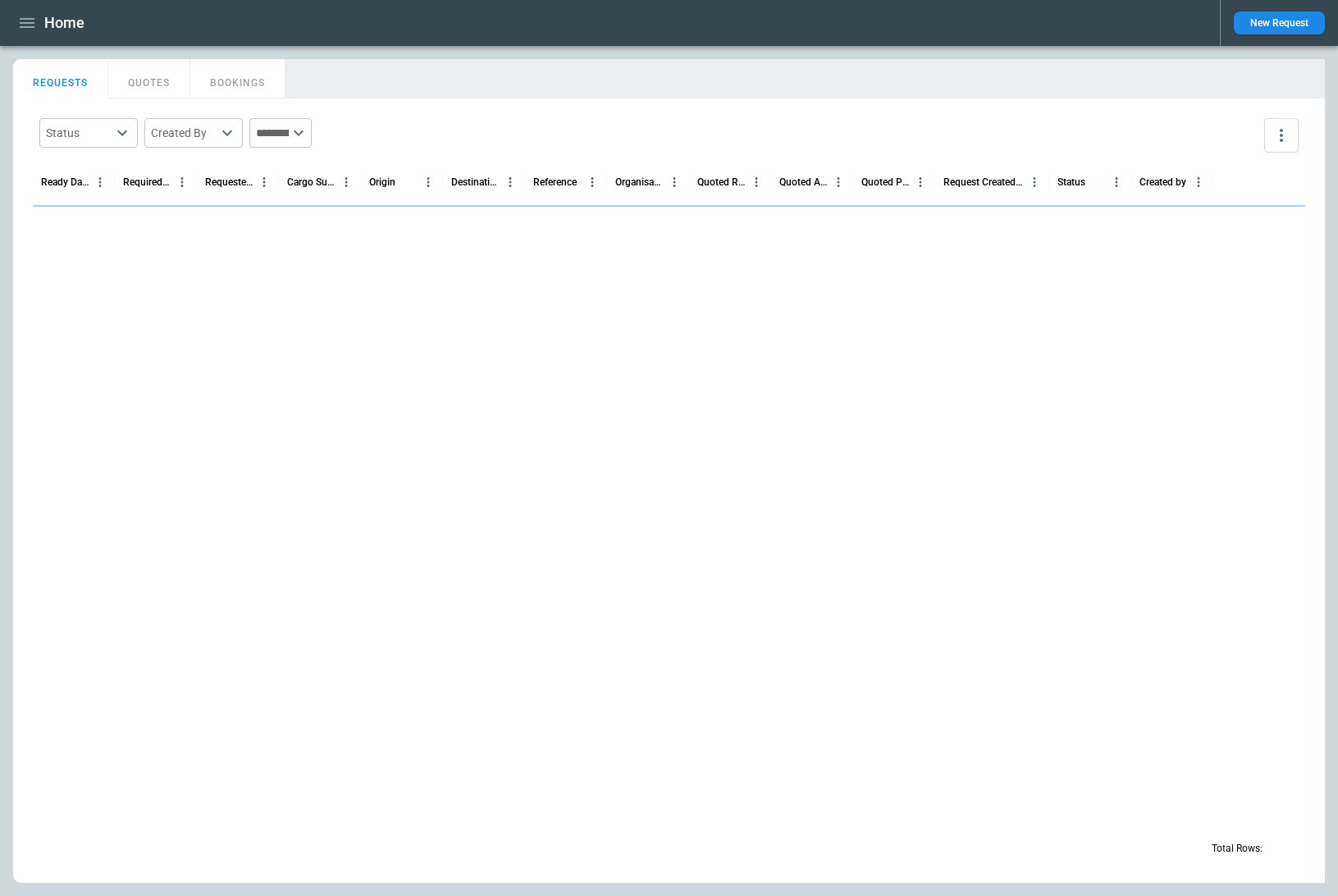
click at [429, 44] on div "Home New Request" at bounding box center [669, 23] width 1338 height 46
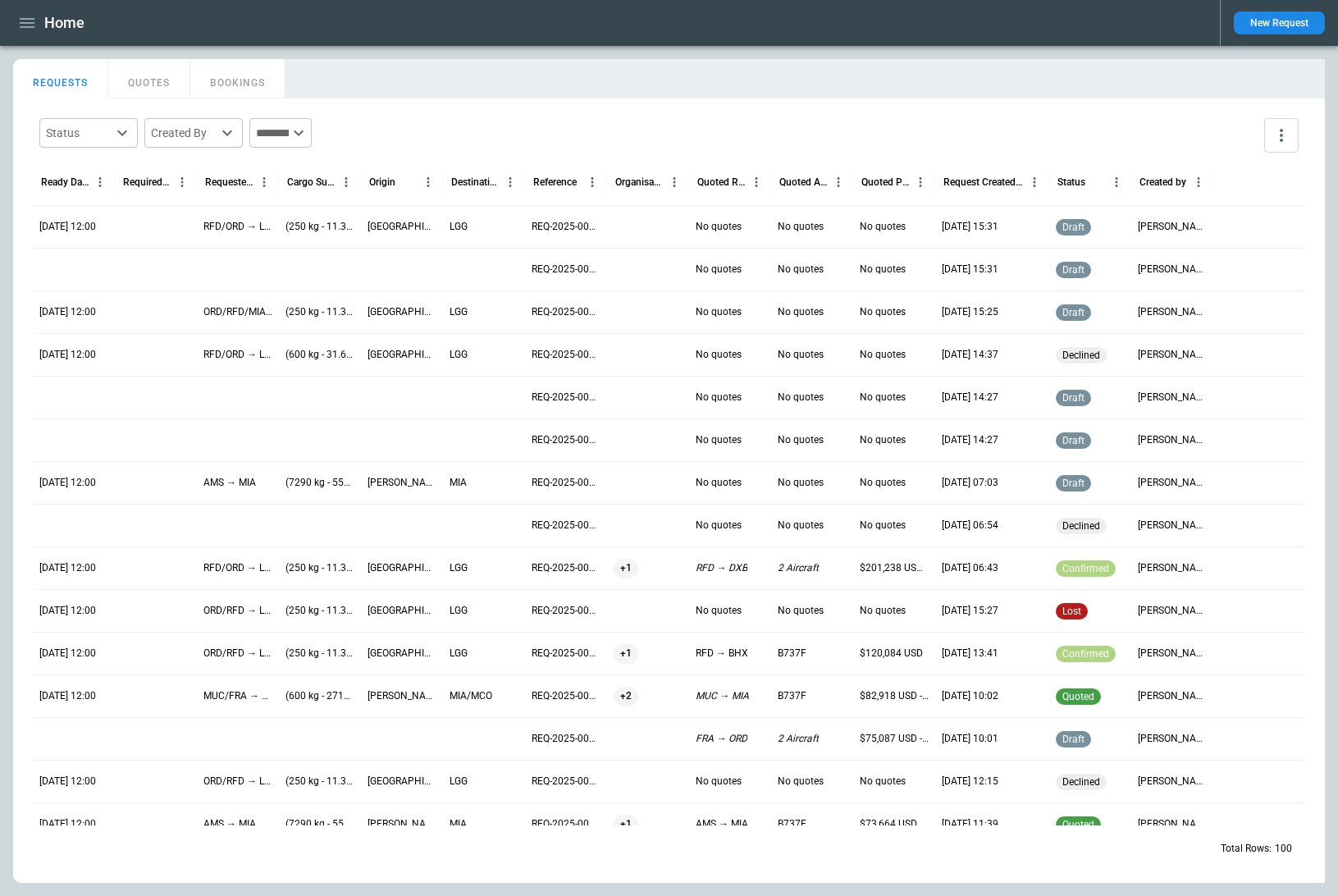
click at [25, 16] on icon "button" at bounding box center [26, 23] width 19 height 19
click at [115, 196] on li "Switch tenant" at bounding box center [75, 194] width 123 height 27
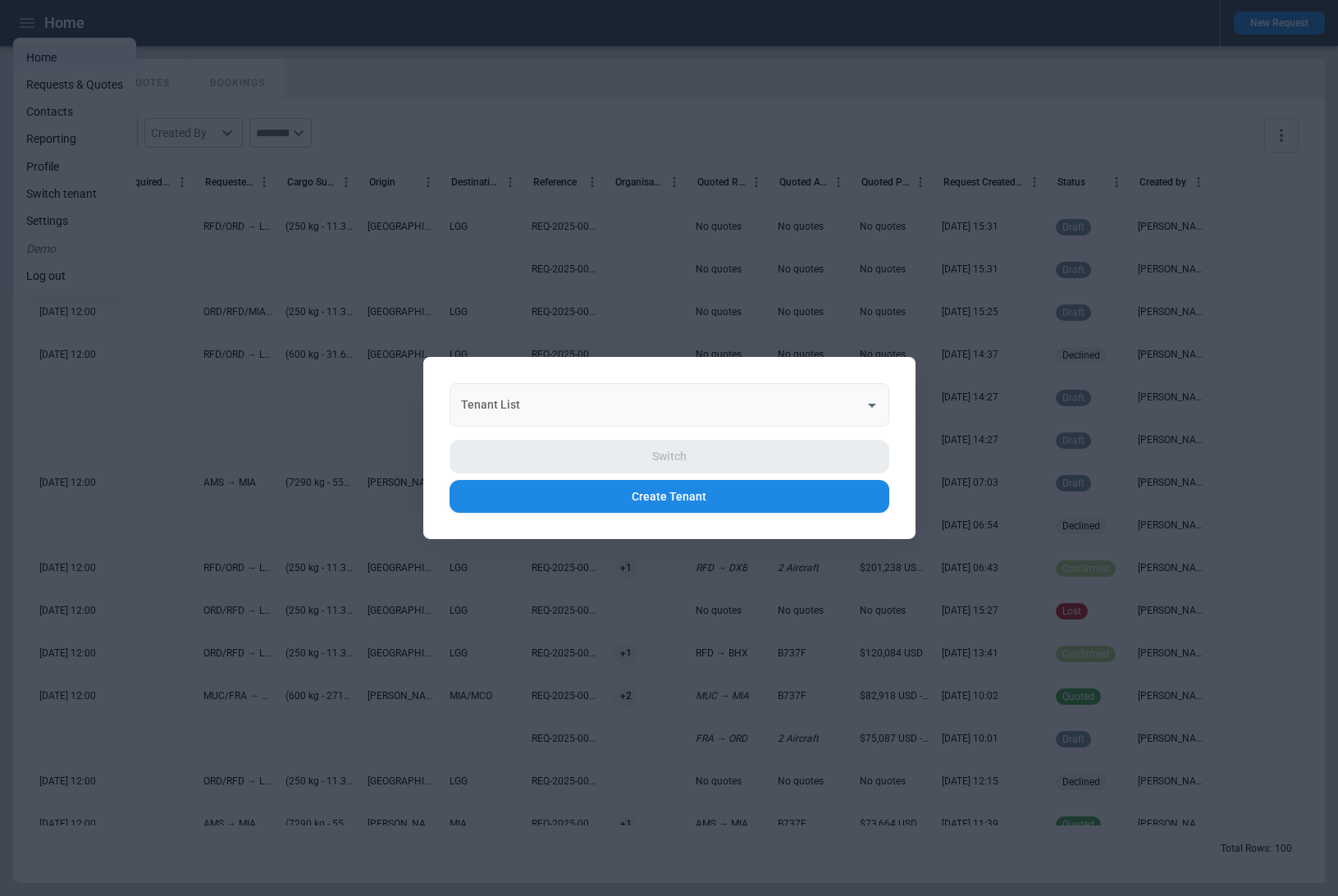
click at [589, 409] on input "Tenant List" at bounding box center [658, 405] width 401 height 29
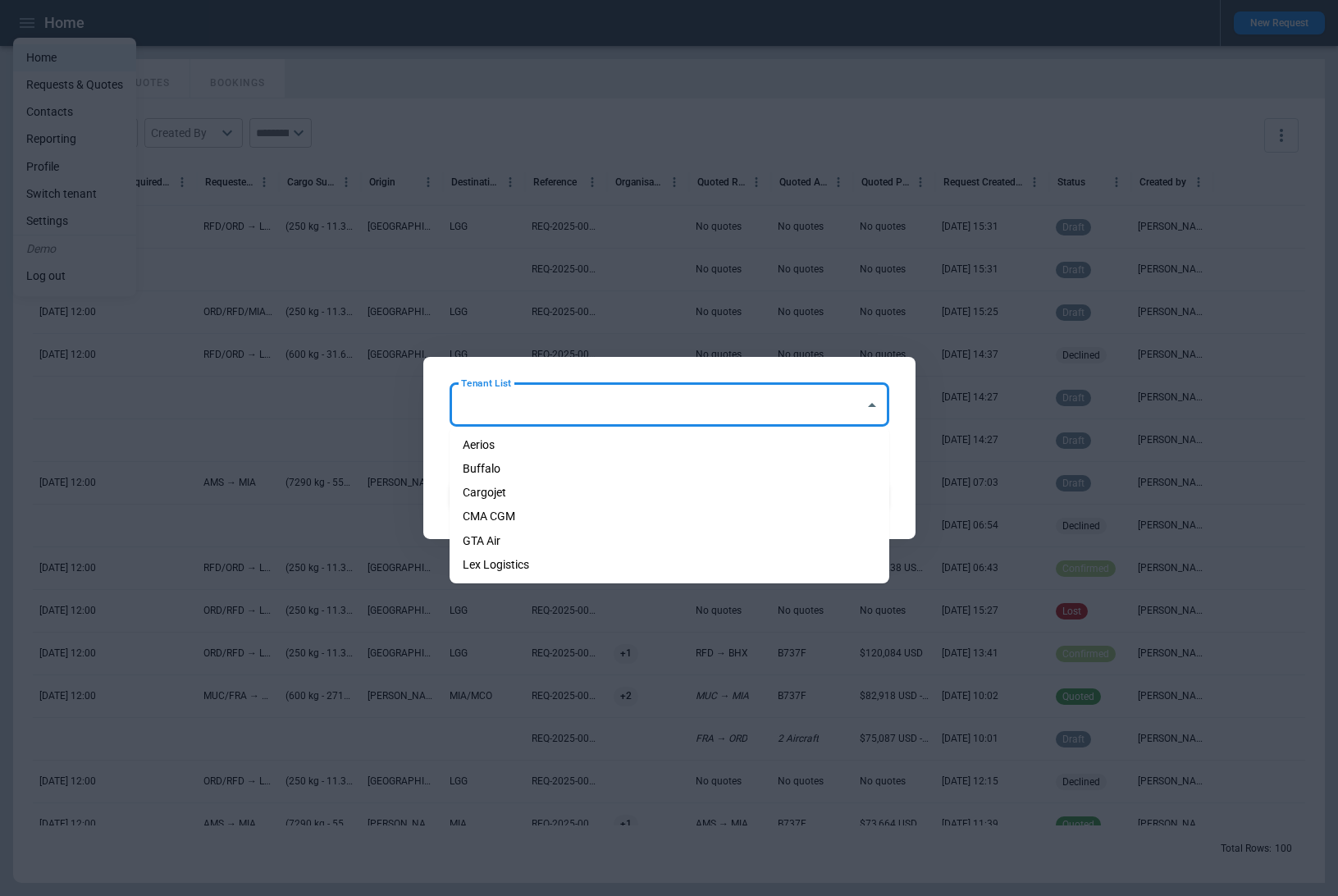
click at [571, 493] on li "Cargojet" at bounding box center [669, 493] width 440 height 24
type input "********"
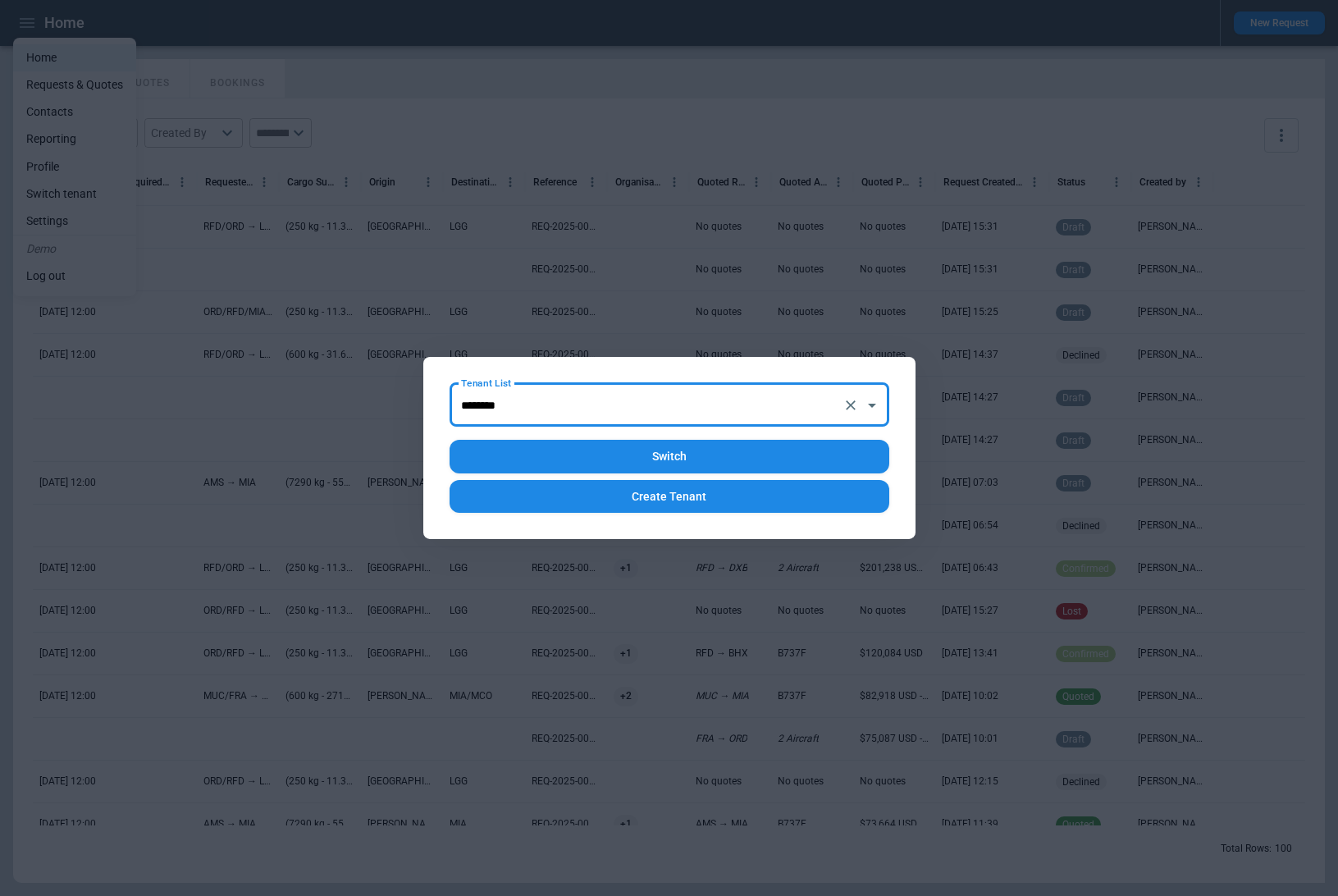
click at [658, 462] on button "Switch" at bounding box center [669, 456] width 440 height 34
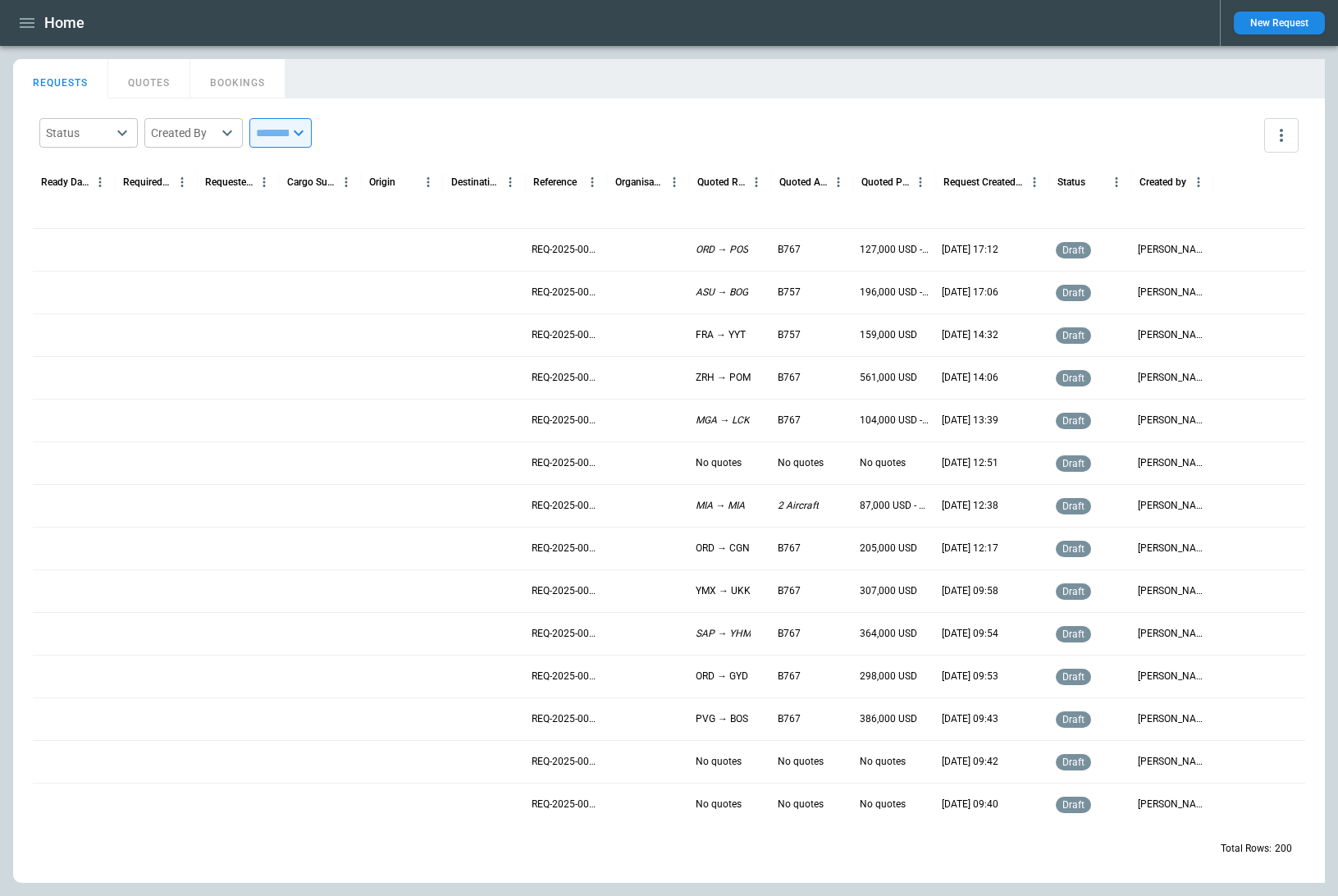
scroll to position [4624, 0]
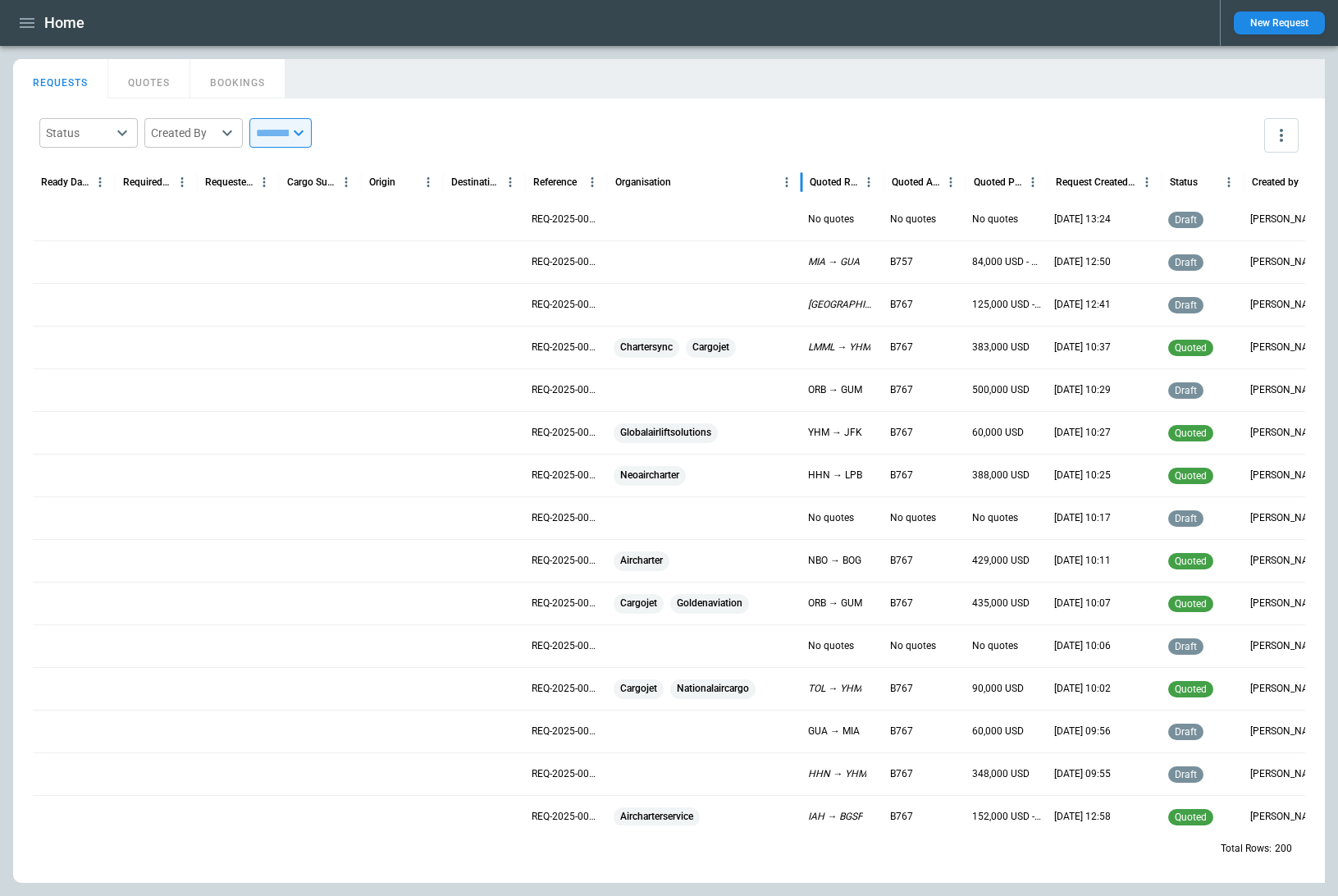
drag, startPoint x: 691, startPoint y: 186, endPoint x: 803, endPoint y: 187, distance: 112.0
click at [804, 187] on div at bounding box center [801, 182] width 8 height 46
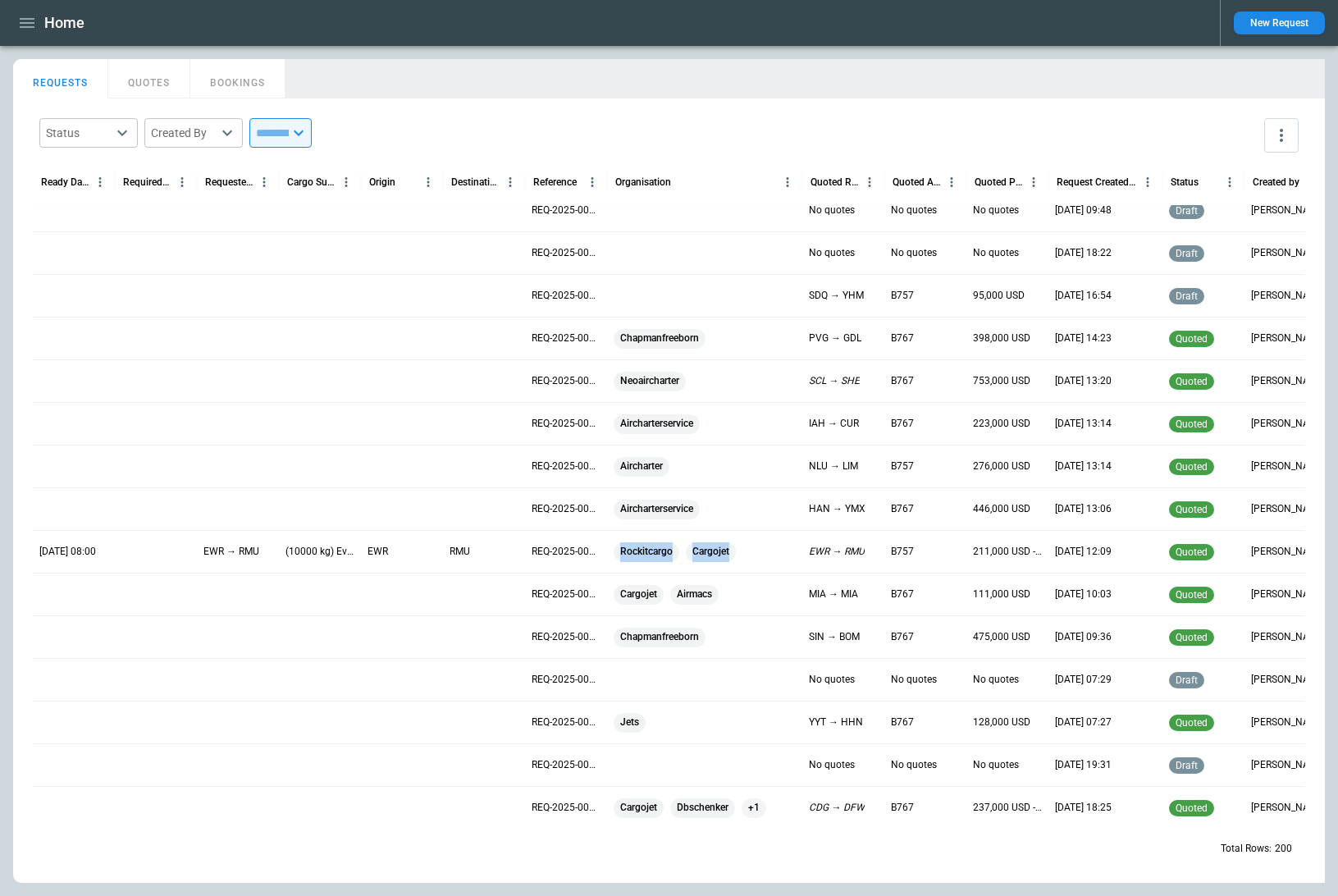
drag, startPoint x: 735, startPoint y: 552, endPoint x: 618, endPoint y: 555, distance: 117.0
click at [618, 555] on div "Rockitcargo Cargojet" at bounding box center [704, 551] width 182 height 19
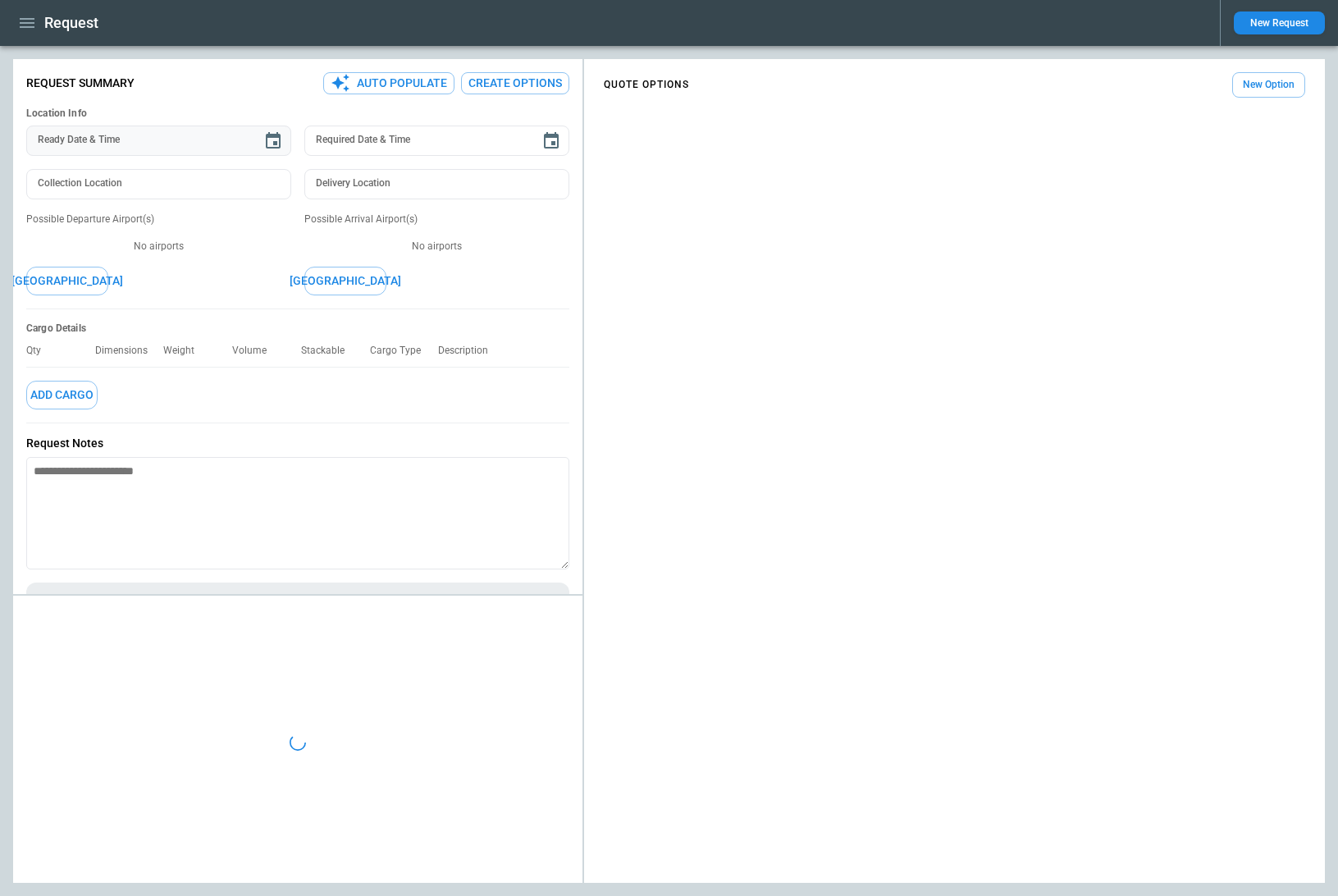
type input "**********"
type input "***"
type textarea "*"
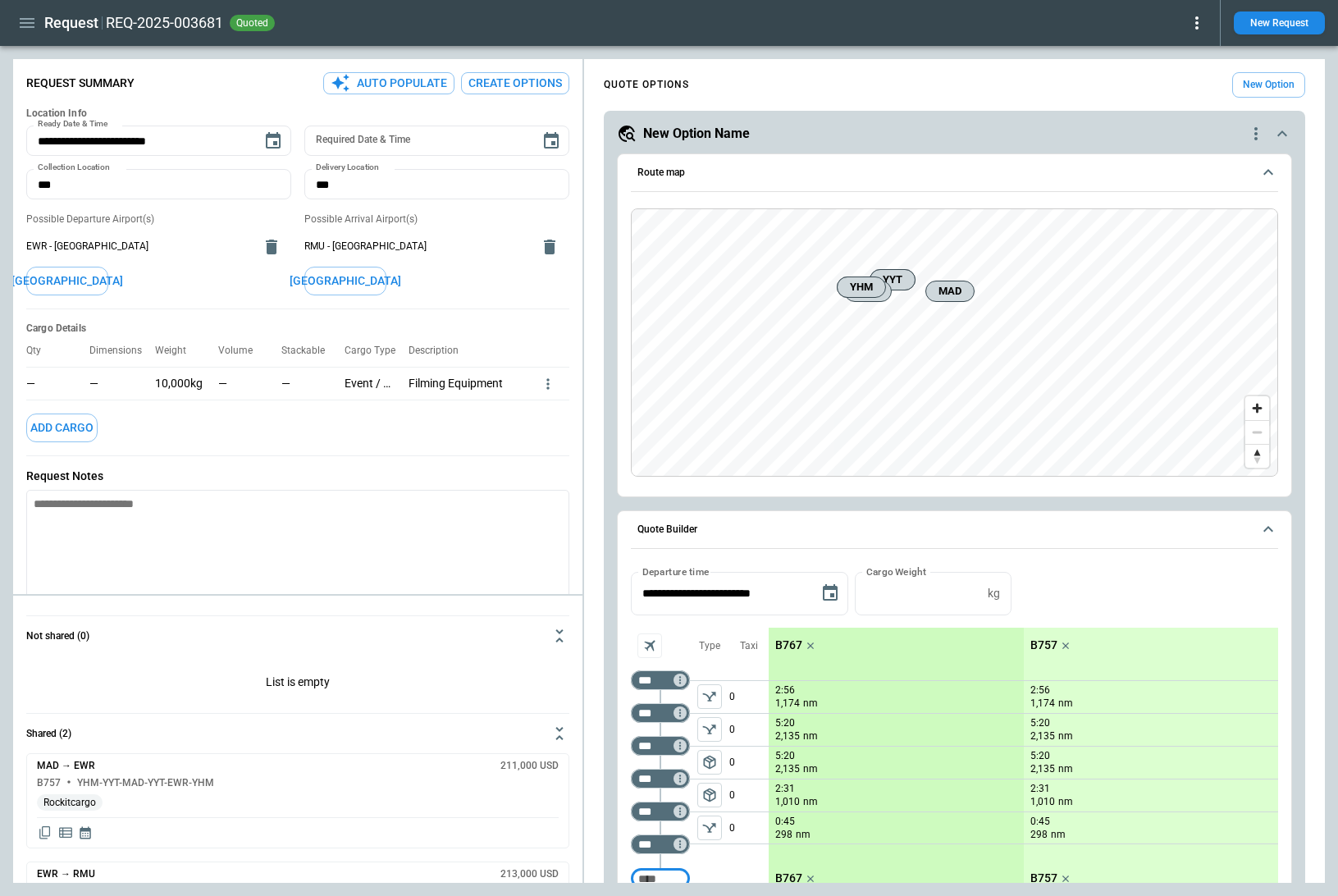
click at [26, 14] on icon "button" at bounding box center [26, 23] width 19 height 19
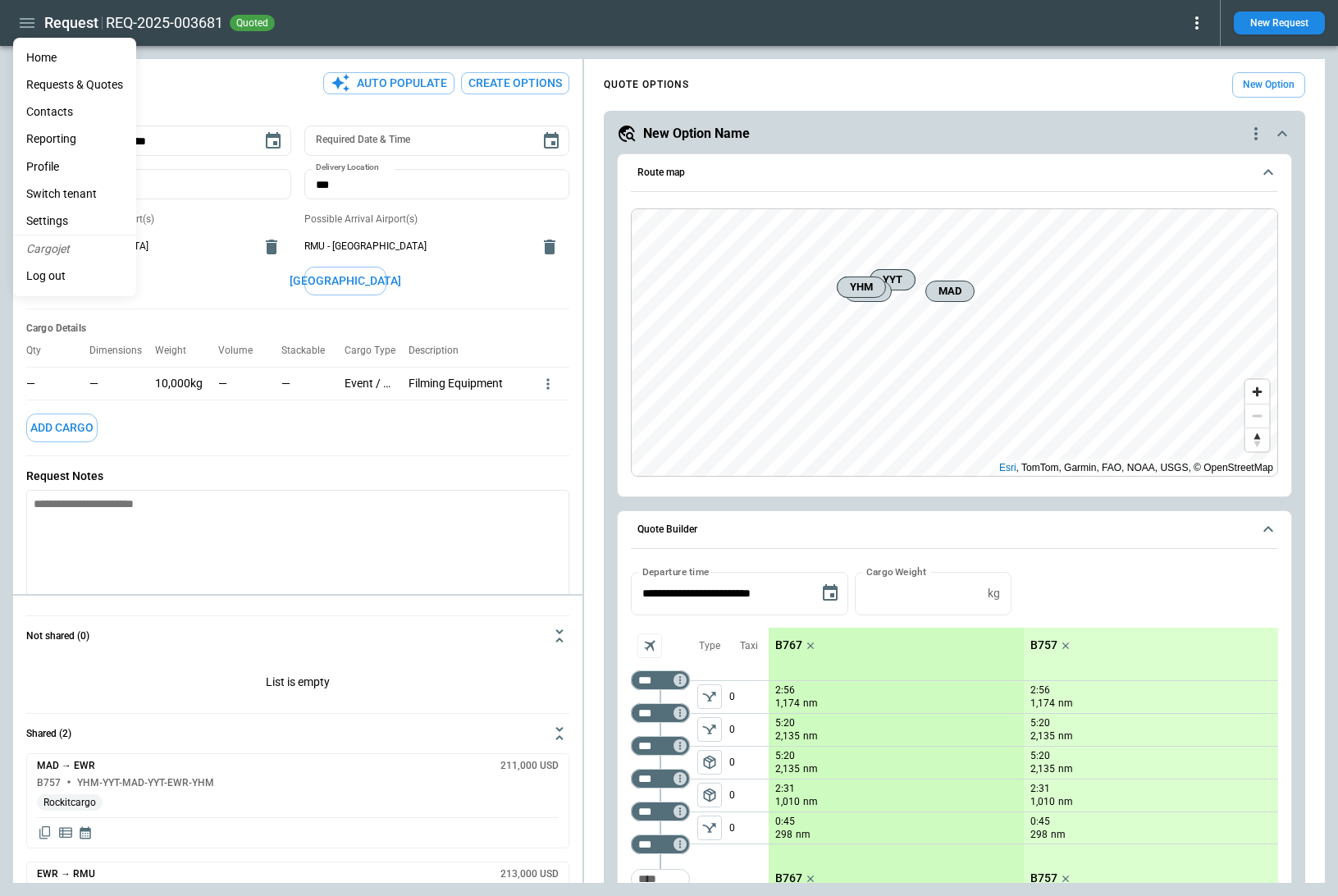
click at [53, 57] on li "Home" at bounding box center [75, 57] width 123 height 27
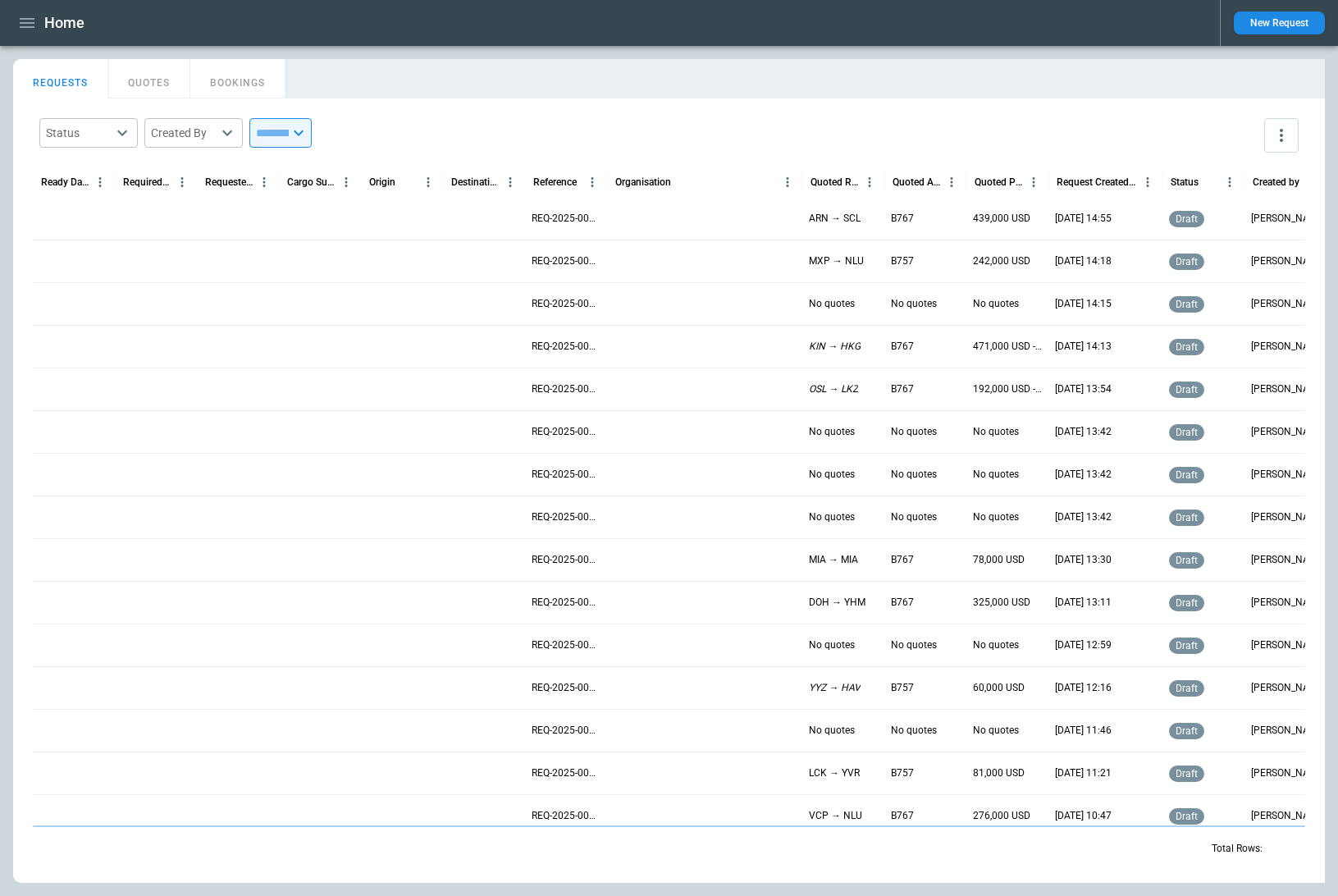
scroll to position [3379, 0]
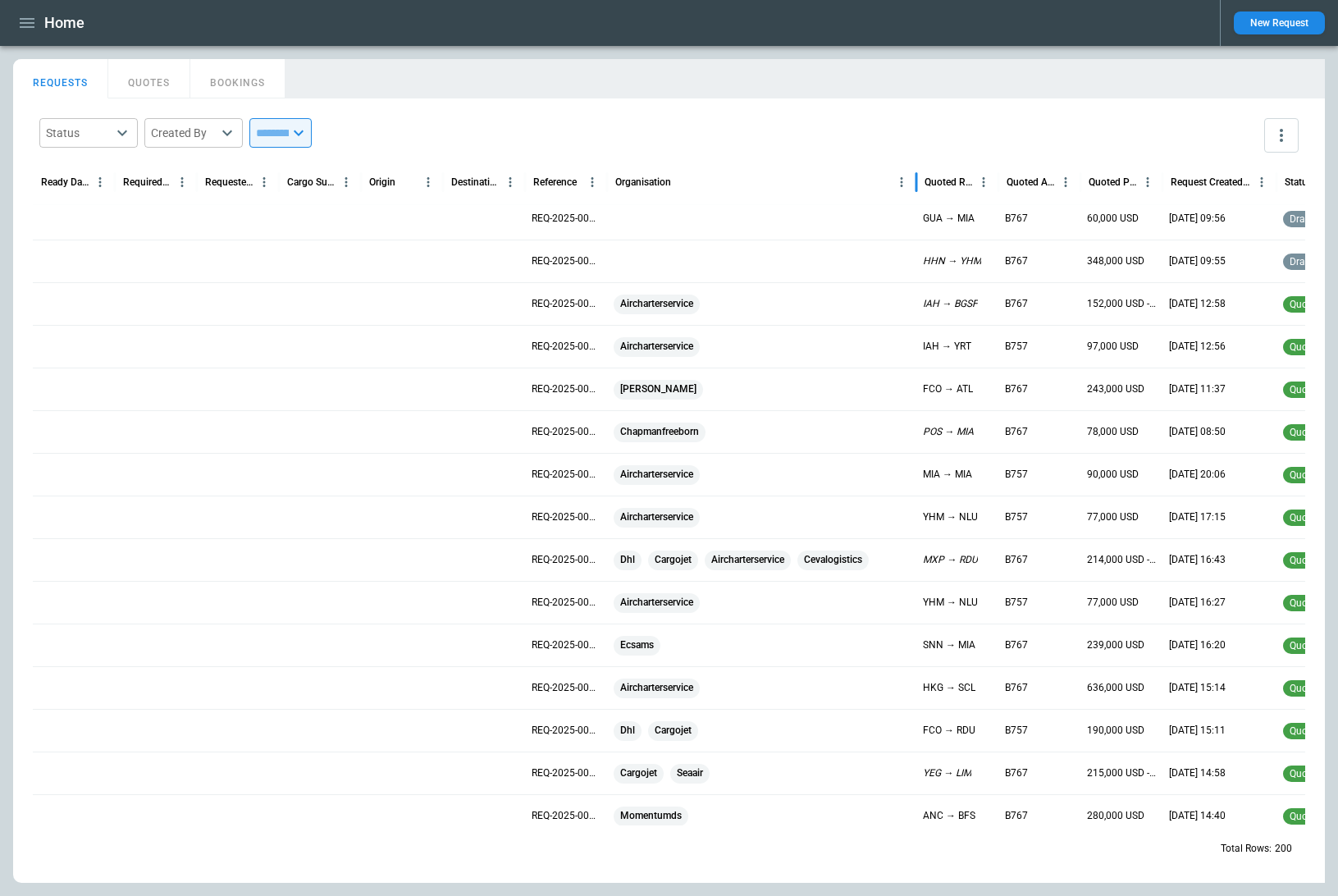
drag, startPoint x: 798, startPoint y: 182, endPoint x: 912, endPoint y: 193, distance: 114.5
click at [912, 193] on div at bounding box center [916, 182] width 8 height 46
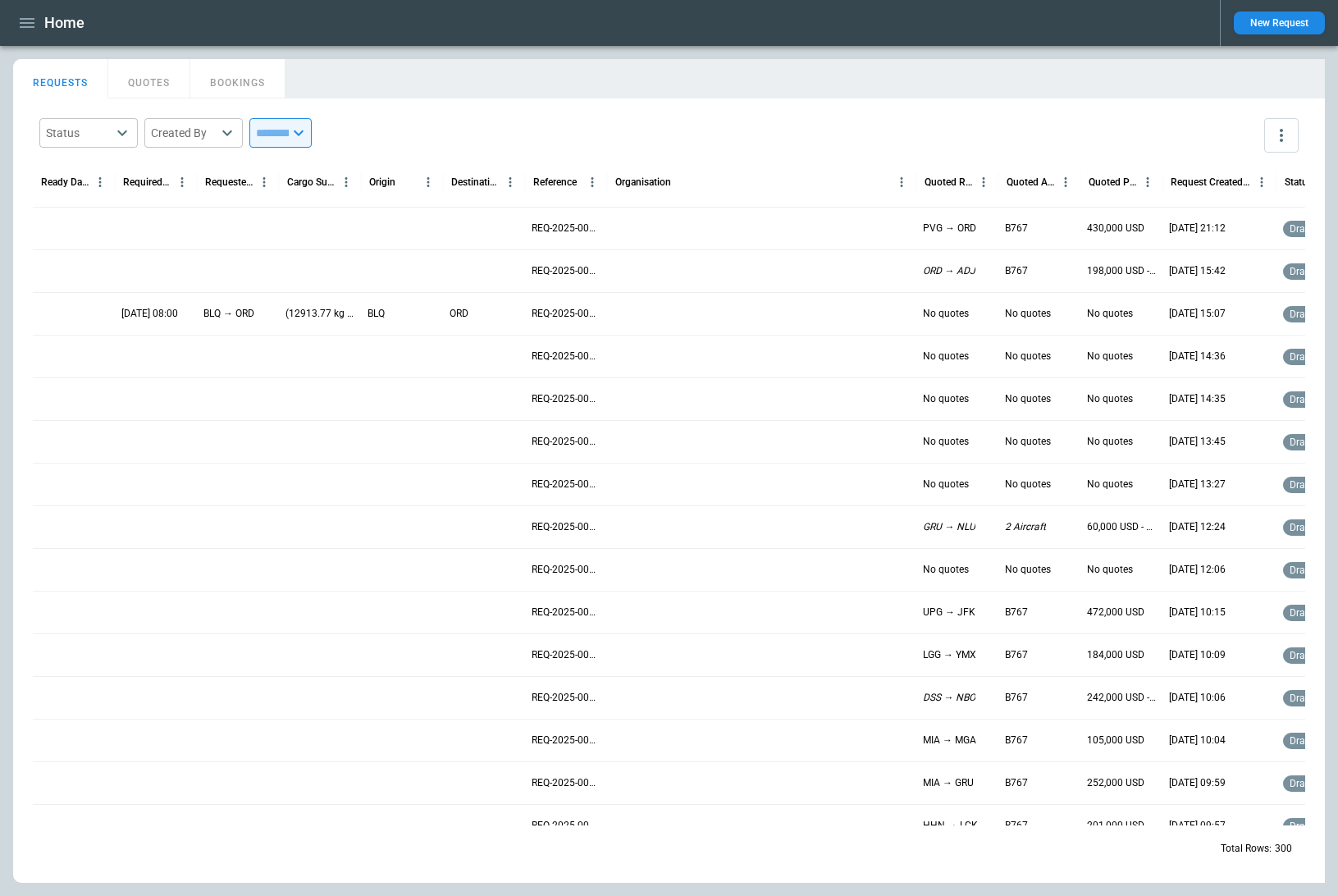
scroll to position [1602, 0]
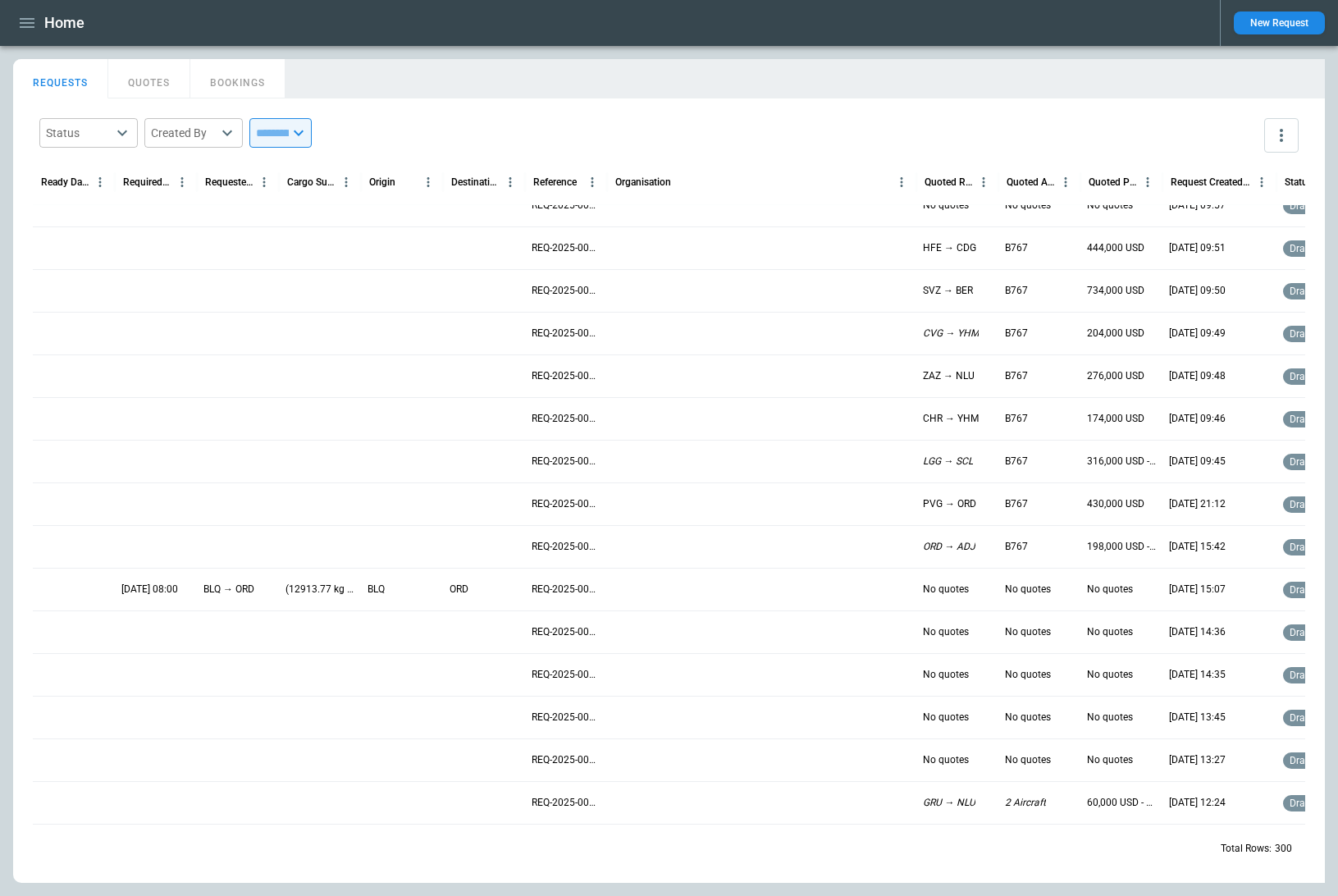
click at [31, 19] on icon "button" at bounding box center [26, 23] width 14 height 10
click at [79, 198] on li "Switch tenant" at bounding box center [75, 194] width 123 height 27
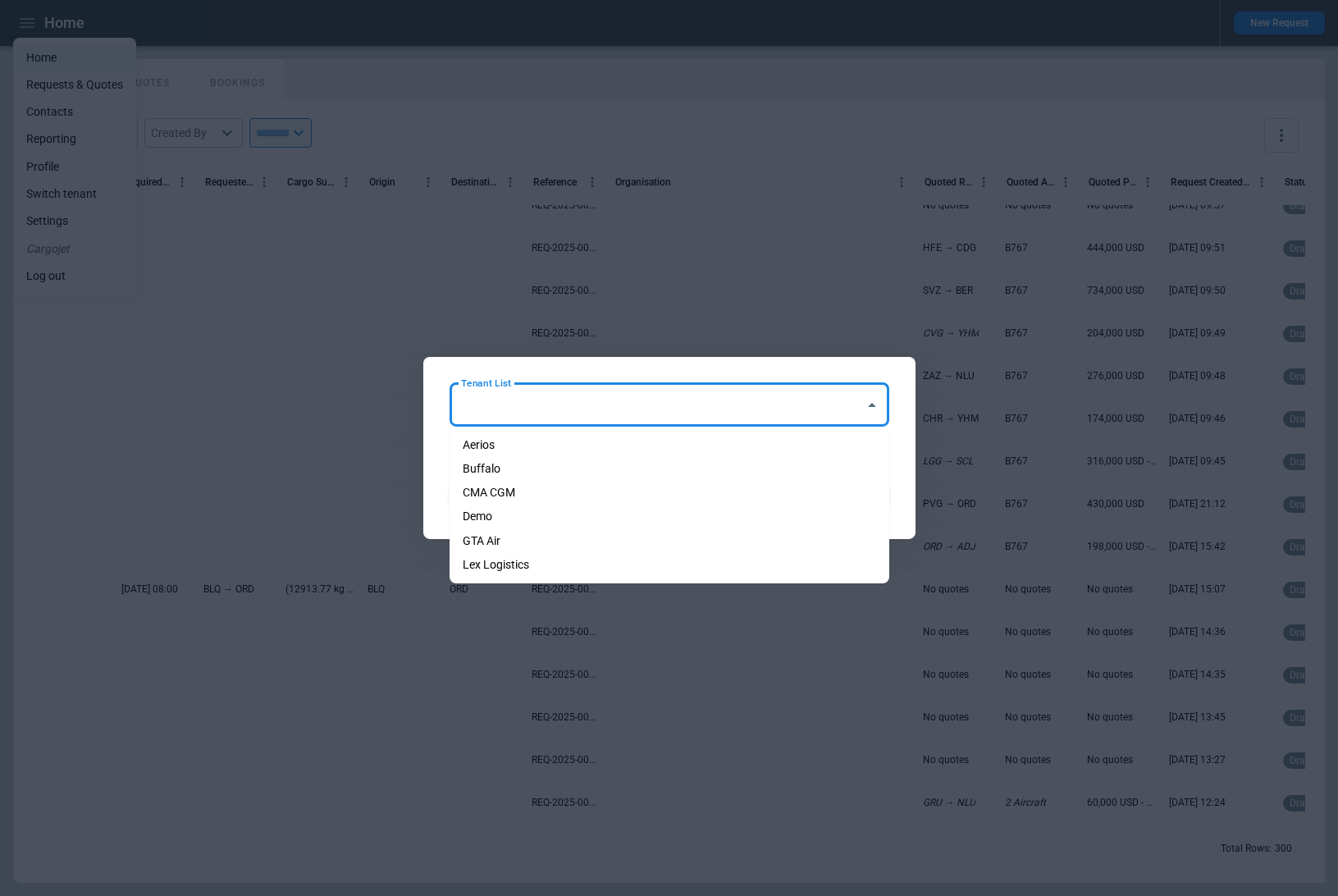
click at [637, 412] on input "Tenant List" at bounding box center [658, 405] width 401 height 29
click at [545, 514] on li "Demo" at bounding box center [669, 516] width 440 height 24
type input "****"
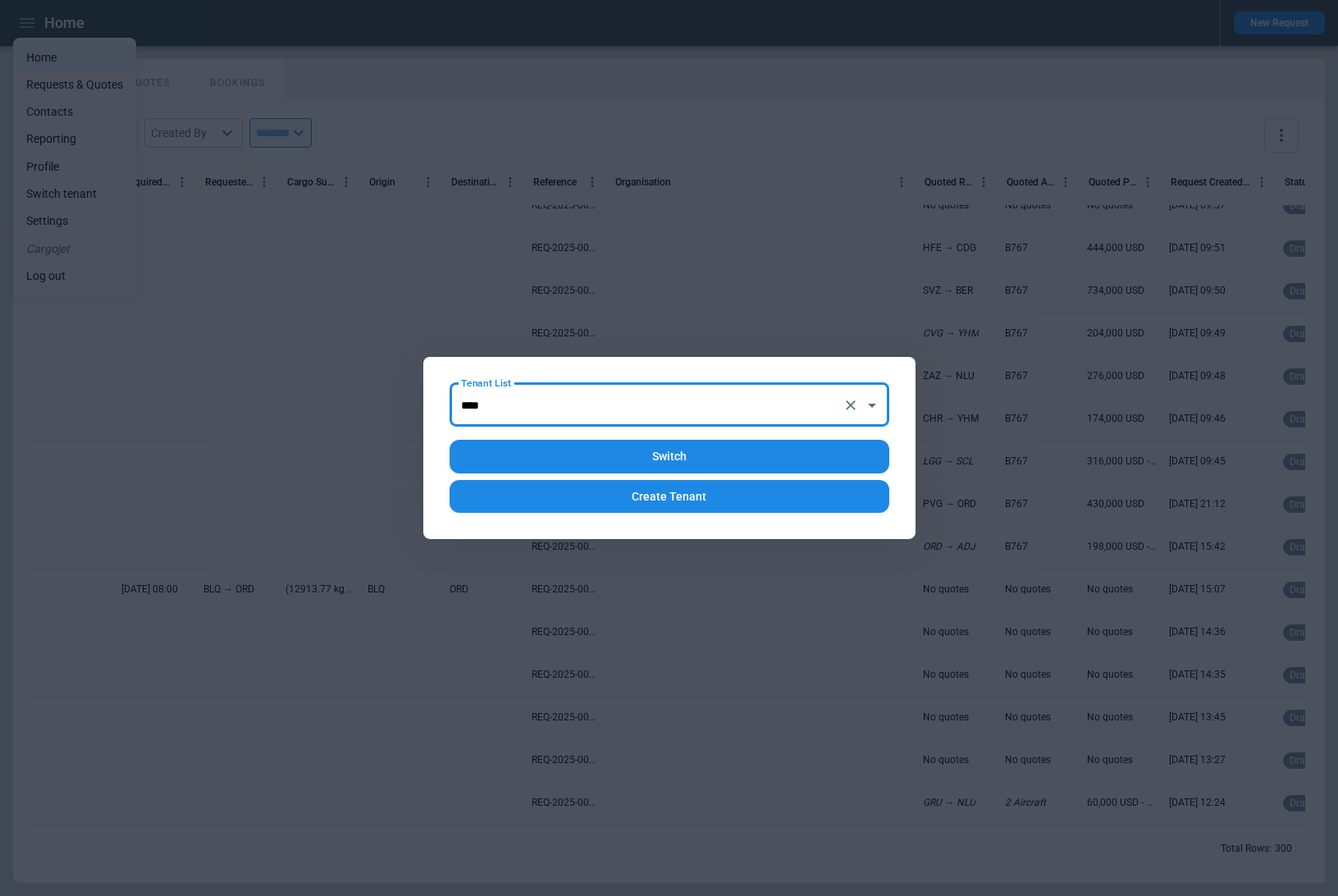
click at [436, 430] on div "Tenant List **** Tenant List Switch Create Tenant" at bounding box center [669, 447] width 492 height 182
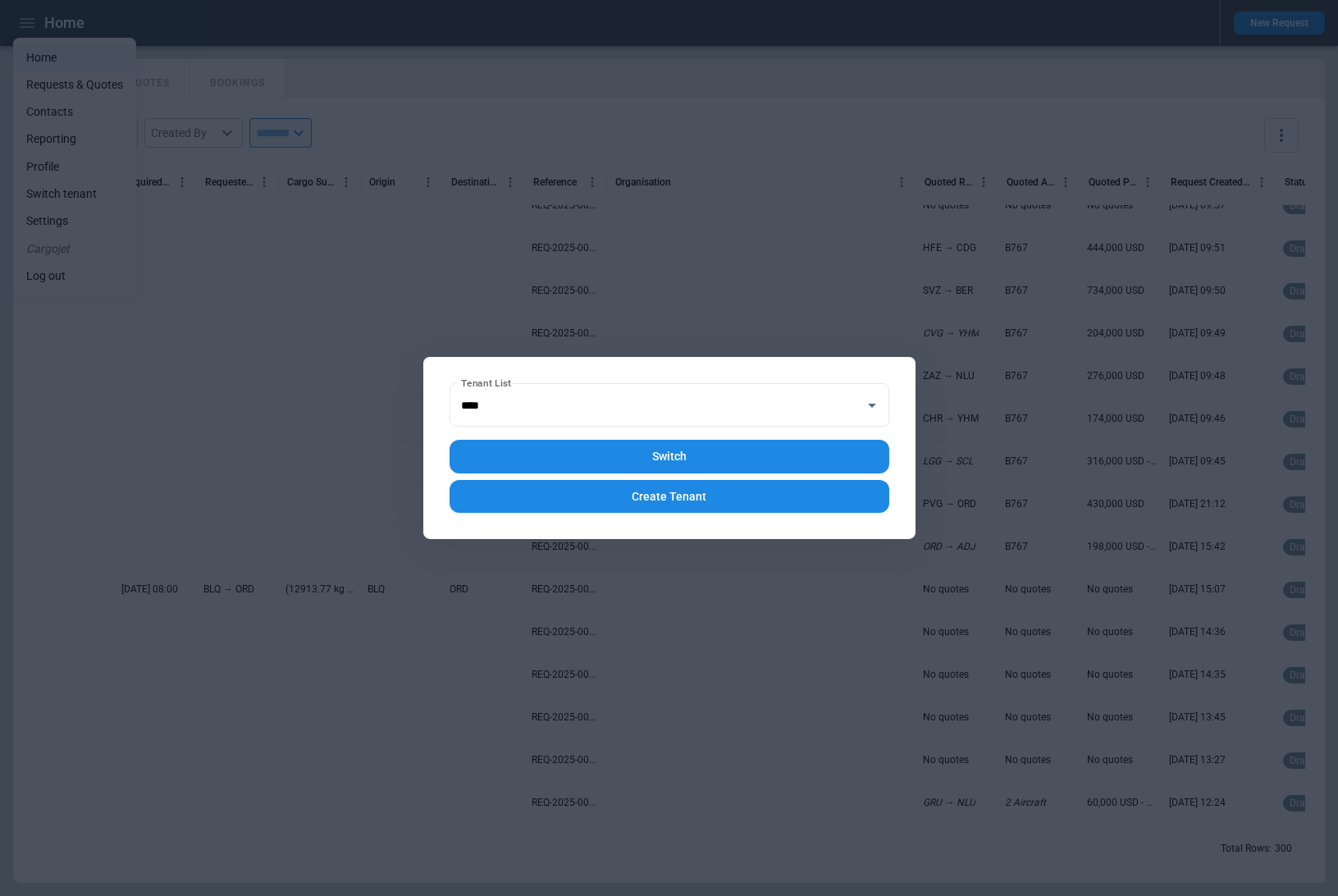
click at [553, 466] on button "Switch" at bounding box center [669, 456] width 440 height 34
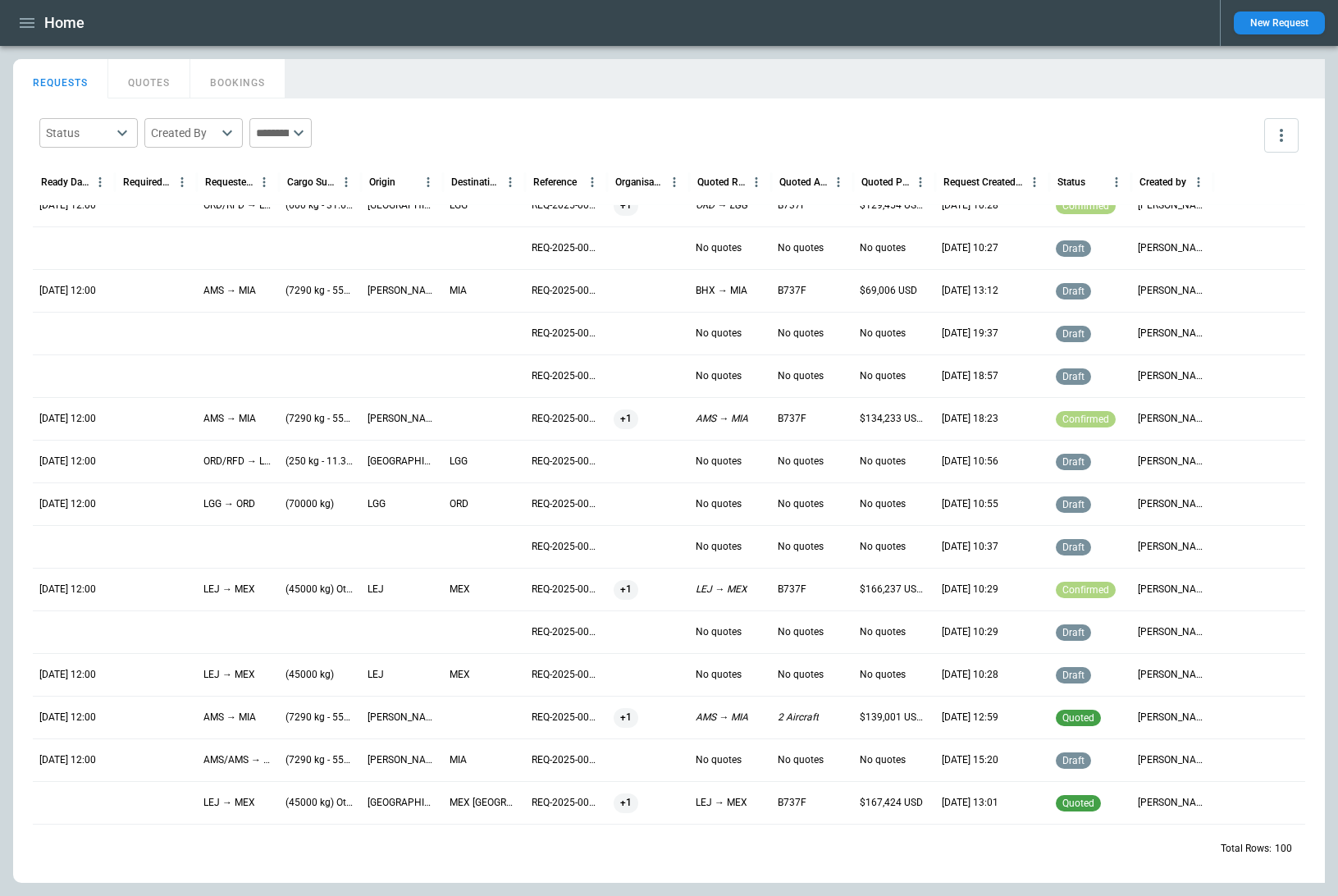
click at [893, 35] on div "Home" at bounding box center [610, 24] width 1193 height 29
click at [289, 126] on input "text" at bounding box center [269, 133] width 40 height 30
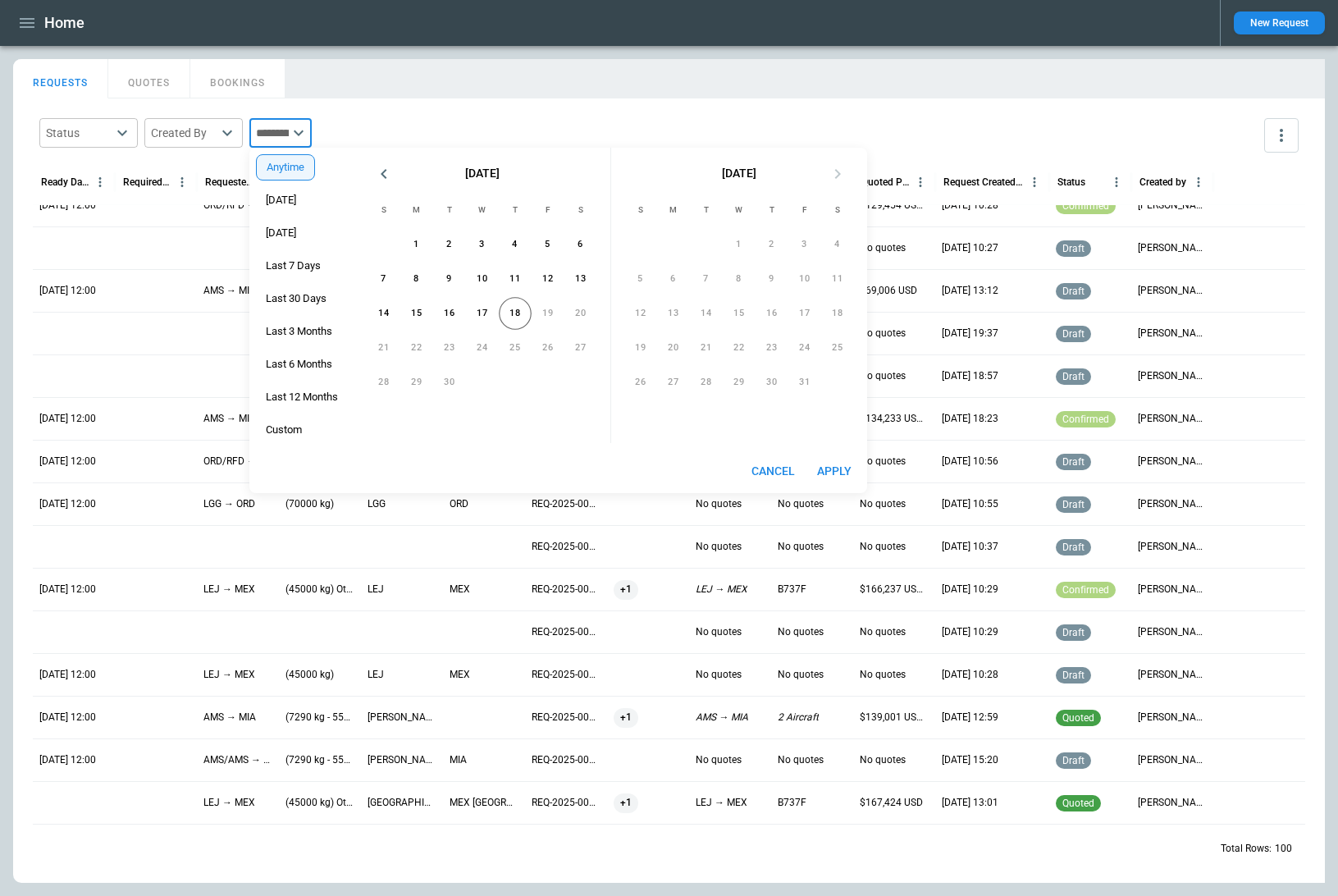
click at [374, 135] on div "Status ​ Created By ​ ​" at bounding box center [669, 135] width 1272 height 47
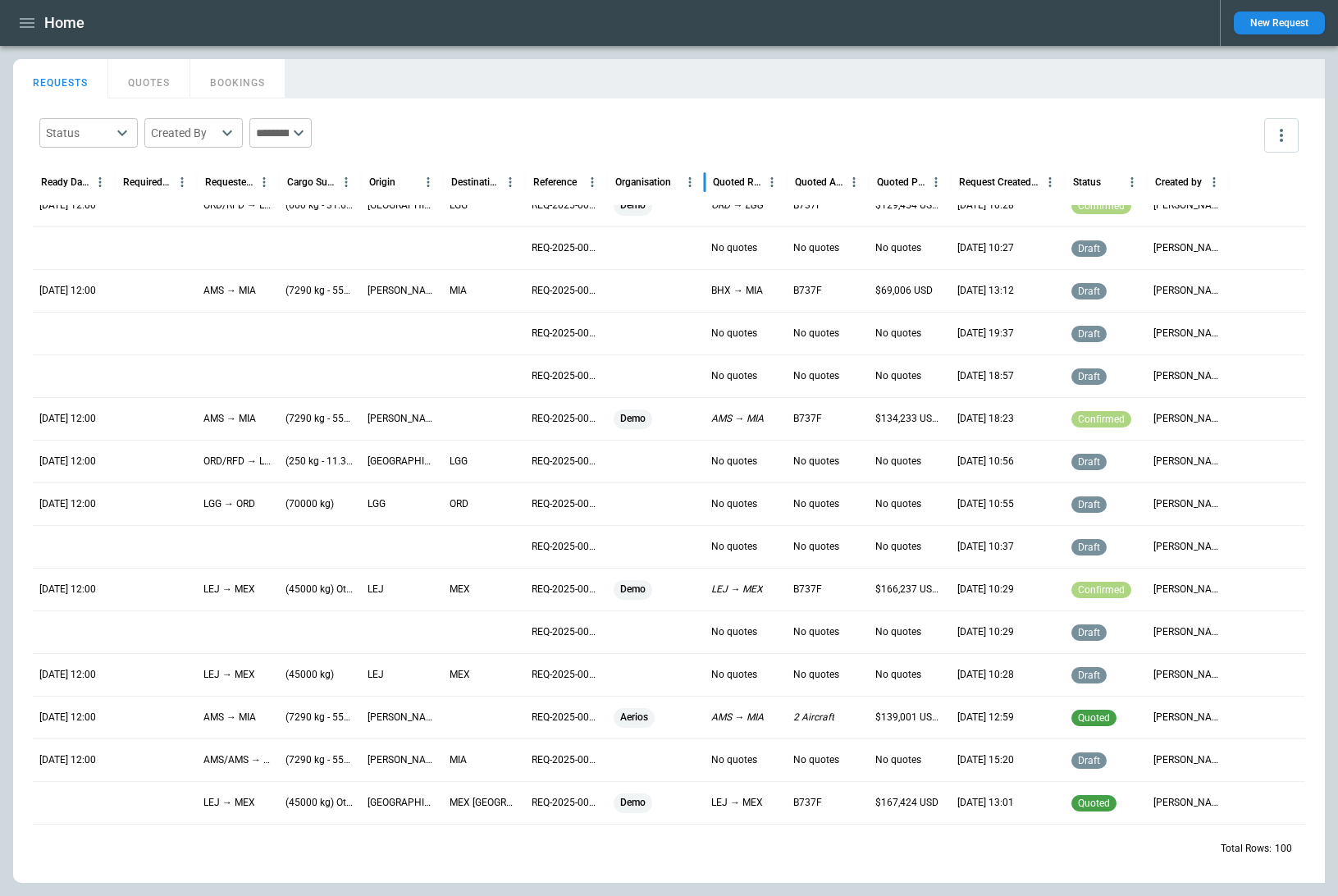
drag, startPoint x: 688, startPoint y: 180, endPoint x: 704, endPoint y: 184, distance: 16.5
click at [704, 184] on div at bounding box center [705, 182] width 8 height 46
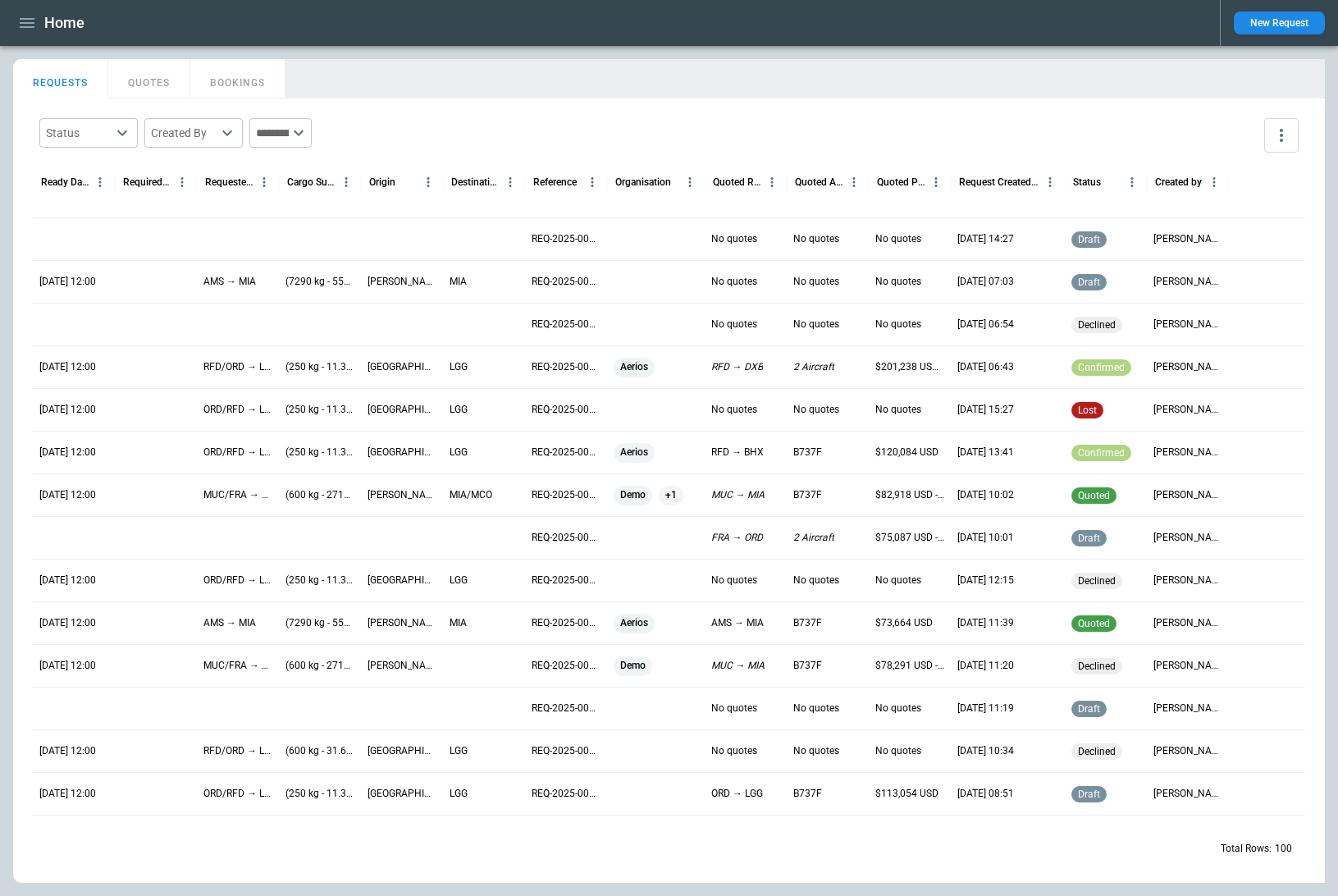
scroll to position [0, 0]
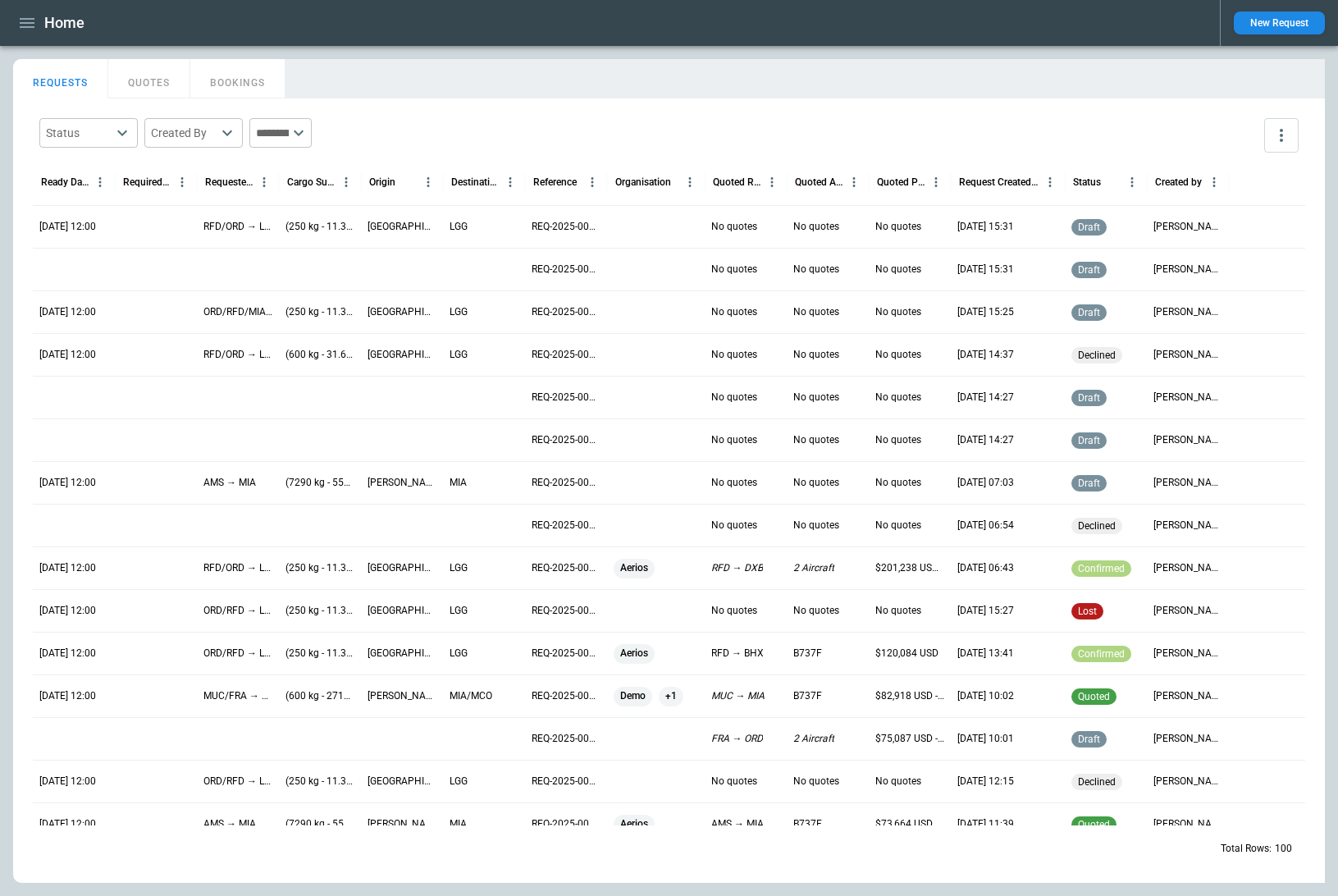
click at [603, 141] on div "Status ​ Created By ​ ​" at bounding box center [669, 135] width 1272 height 47
click at [31, 22] on icon "button" at bounding box center [26, 23] width 14 height 10
click at [65, 107] on li "Contacts" at bounding box center [75, 112] width 123 height 27
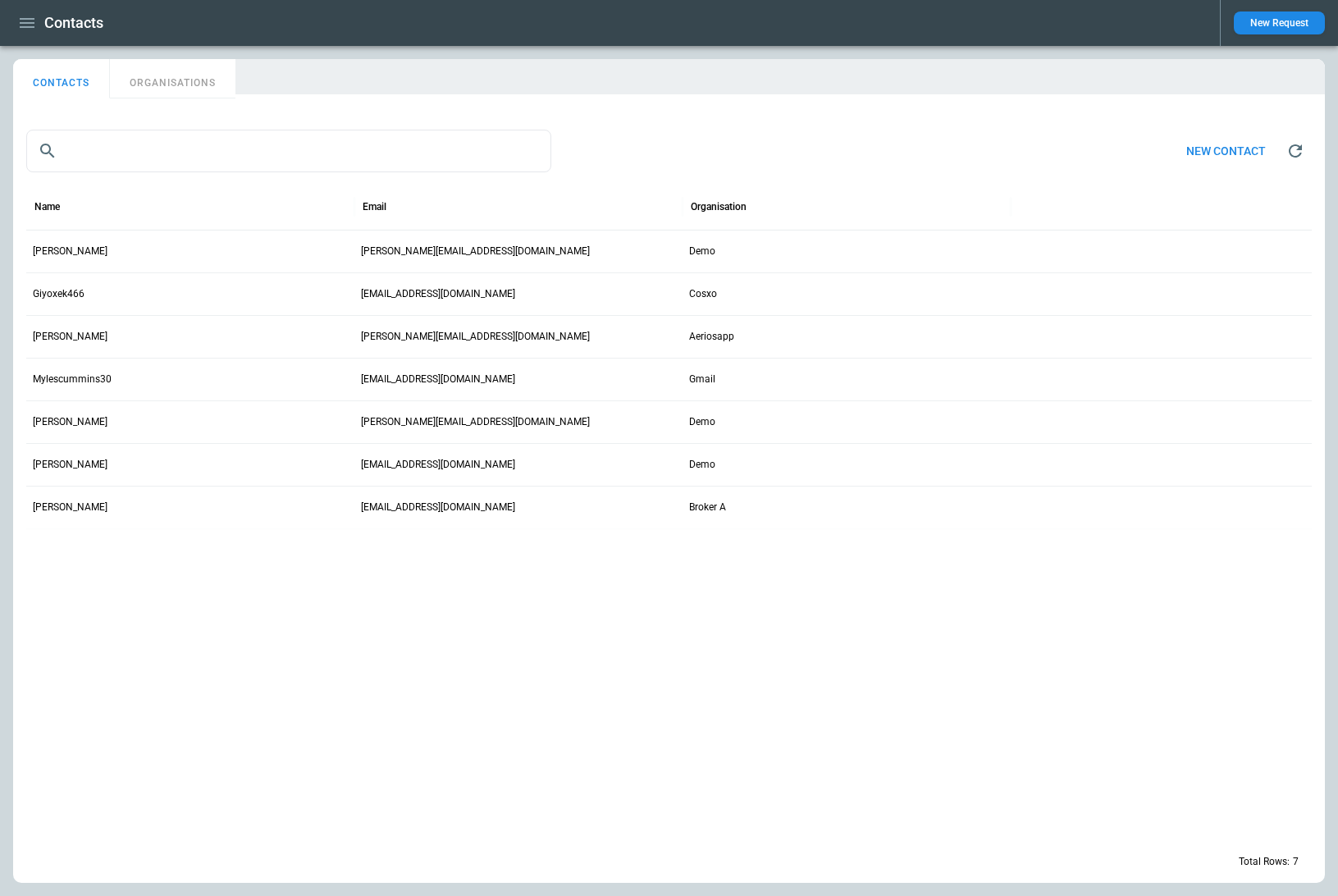
click at [184, 83] on button "ORGANISATIONS" at bounding box center [172, 79] width 125 height 40
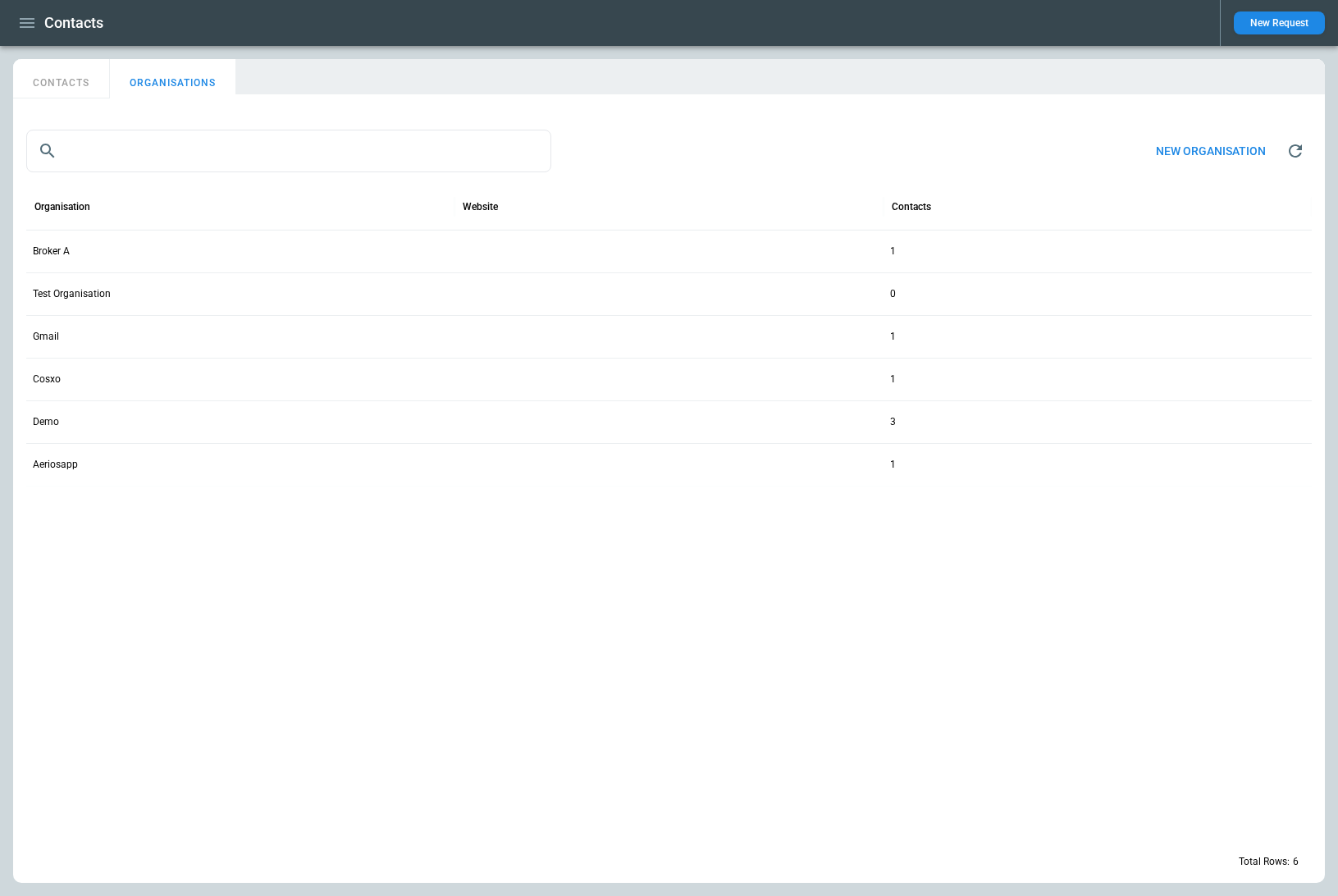
click at [25, 21] on icon "button" at bounding box center [26, 23] width 19 height 19
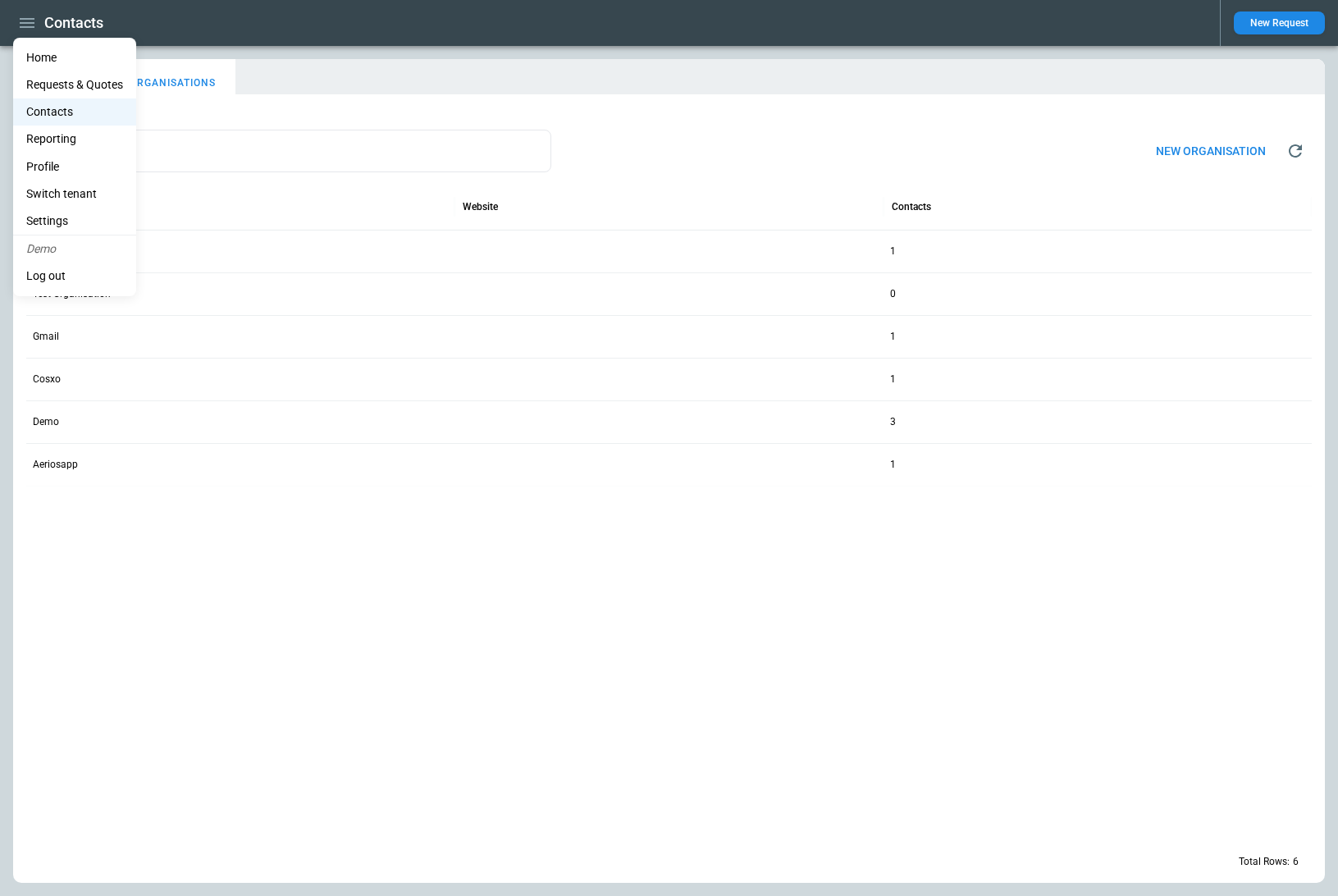
click at [83, 60] on li "Home" at bounding box center [75, 57] width 123 height 27
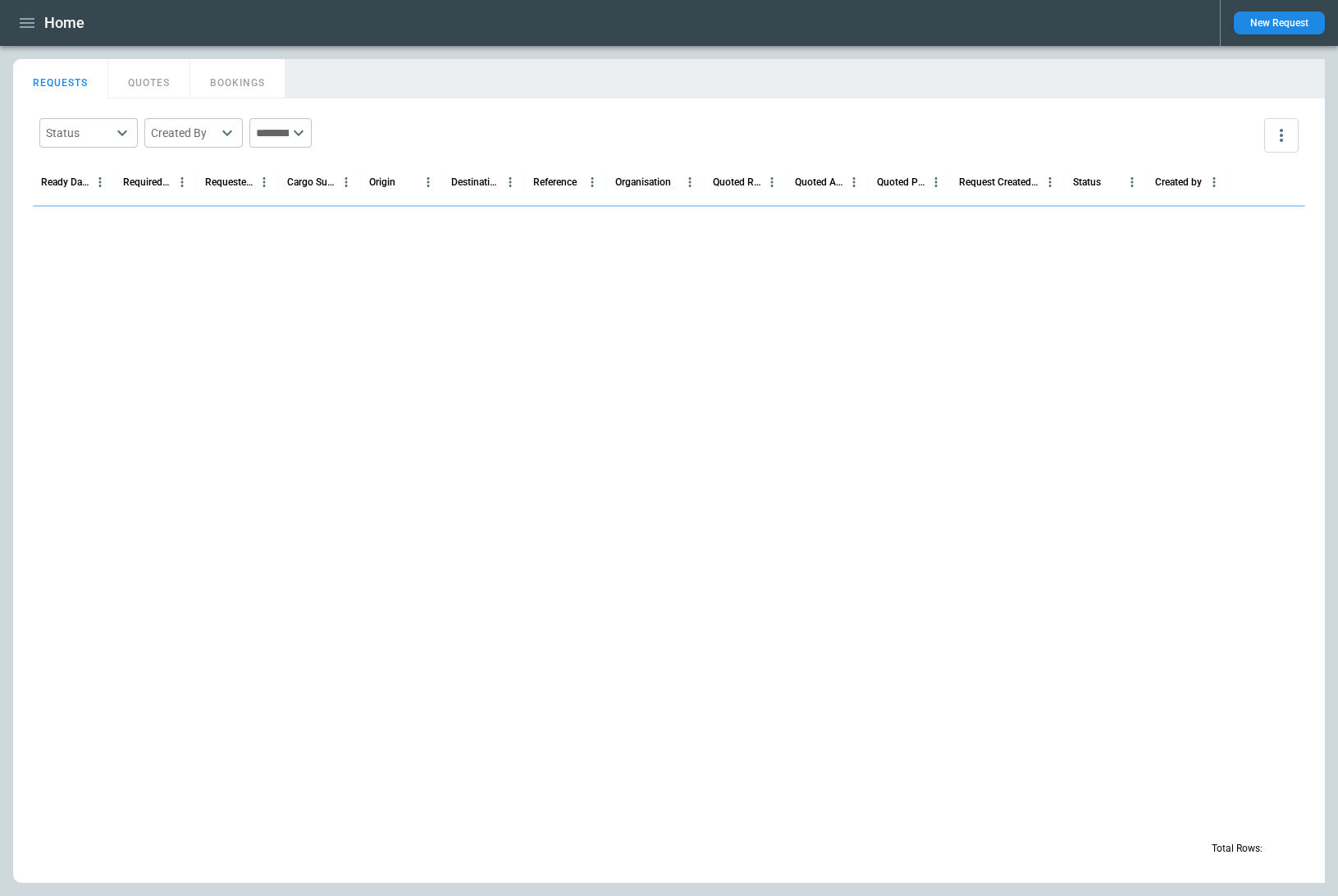
click at [421, 49] on main "FindBorderBarSize REQUESTS QUOTES BOOKINGS Status ​ Created By ​ ​ Ready Date &…" at bounding box center [669, 470] width 1338 height 850
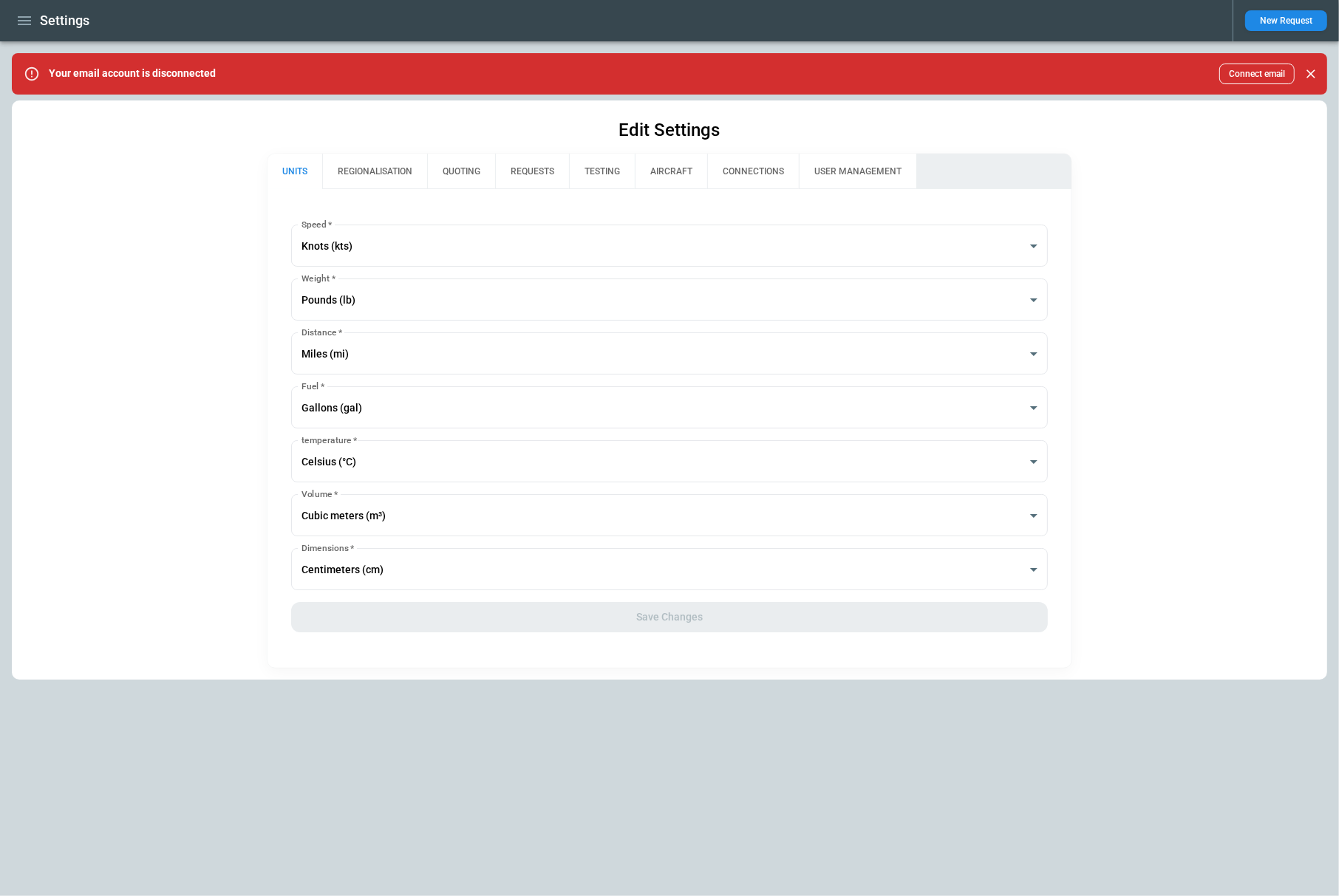
click at [28, 21] on icon "button" at bounding box center [24, 21] width 18 height 18
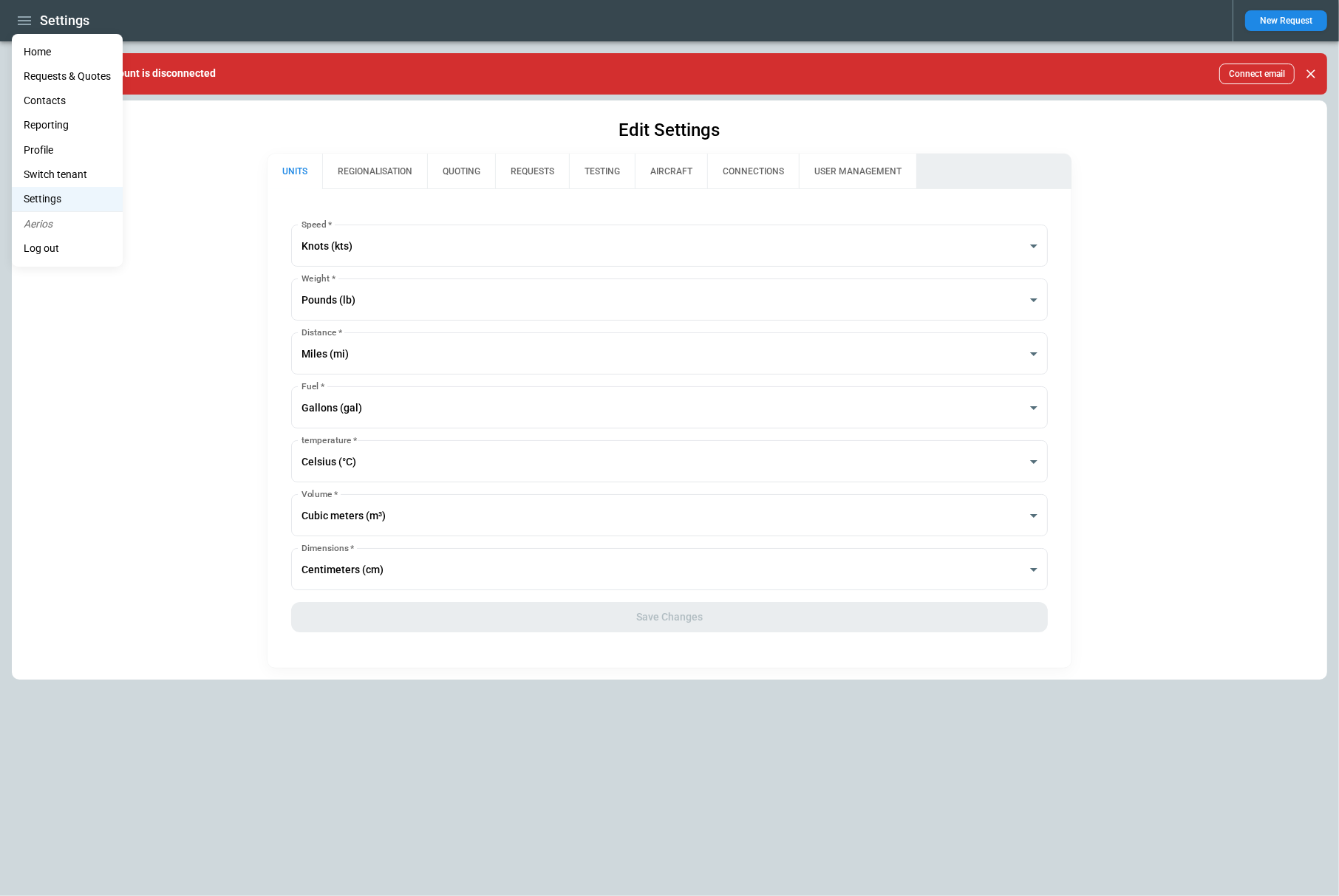
click at [50, 53] on li "Home" at bounding box center [68, 52] width 111 height 24
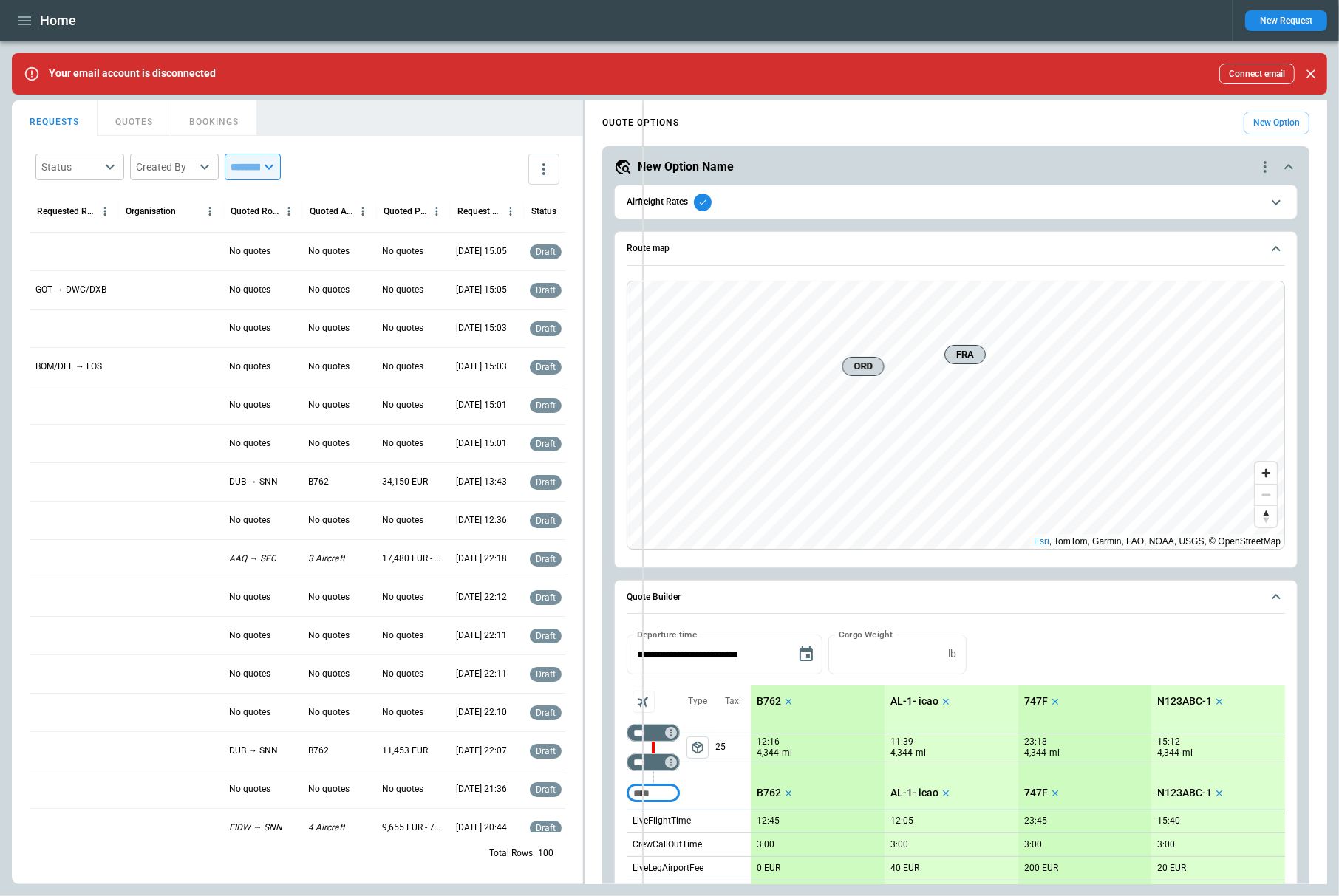
click at [666, 285] on div "FindBorderBarSize REQUESTS QUOTES BOOKINGS Status ​ Created By ​ ​ Requested Ro…" at bounding box center [670, 493] width 1315 height 784
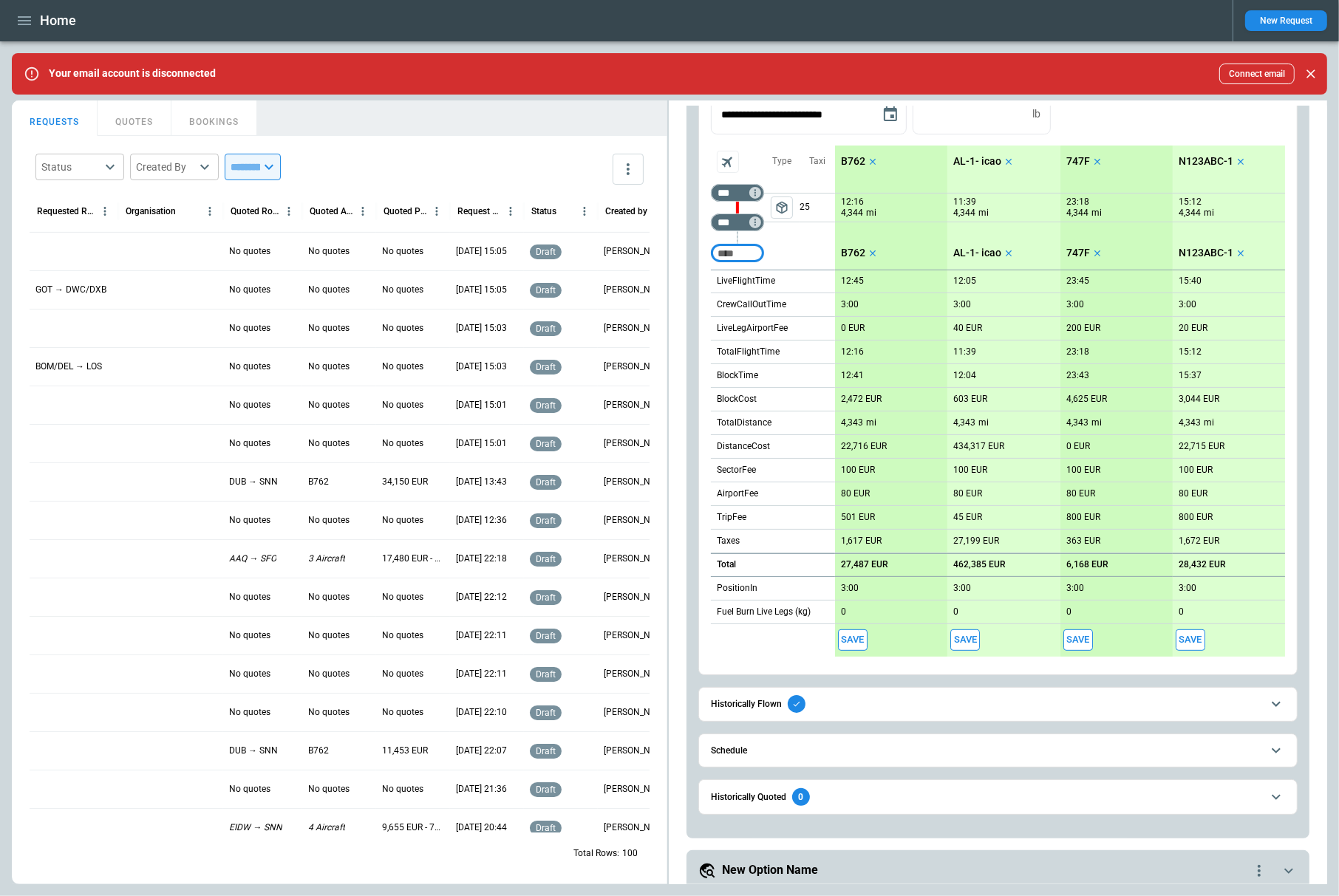
scroll to position [542, 0]
click at [899, 700] on span "Historically Flown" at bounding box center [986, 701] width 551 height 18
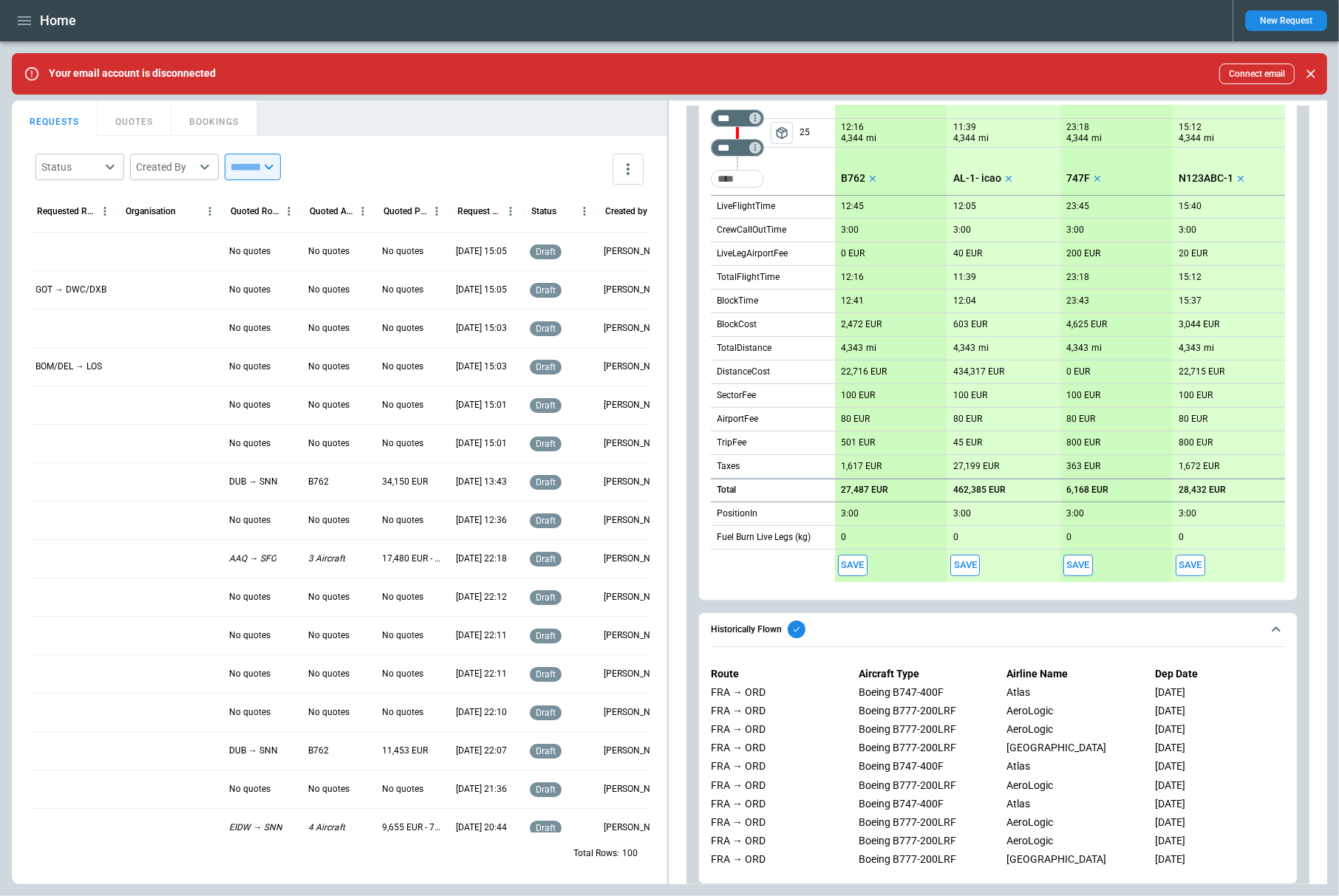
scroll to position [629, 0]
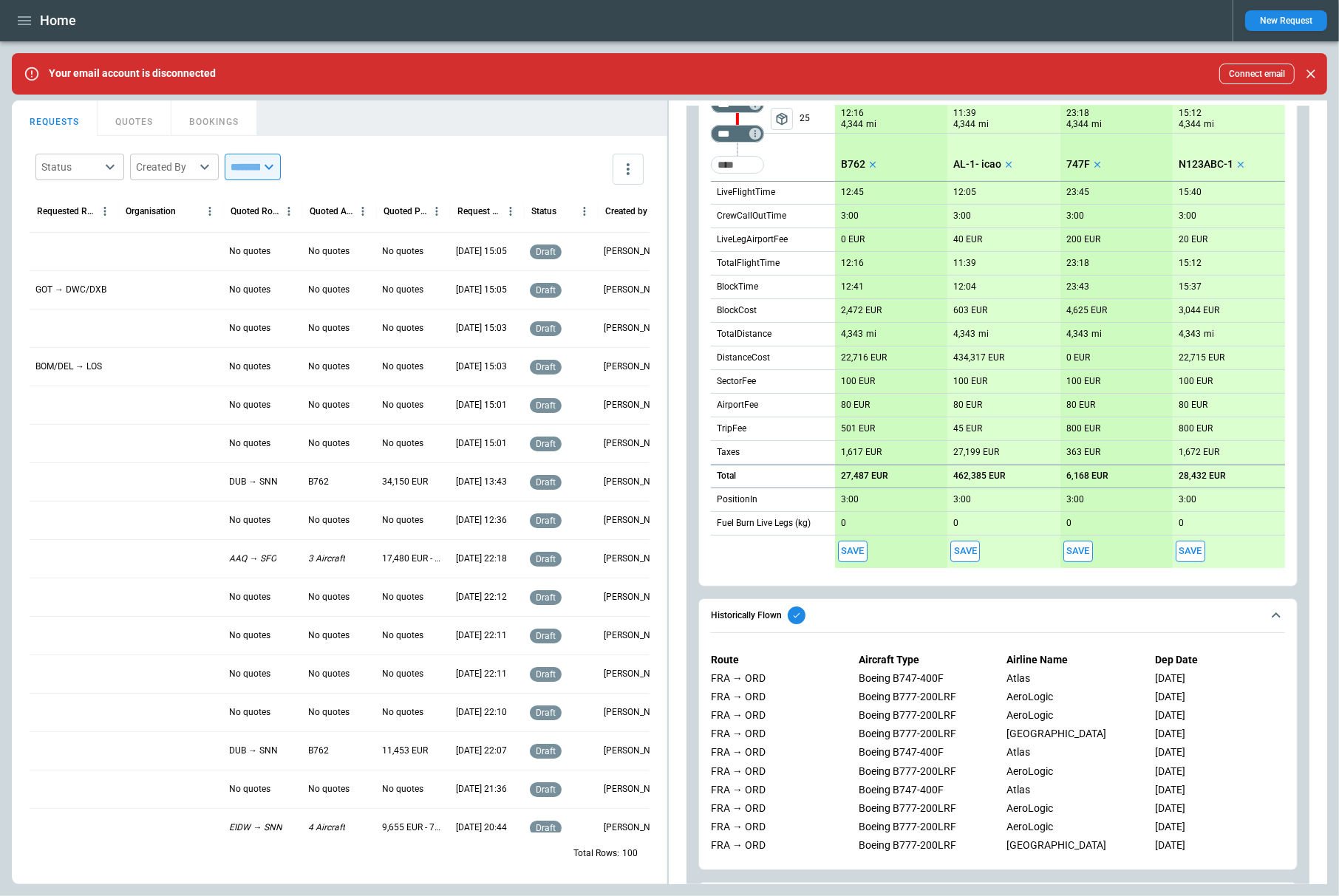
click at [965, 625] on button "Historically Flown" at bounding box center [999, 616] width 574 height 34
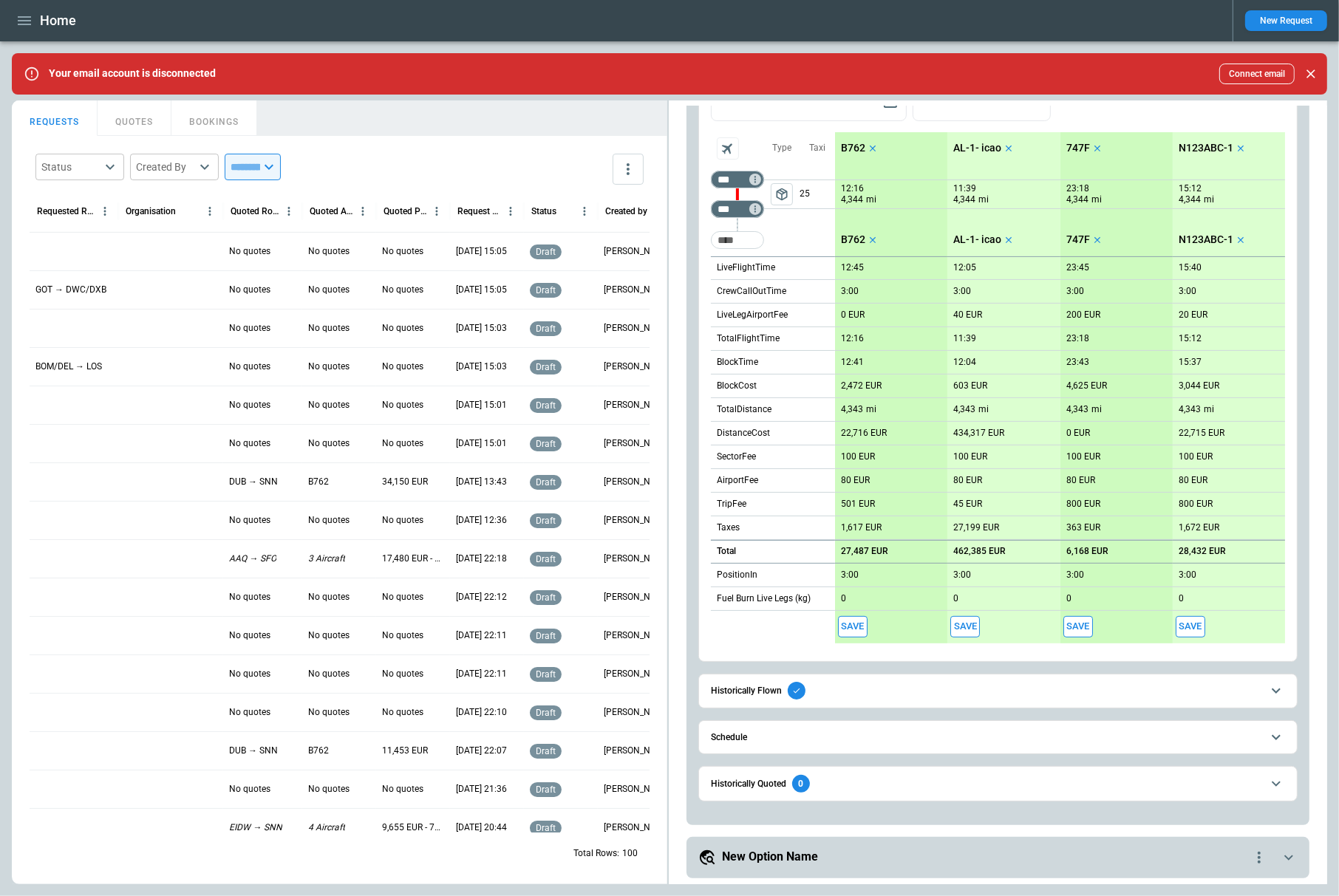
scroll to position [550, 0]
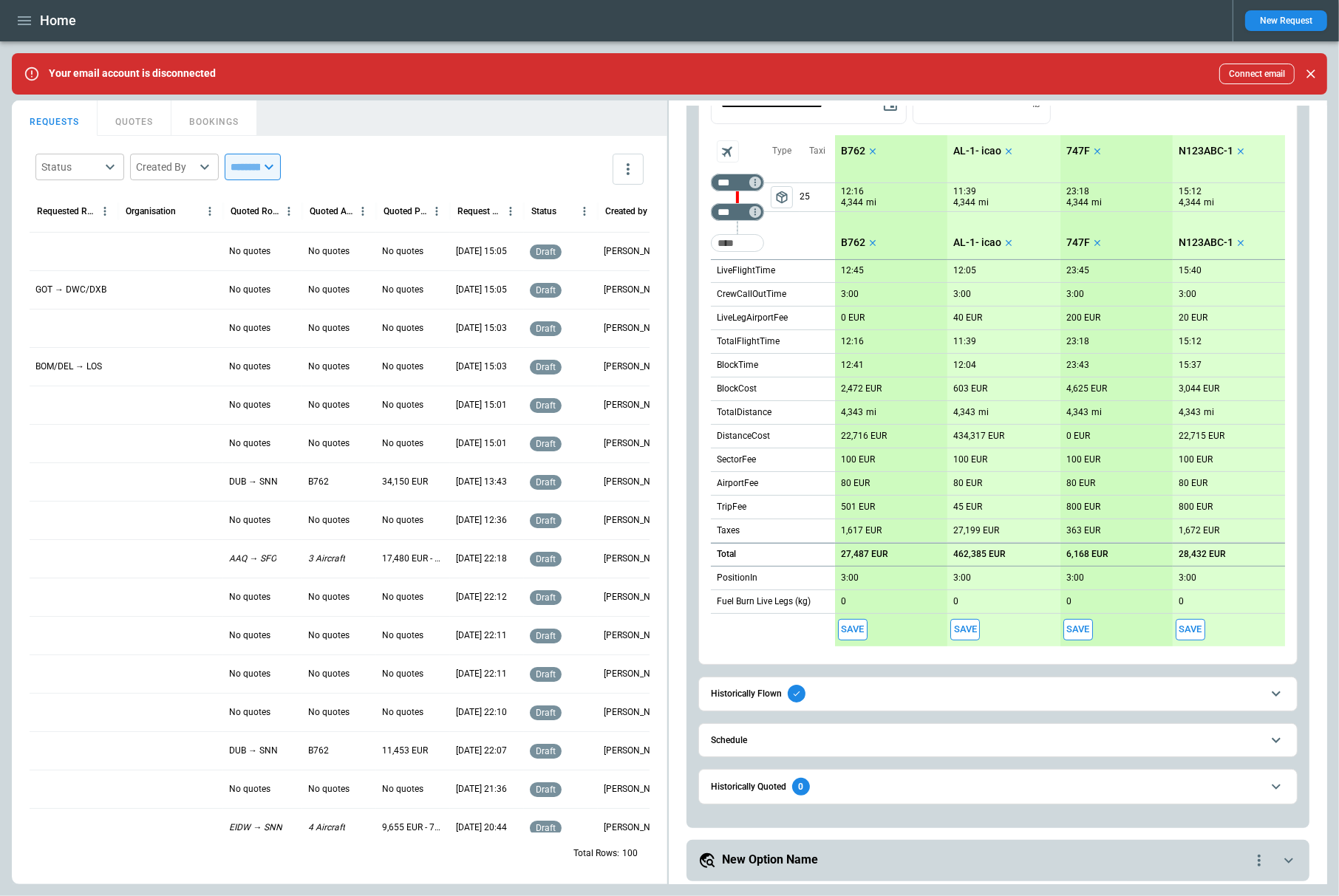
click at [741, 792] on div "Historically Quoted 0" at bounding box center [761, 786] width 99 height 18
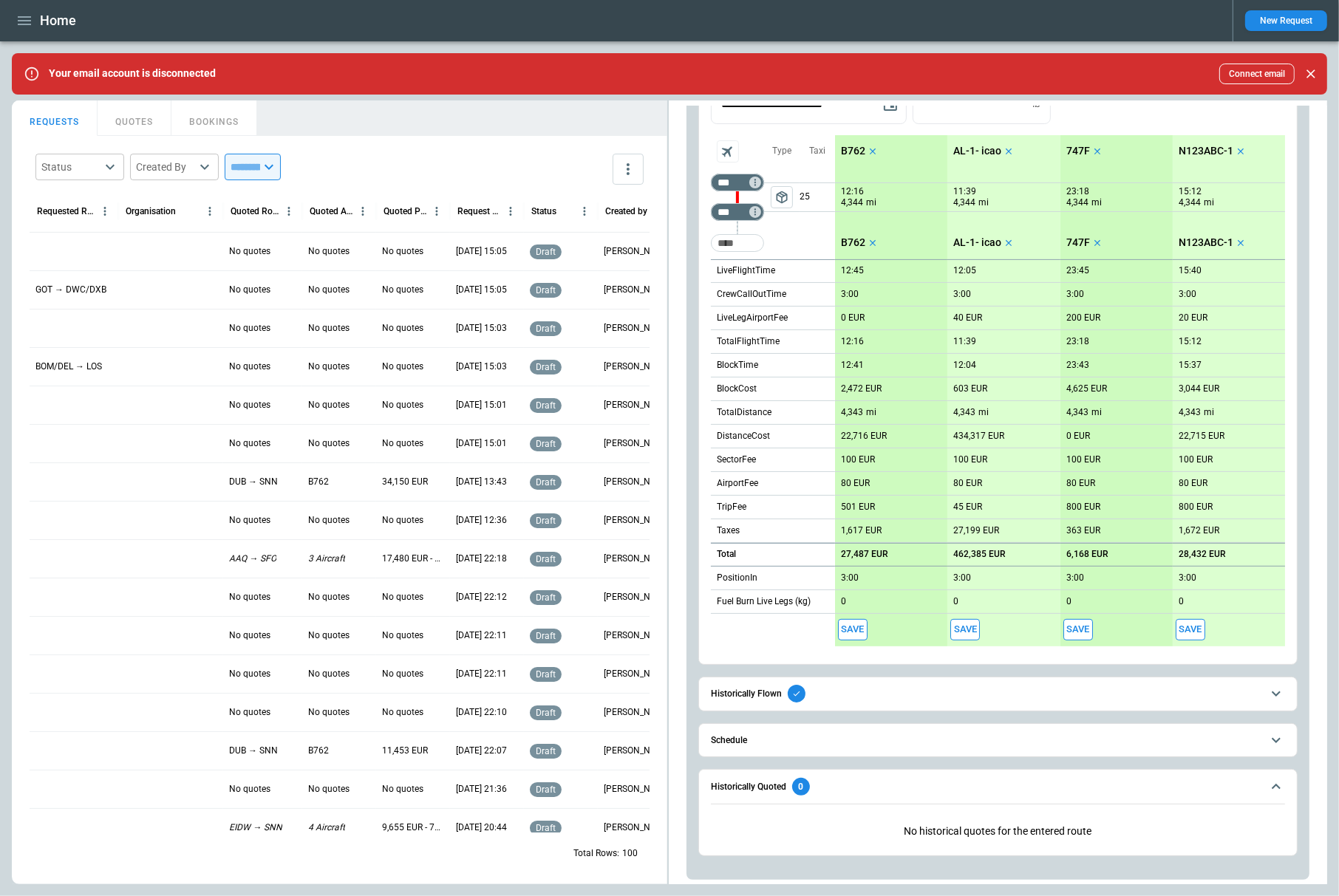
click at [741, 792] on div "Historically Quoted 0" at bounding box center [761, 786] width 99 height 18
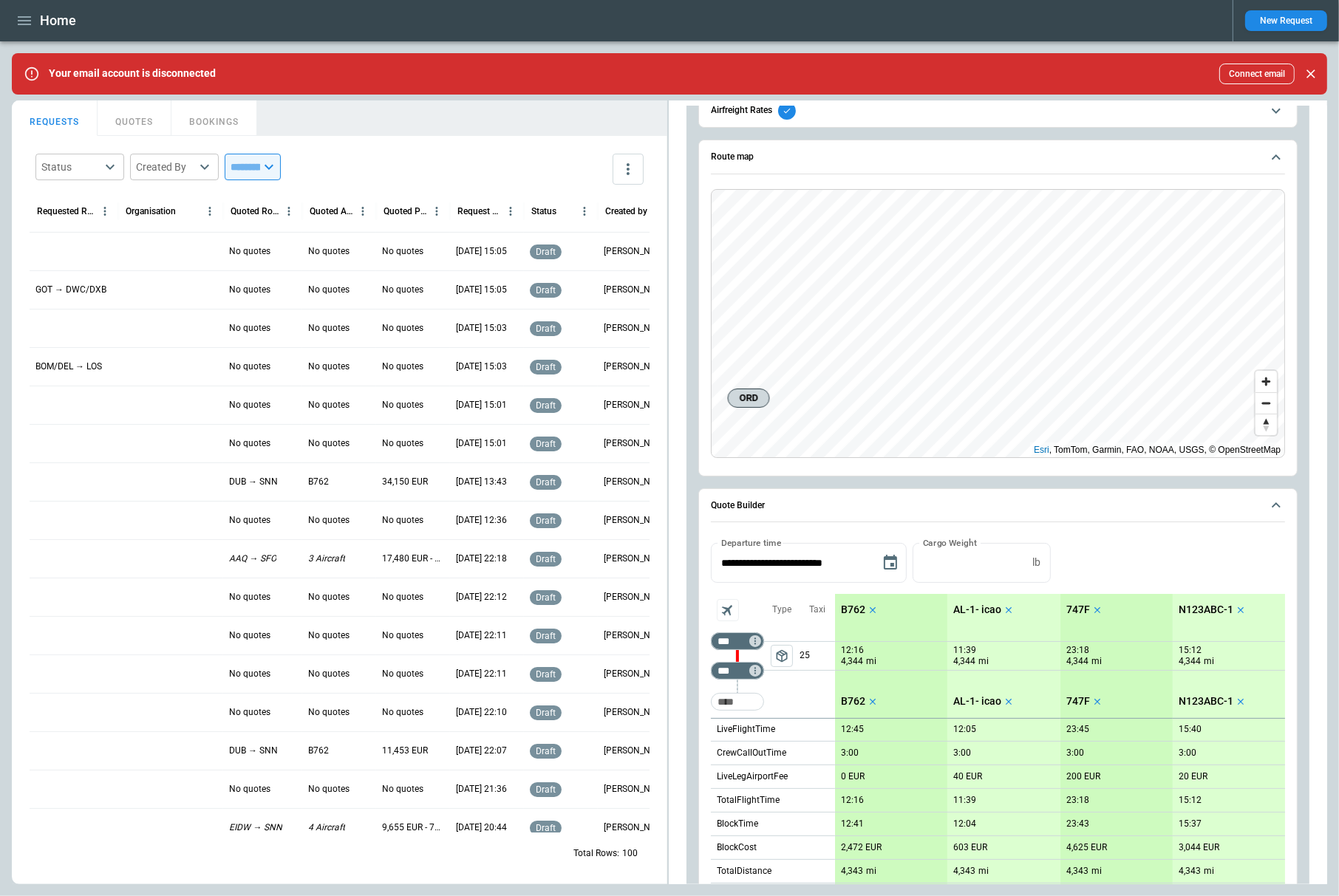
scroll to position [76, 0]
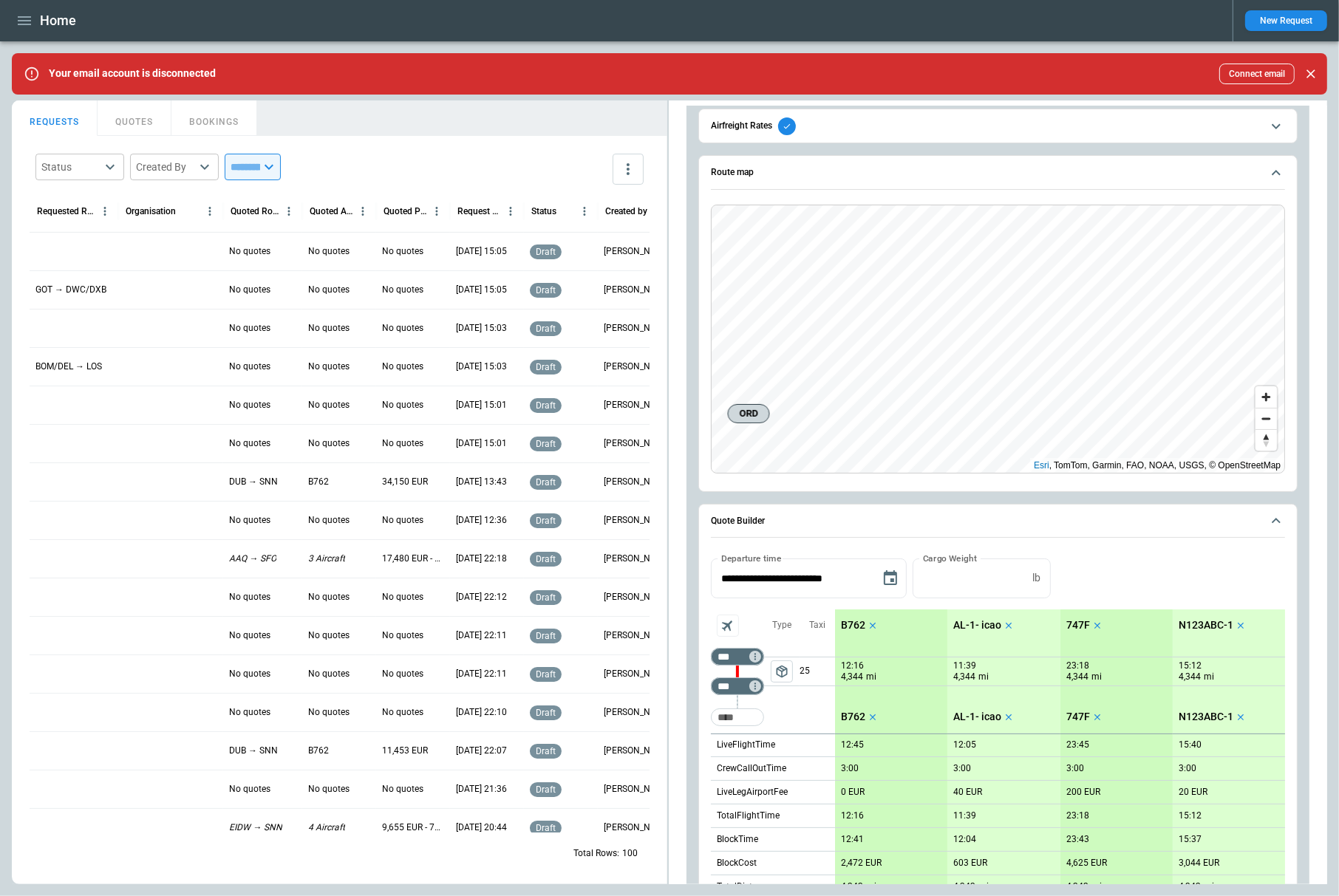
click at [801, 123] on span "Airfreight Rates" at bounding box center [986, 126] width 551 height 18
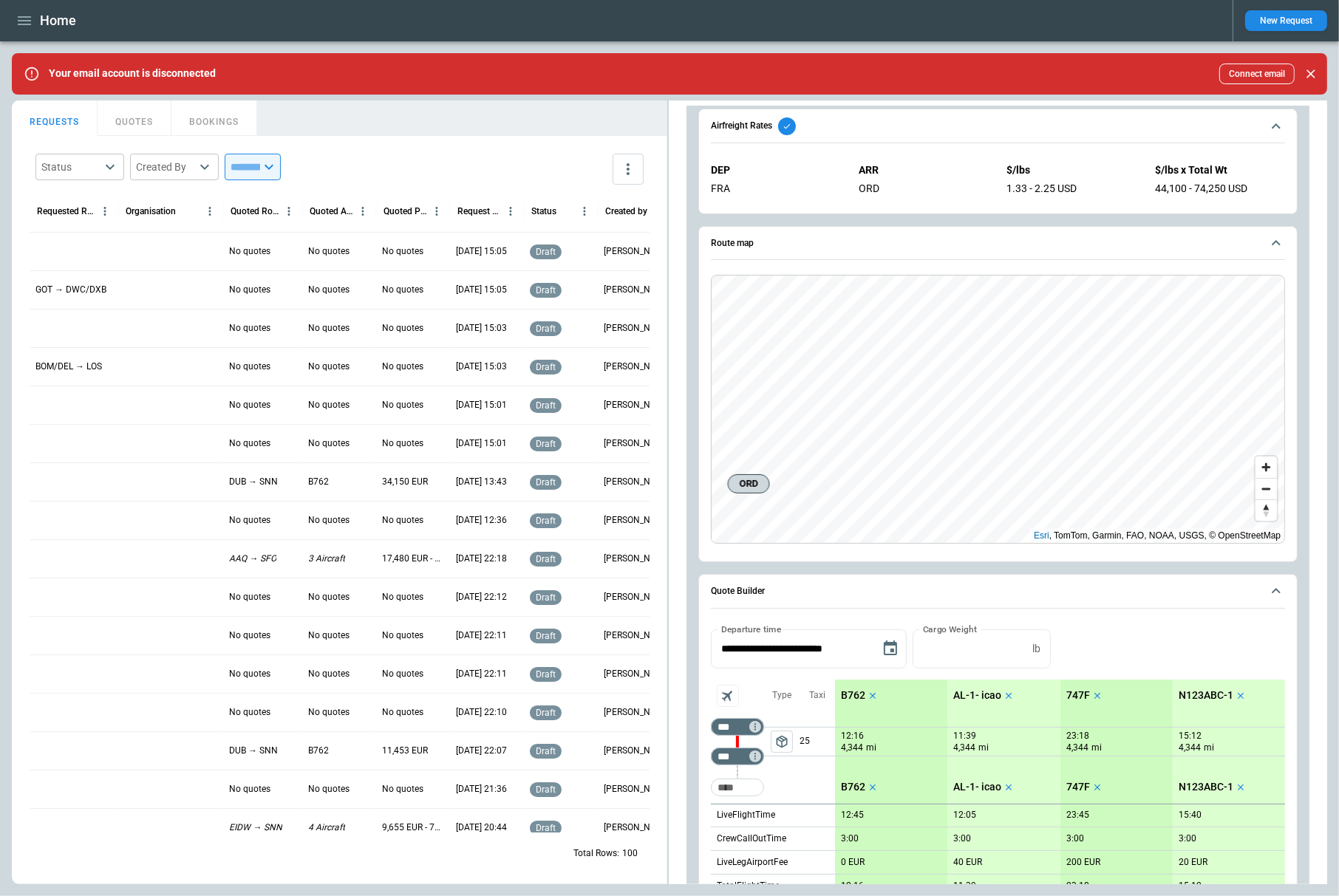
click at [801, 123] on span "Airfreight Rates" at bounding box center [986, 126] width 551 height 18
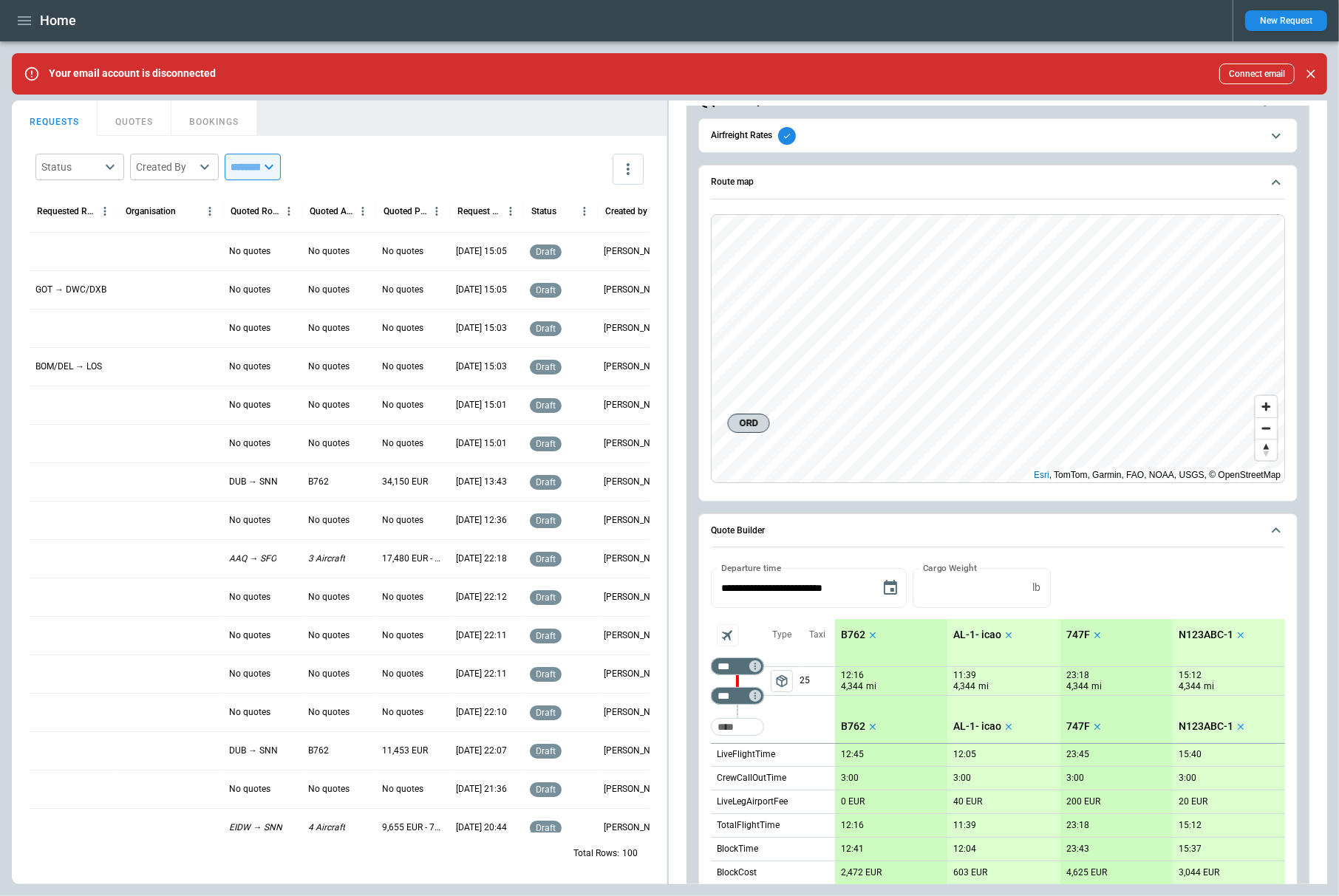
scroll to position [13, 0]
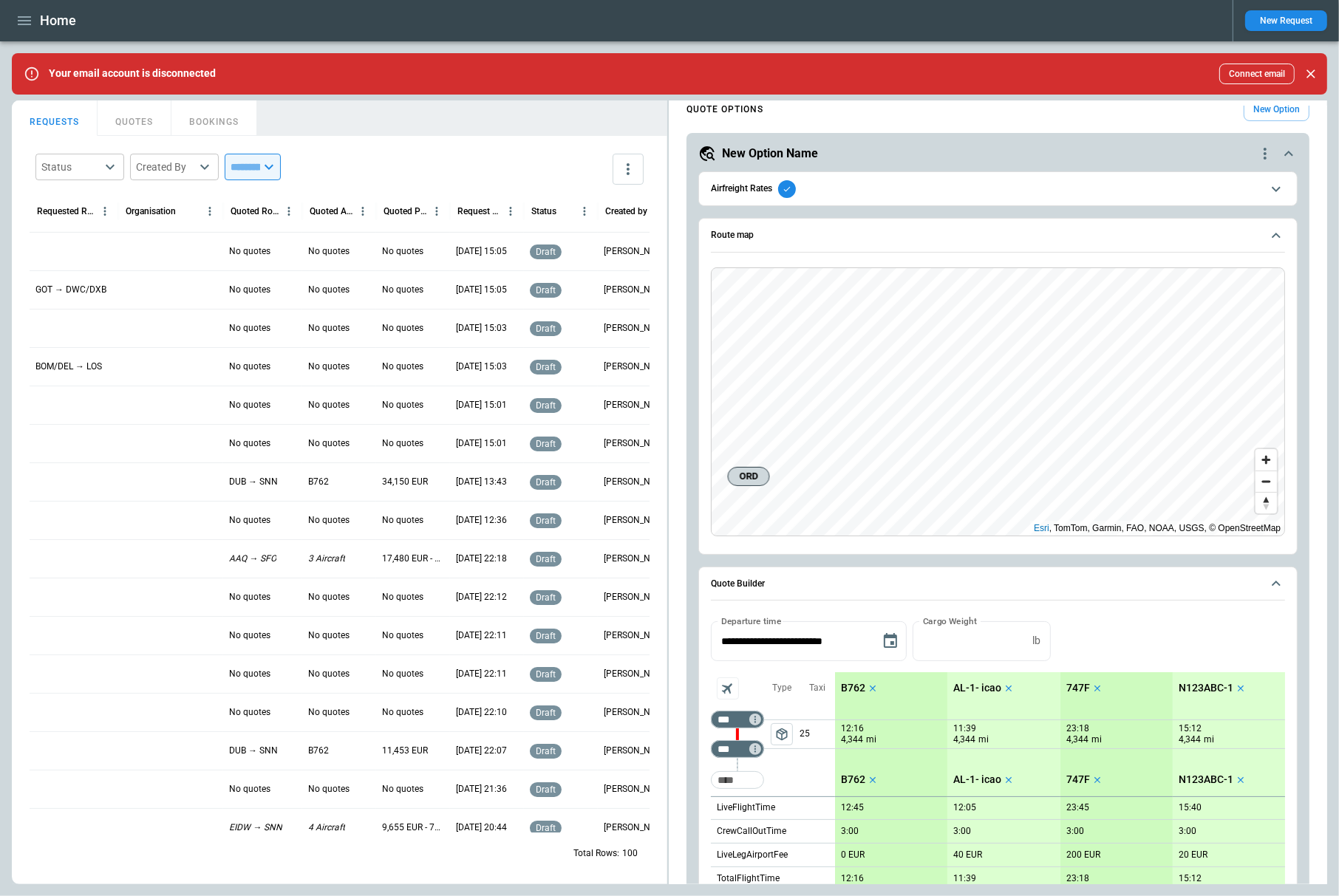
click at [907, 225] on button "Route map" at bounding box center [999, 235] width 574 height 34
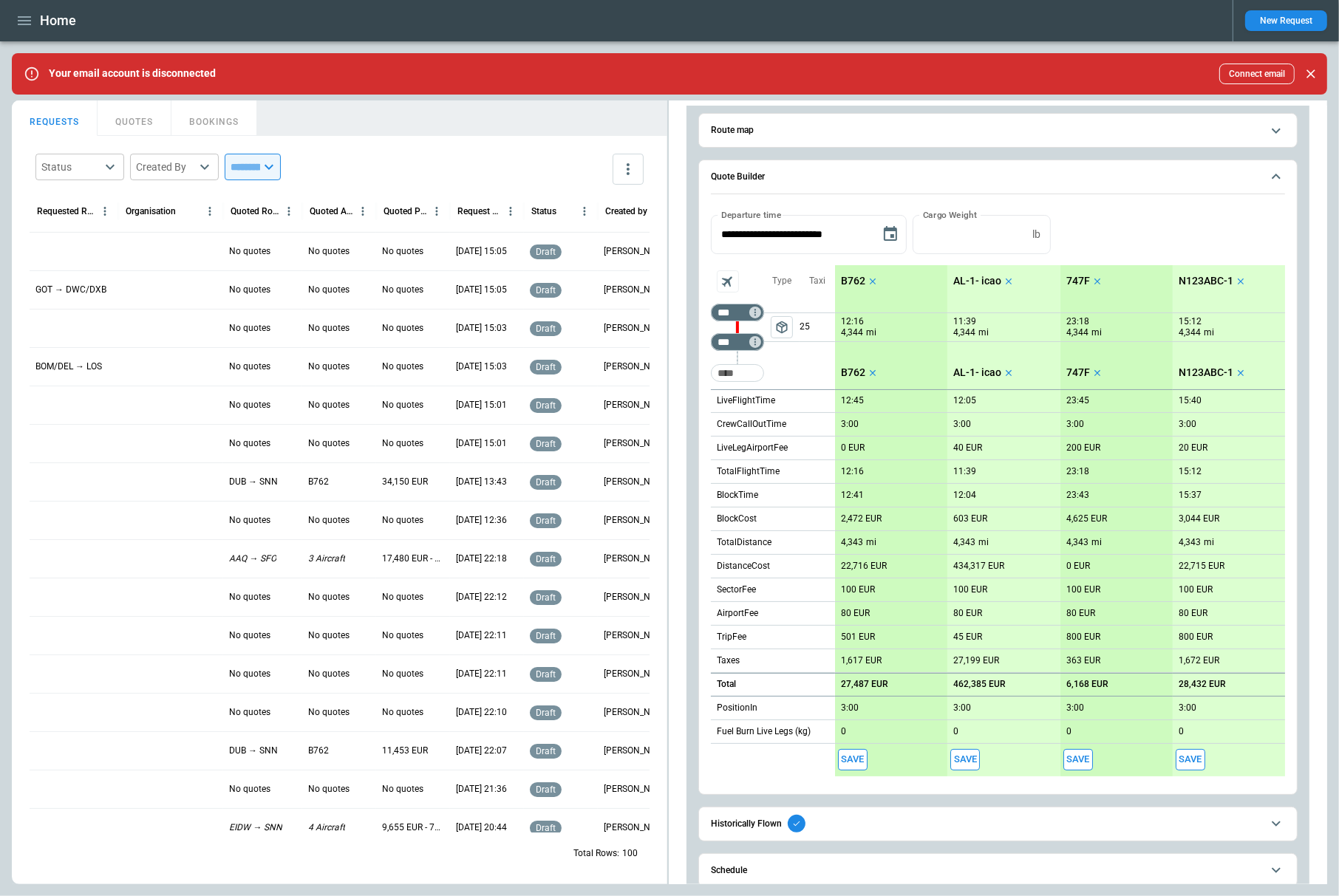
scroll to position [225, 0]
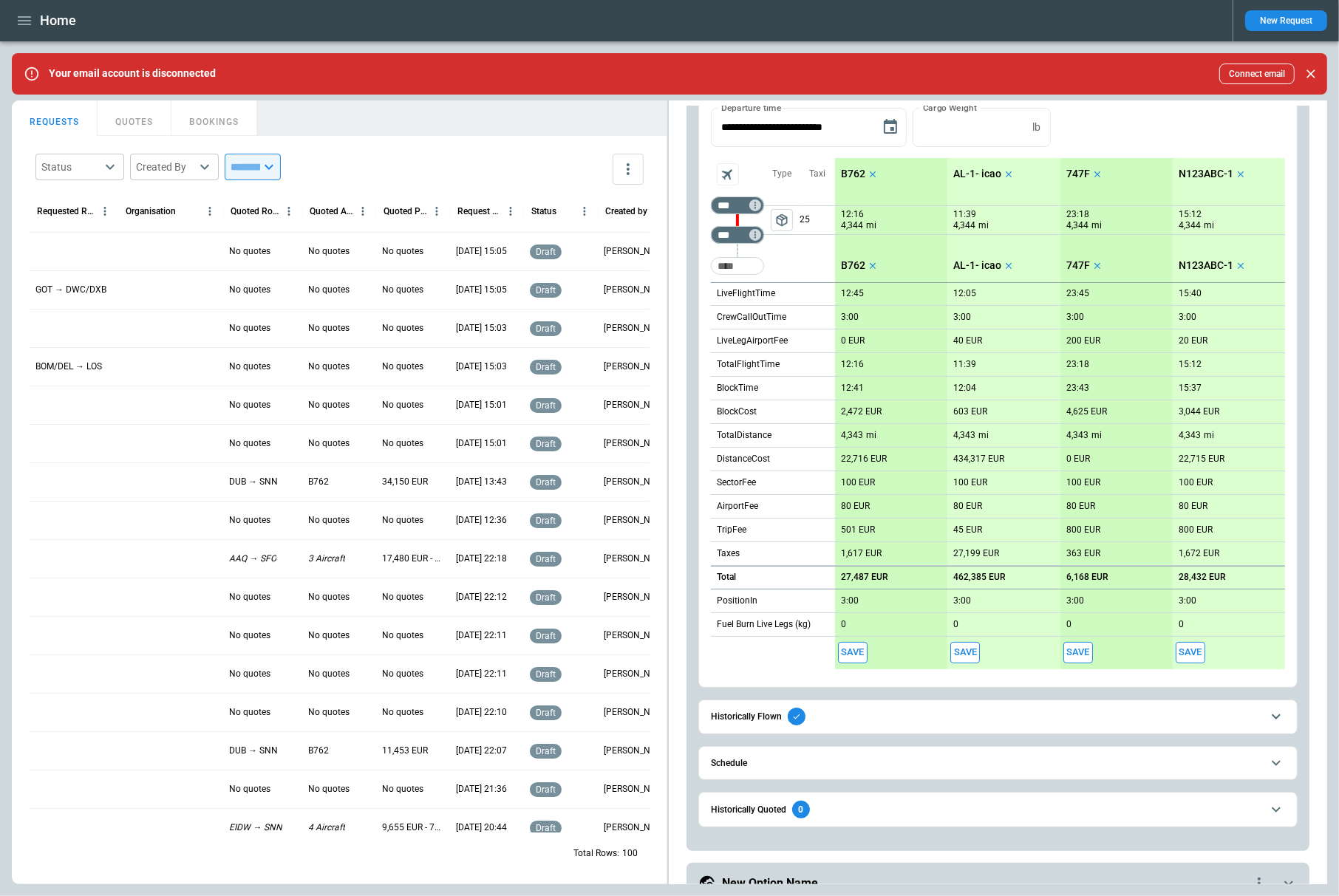
click at [762, 719] on h6 "Historically Flown" at bounding box center [746, 716] width 71 height 10
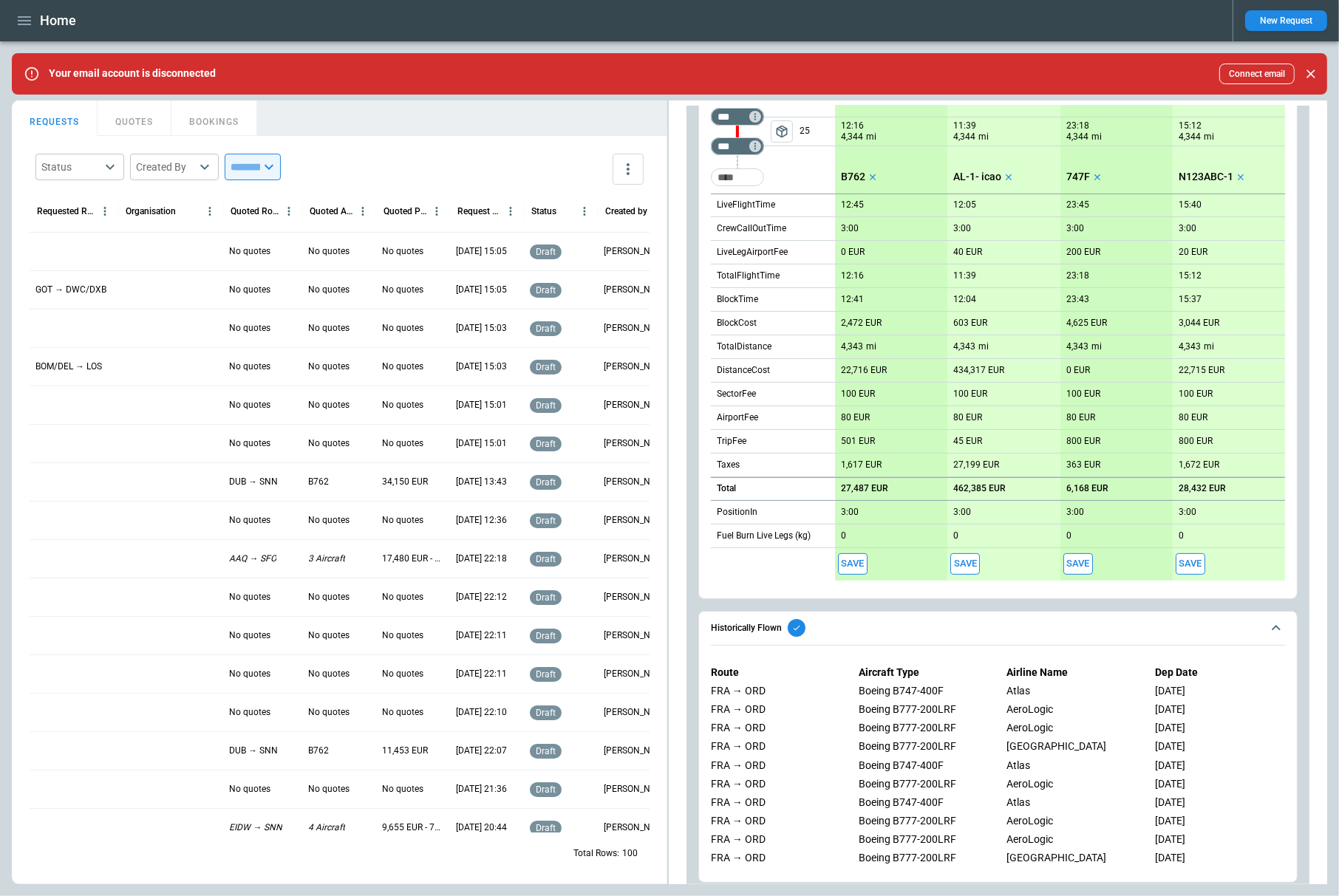
scroll to position [330, 0]
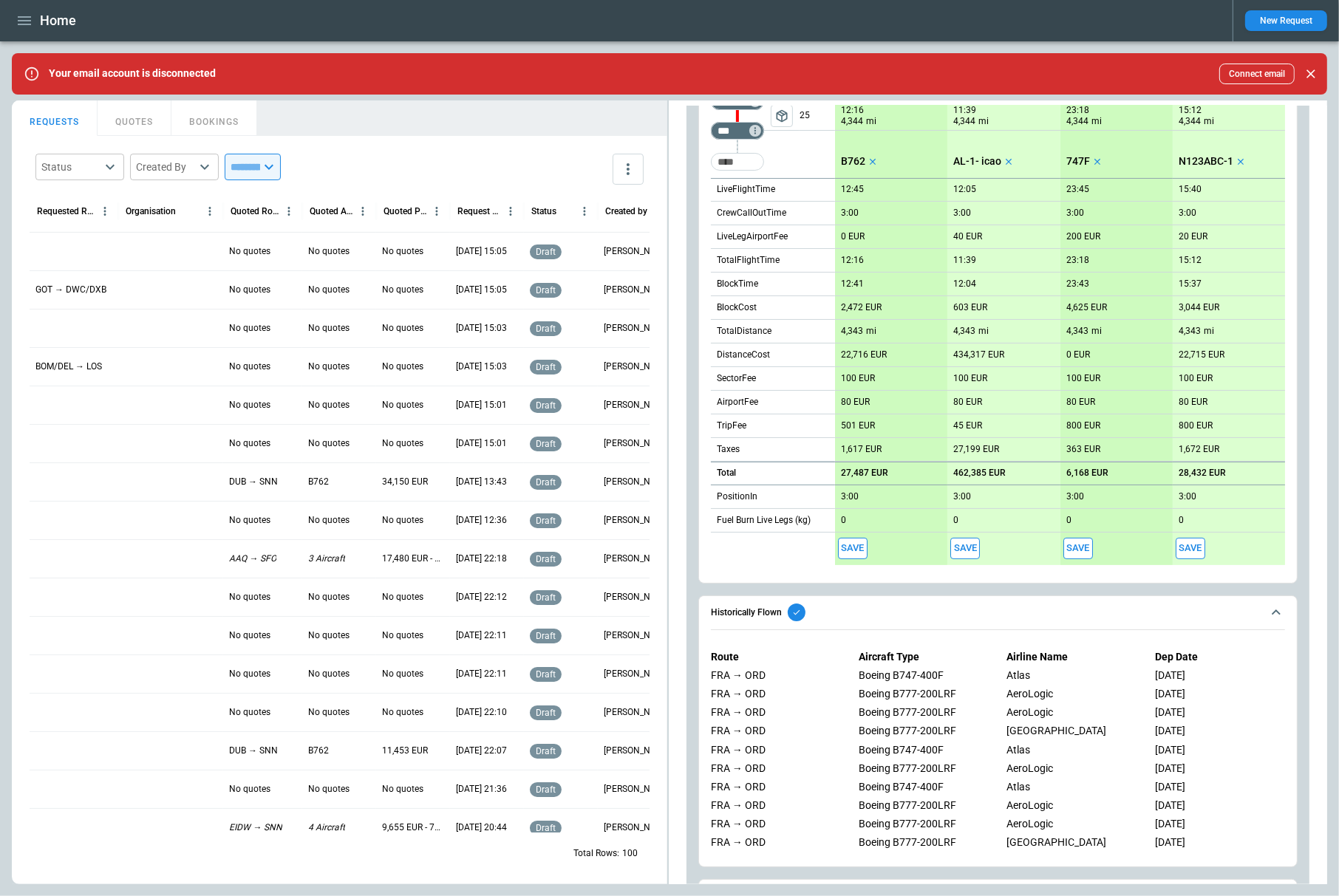
click at [1037, 855] on div "Route Aircraft Type Airline Name Dep Date FRA → ORD Boeing B747-400F Atlas [DAT…" at bounding box center [999, 750] width 574 height 222
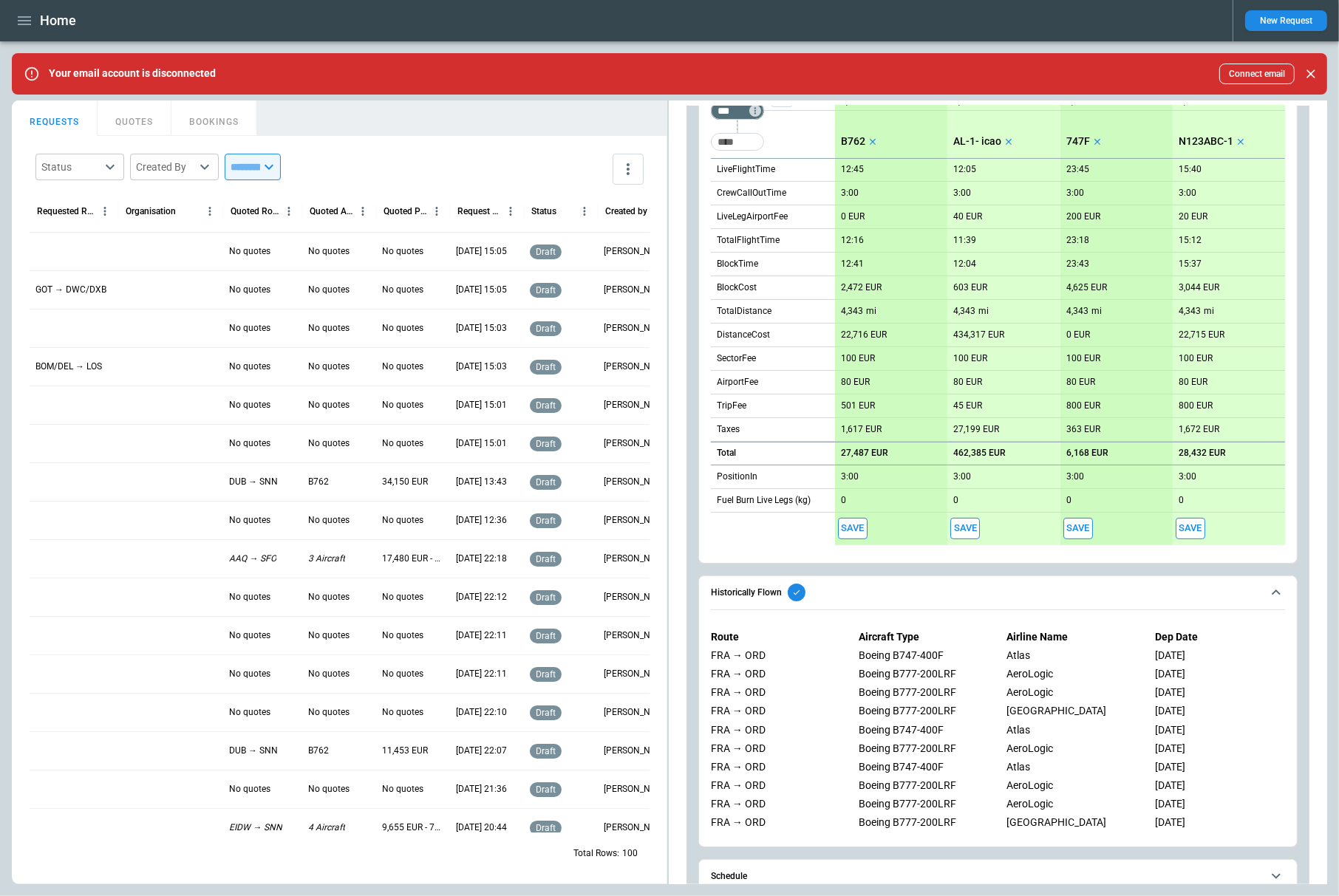
scroll to position [356, 0]
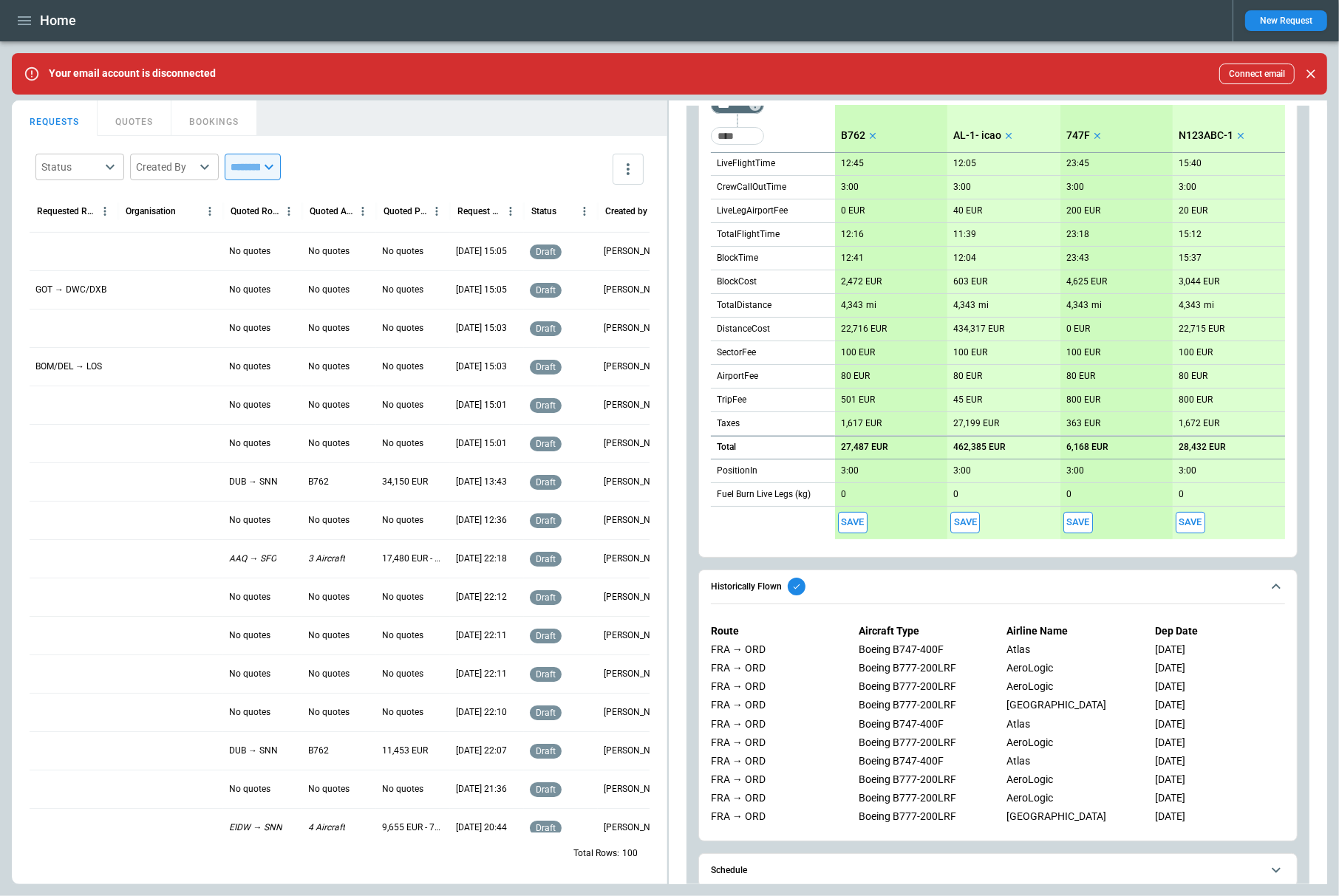
click at [1095, 593] on span "Historically Flown" at bounding box center [986, 586] width 551 height 18
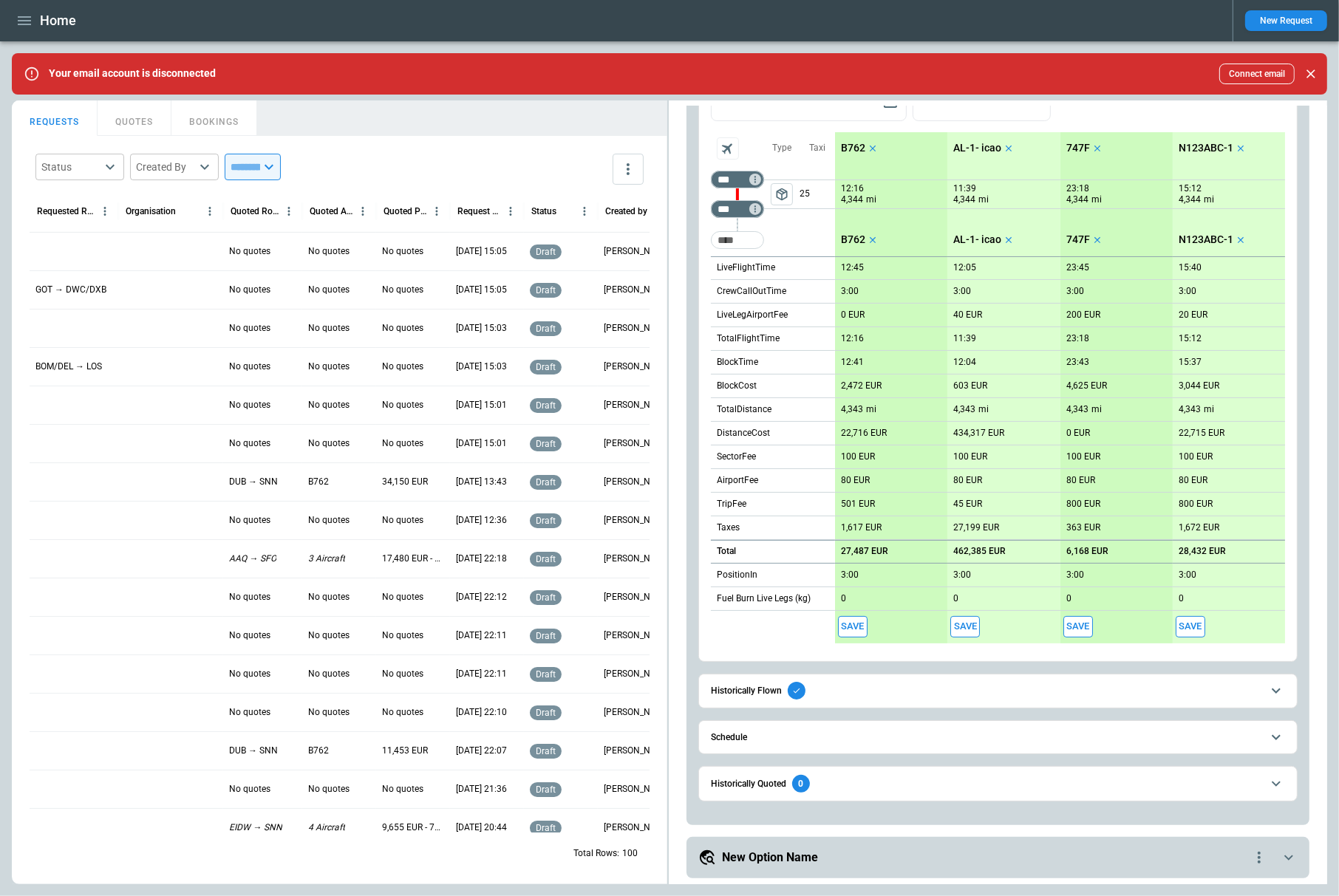
scroll to position [251, 0]
click at [734, 689] on h6 "Historically Flown" at bounding box center [746, 691] width 71 height 10
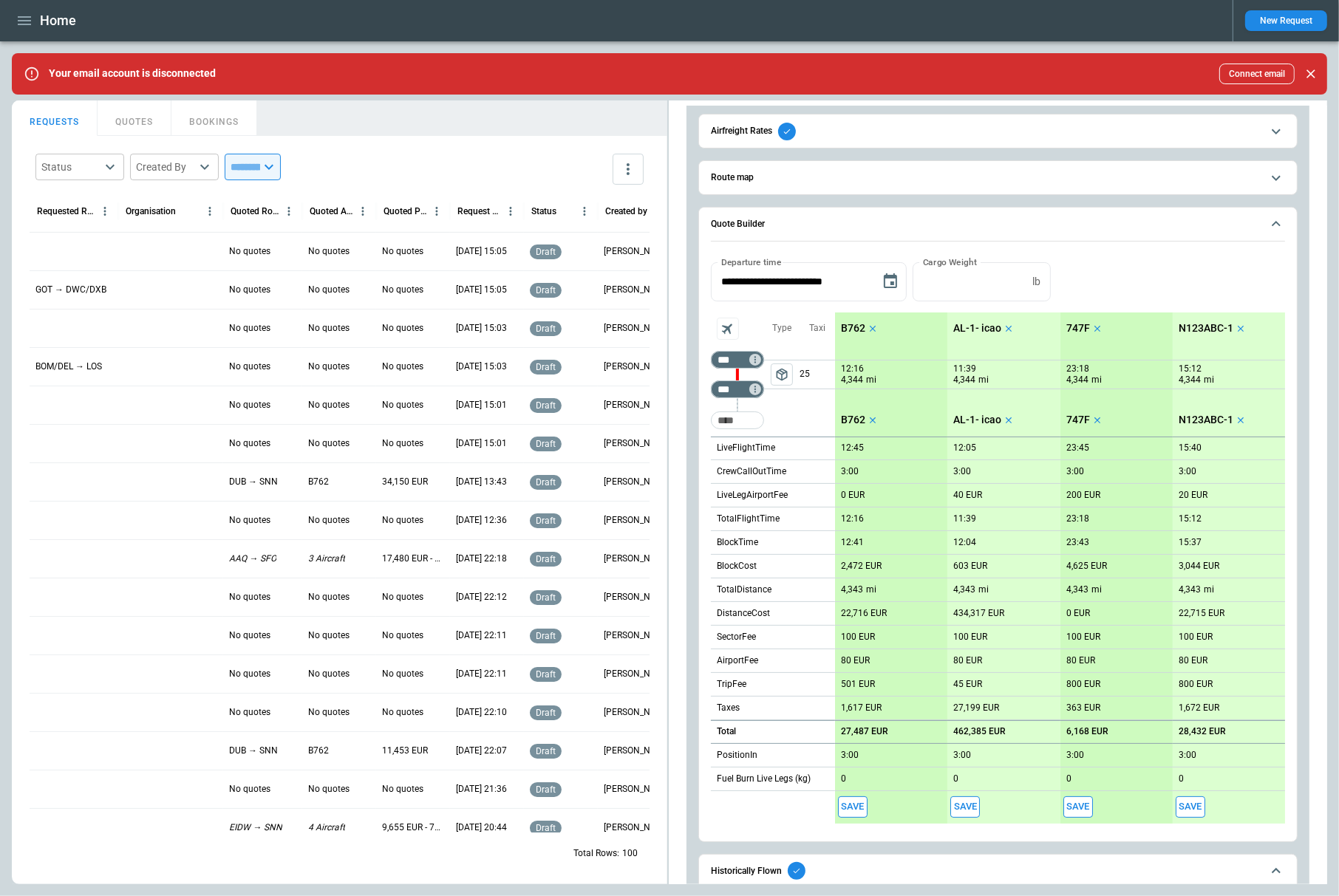
scroll to position [0, 0]
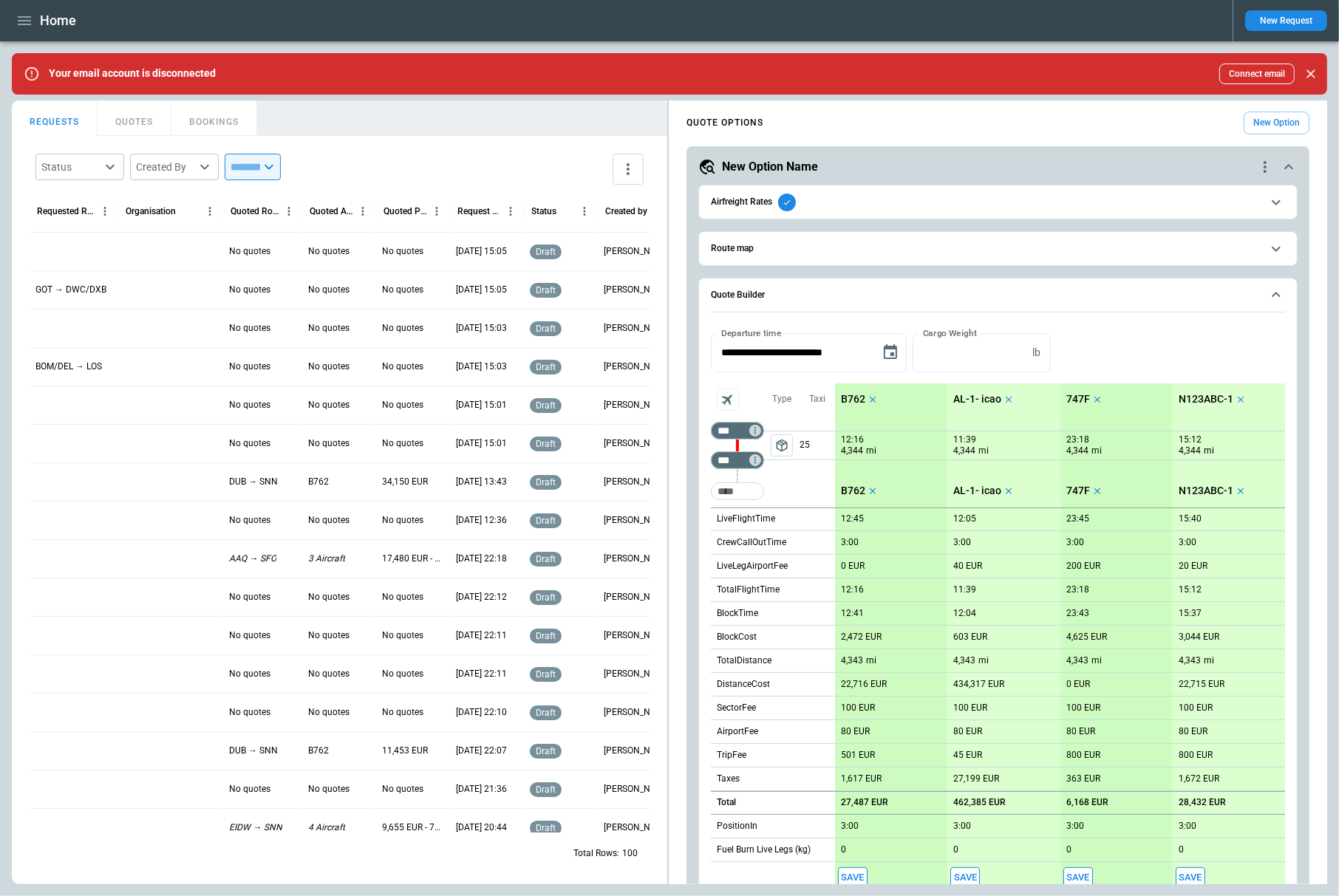
click at [901, 215] on button "Airfreight Rates" at bounding box center [999, 202] width 574 height 33
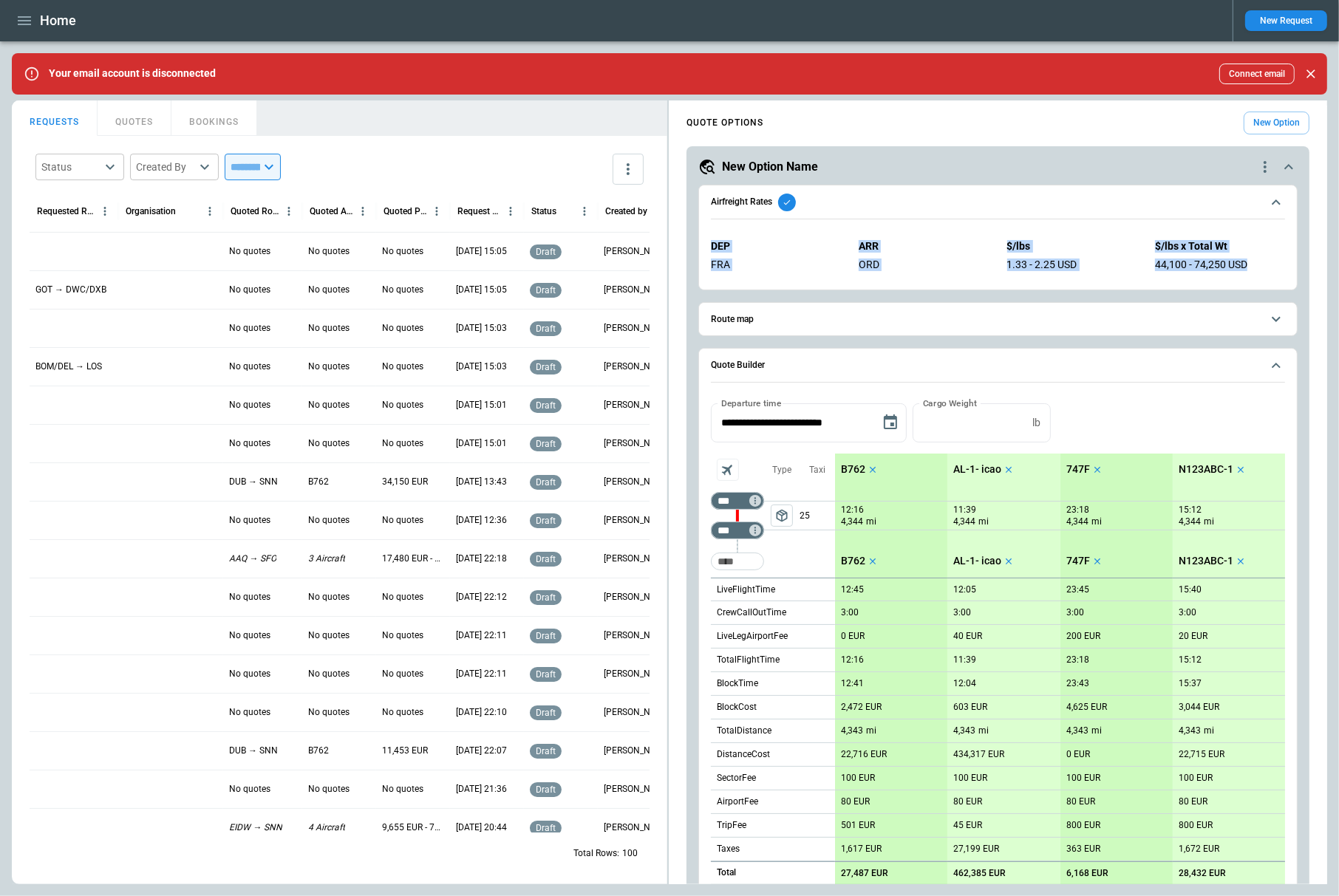
drag, startPoint x: 1257, startPoint y: 267, endPoint x: 711, endPoint y: 246, distance: 546.4
click at [711, 246] on div "DEP ARR $/lbs $/lbs x Total Wt FRA ORD 1.33 - 2.25 USD 44,100 - 74,250 USD" at bounding box center [999, 256] width 574 height 55
click at [817, 250] on p "DEP" at bounding box center [776, 246] width 130 height 12
click at [852, 203] on span "Airfreight Rates" at bounding box center [986, 202] width 551 height 18
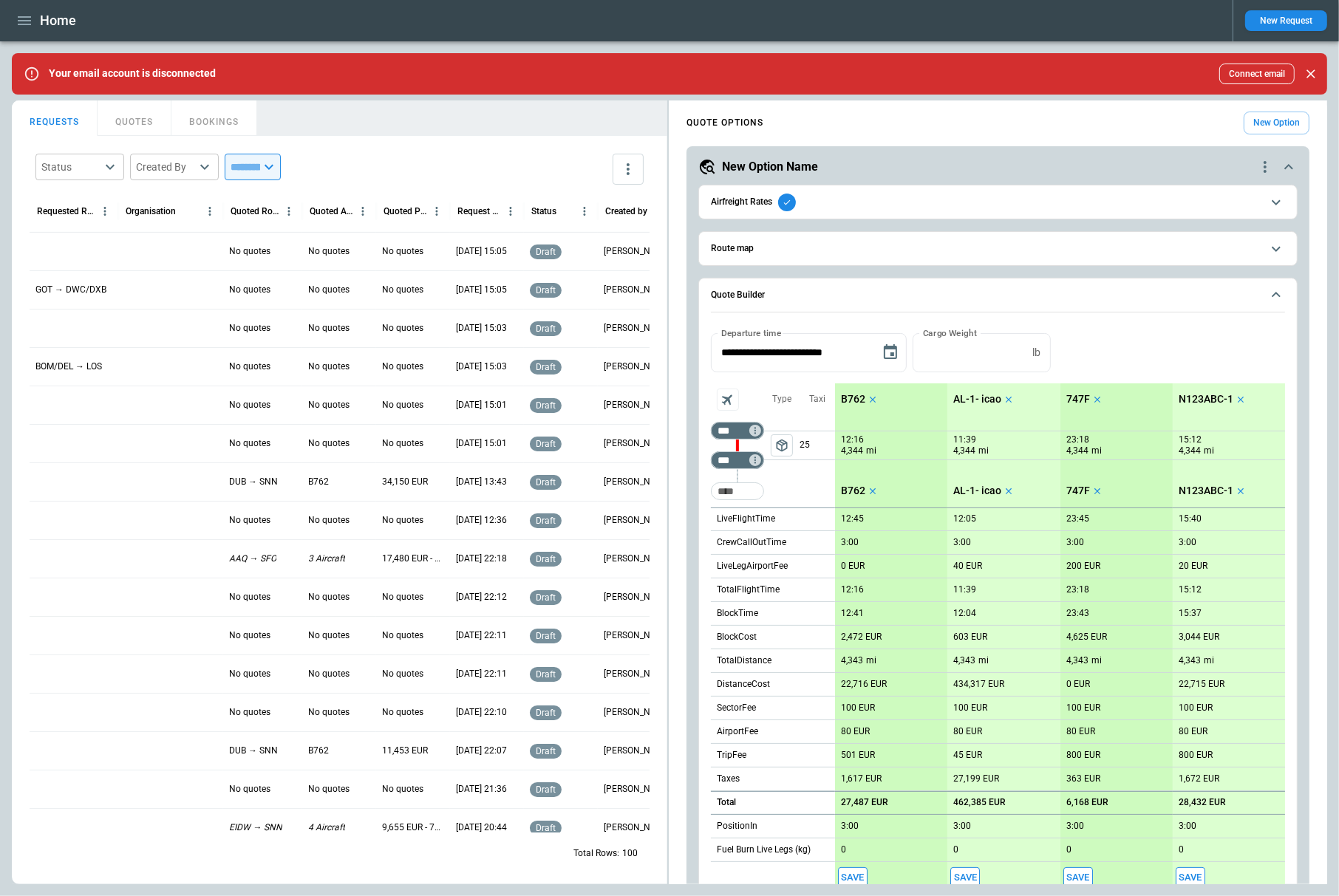
click at [781, 448] on span "package_2" at bounding box center [781, 445] width 14 height 14
click at [787, 206] on icon "scrollable content" at bounding box center [788, 202] width 9 height 9
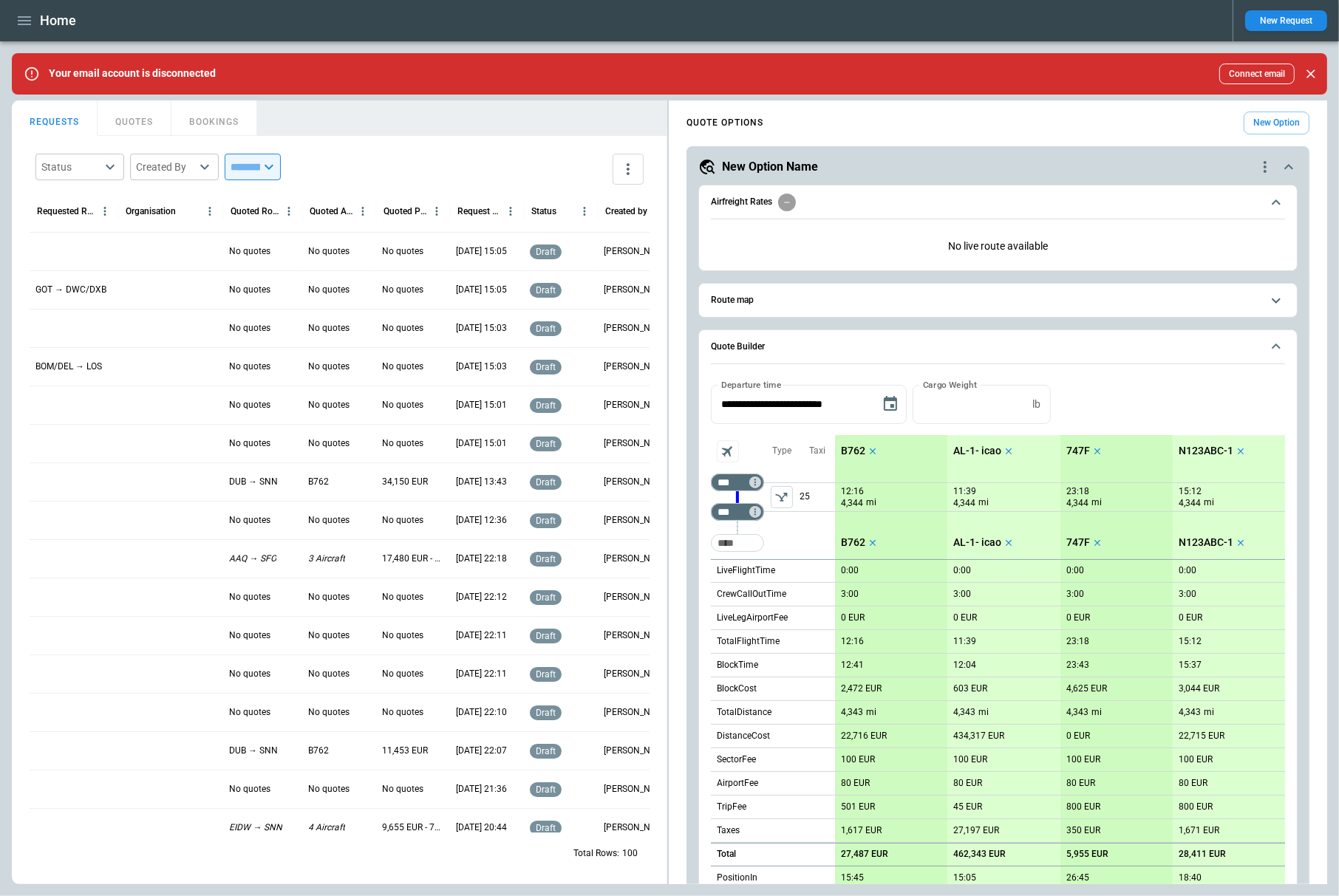
click at [1082, 261] on p "No live route available" at bounding box center [999, 247] width 574 height 37
drag, startPoint x: 1065, startPoint y: 252, endPoint x: 940, endPoint y: 252, distance: 125.0
click at [940, 252] on p "No live route available" at bounding box center [999, 247] width 574 height 37
click at [788, 504] on icon "left aligned" at bounding box center [781, 496] width 14 height 14
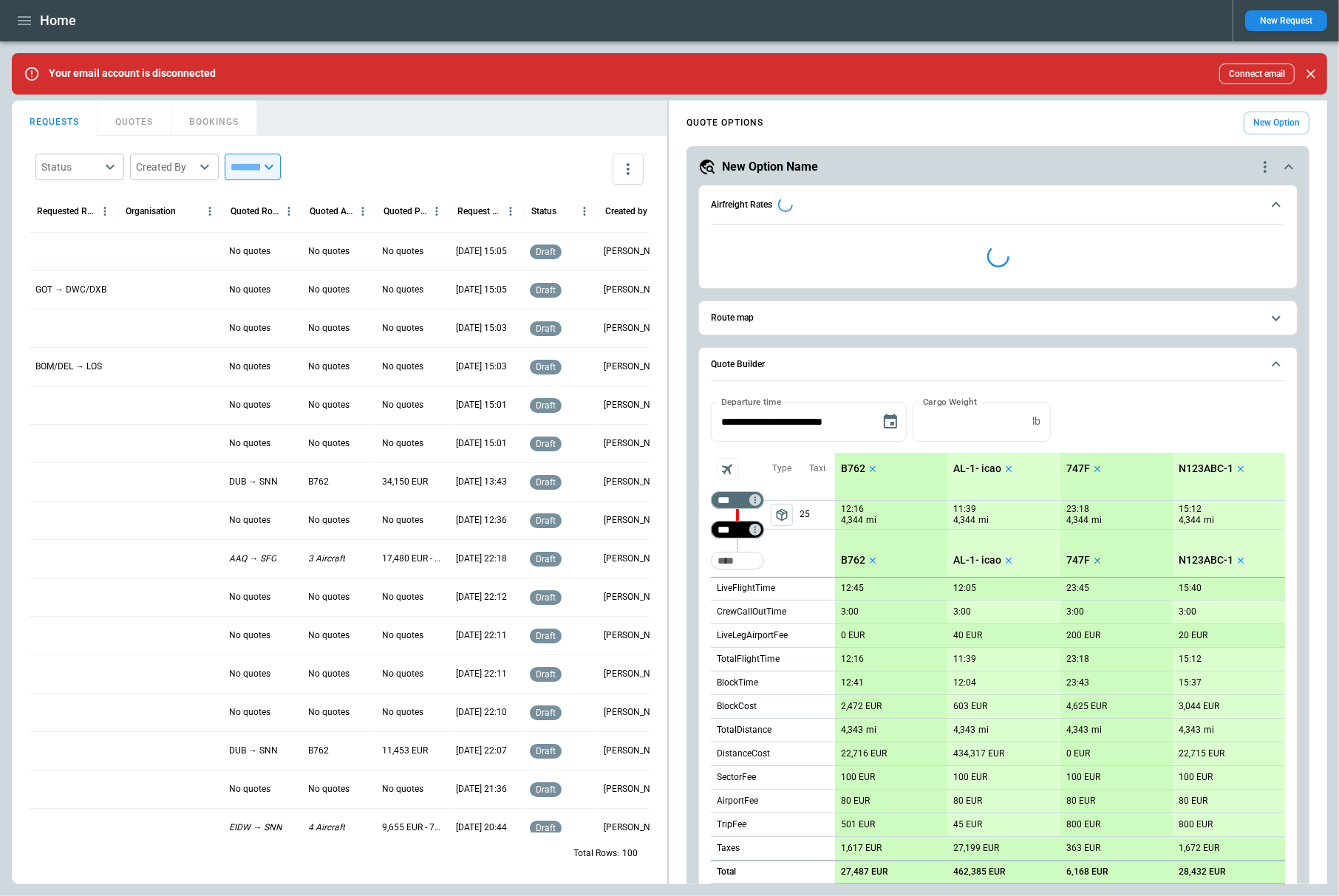
click at [721, 525] on div "*** ​" at bounding box center [738, 529] width 53 height 30
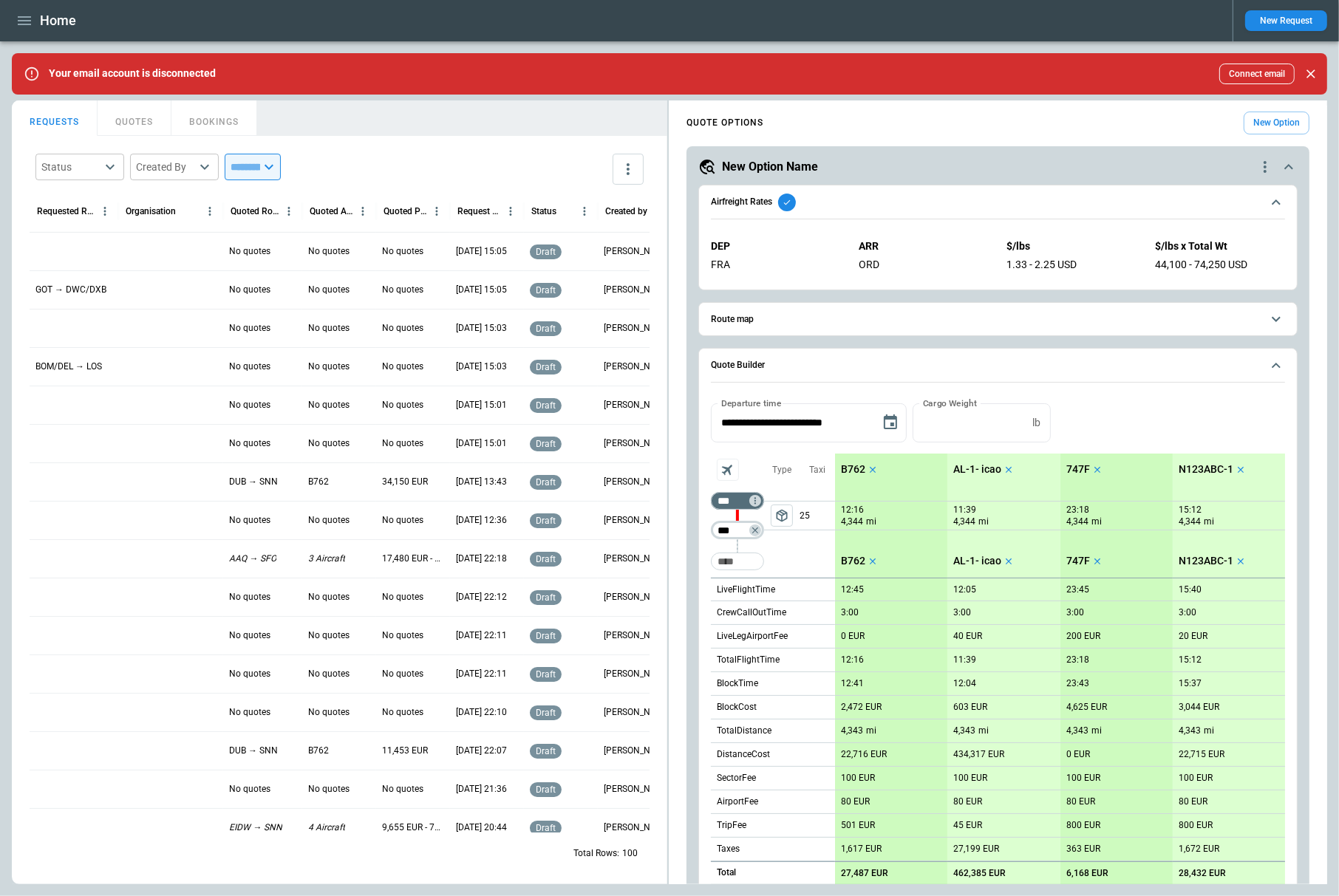
type input "***"
click at [774, 199] on div "Airfreight Rates" at bounding box center [754, 202] width 85 height 18
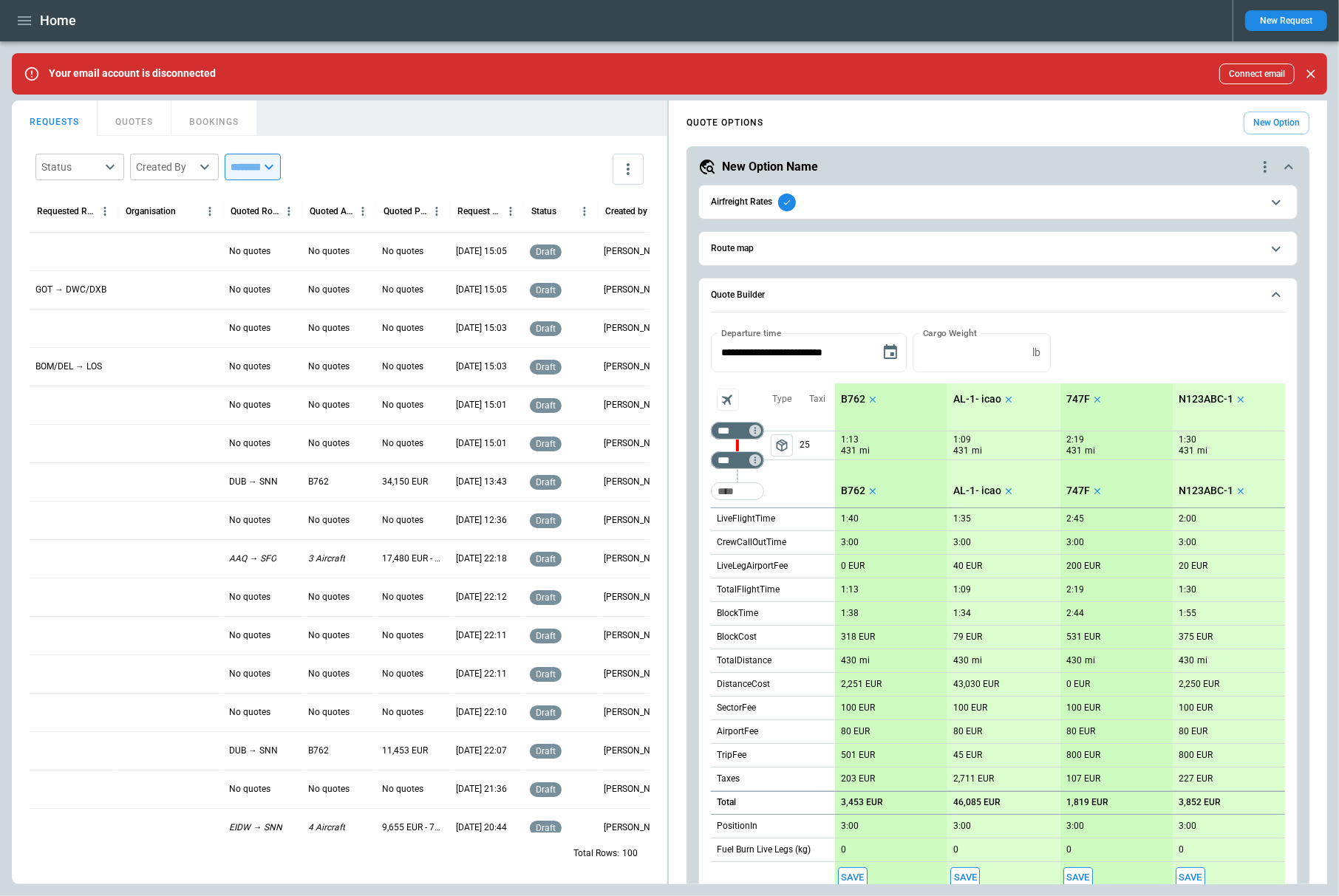
click at [797, 202] on span "Airfreight Rates" at bounding box center [986, 202] width 551 height 18
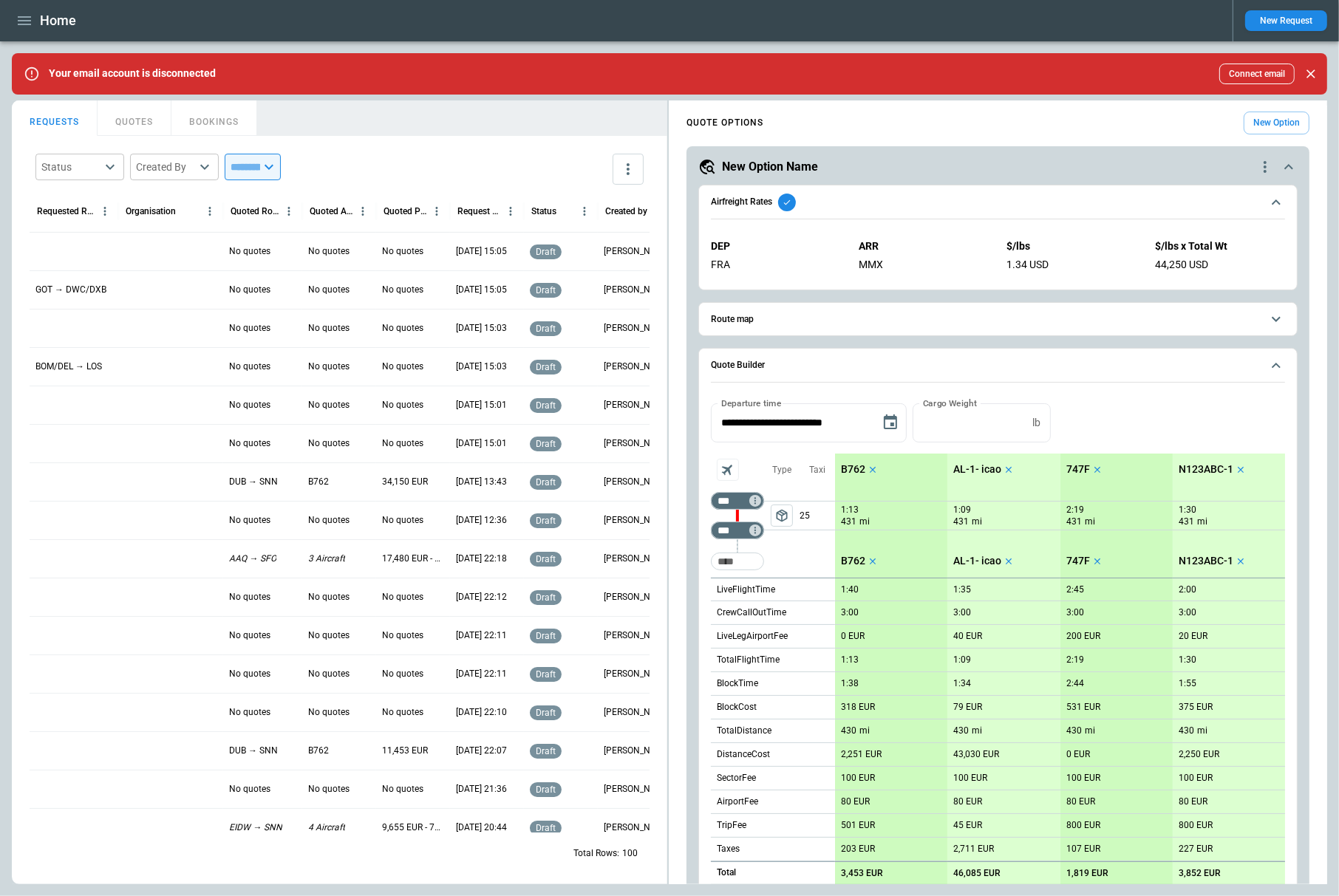
click at [876, 213] on button "Airfreight Rates" at bounding box center [999, 202] width 574 height 34
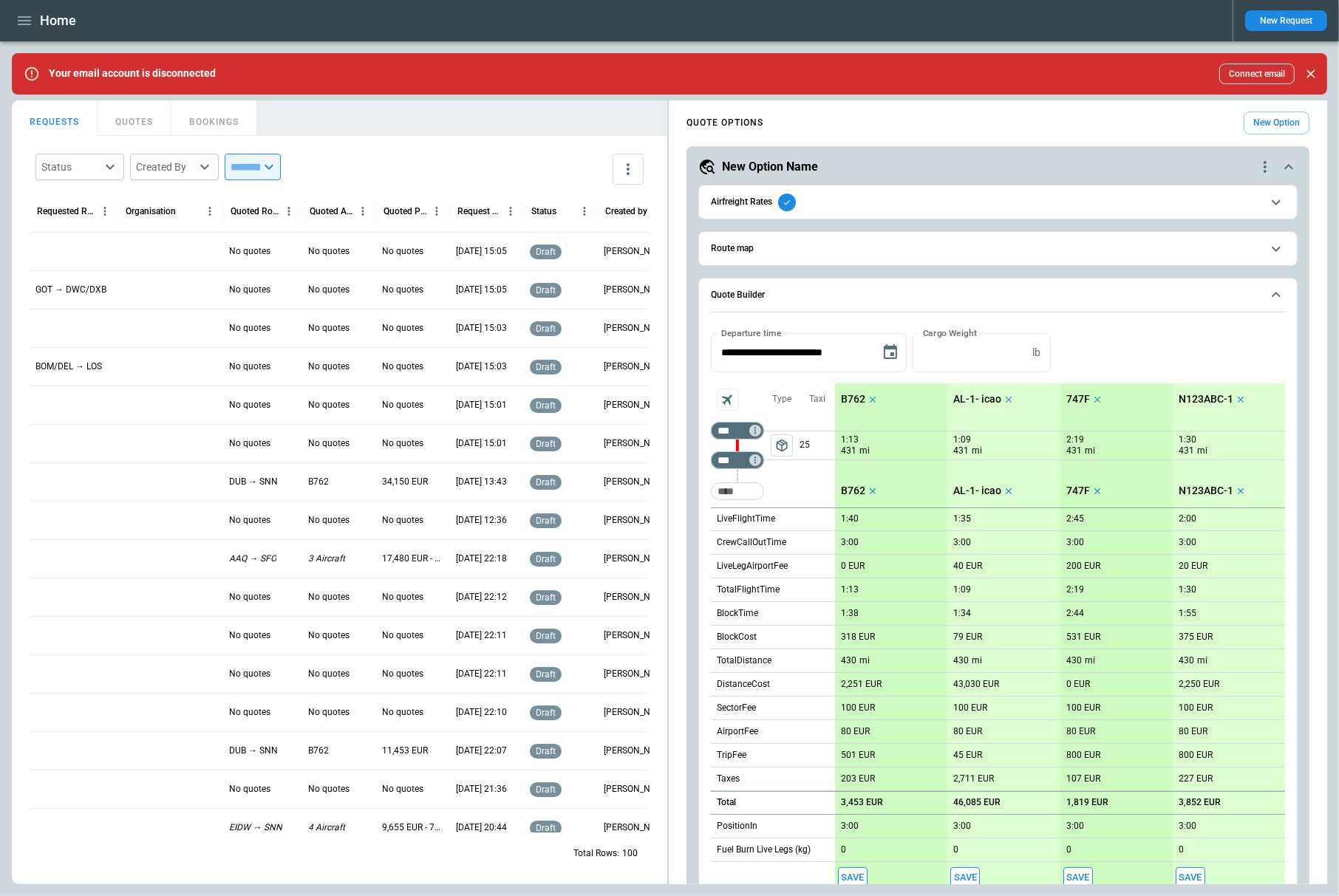
scroll to position [93, 0]
